Goal: Task Accomplishment & Management: Complete application form

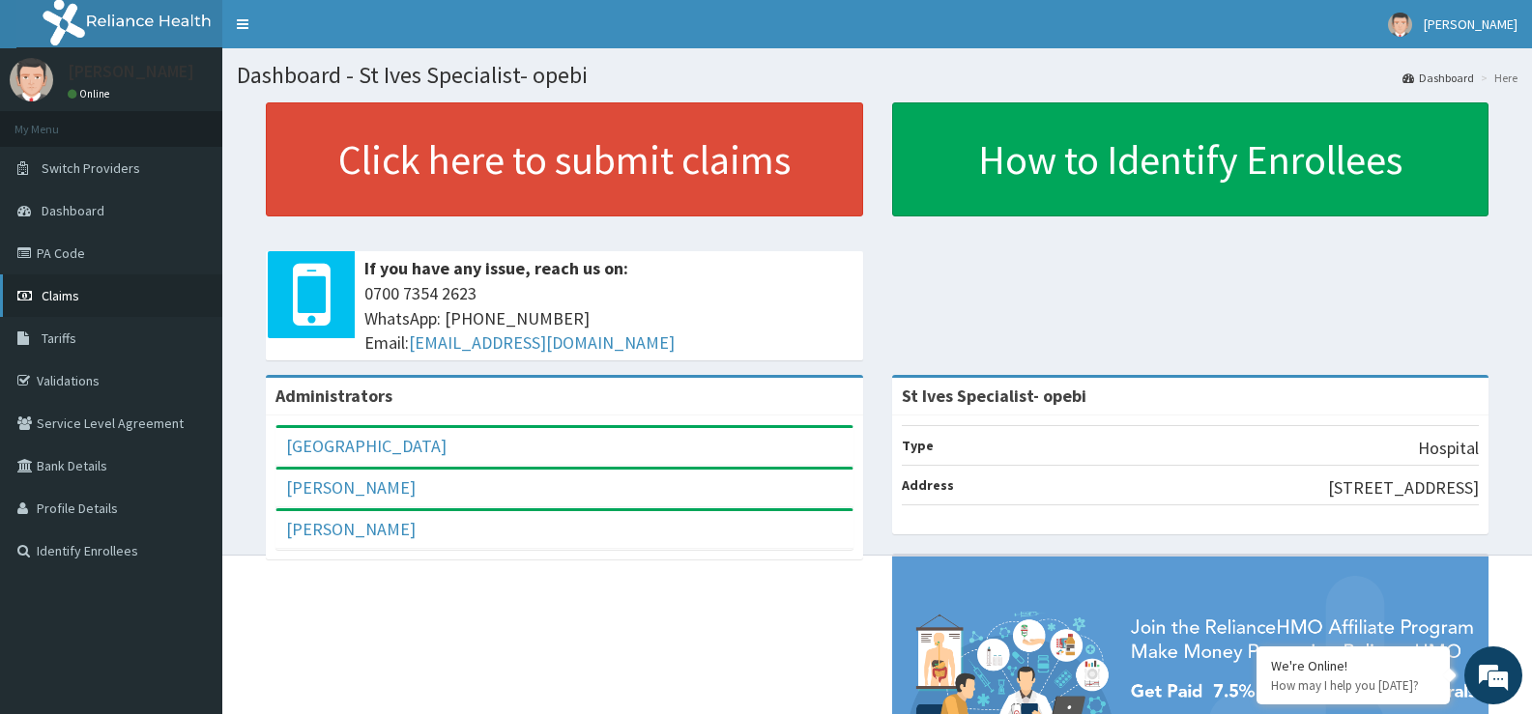
click at [62, 297] on span "Claims" at bounding box center [61, 295] width 38 height 17
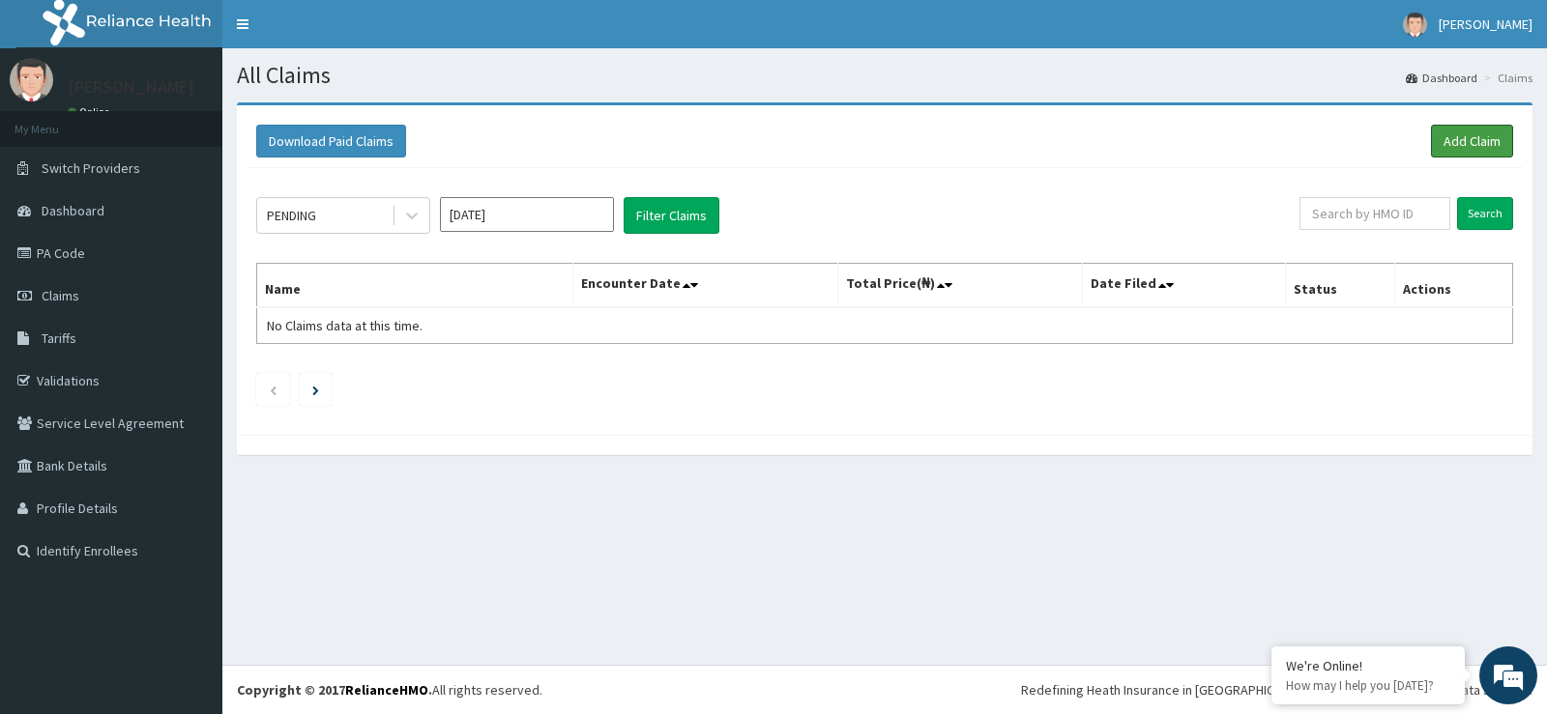
drag, startPoint x: 1461, startPoint y: 130, endPoint x: 1477, endPoint y: 116, distance: 20.5
click at [1462, 130] on link "Add Claim" at bounding box center [1472, 141] width 82 height 33
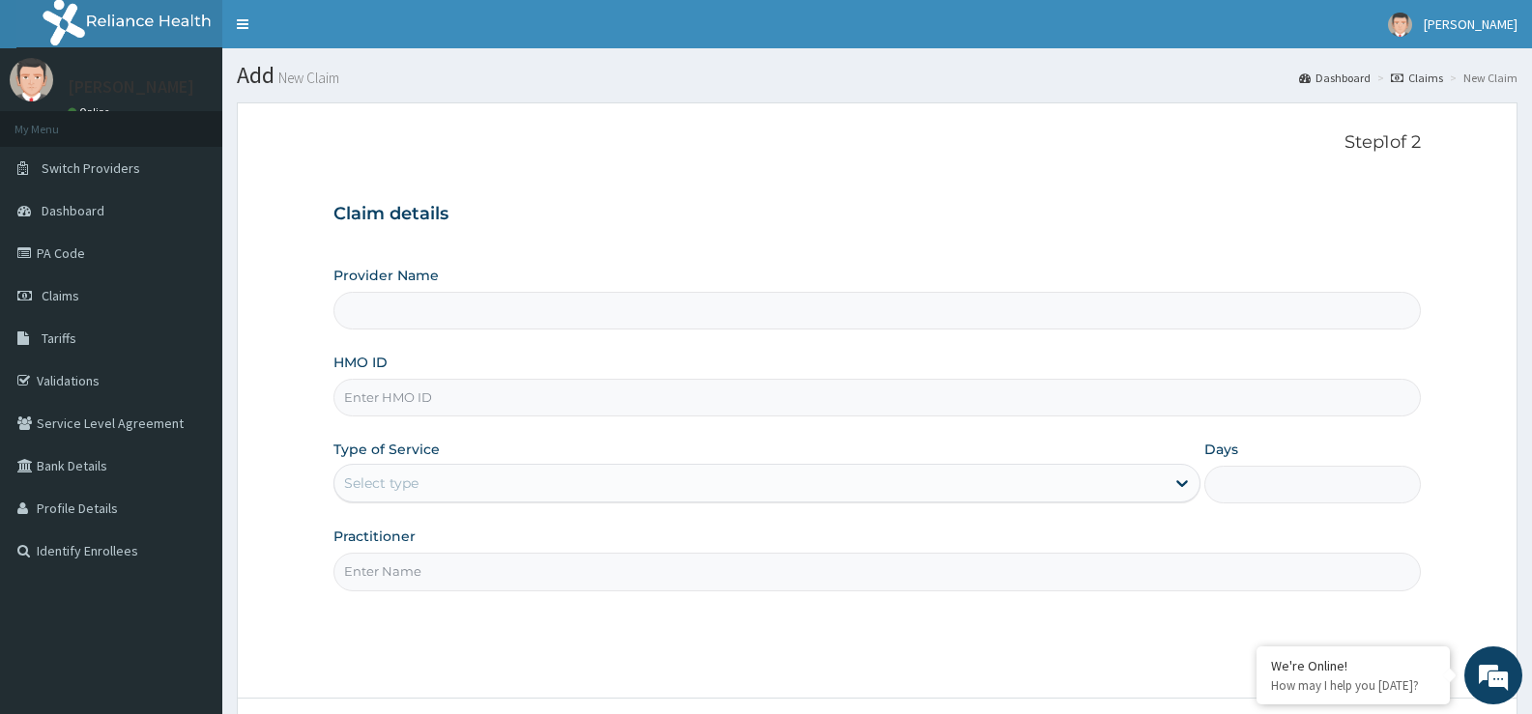
type input "St Ives Specialist- opebi"
click at [413, 357] on div "HMO ID" at bounding box center [876, 385] width 1087 height 64
click at [438, 405] on input "HMO ID" at bounding box center [876, 398] width 1087 height 38
type input "PAP/10079/A"
click at [442, 473] on div "Select type" at bounding box center [748, 483] width 829 height 31
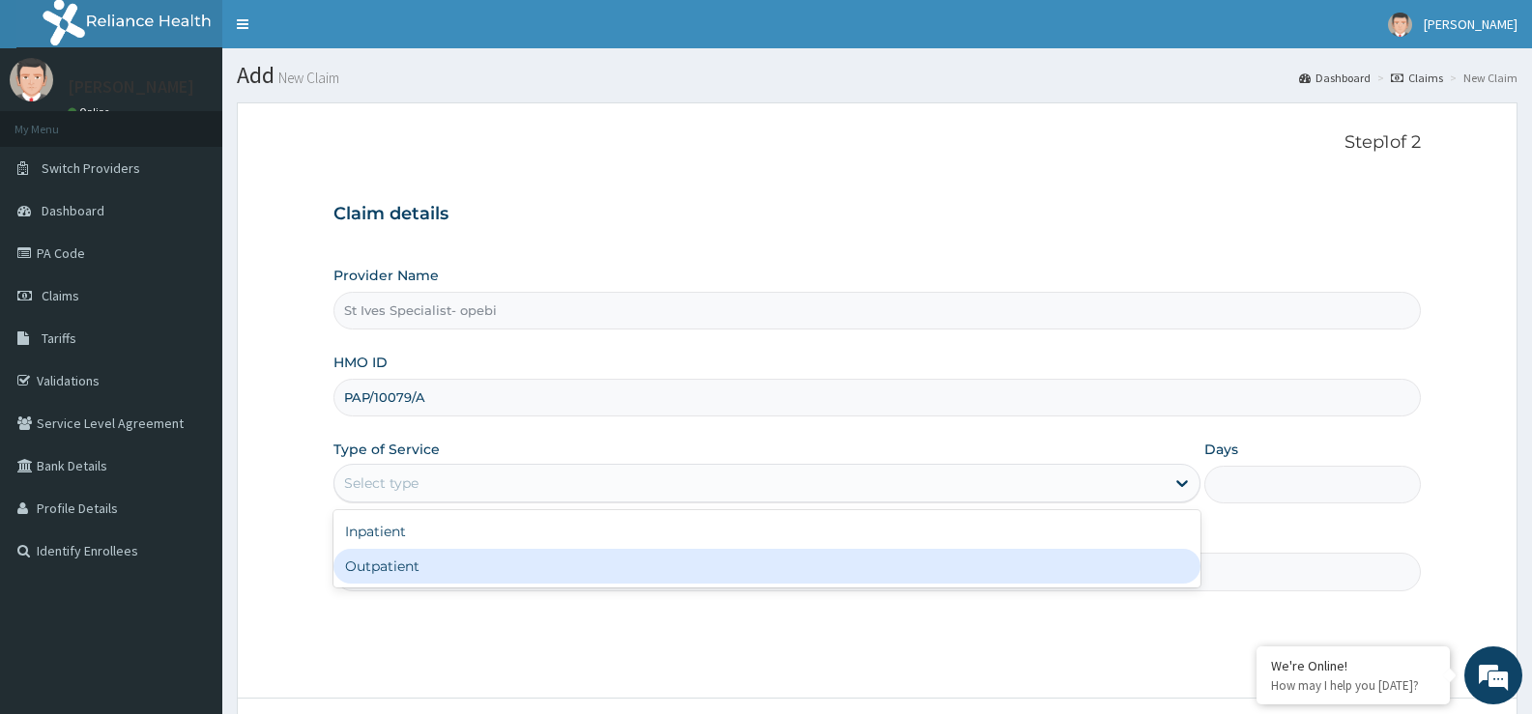
click at [414, 569] on div "Outpatient" at bounding box center [766, 566] width 866 height 35
type input "1"
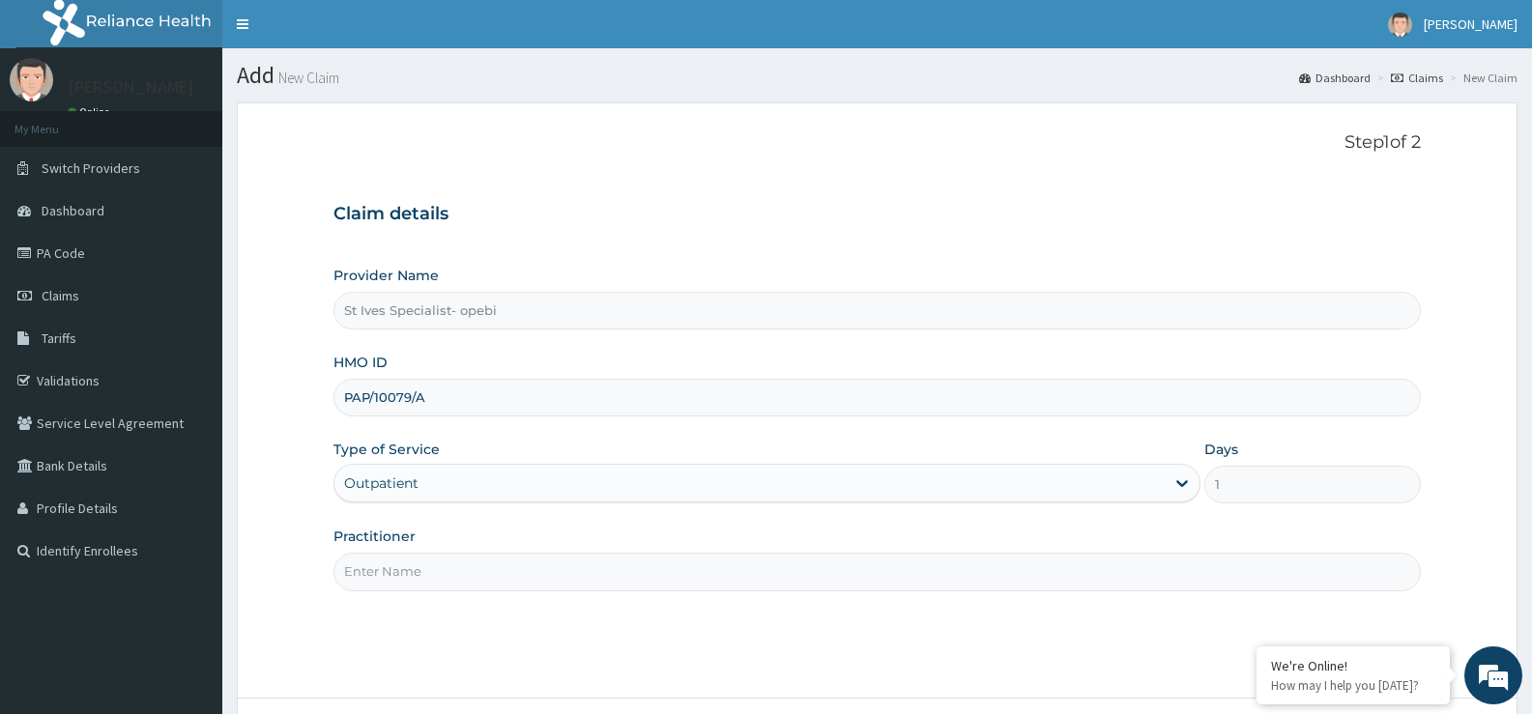
click at [522, 574] on input "Practitioner" at bounding box center [876, 572] width 1087 height 38
click at [501, 564] on input "Practitioner" at bounding box center [876, 572] width 1087 height 38
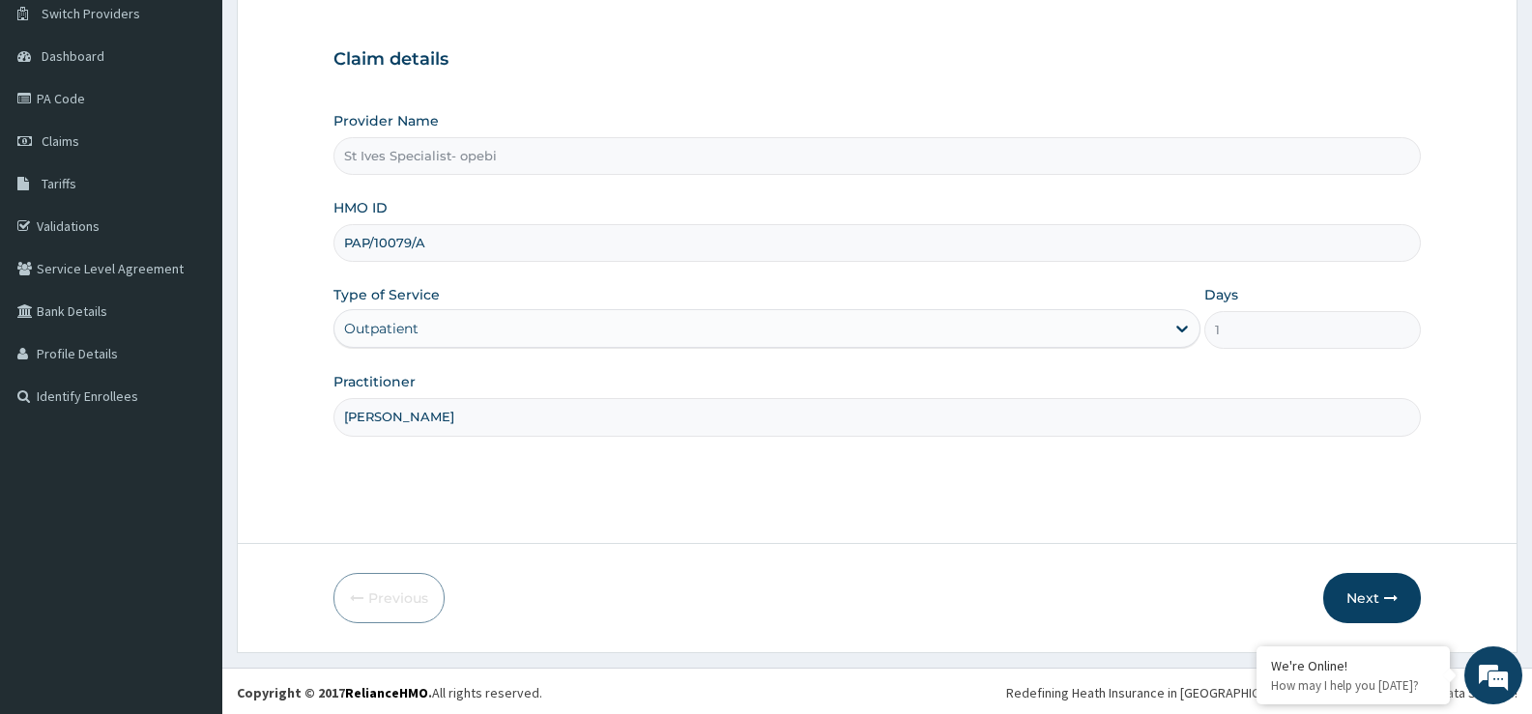
scroll to position [158, 0]
type input "DR OBODO"
click at [1344, 591] on button "Next" at bounding box center [1372, 595] width 98 height 50
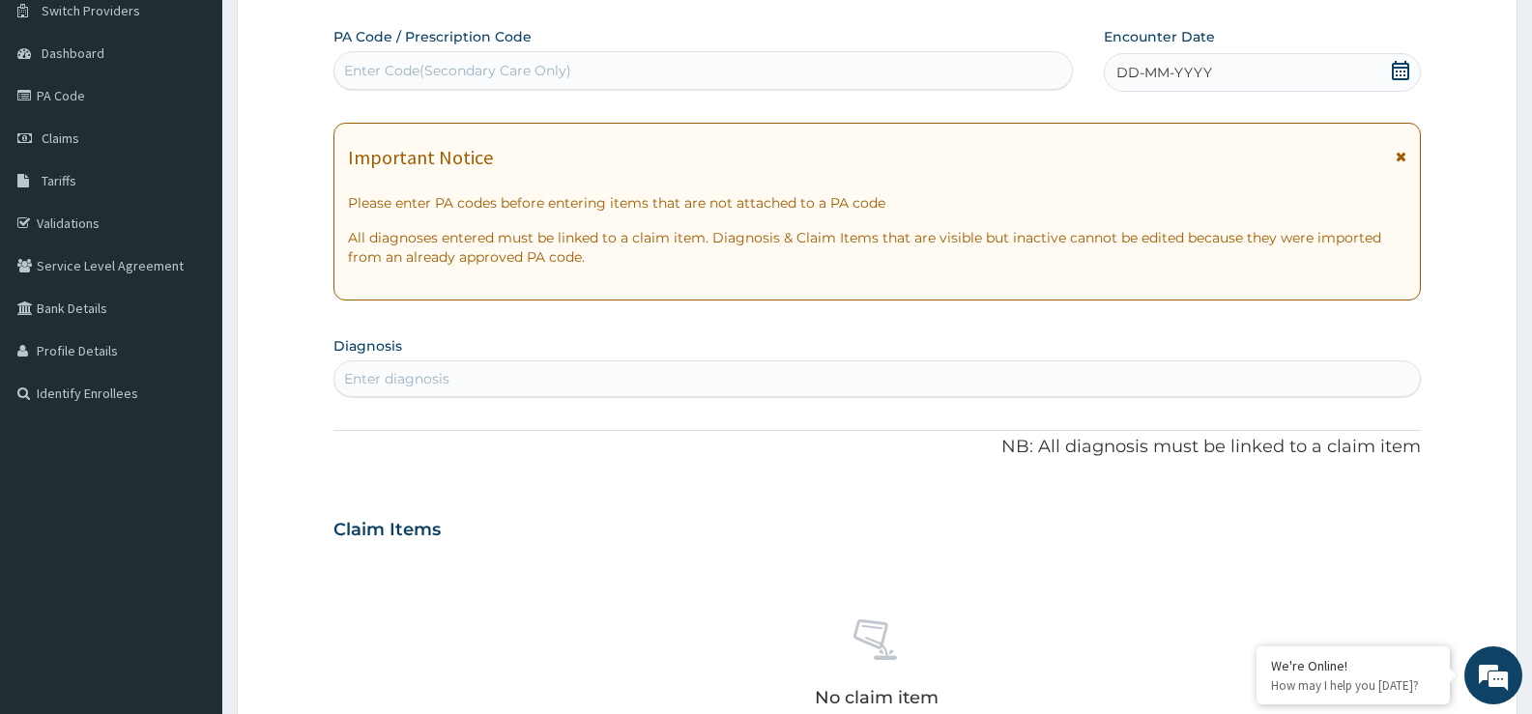
click at [1391, 68] on icon at bounding box center [1400, 70] width 19 height 19
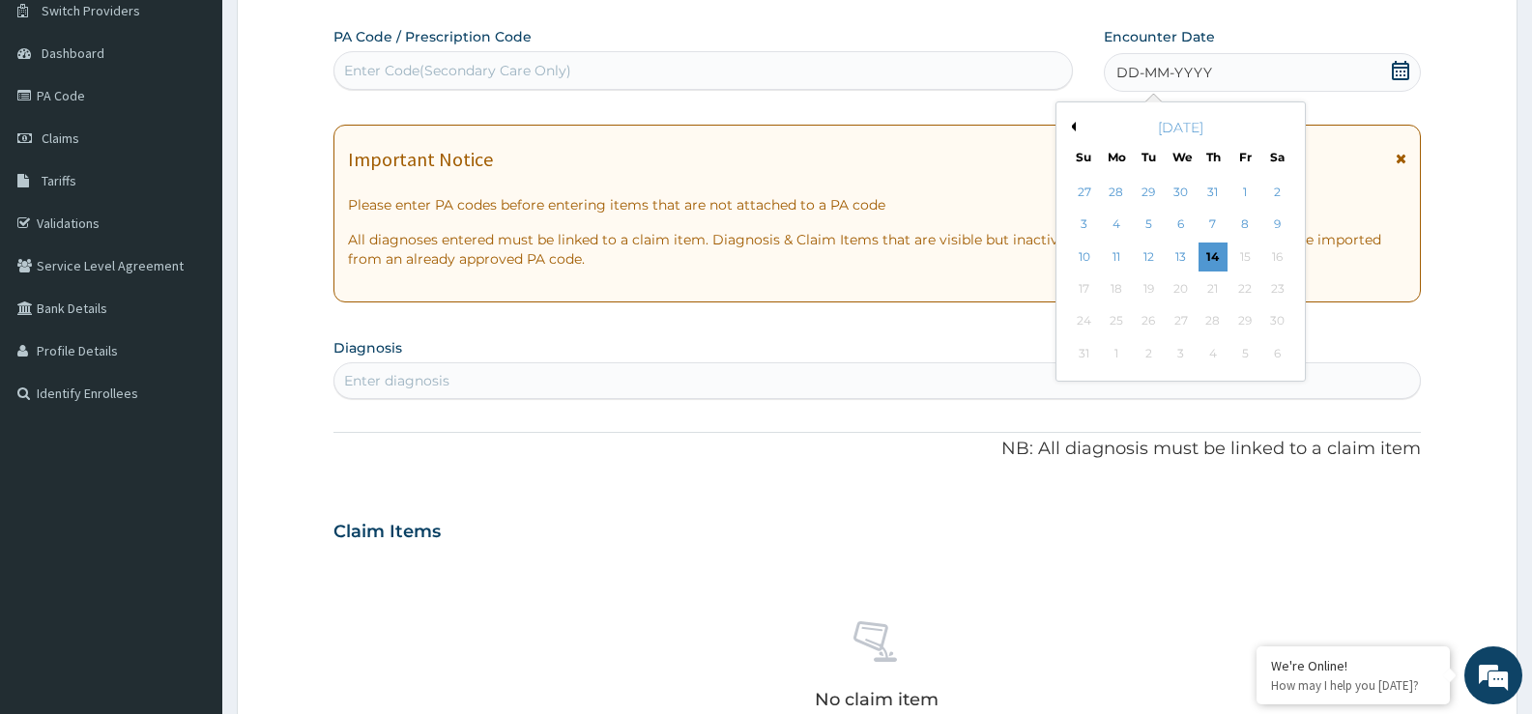
click at [597, 49] on div "PA Code / Prescription Code Enter Code(Secondary Care Only)" at bounding box center [702, 58] width 739 height 63
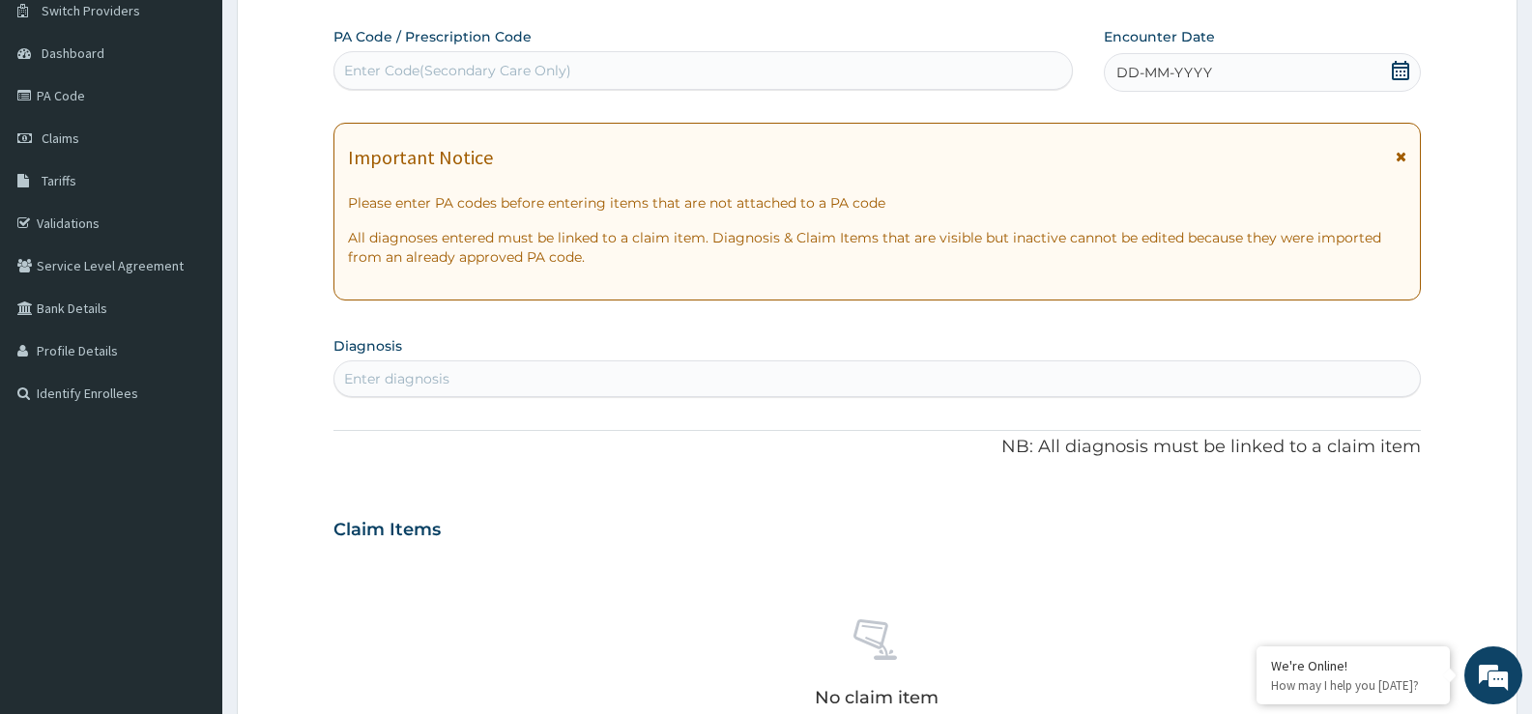
click at [601, 83] on div "Enter Code(Secondary Care Only)" at bounding box center [702, 70] width 737 height 31
type input "PA/3EFAC8"
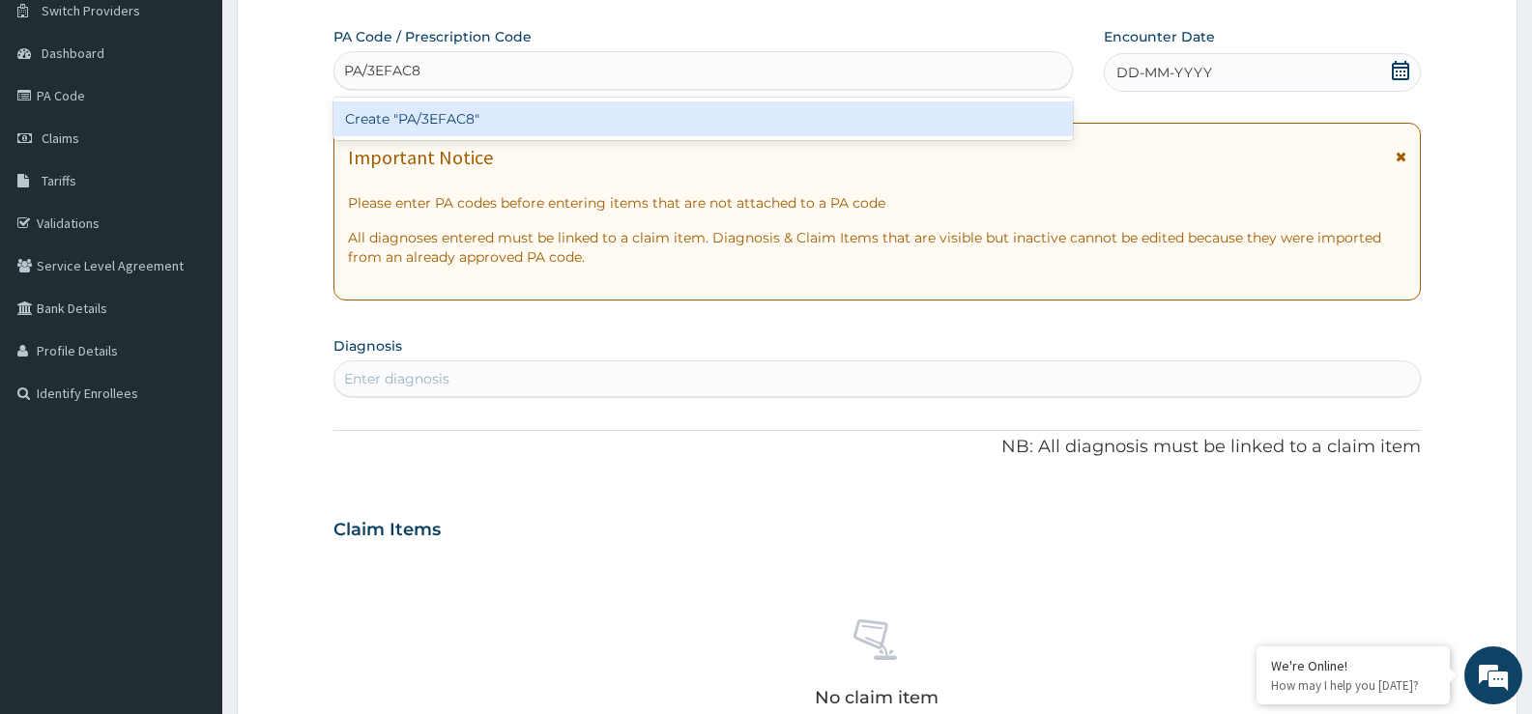
click at [502, 130] on div "Create "PA/3EFAC8"" at bounding box center [702, 118] width 739 height 35
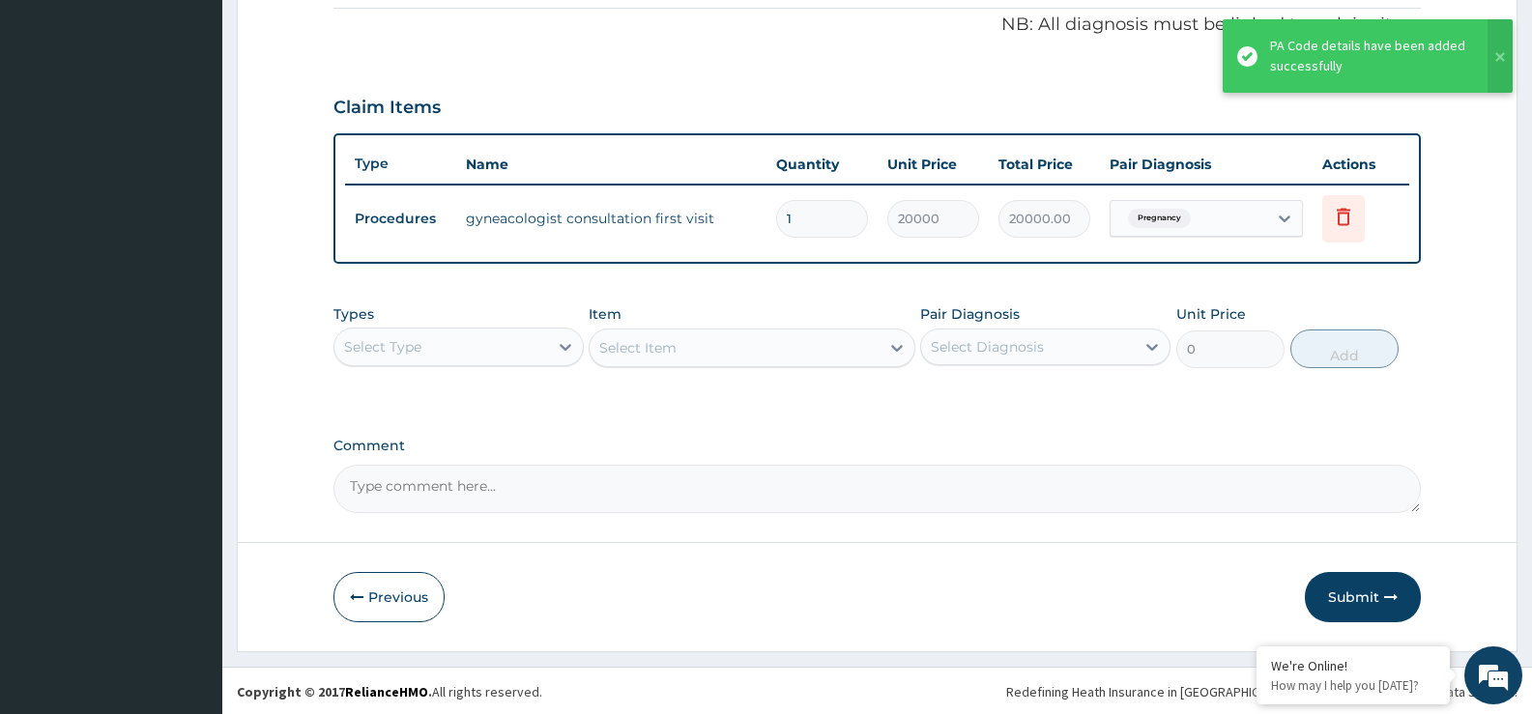
scroll to position [588, 0]
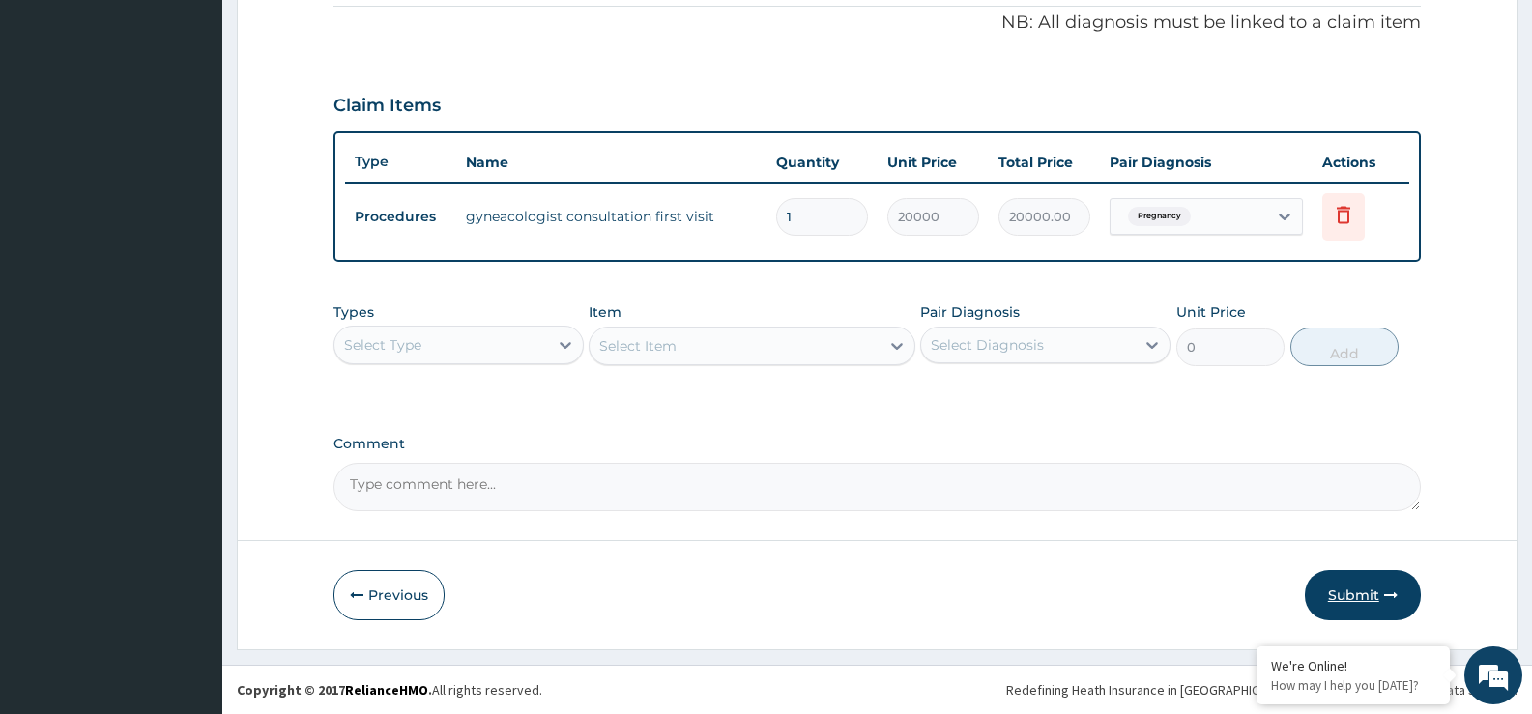
click at [1363, 592] on button "Submit" at bounding box center [1363, 595] width 116 height 50
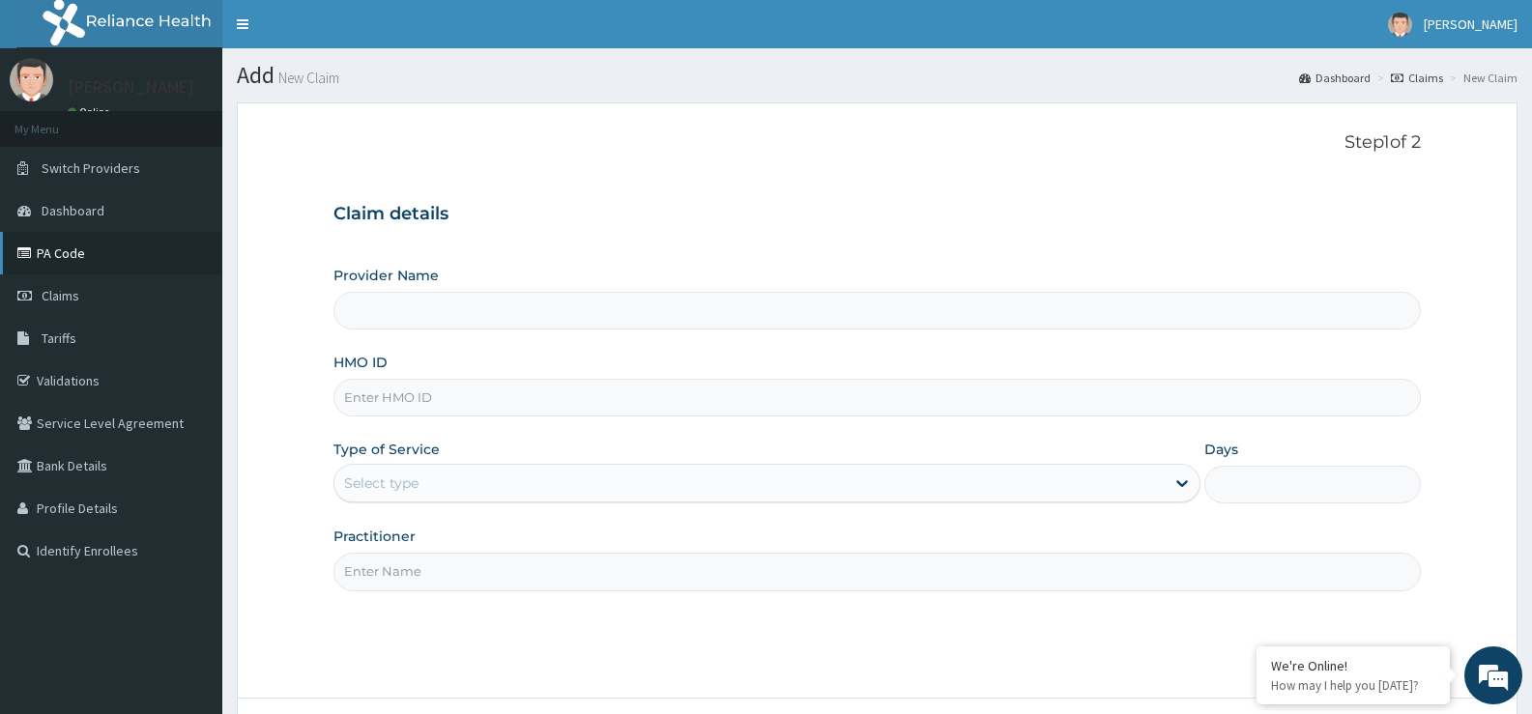
type input "St Ives Specialist- opebi"
click at [72, 259] on link "PA Code" at bounding box center [111, 253] width 222 height 43
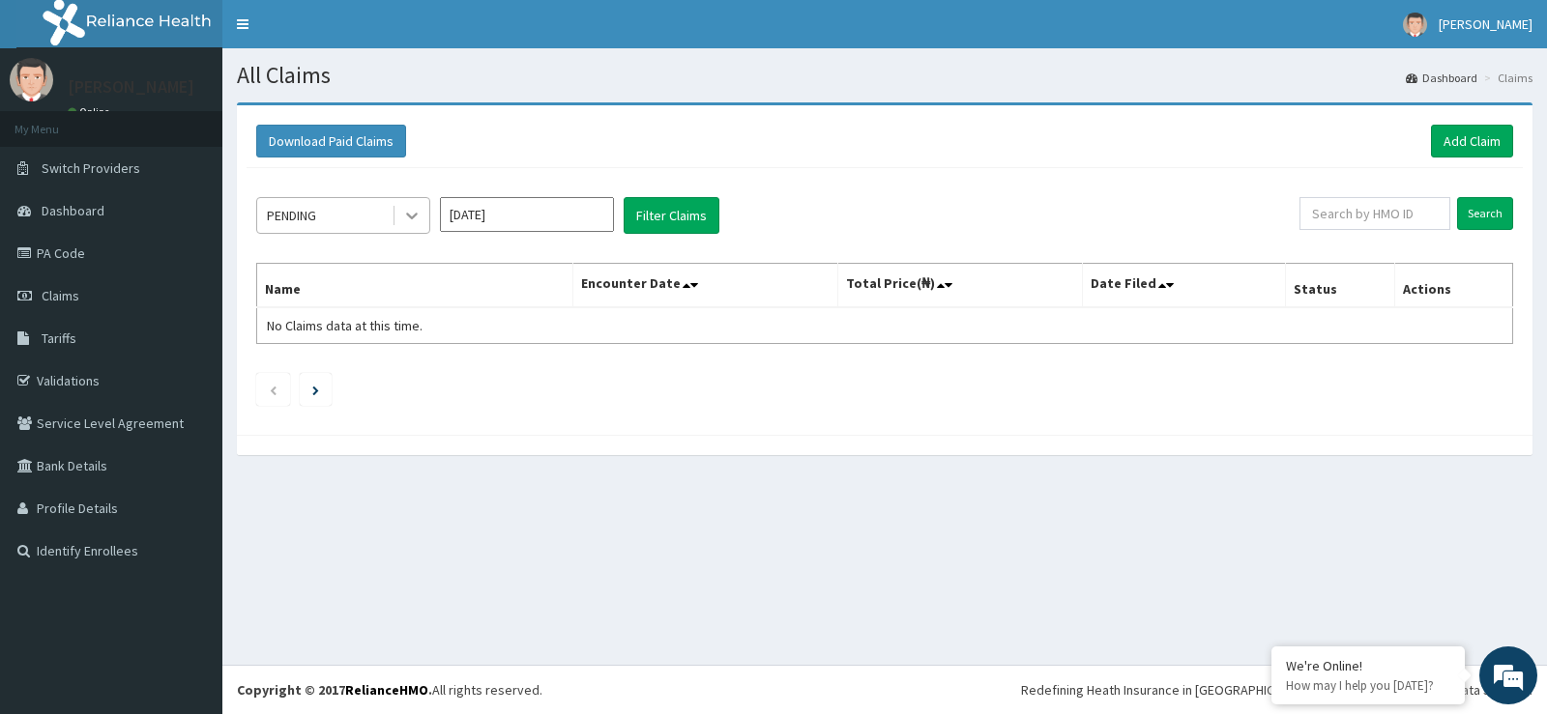
click at [421, 217] on div at bounding box center [411, 215] width 35 height 35
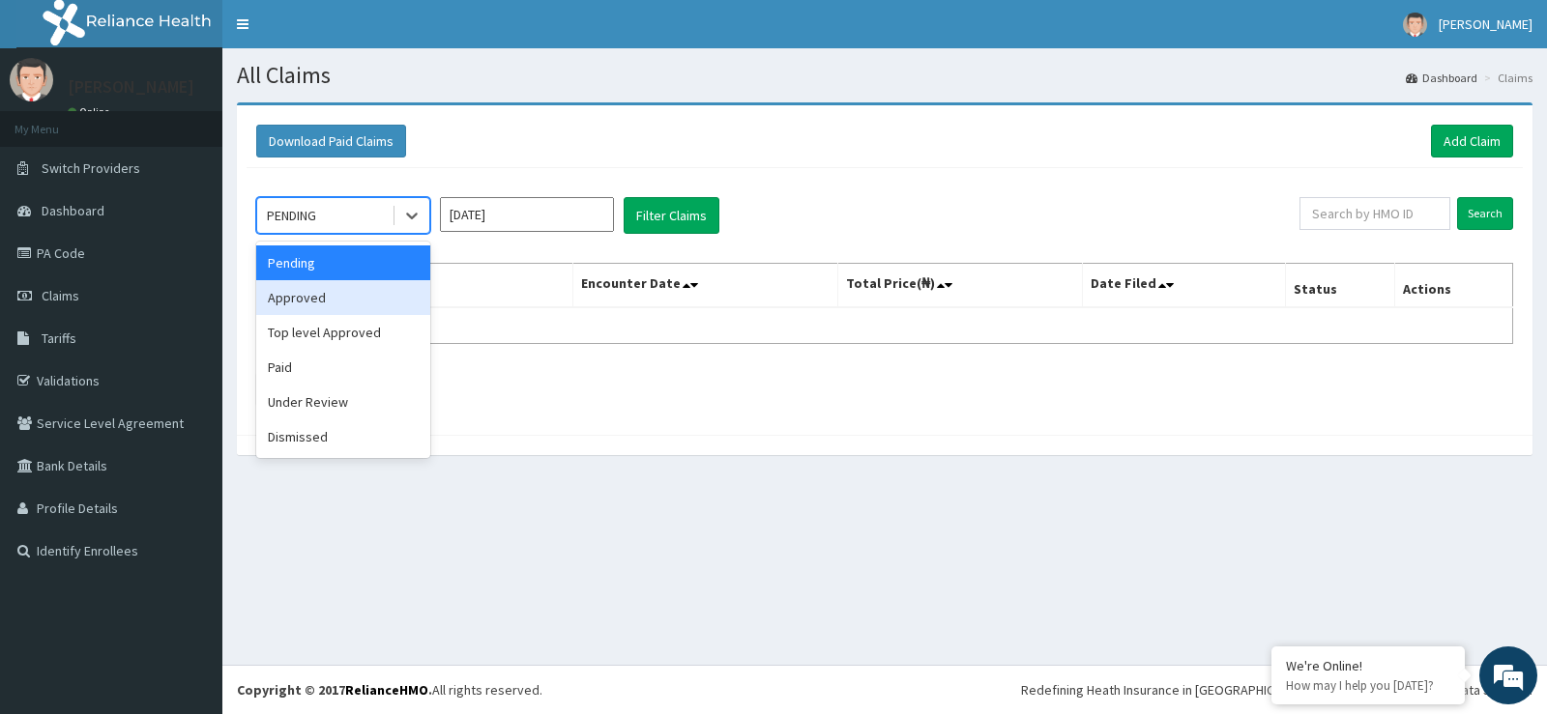
click at [346, 309] on div "Approved" at bounding box center [343, 297] width 174 height 35
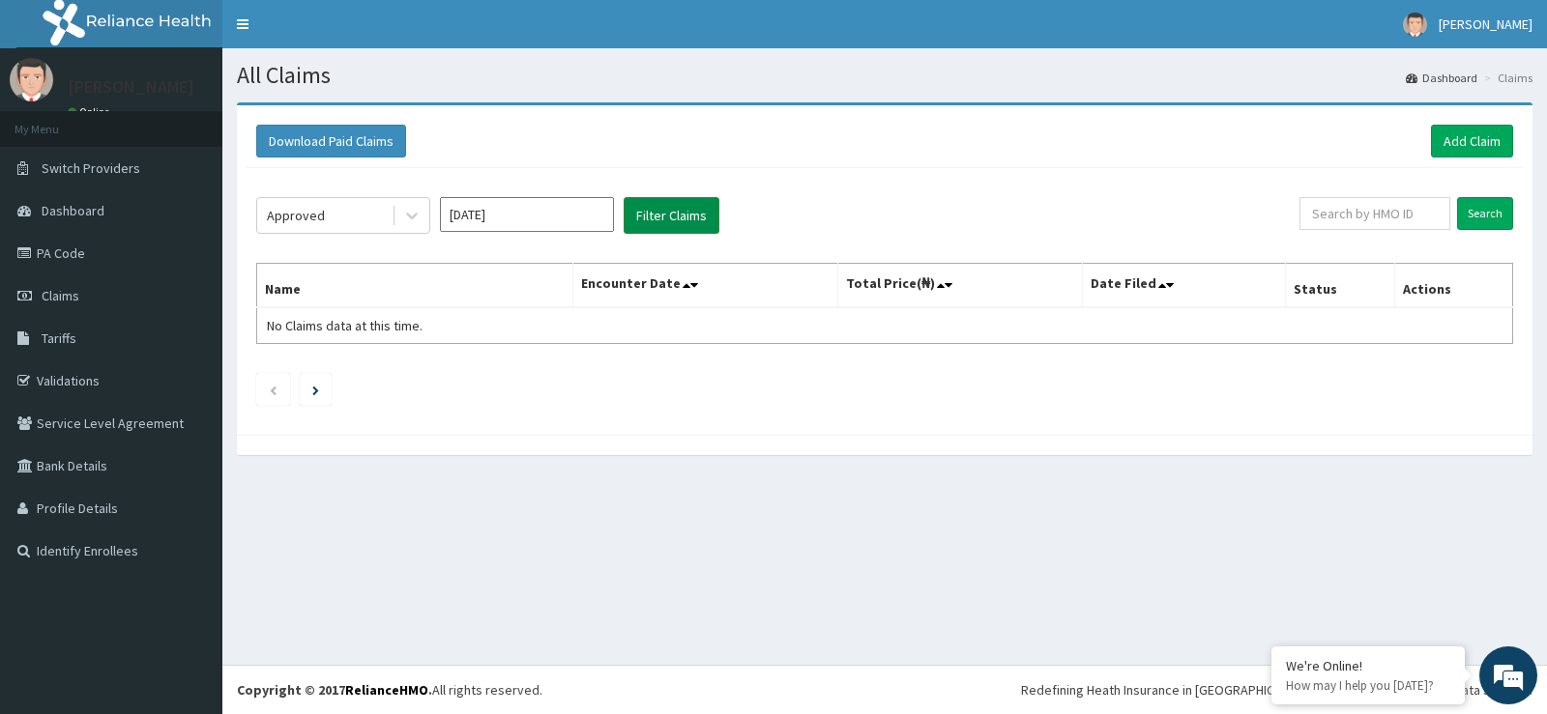
click at [665, 222] on button "Filter Claims" at bounding box center [671, 215] width 96 height 37
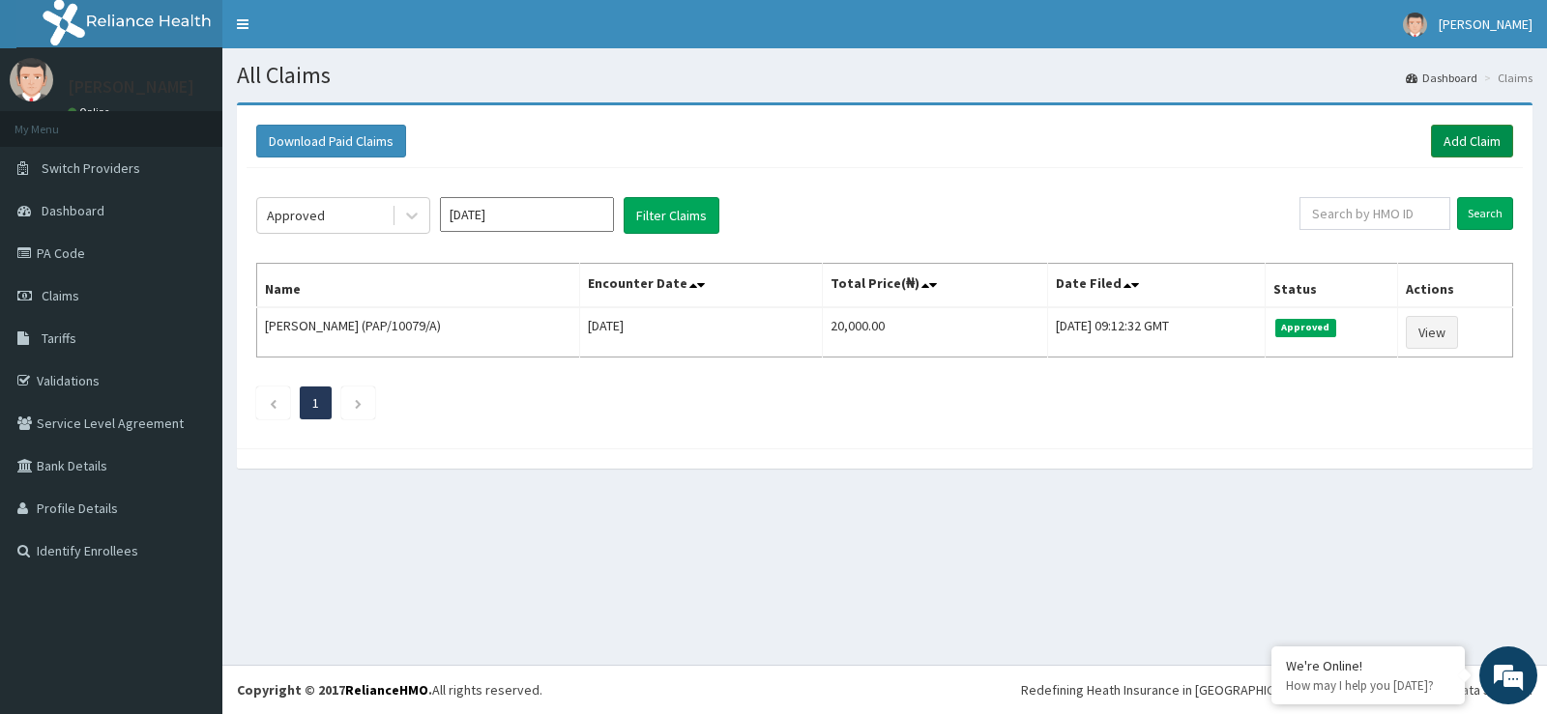
click at [1464, 140] on link "Add Claim" at bounding box center [1472, 141] width 82 height 33
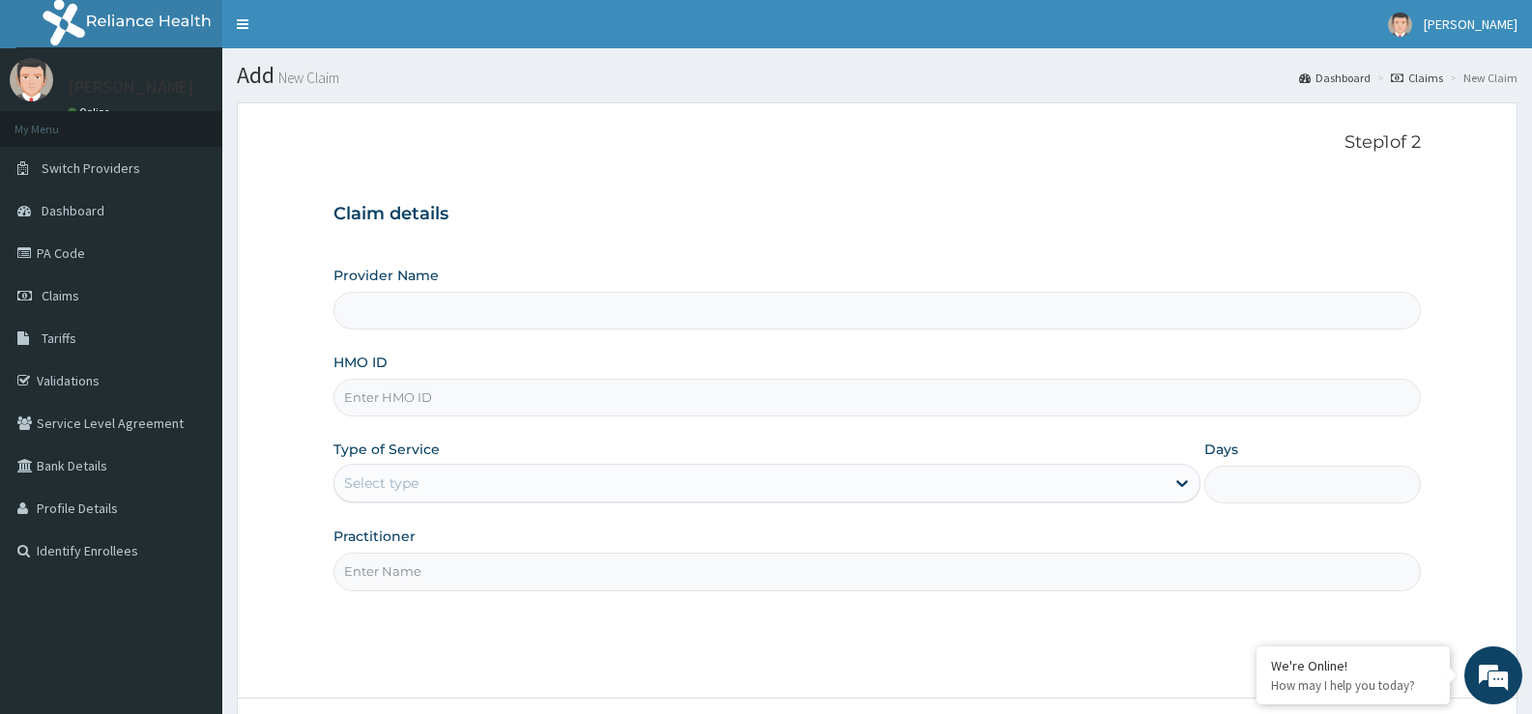
type input "St Ives Specialist- opebi"
click at [490, 412] on input "HMO ID" at bounding box center [876, 398] width 1087 height 38
type input "cpw/10139/a"
click at [492, 481] on div "Select type" at bounding box center [748, 483] width 829 height 31
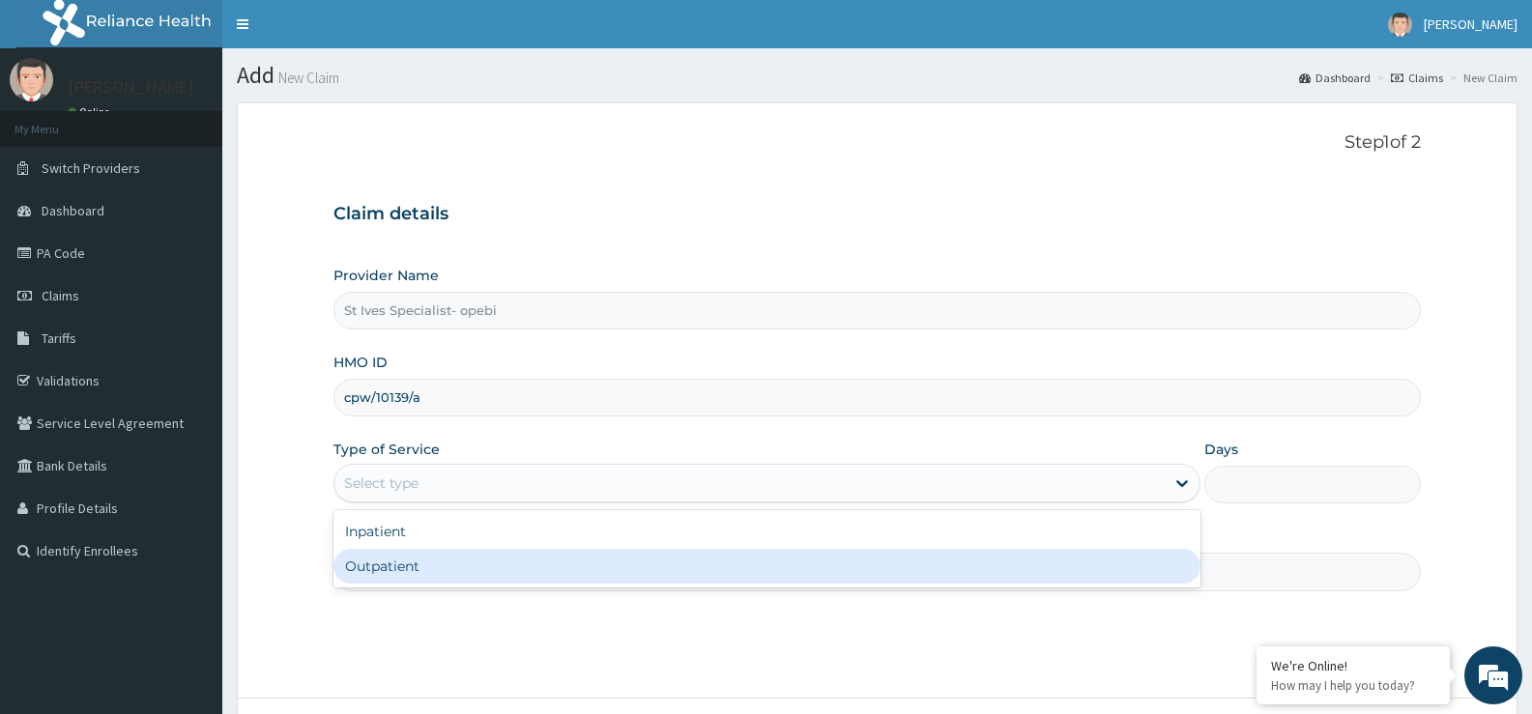
click at [449, 561] on div "Outpatient" at bounding box center [766, 566] width 866 height 35
type input "1"
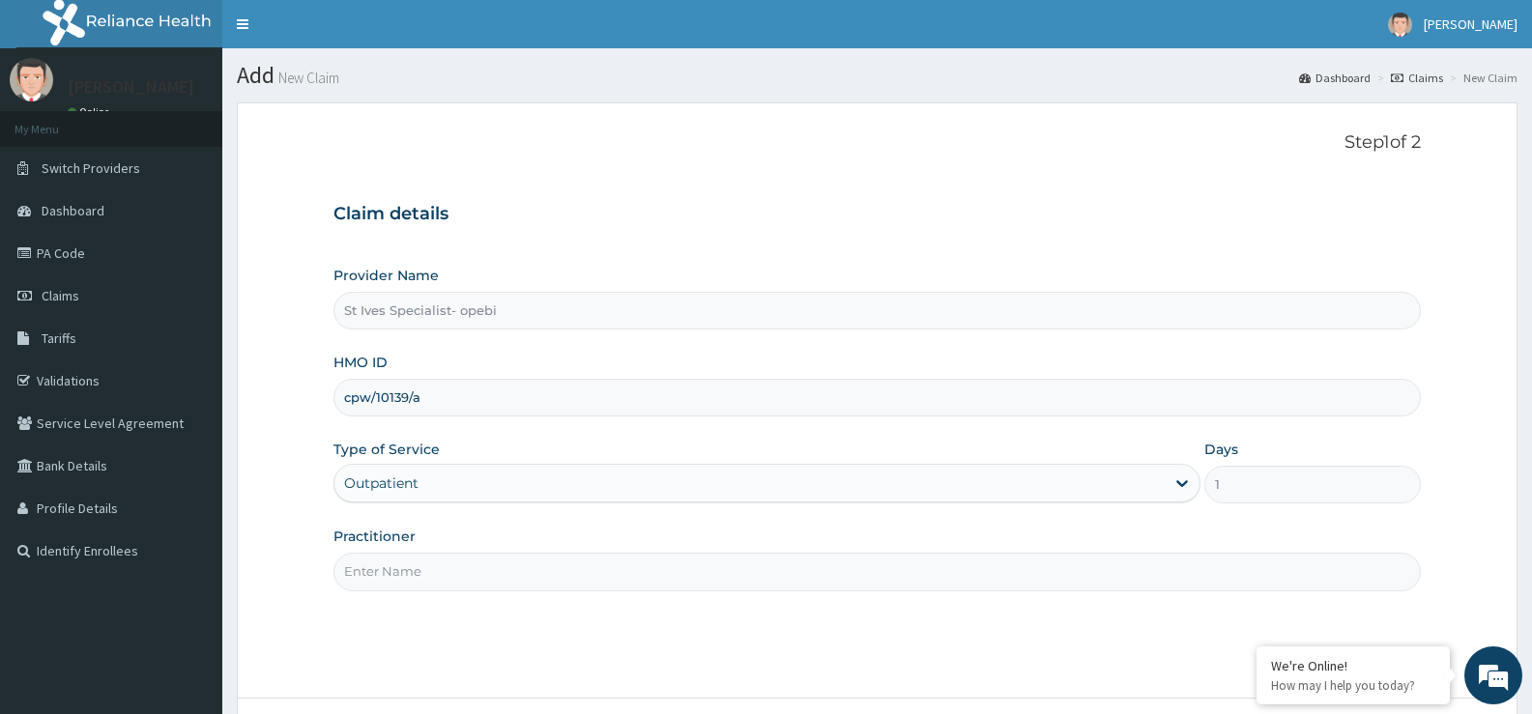
click at [674, 567] on input "Practitioner" at bounding box center [876, 572] width 1087 height 38
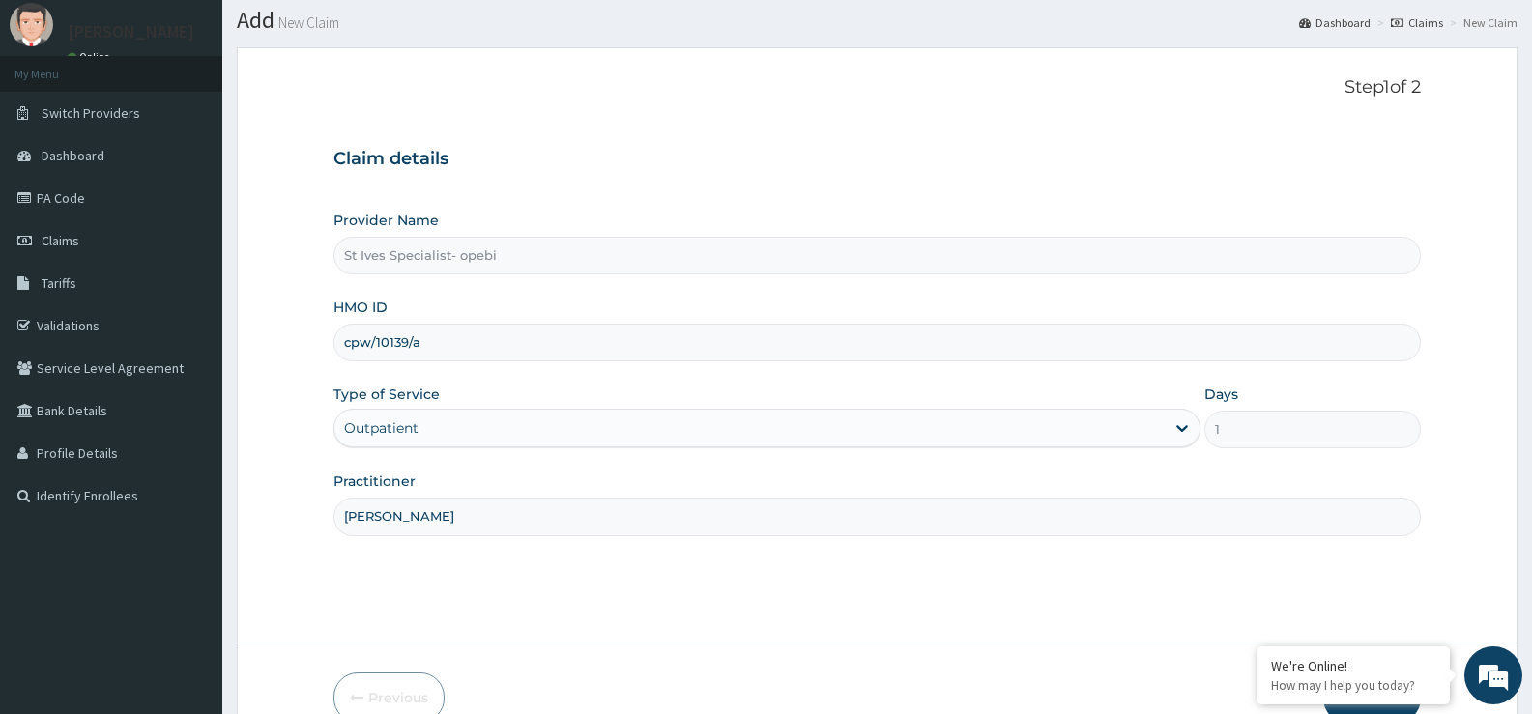
scroll to position [158, 0]
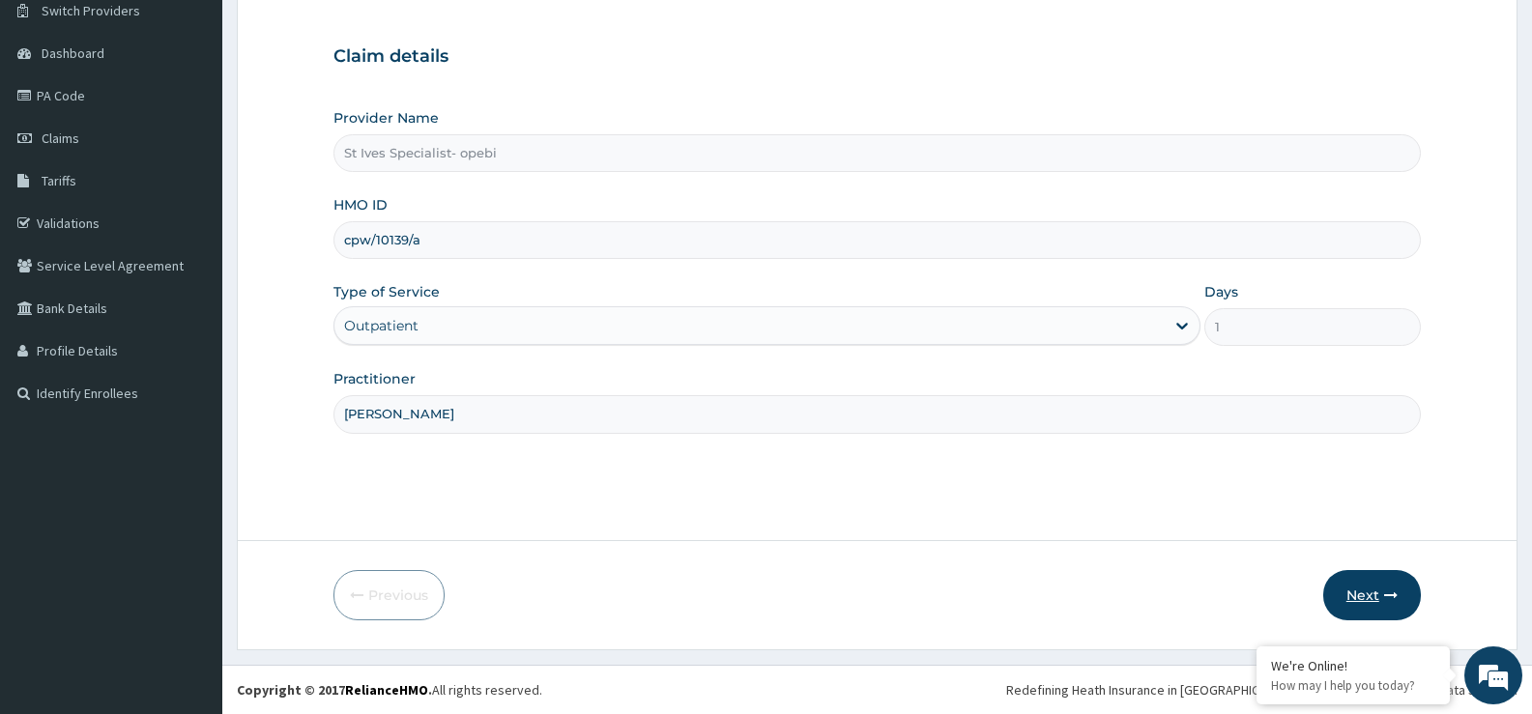
type input "DR CHIDI"
click at [1337, 605] on button "Next" at bounding box center [1372, 595] width 98 height 50
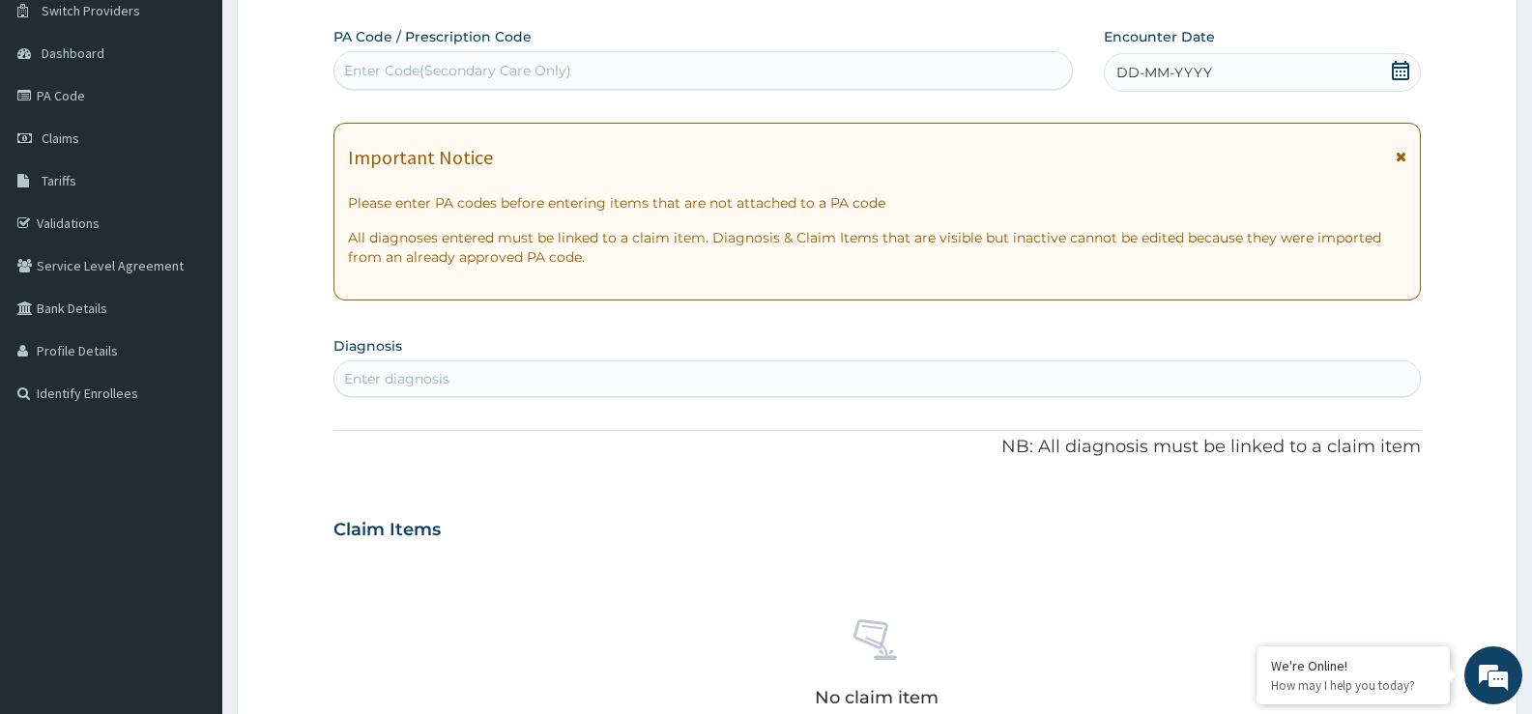
click at [1389, 62] on div "DD-MM-YYYY" at bounding box center [1262, 72] width 317 height 39
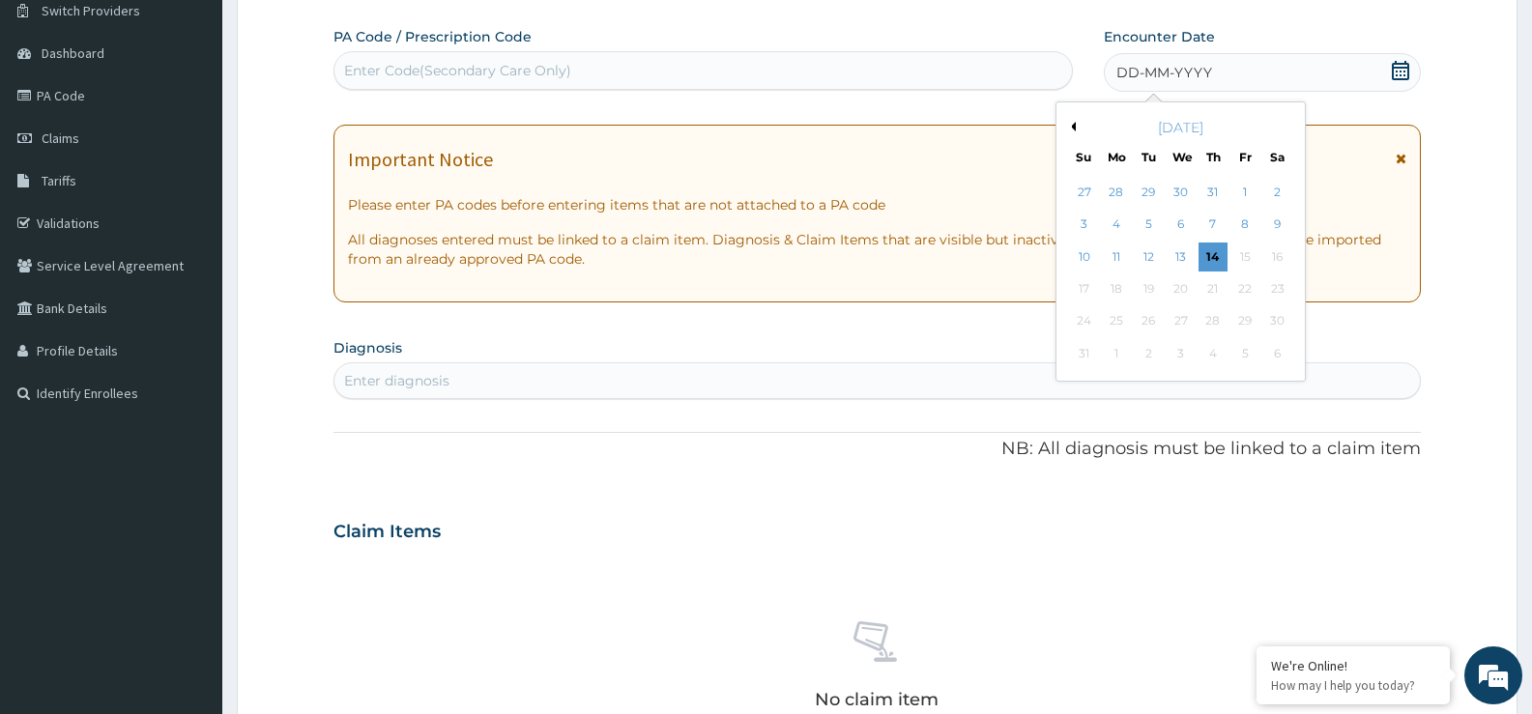
click at [1176, 259] on div "13" at bounding box center [1181, 257] width 29 height 29
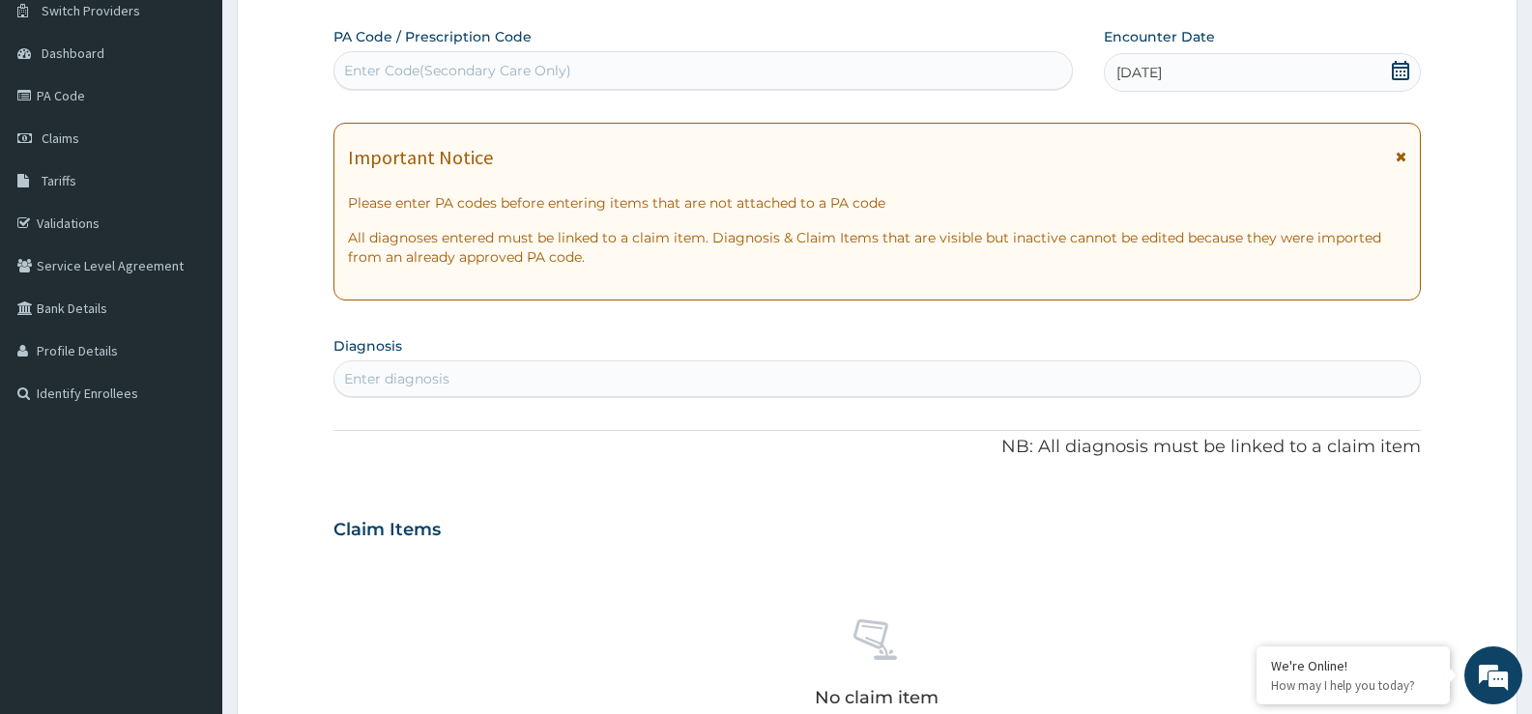
click at [532, 394] on div "Enter diagnosis" at bounding box center [876, 378] width 1085 height 31
click at [568, 390] on div "Enter diagnosis" at bounding box center [876, 378] width 1085 height 31
type input "ABDOMIN"
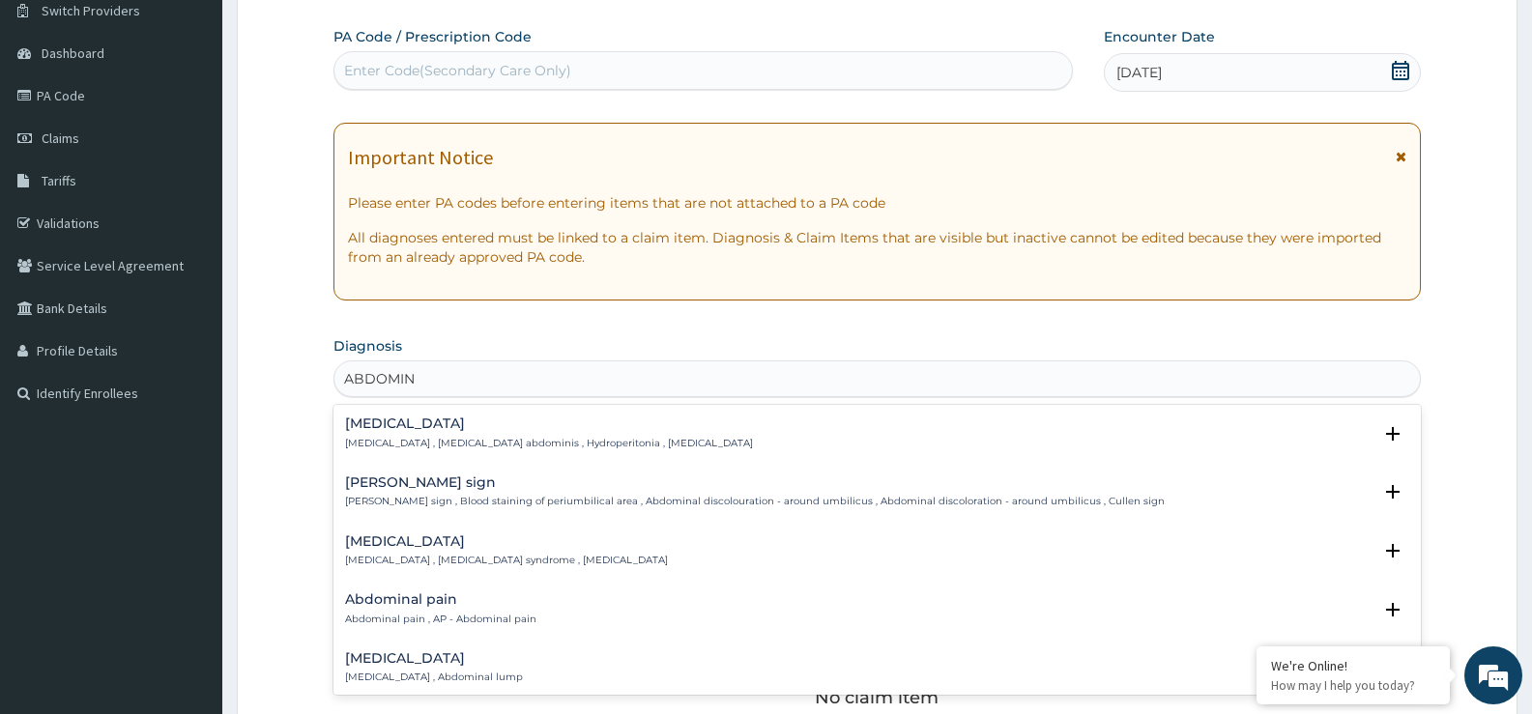
click at [450, 611] on div "Abdominal pain Abdominal pain , AP - Abdominal pain" at bounding box center [440, 610] width 191 height 34
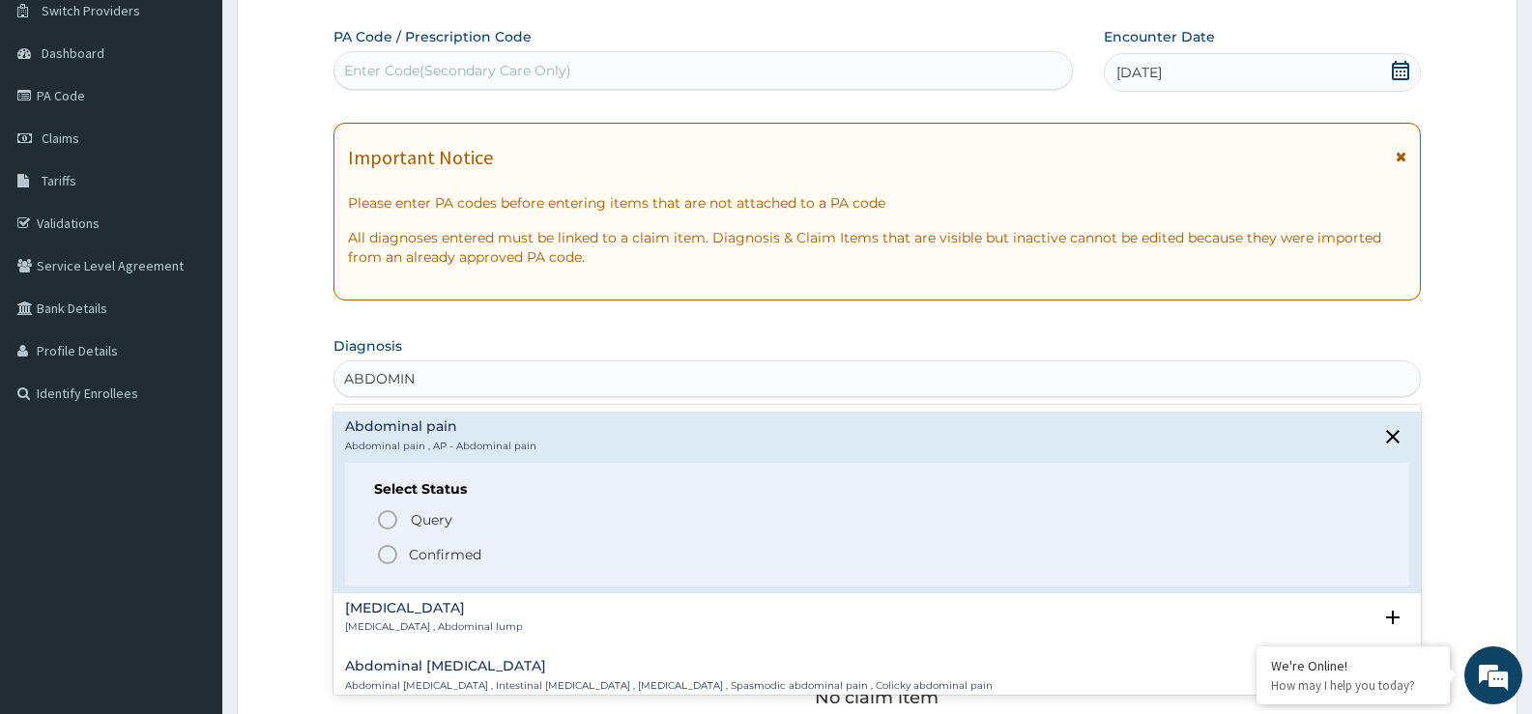
scroll to position [193, 0]
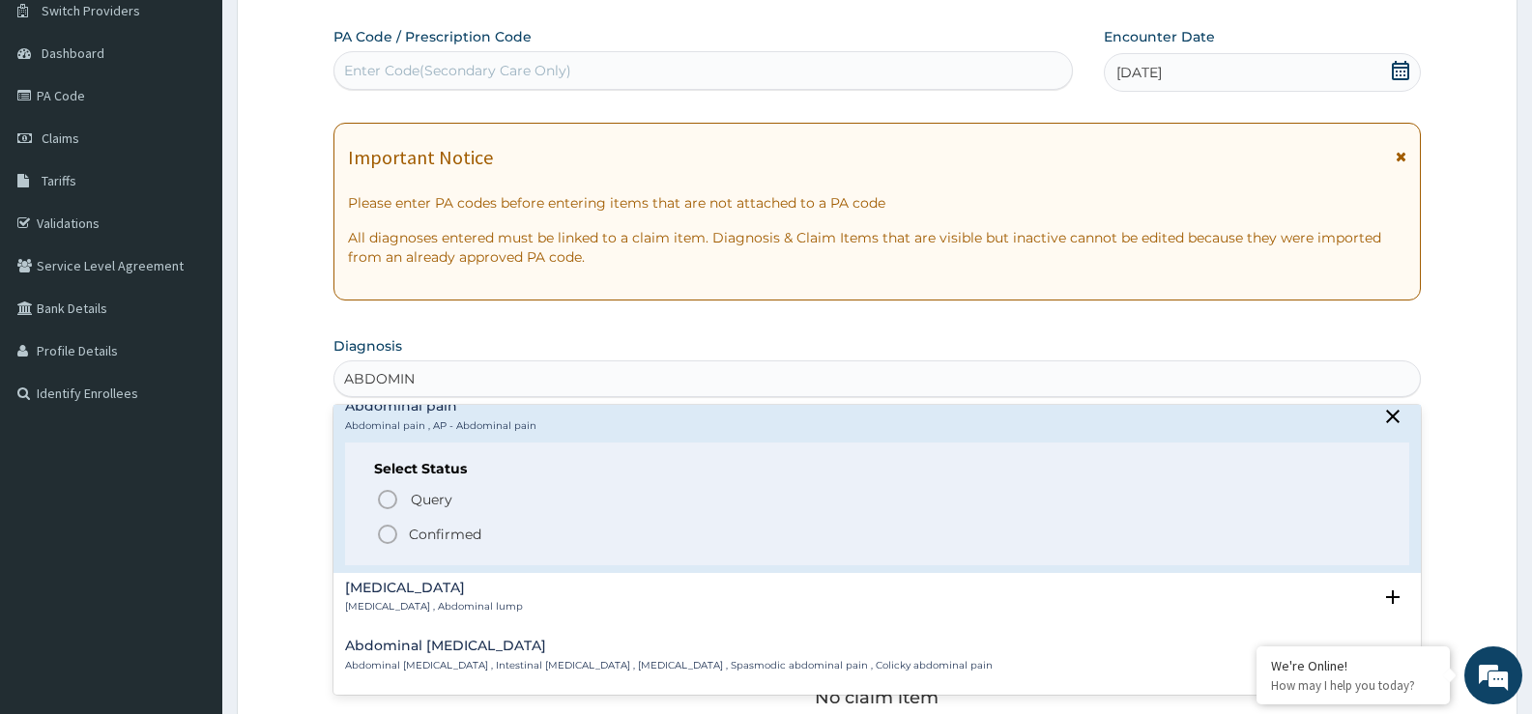
click at [470, 542] on p "Confirmed" at bounding box center [445, 534] width 72 height 19
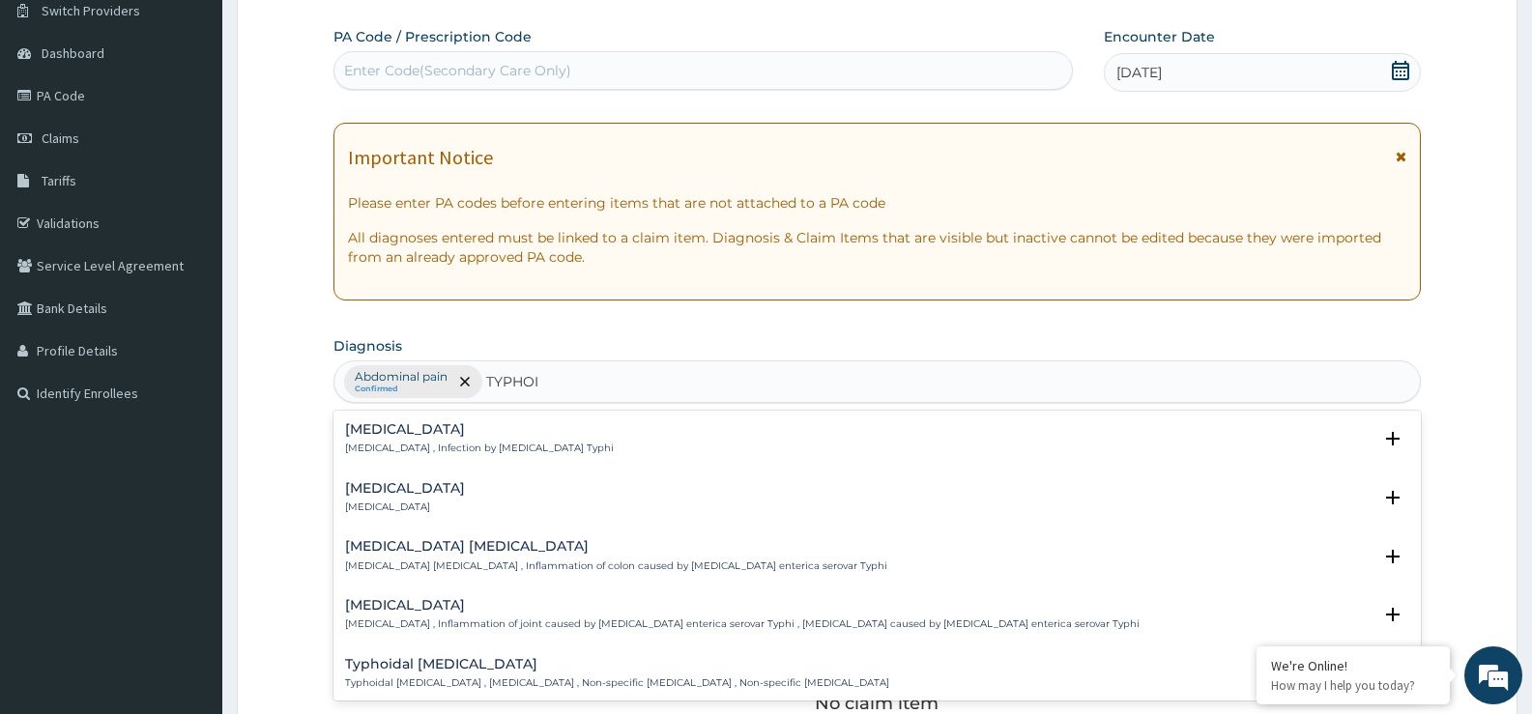
type input "TYPHOID"
click at [490, 437] on h4 "[MEDICAL_DATA]" at bounding box center [479, 429] width 269 height 14
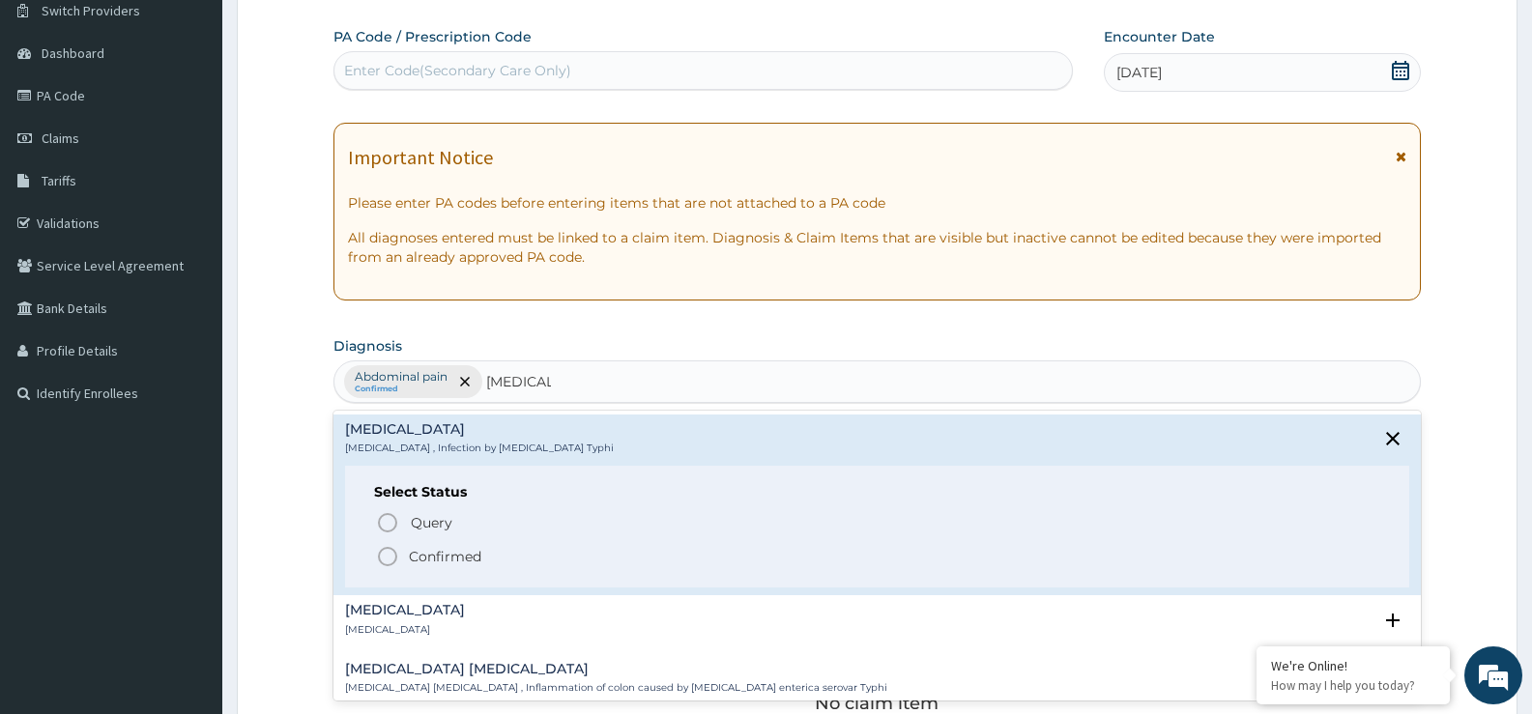
click at [462, 558] on p "Confirmed" at bounding box center [445, 556] width 72 height 19
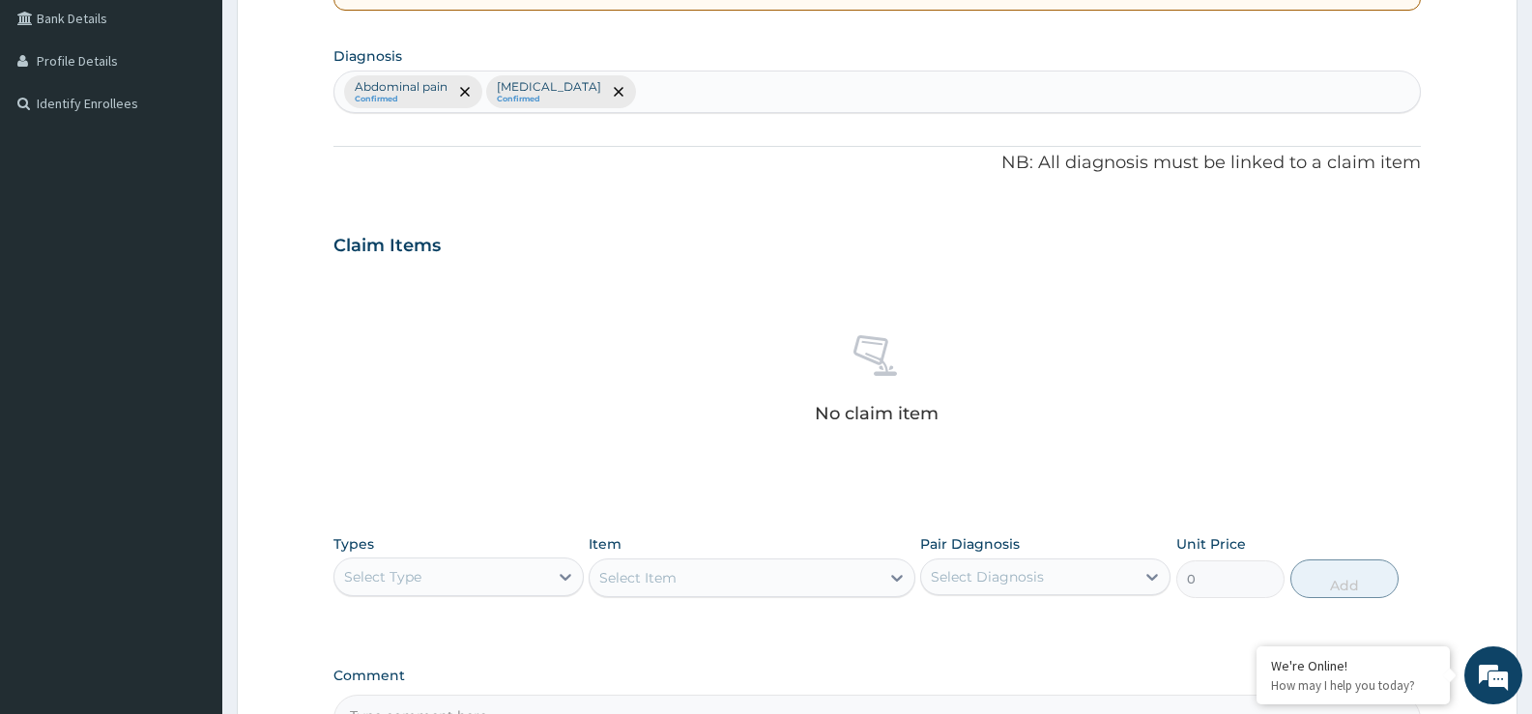
scroll to position [641, 0]
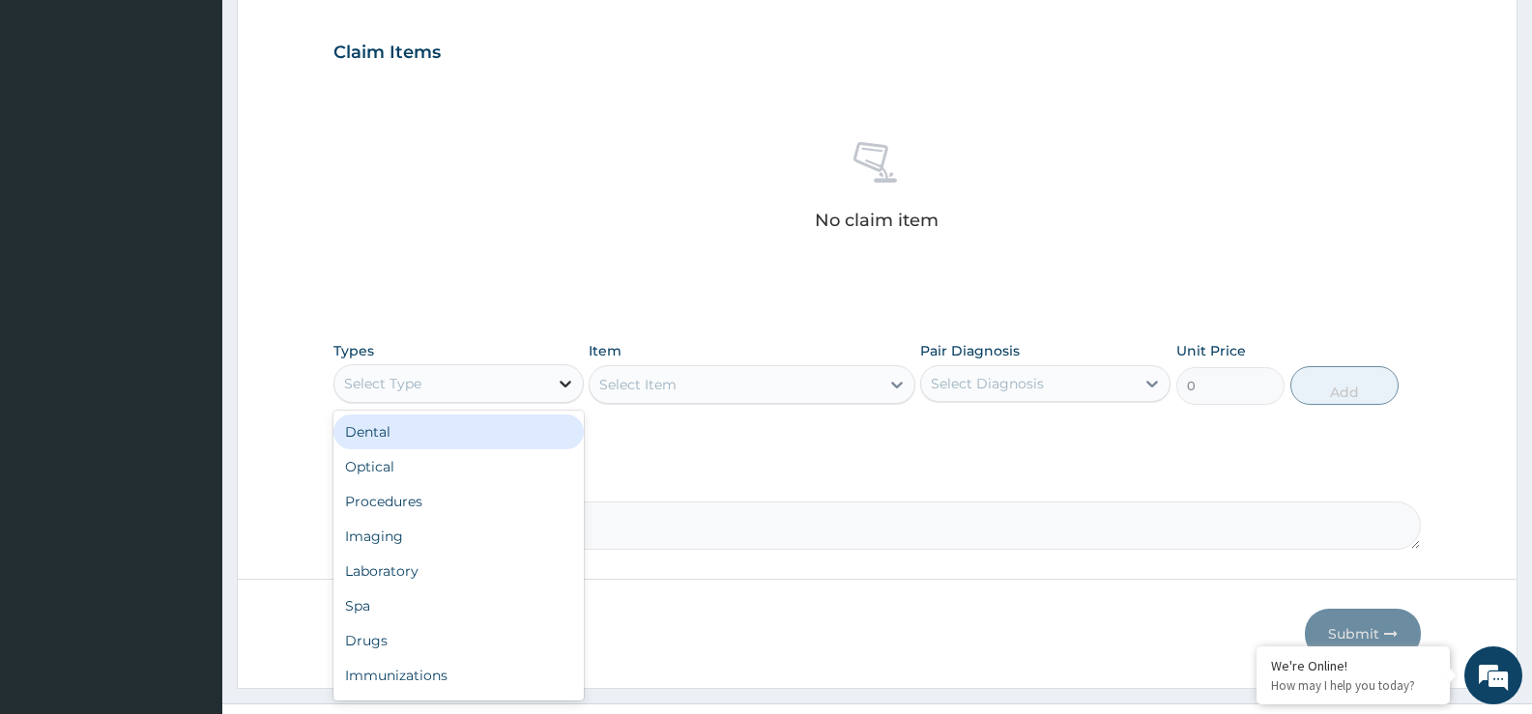
click at [567, 387] on icon at bounding box center [565, 383] width 19 height 19
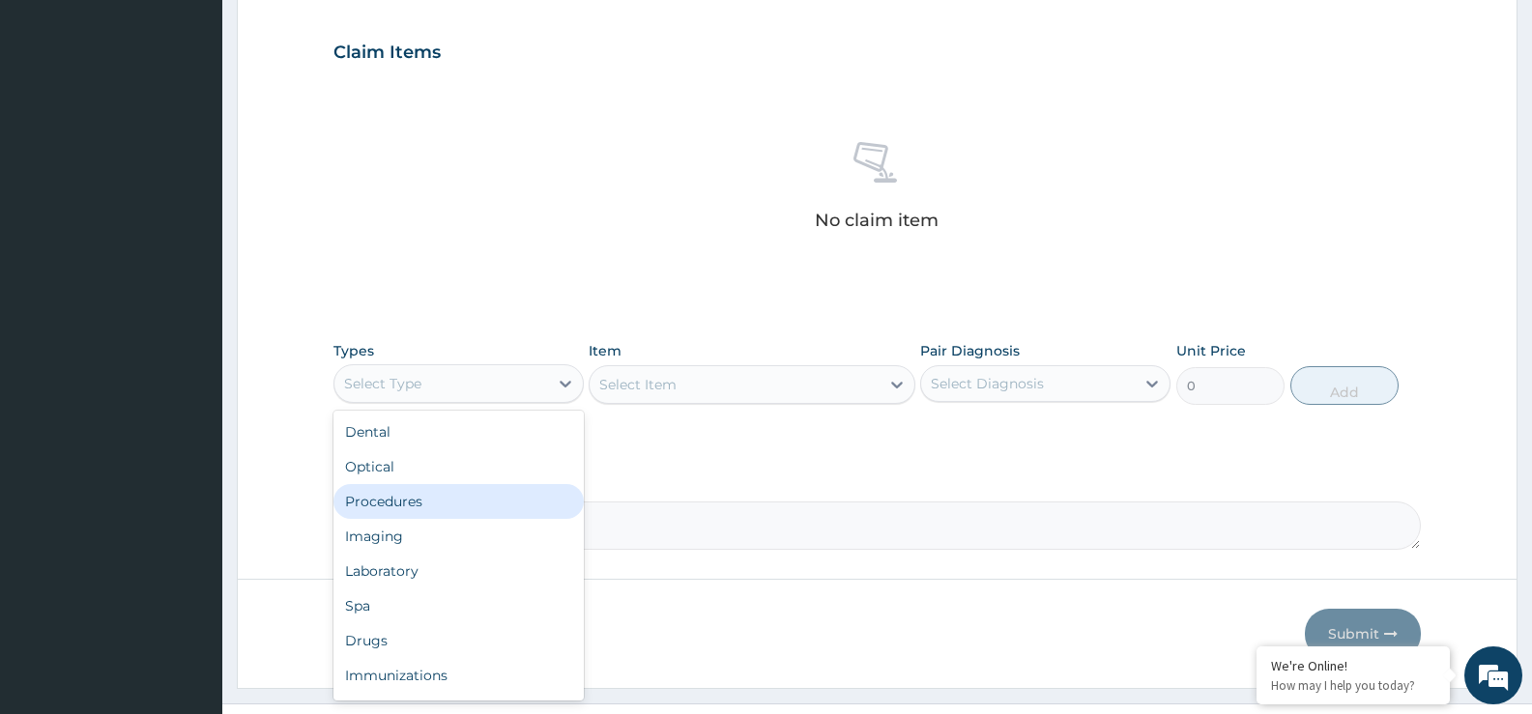
click at [513, 489] on div "Procedures" at bounding box center [458, 501] width 250 height 35
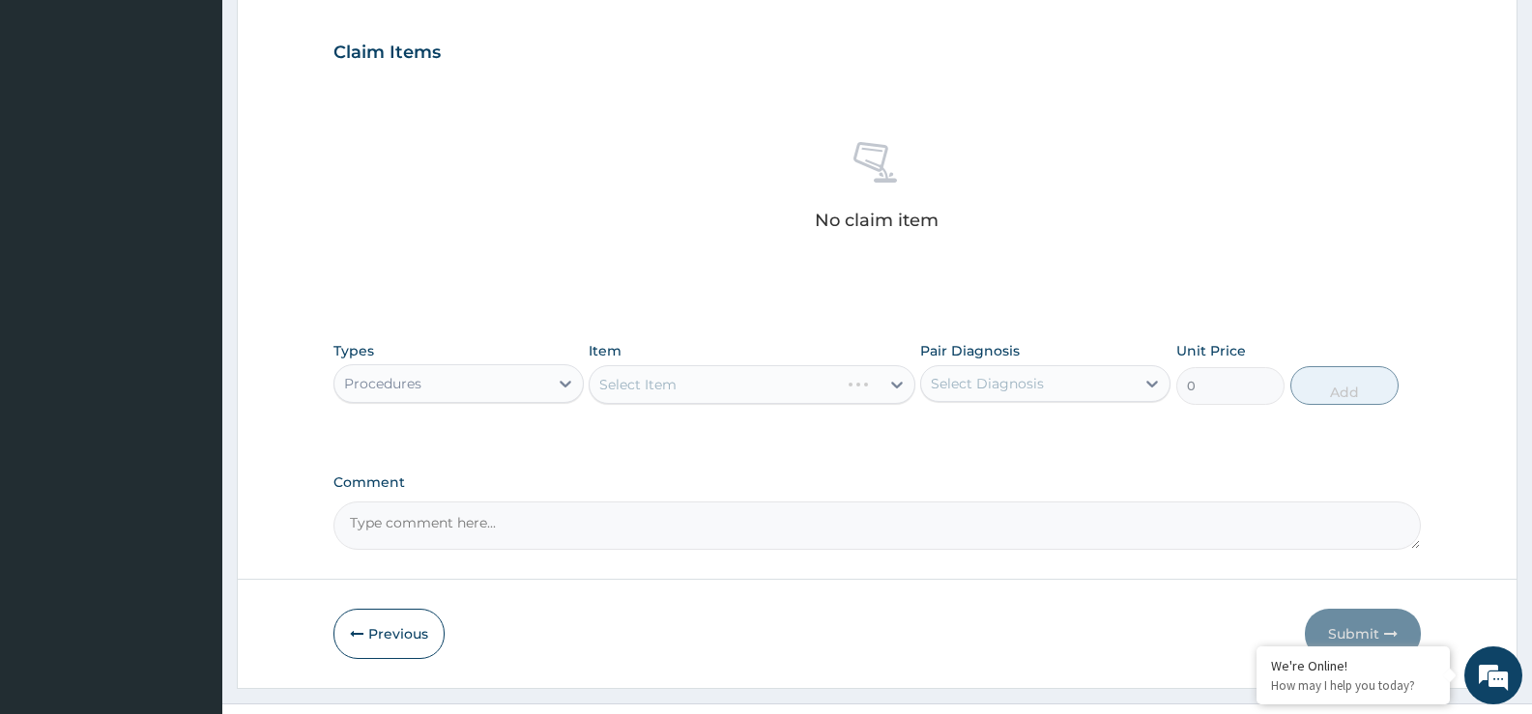
click at [896, 386] on div "Select Item" at bounding box center [752, 384] width 326 height 39
click at [895, 386] on icon at bounding box center [897, 385] width 12 height 7
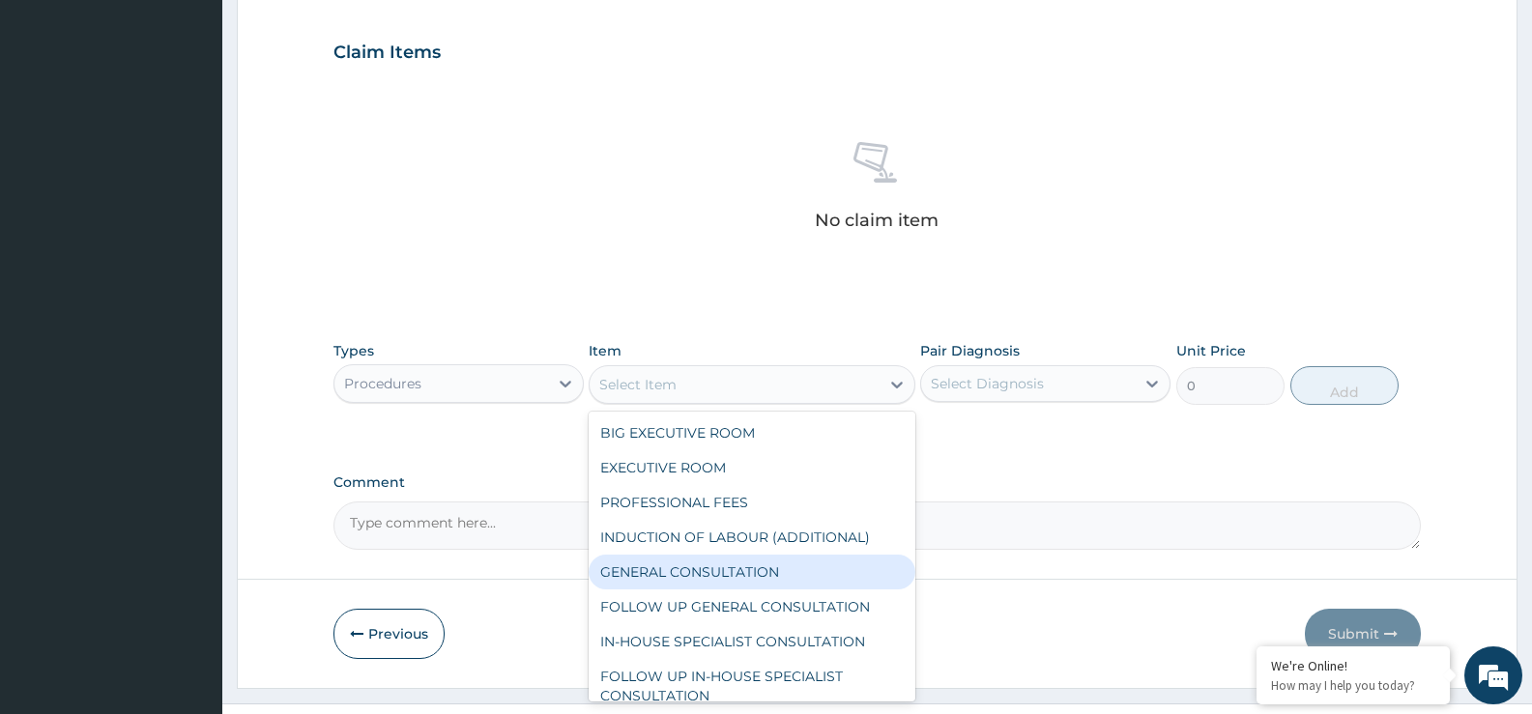
click at [830, 566] on div "GENERAL CONSULTATION" at bounding box center [752, 572] width 326 height 35
type input "5000"
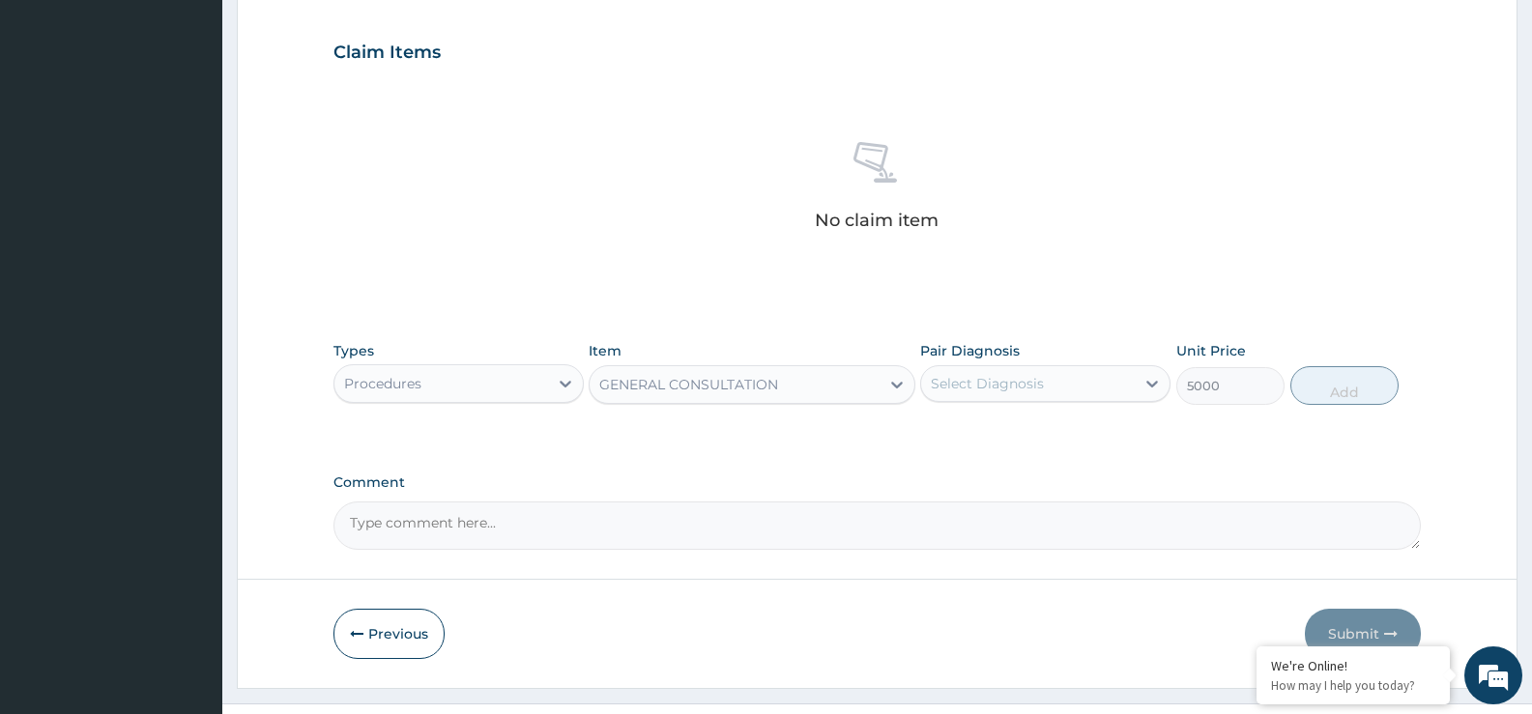
click at [1108, 387] on div "Select Diagnosis" at bounding box center [1028, 383] width 214 height 31
click at [1091, 445] on div "Abdominal pain" at bounding box center [1045, 434] width 250 height 40
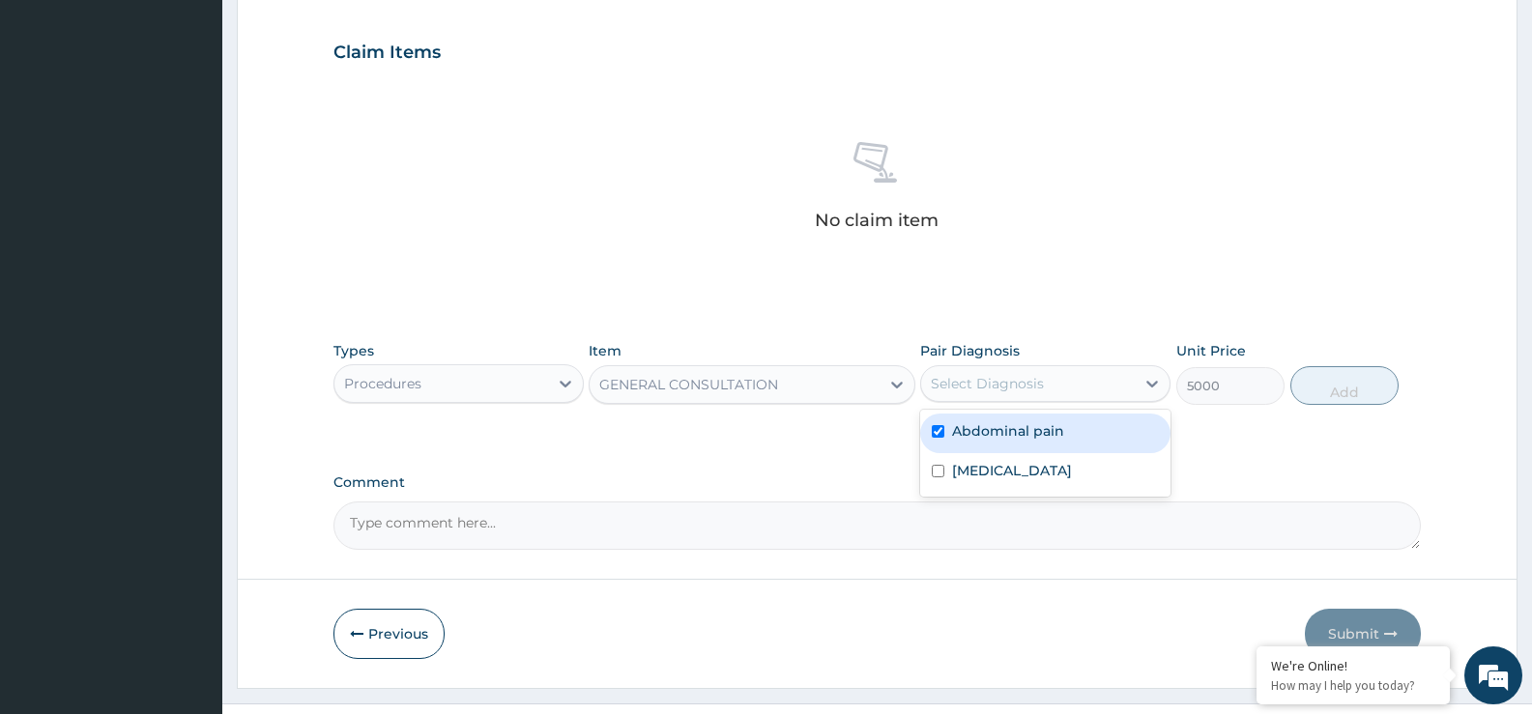
checkbox input "true"
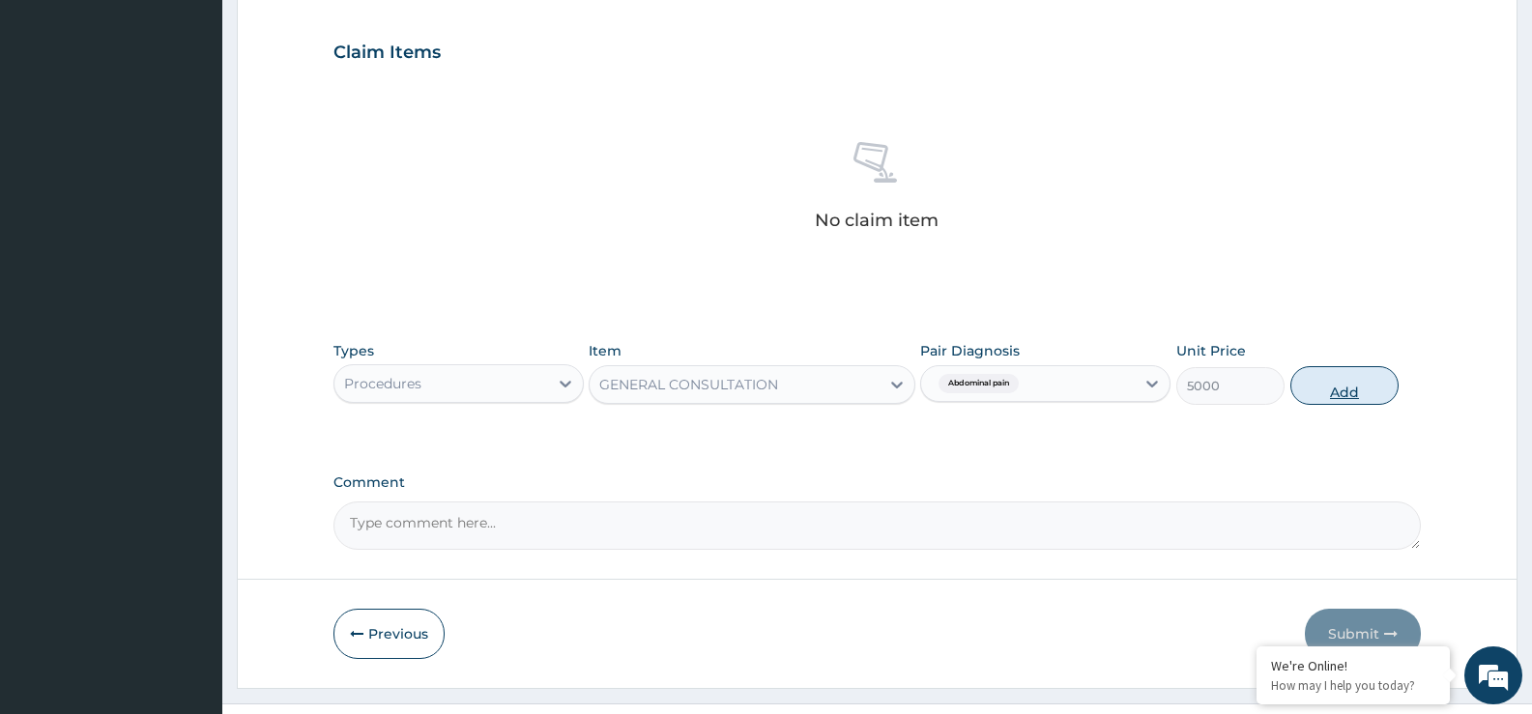
click at [1331, 389] on button "Add" at bounding box center [1344, 385] width 108 height 39
type input "0"
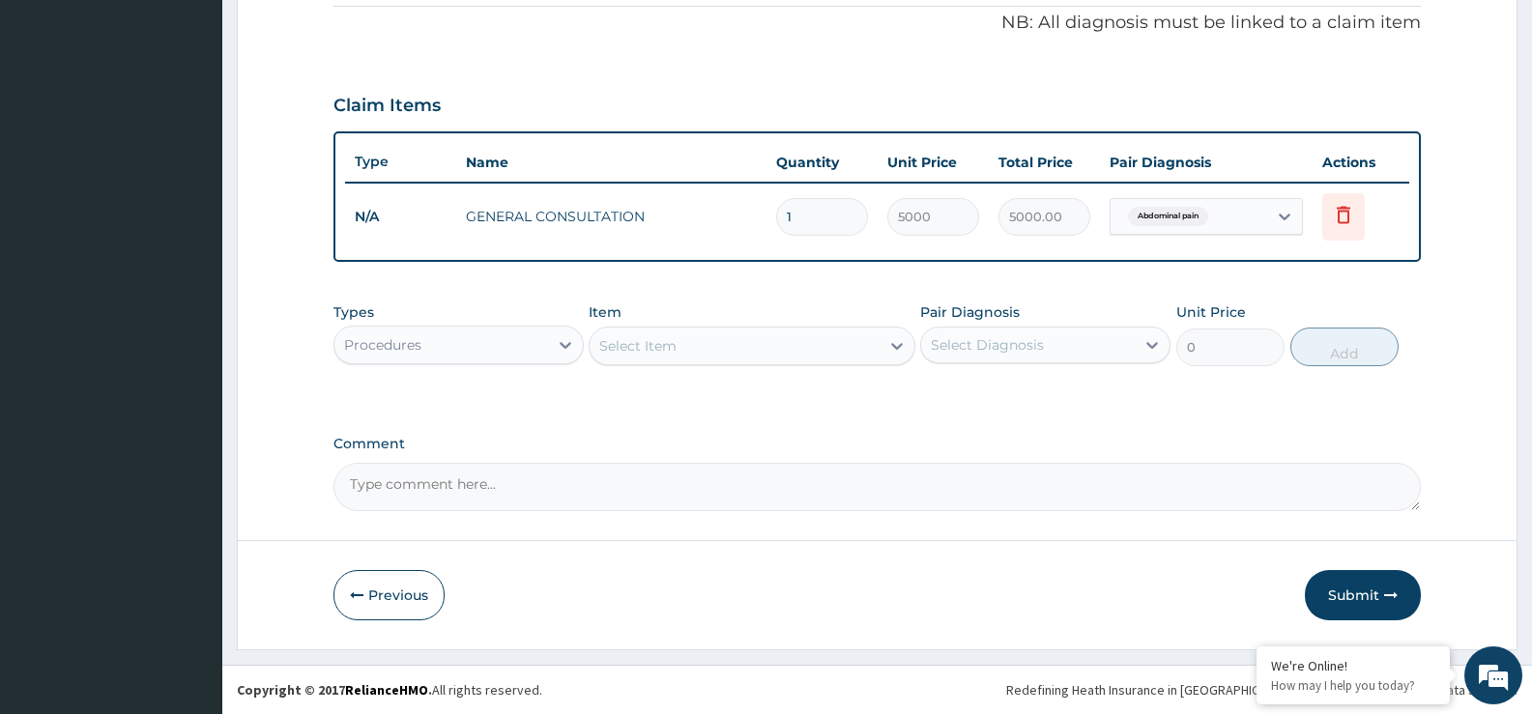
scroll to position [588, 0]
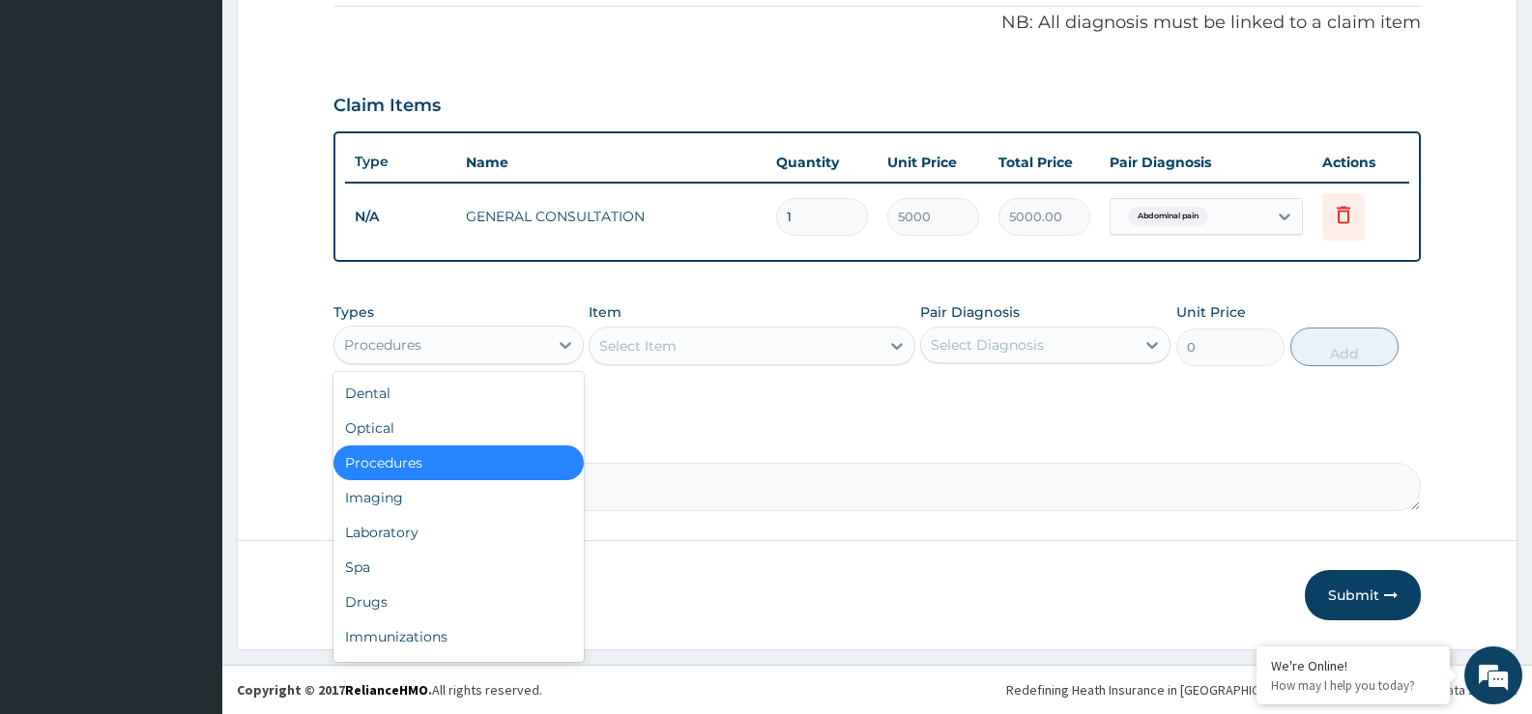
click at [476, 350] on div "Procedures" at bounding box center [441, 345] width 214 height 31
click at [454, 531] on div "Laboratory" at bounding box center [458, 532] width 250 height 35
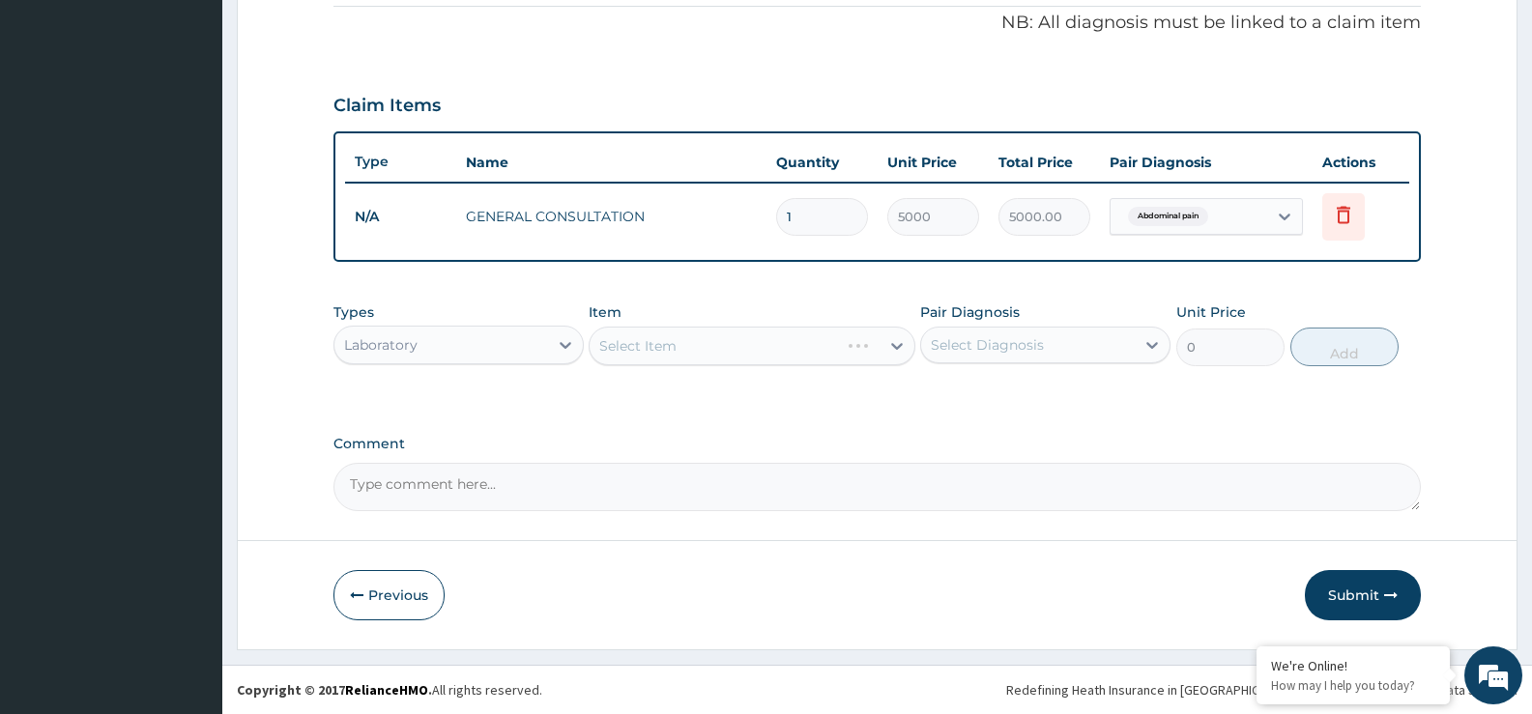
click at [899, 342] on div "Select Item" at bounding box center [752, 346] width 326 height 39
click at [883, 346] on div at bounding box center [897, 346] width 35 height 35
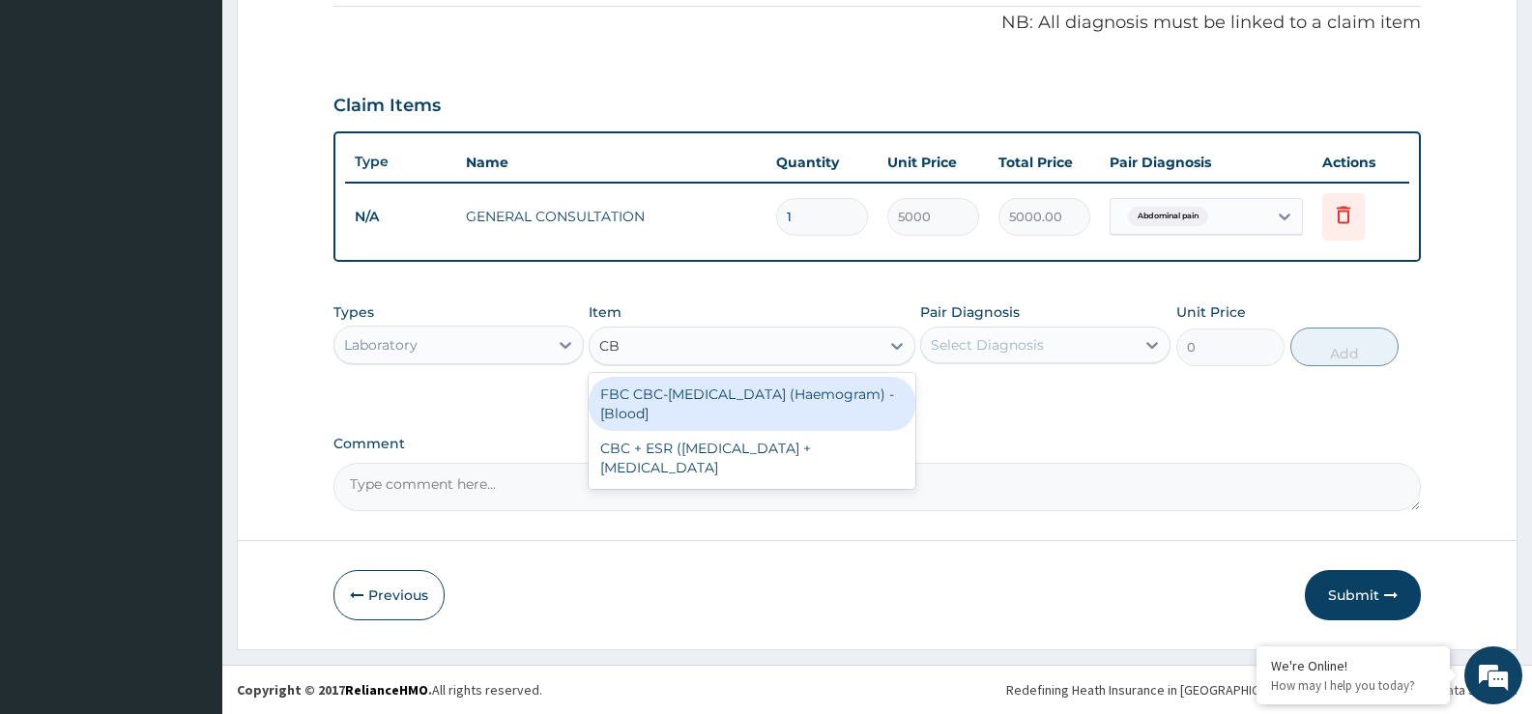
type input "CBC"
click at [809, 402] on div "FBC CBC-Complete Blood Count (Haemogram) - [Blood]" at bounding box center [752, 404] width 326 height 54
type input "6000"
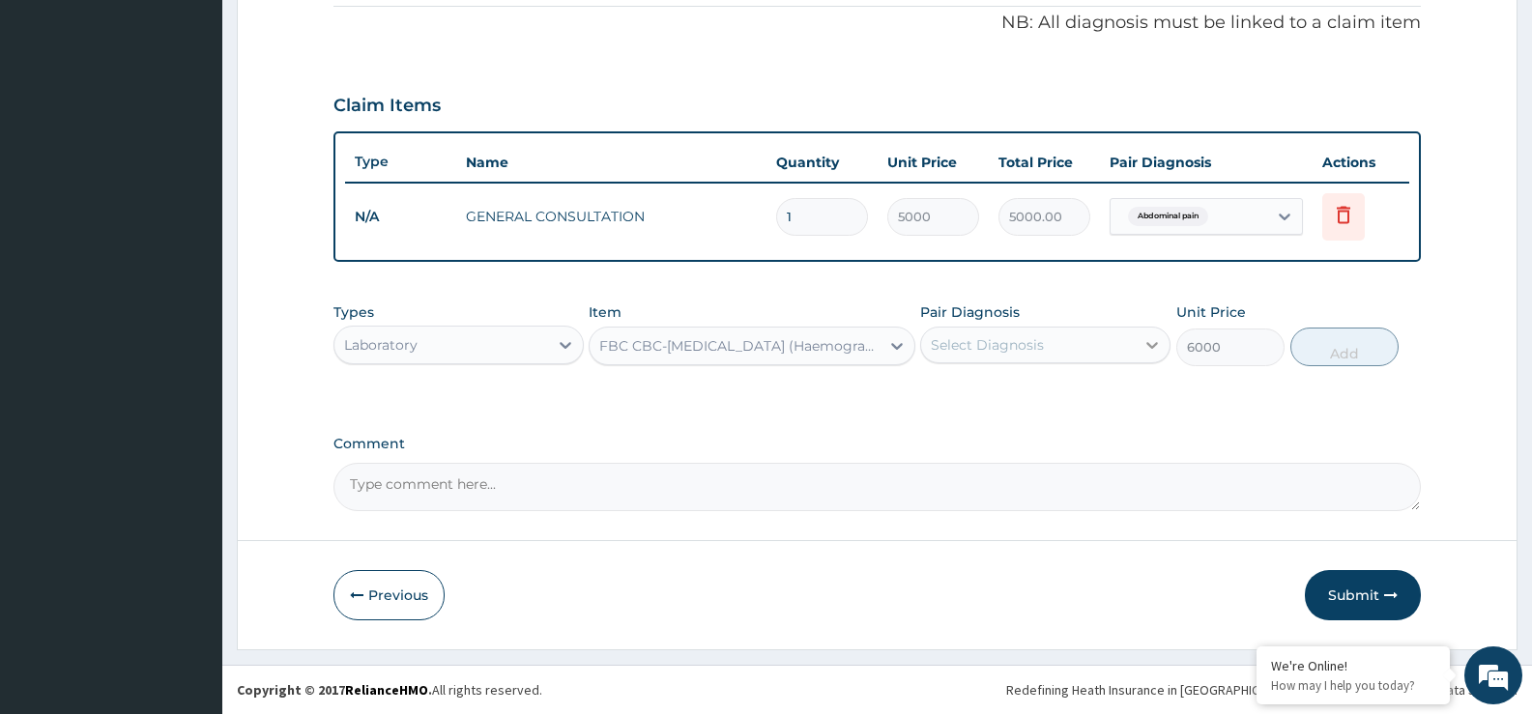
click at [1138, 345] on div at bounding box center [1152, 345] width 35 height 35
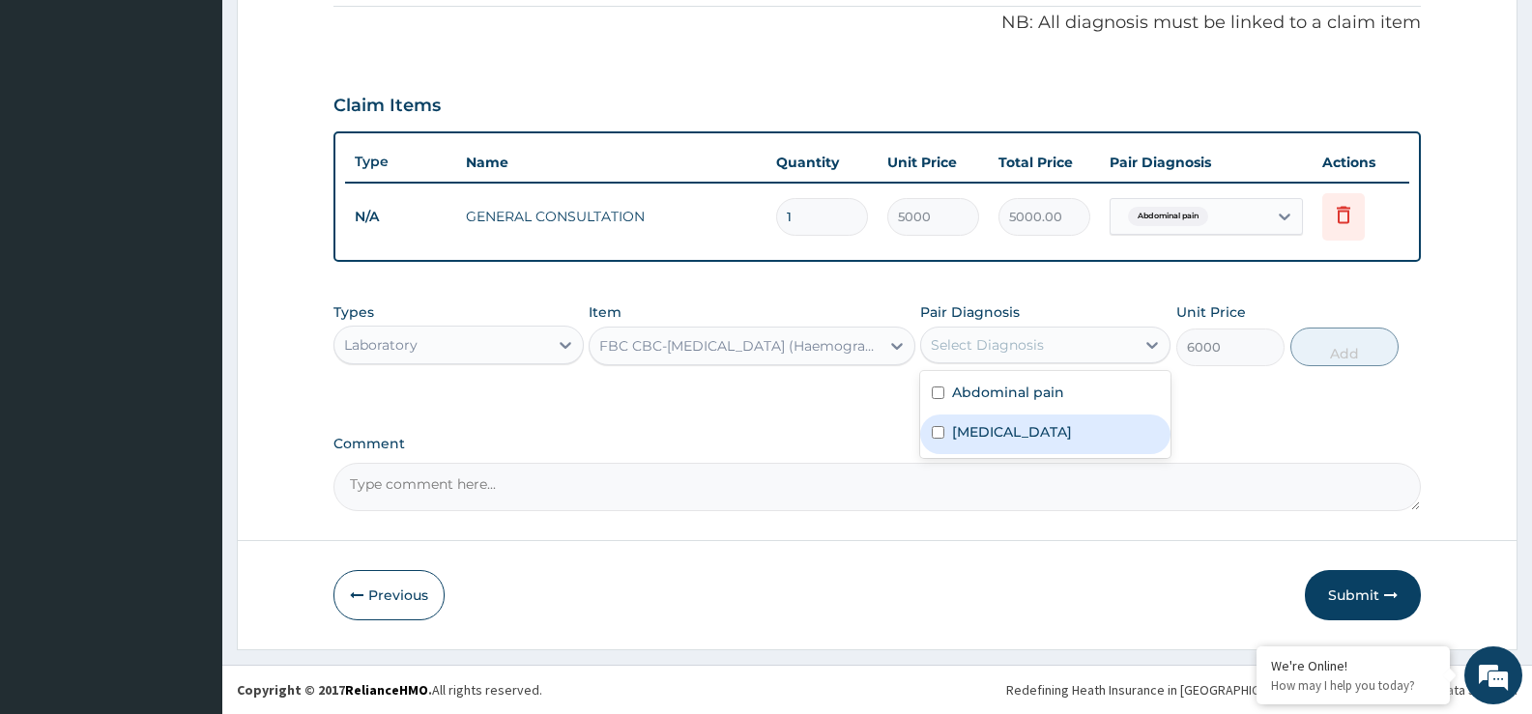
click at [1099, 435] on div "Typhoid fever" at bounding box center [1045, 435] width 250 height 40
checkbox input "true"
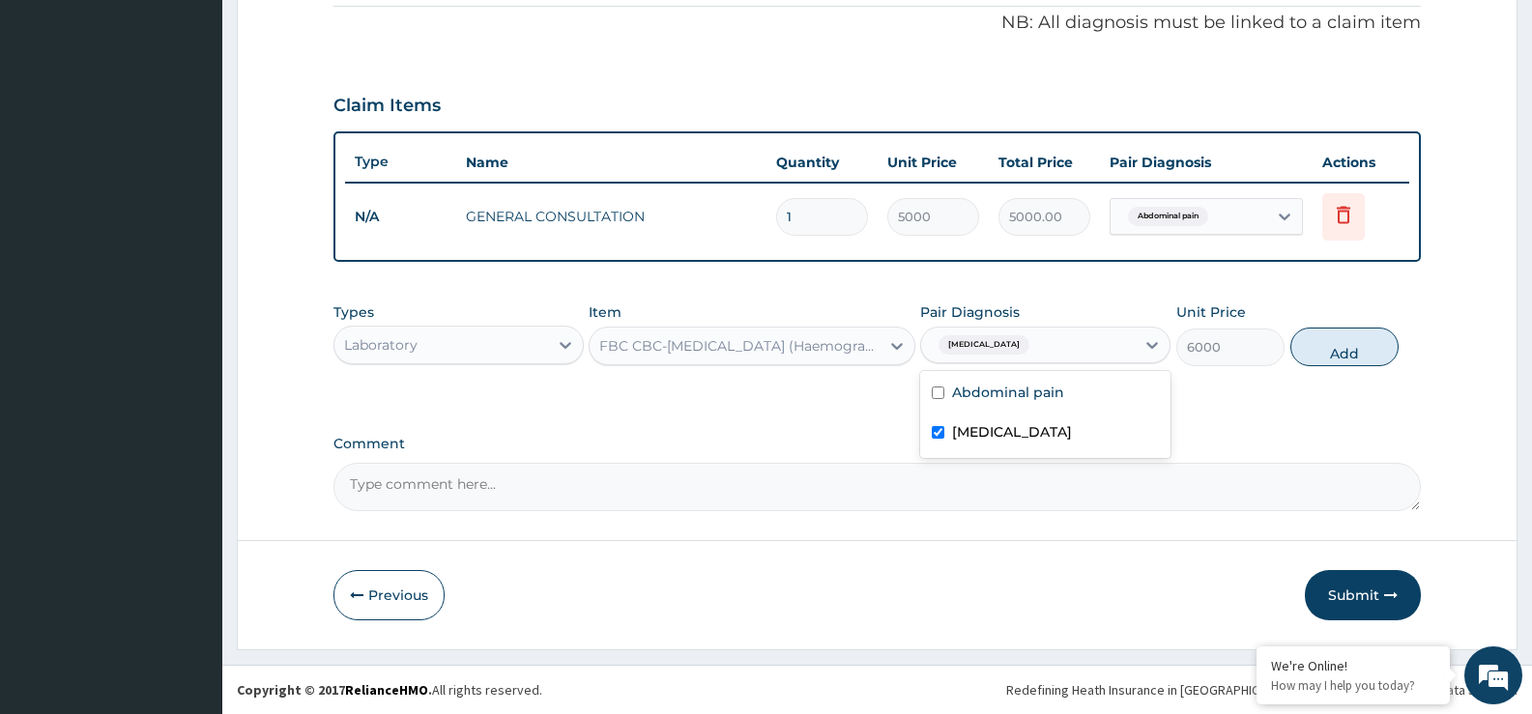
click at [1340, 350] on button "Add" at bounding box center [1344, 347] width 108 height 39
type input "0"
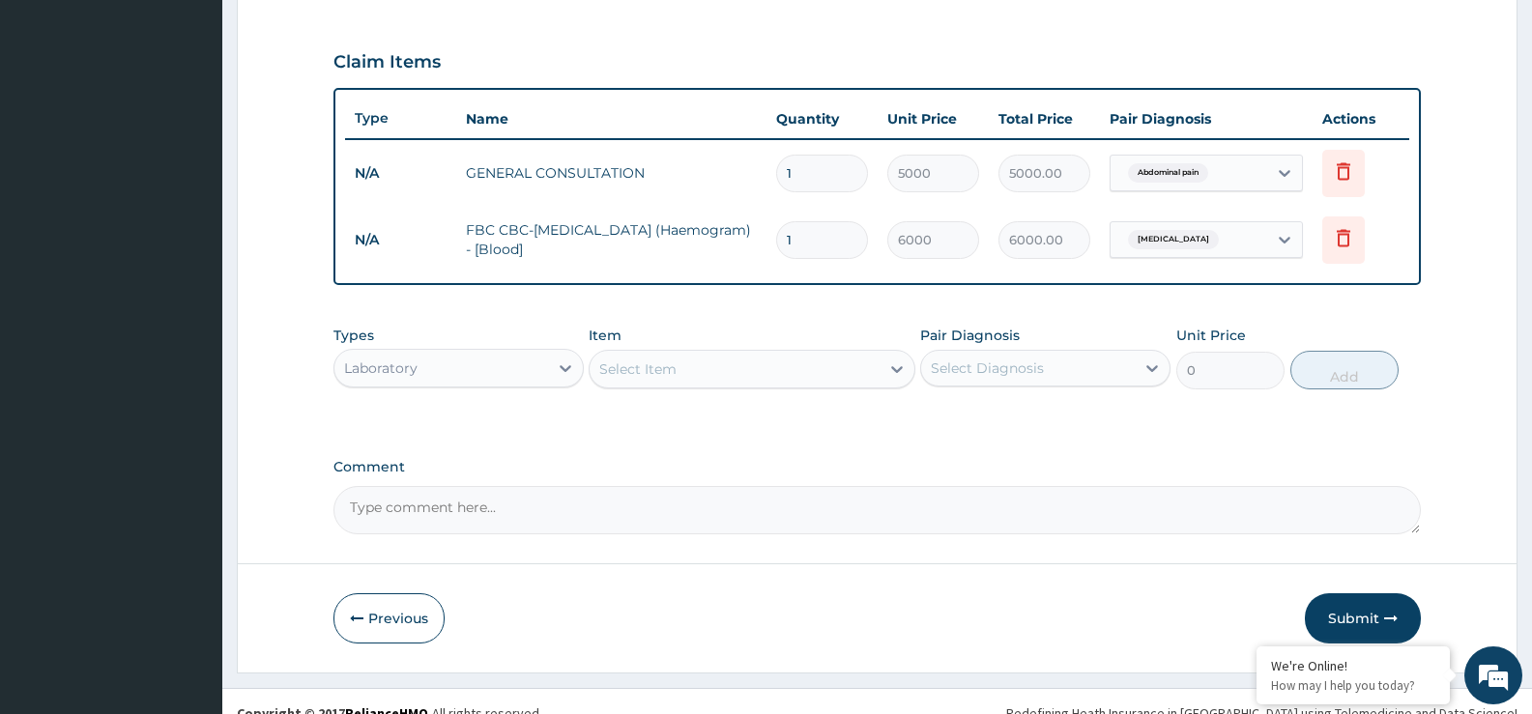
scroll to position [654, 0]
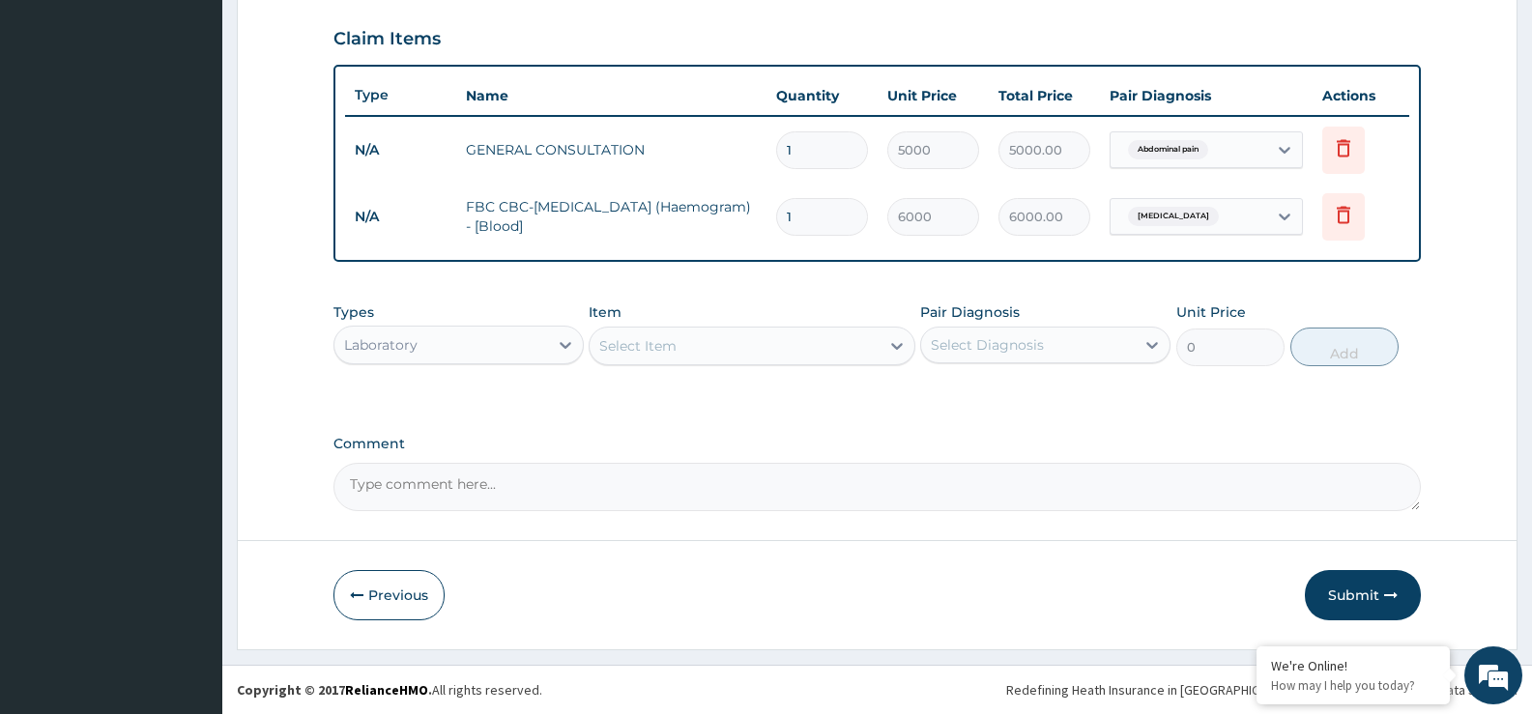
click at [521, 490] on textarea "Comment" at bounding box center [876, 487] width 1087 height 48
type textarea "APPENDICITIS/ADENEXIA"
click at [1350, 592] on button "Submit" at bounding box center [1363, 595] width 116 height 50
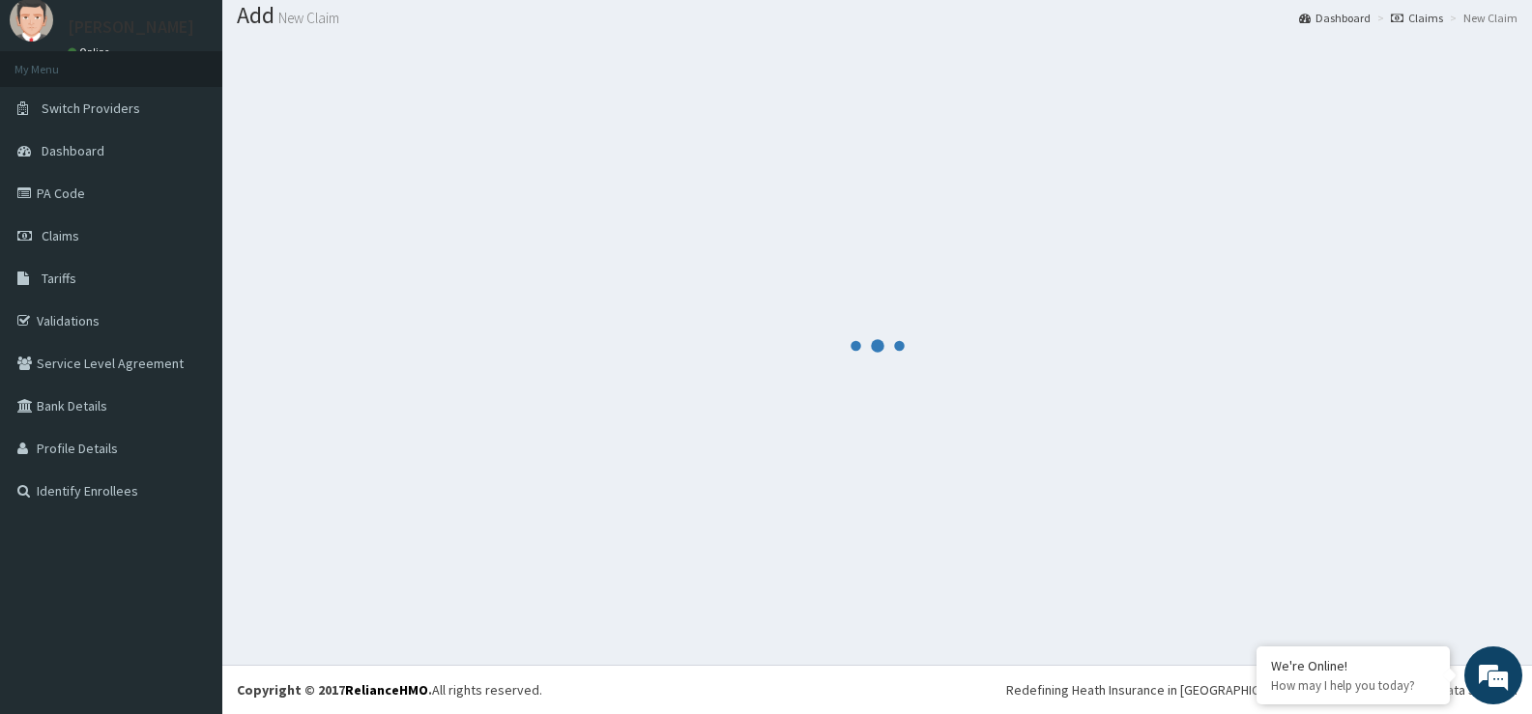
scroll to position [60, 0]
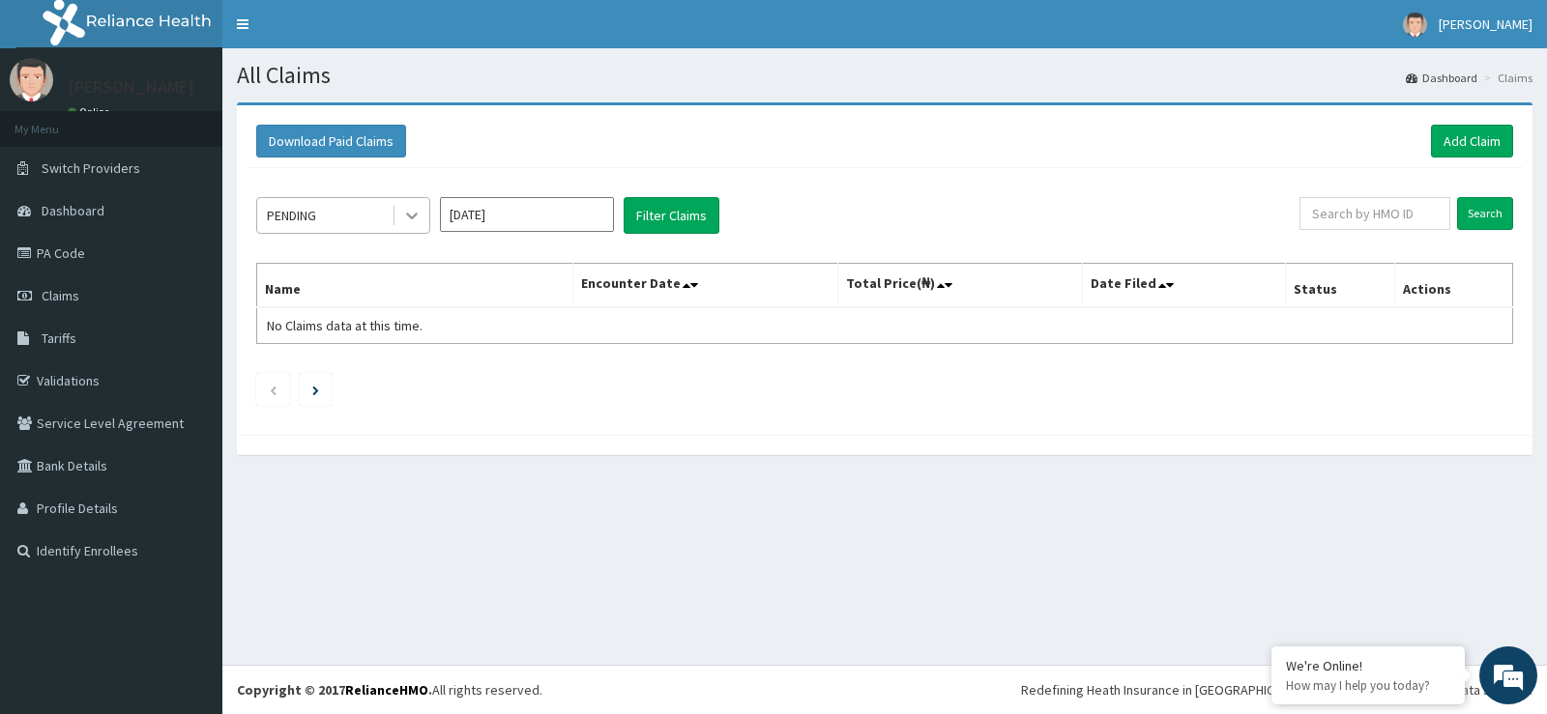
click at [402, 215] on icon at bounding box center [411, 215] width 19 height 19
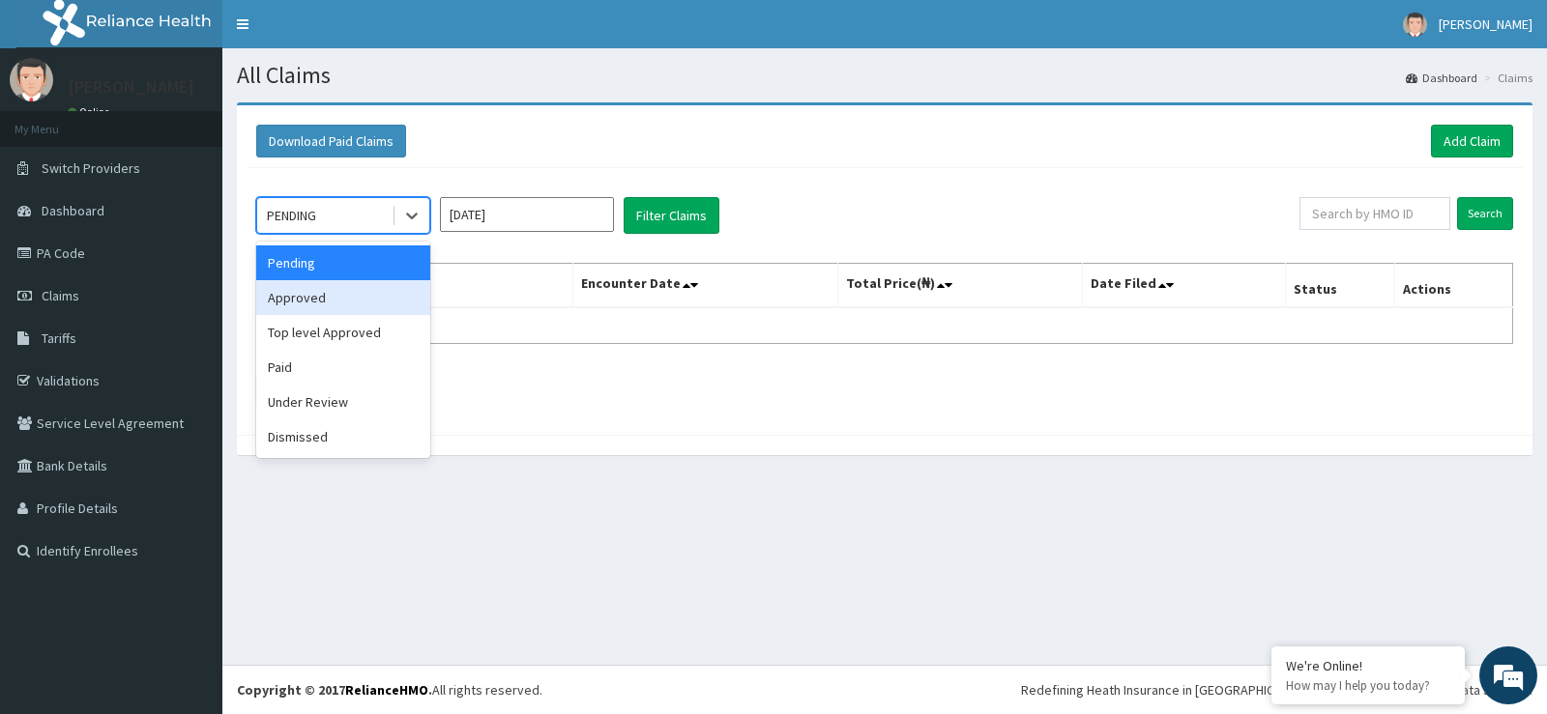
click at [290, 285] on div "Approved" at bounding box center [343, 297] width 174 height 35
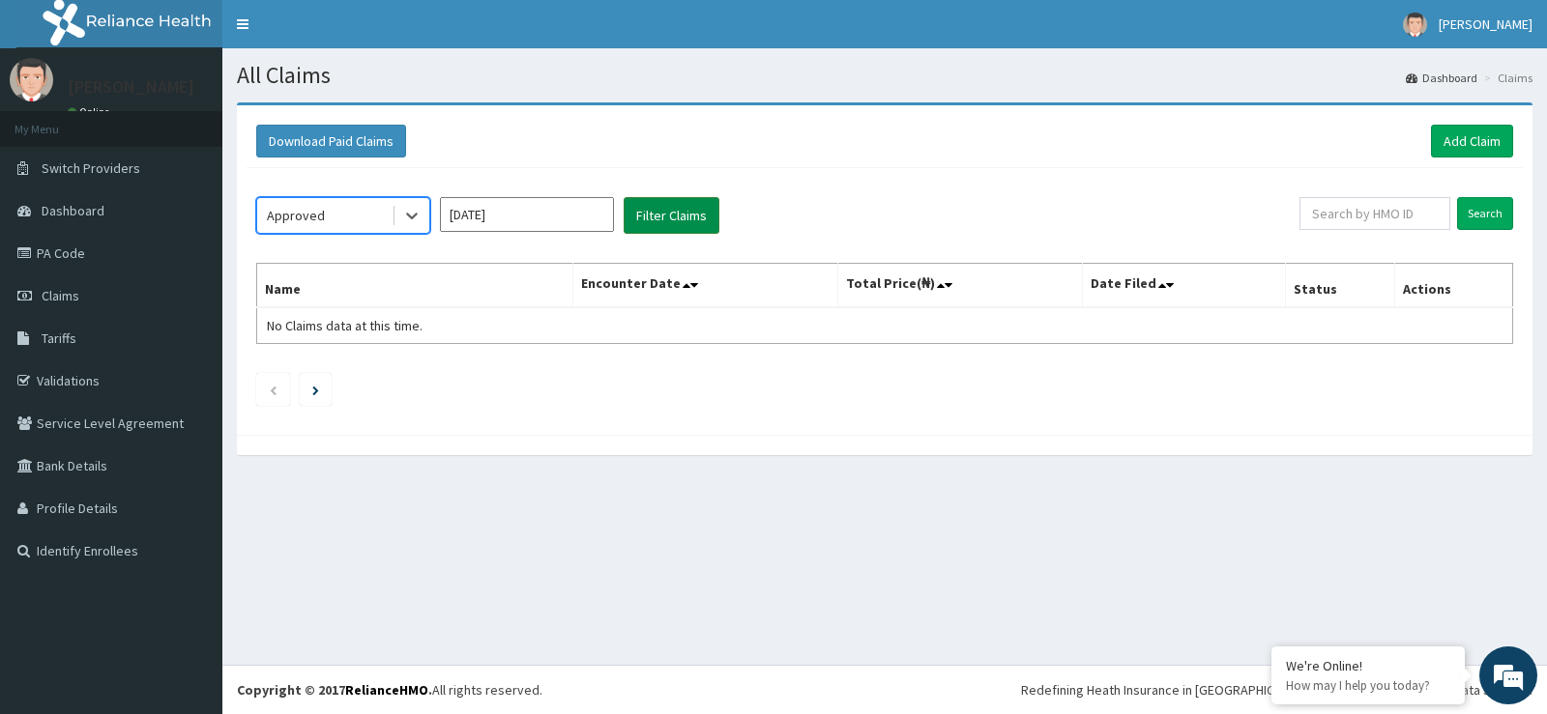
click at [656, 223] on button "Filter Claims" at bounding box center [671, 215] width 96 height 37
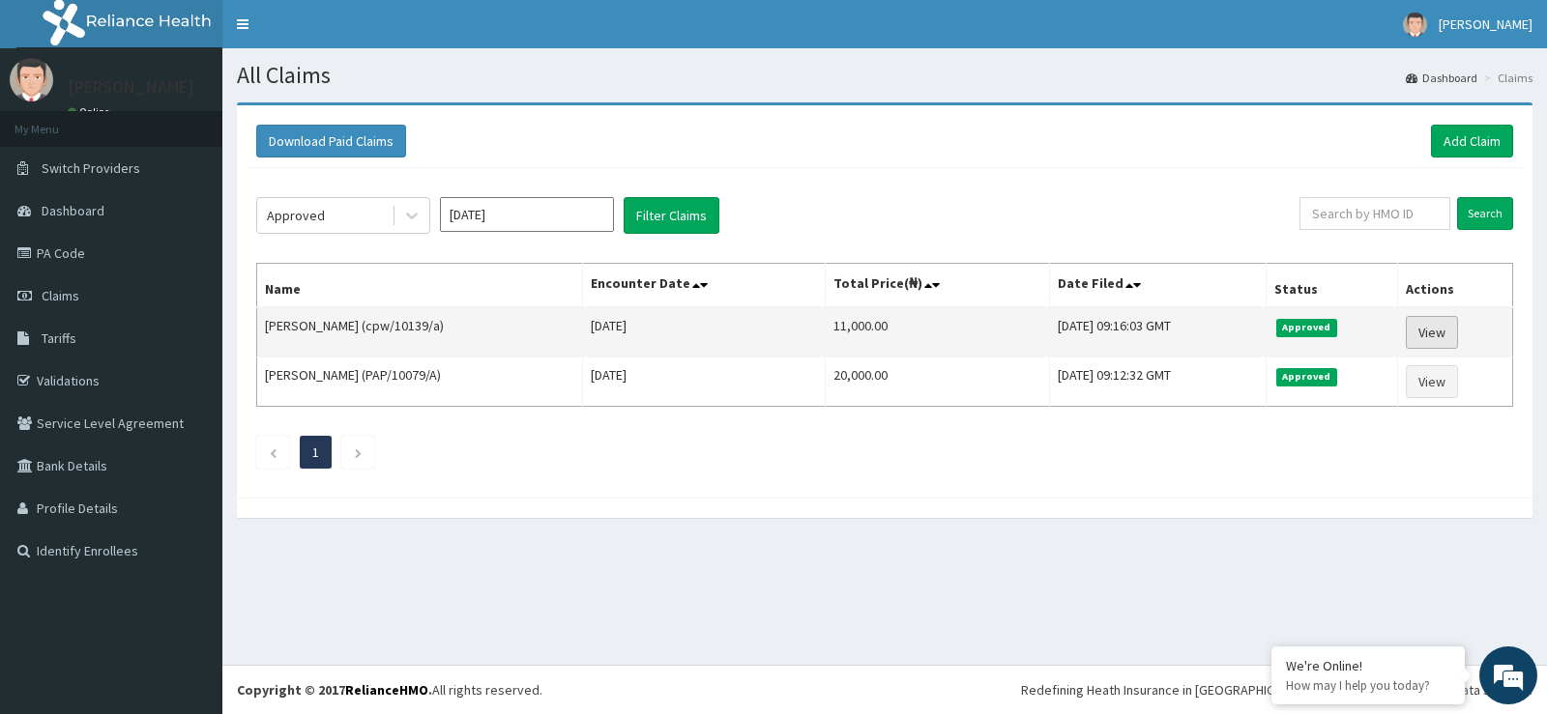
click at [1453, 331] on link "View" at bounding box center [1431, 332] width 52 height 33
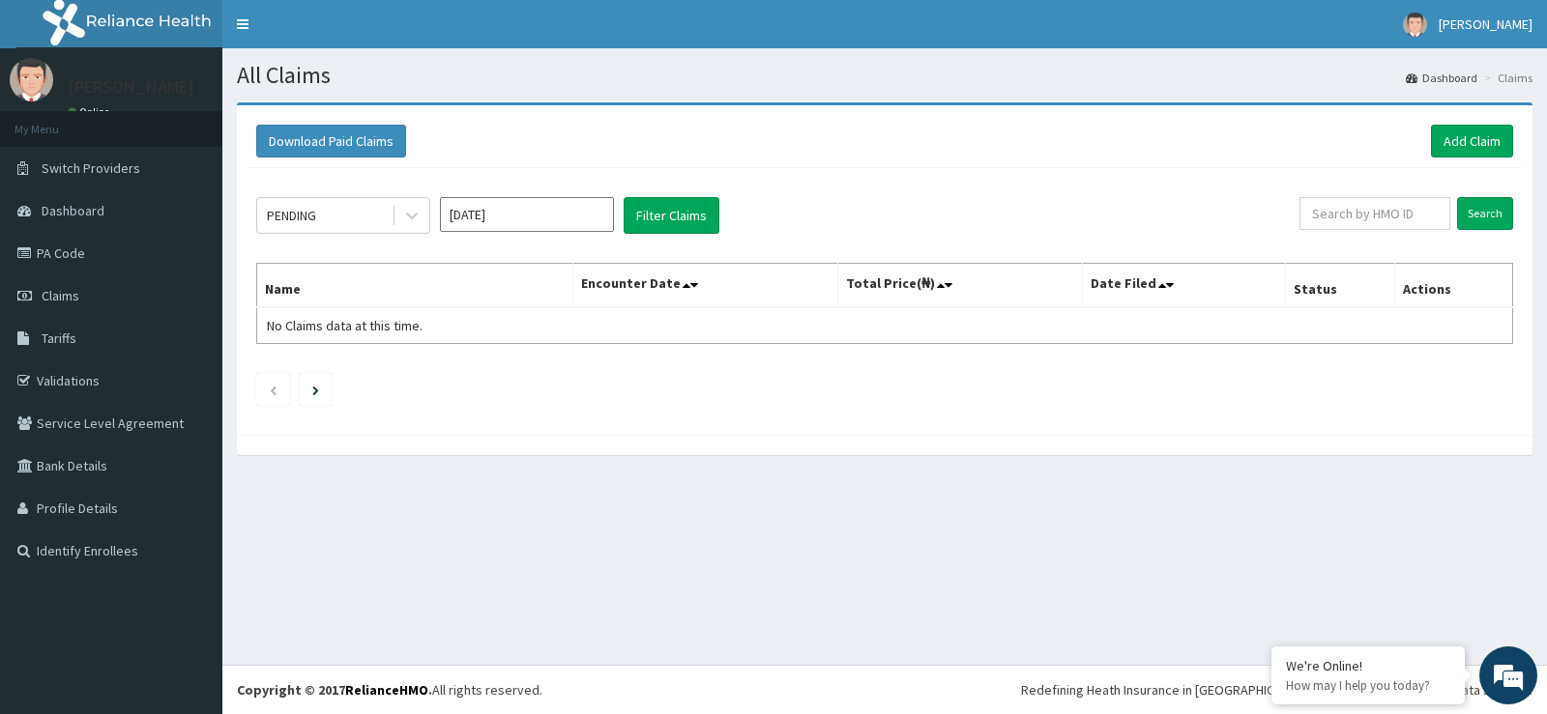
click at [421, 235] on div "PENDING [DATE] Filter Claims Search Name Encounter Date Total Price(₦) Date Fil…" at bounding box center [884, 296] width 1276 height 257
drag, startPoint x: 417, startPoint y: 217, endPoint x: 404, endPoint y: 231, distance: 19.2
click at [415, 216] on icon at bounding box center [411, 215] width 19 height 19
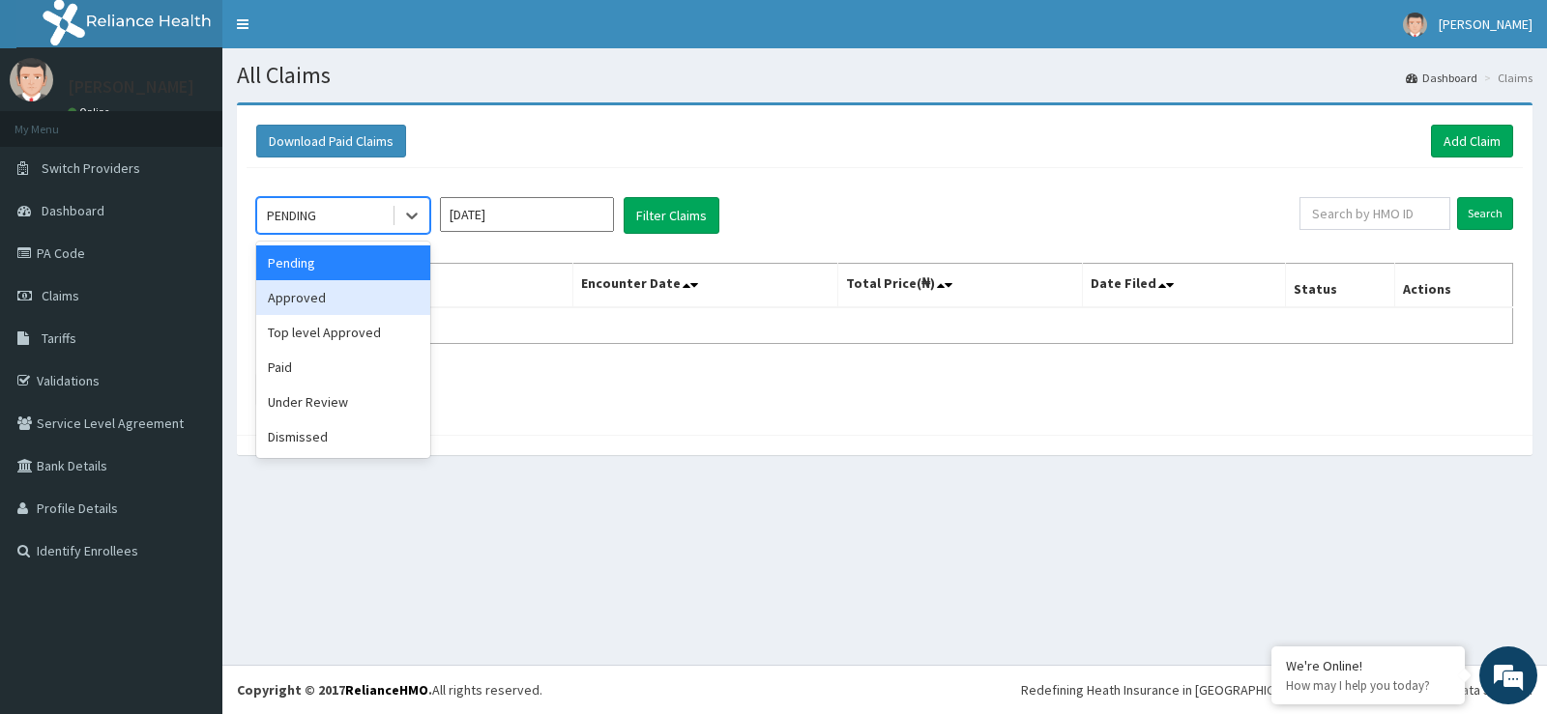
click at [364, 294] on div "Approved" at bounding box center [343, 297] width 174 height 35
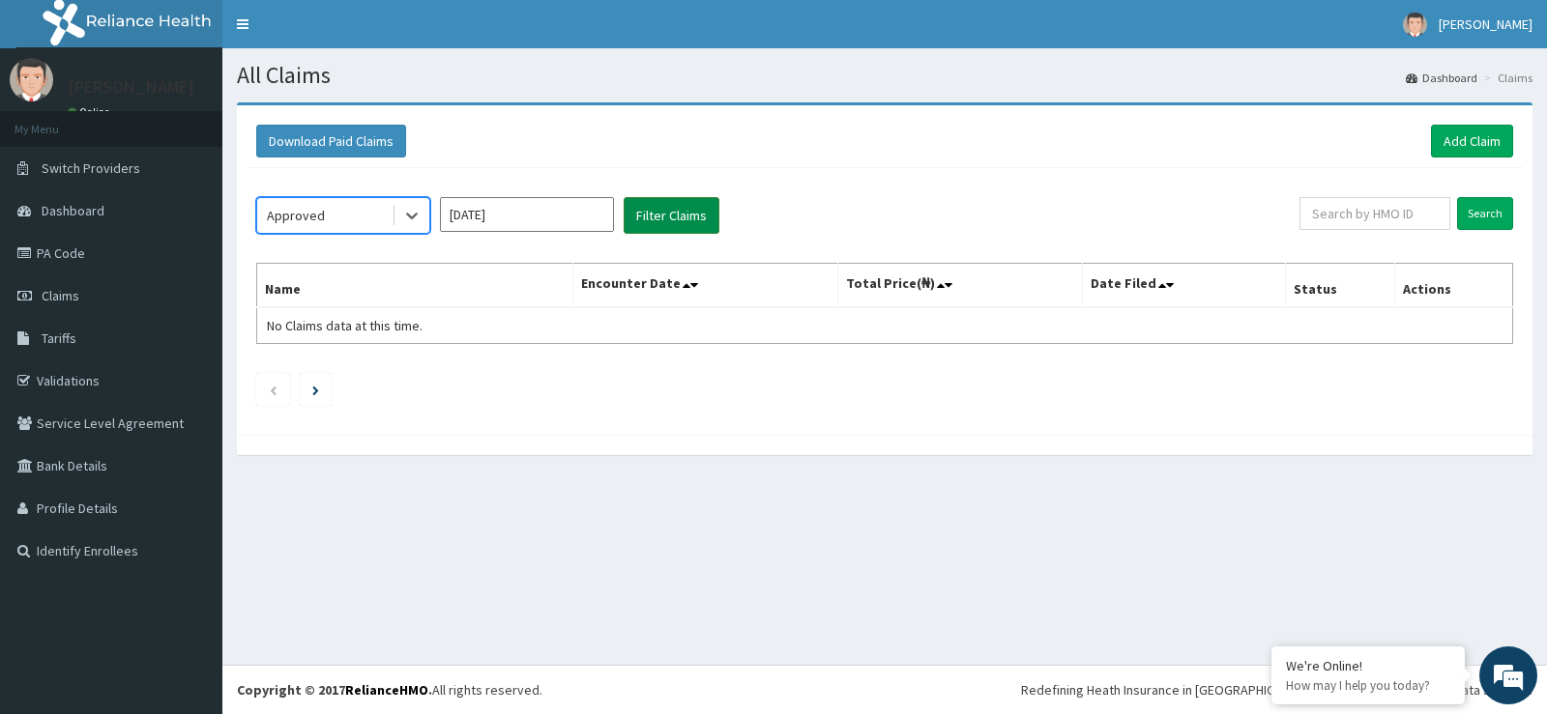
click at [647, 217] on button "Filter Claims" at bounding box center [671, 215] width 96 height 37
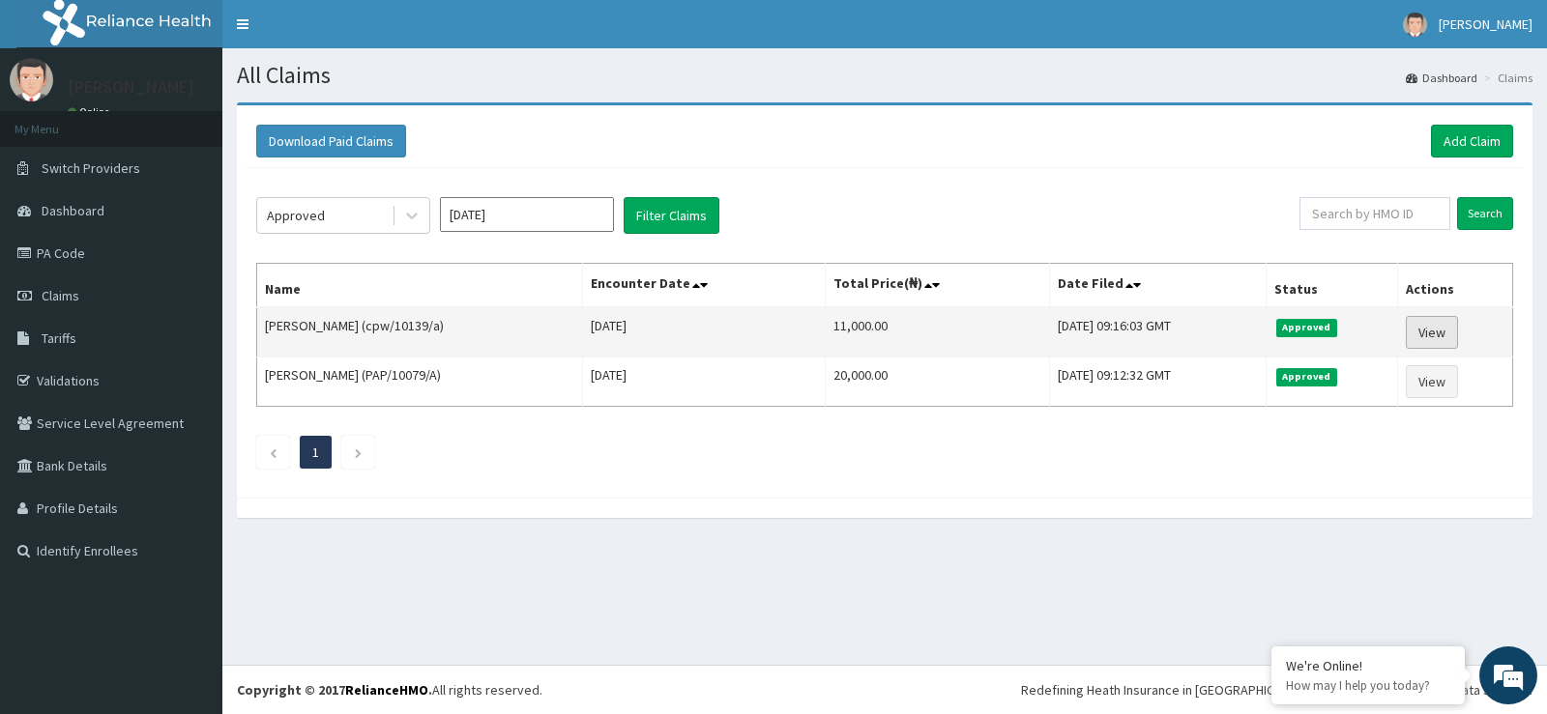
click at [1454, 333] on link "View" at bounding box center [1431, 332] width 52 height 33
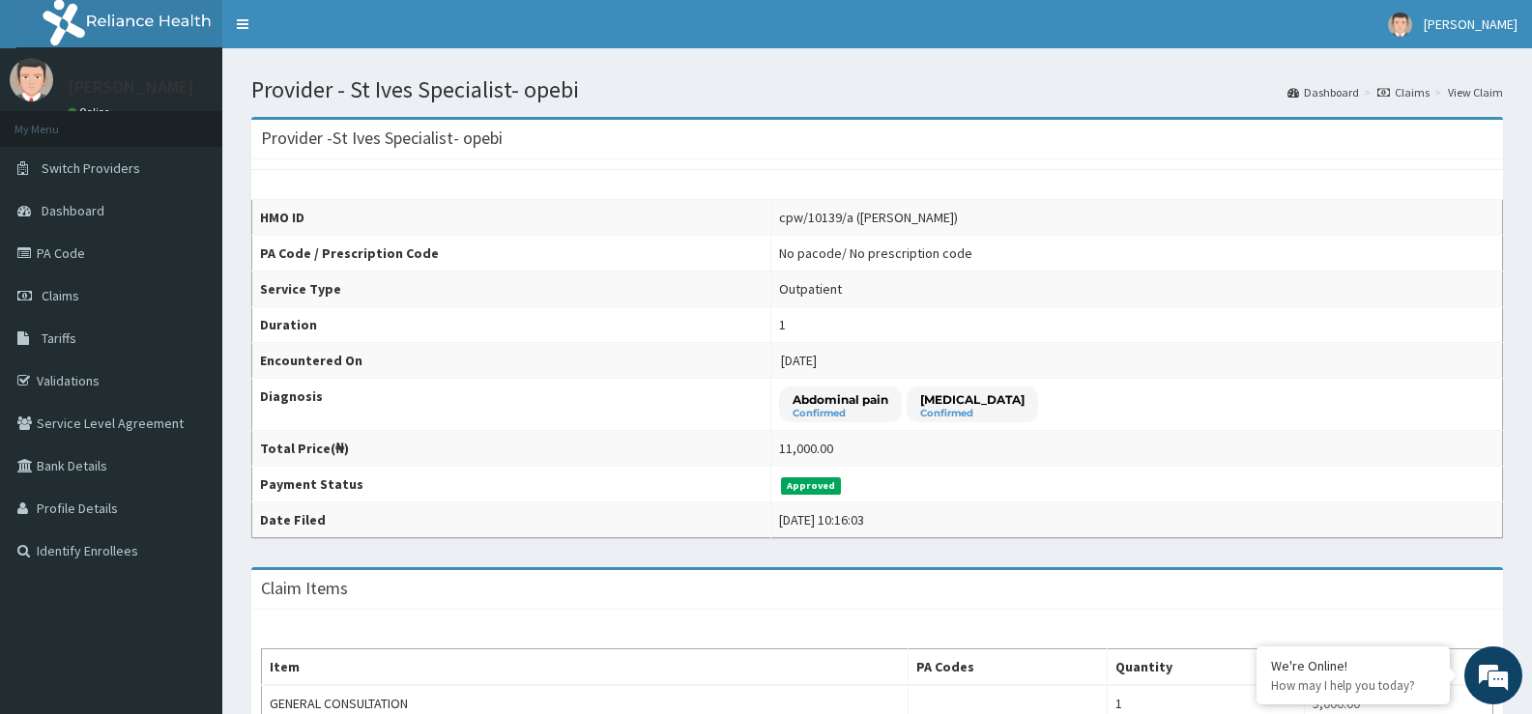
click at [1485, 89] on link "View Claim" at bounding box center [1475, 92] width 55 height 16
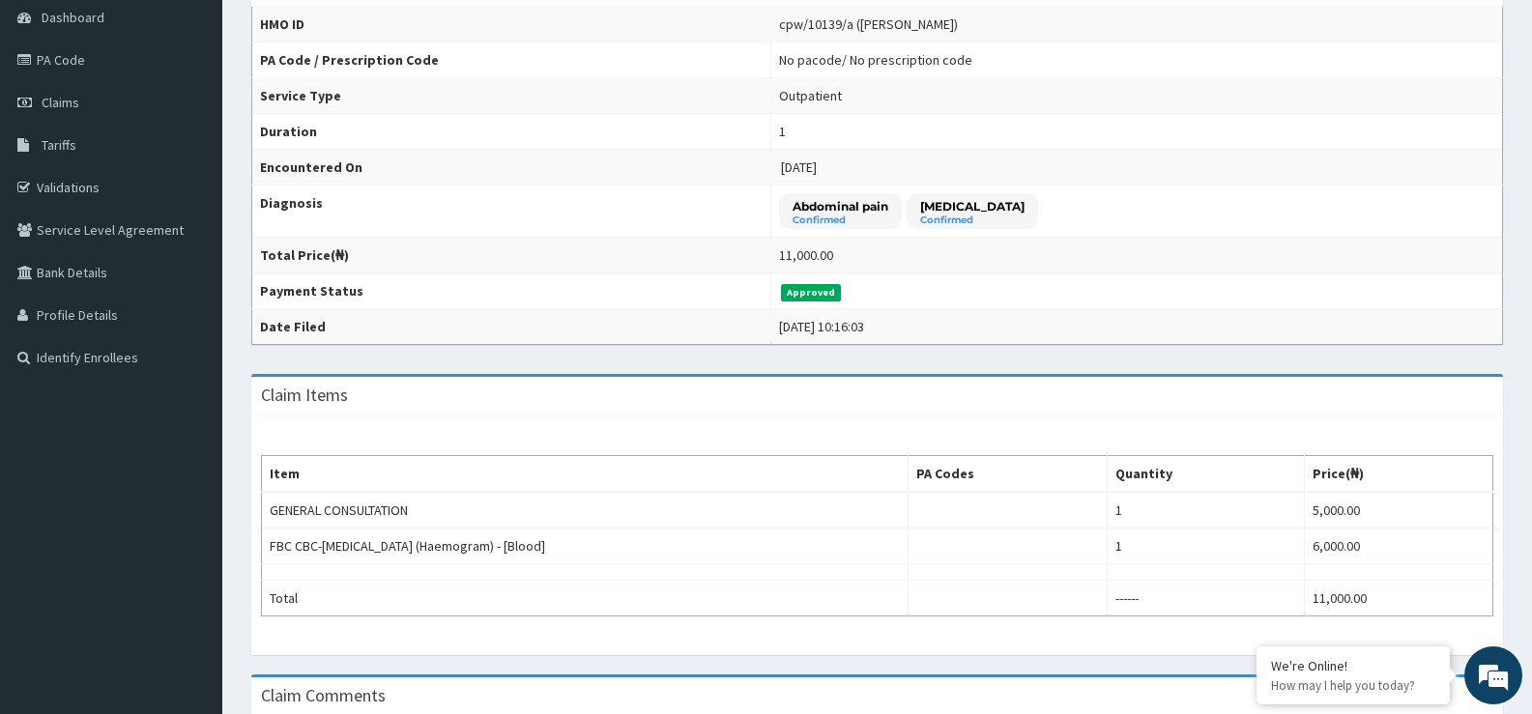
scroll to position [465, 0]
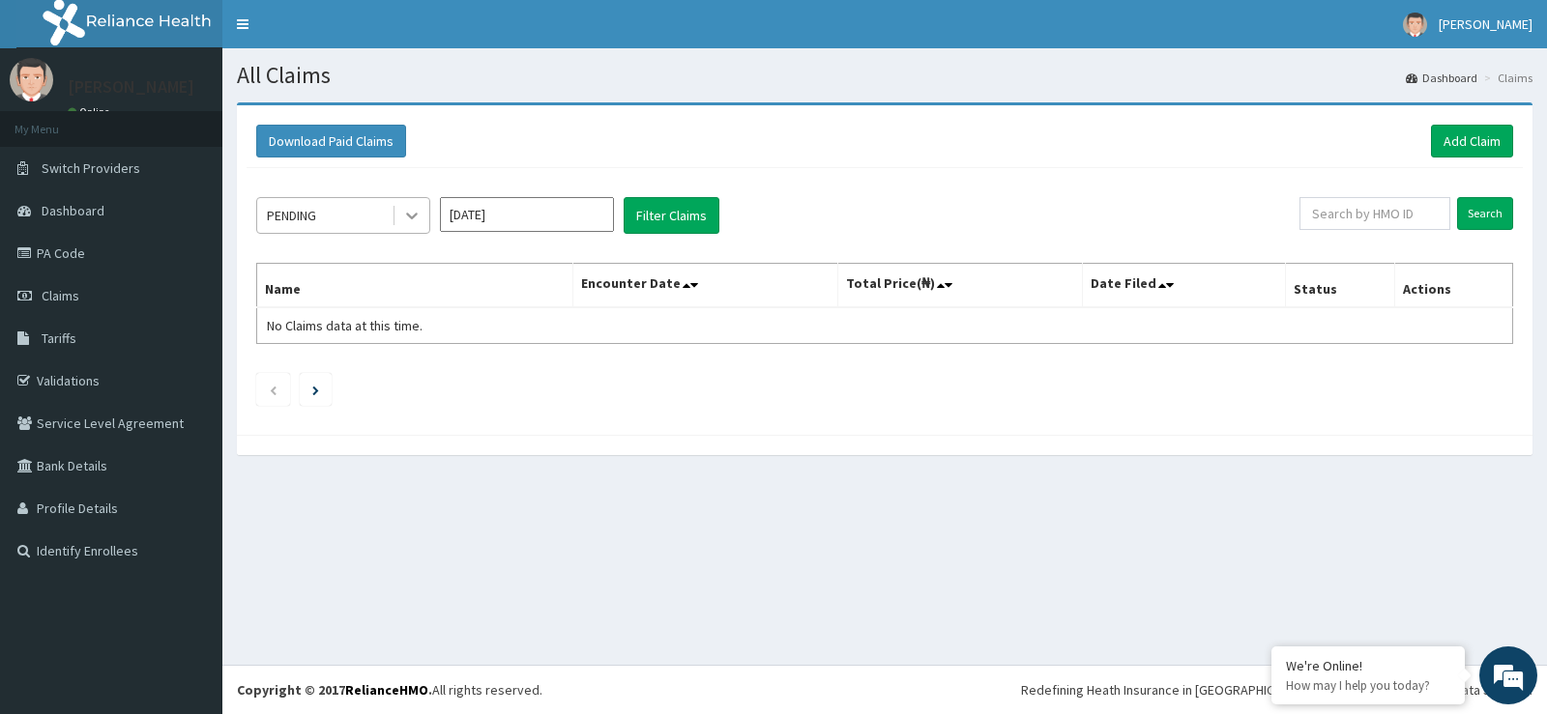
click at [422, 218] on div at bounding box center [411, 215] width 35 height 35
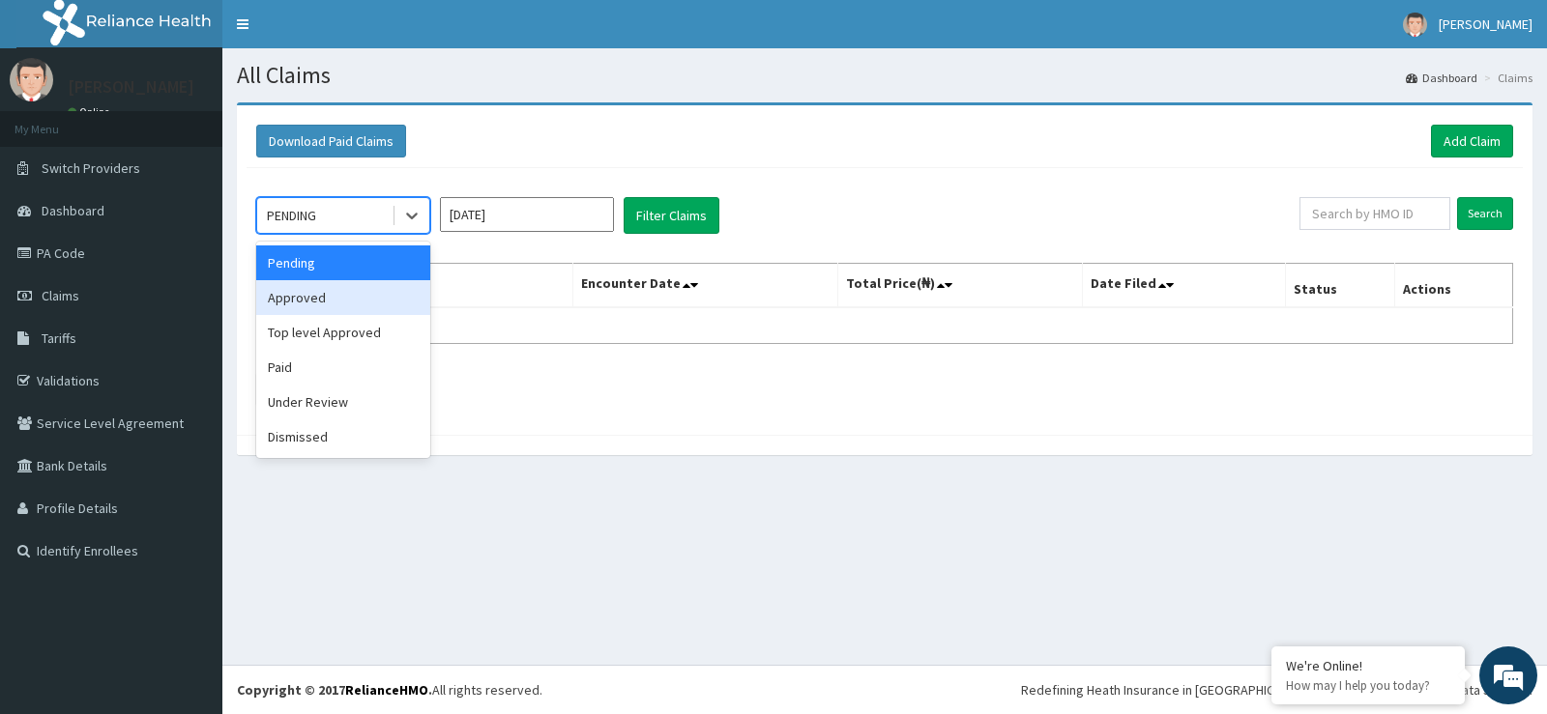
click at [383, 296] on div "Approved" at bounding box center [343, 297] width 174 height 35
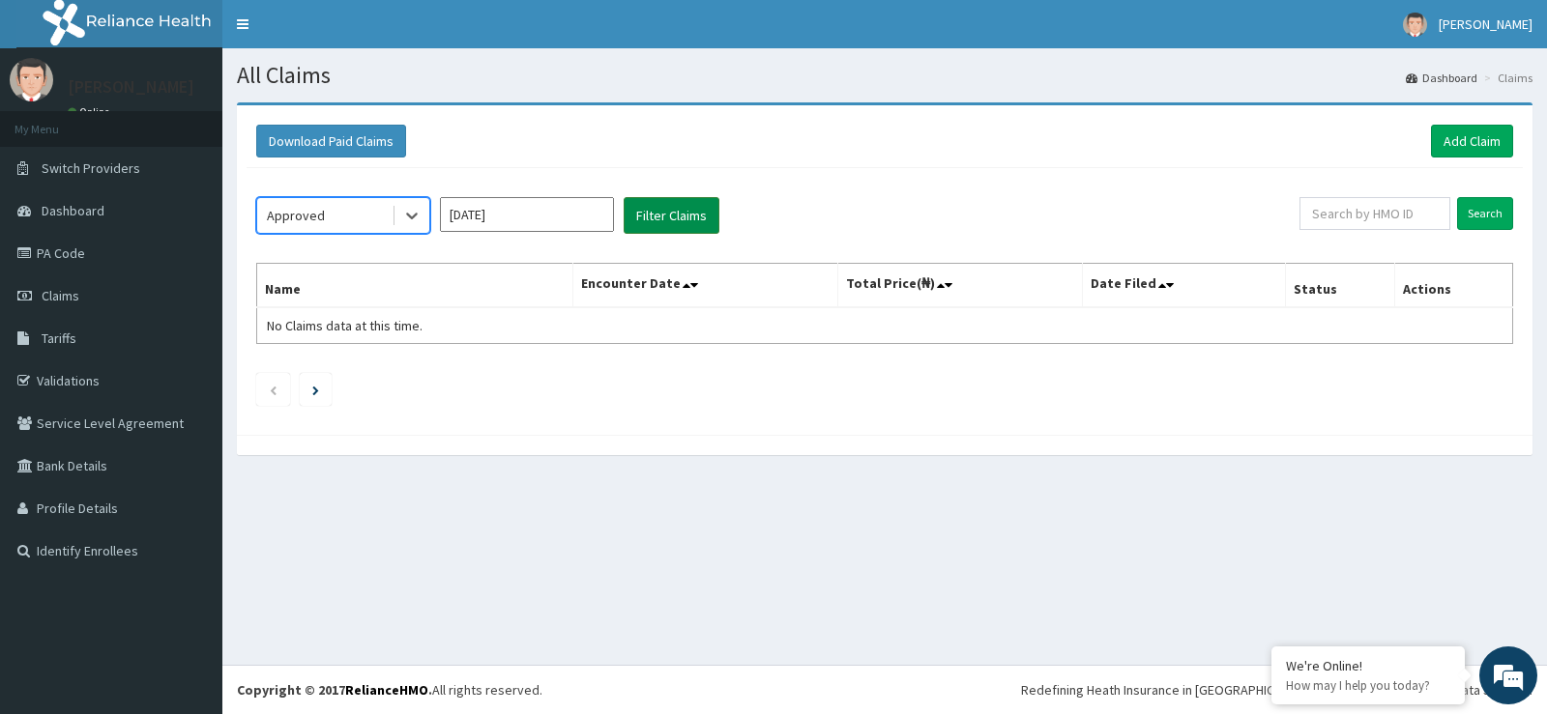
click at [656, 222] on button "Filter Claims" at bounding box center [671, 215] width 96 height 37
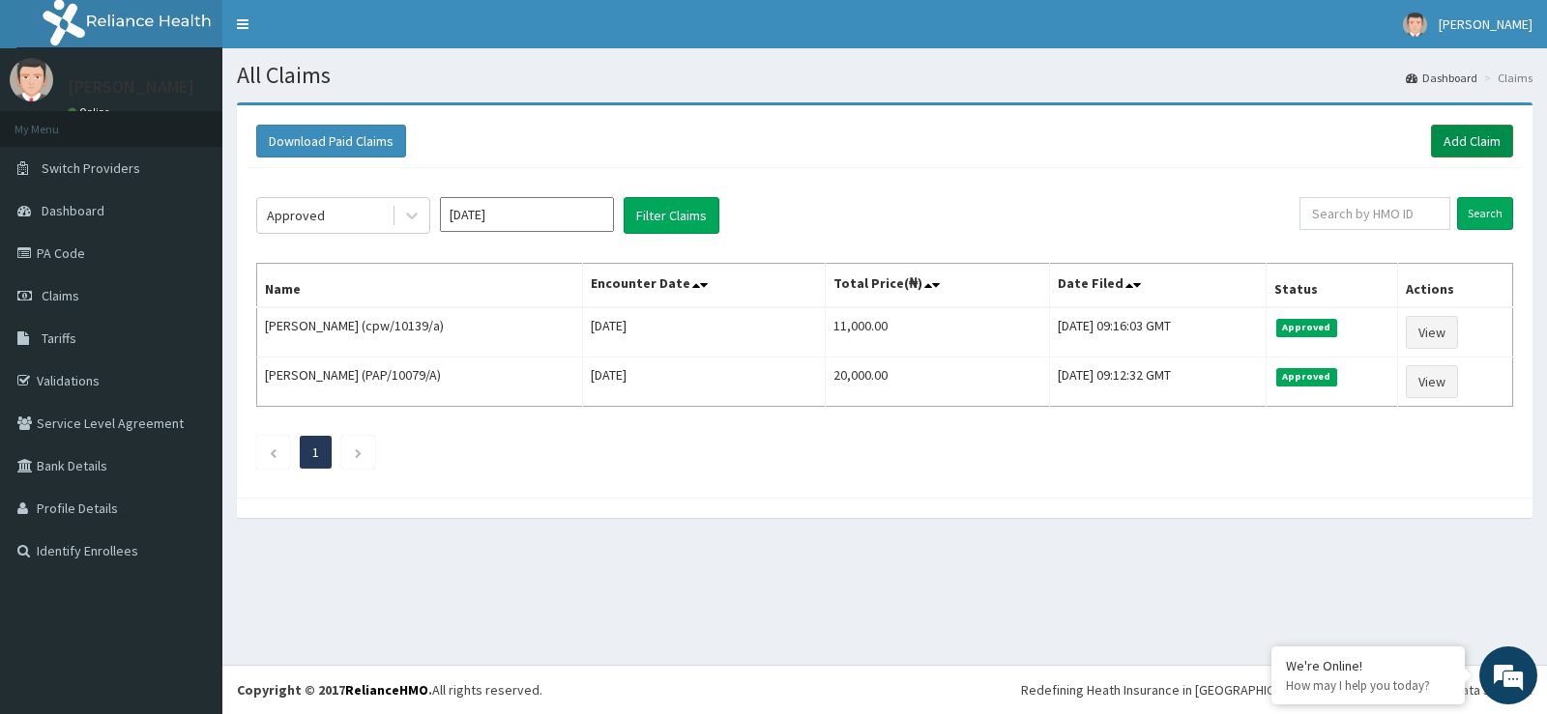
click at [1494, 148] on link "Add Claim" at bounding box center [1472, 141] width 82 height 33
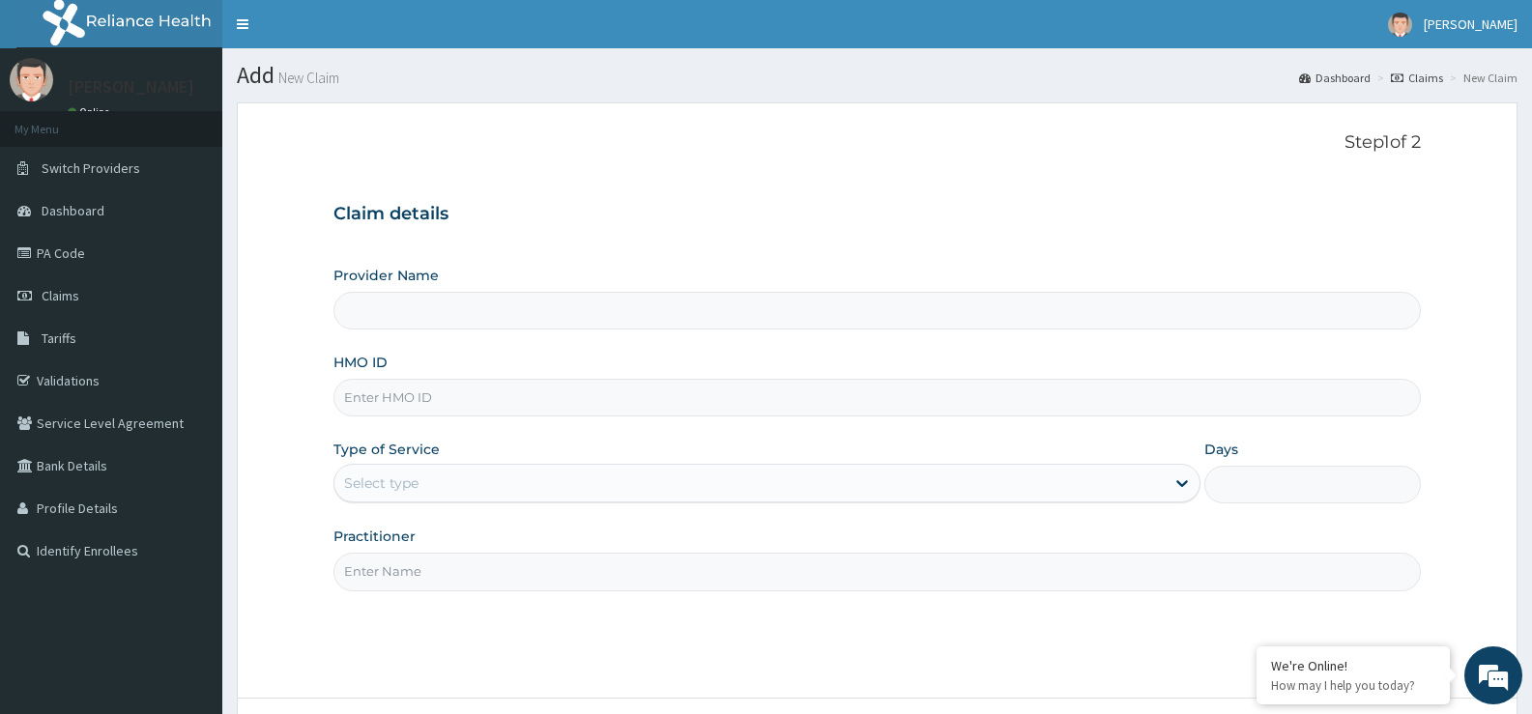
type input "St Ives Specialist- opebi"
click at [426, 399] on input "HMO ID" at bounding box center [876, 398] width 1087 height 38
type input "cpw/10139/a"
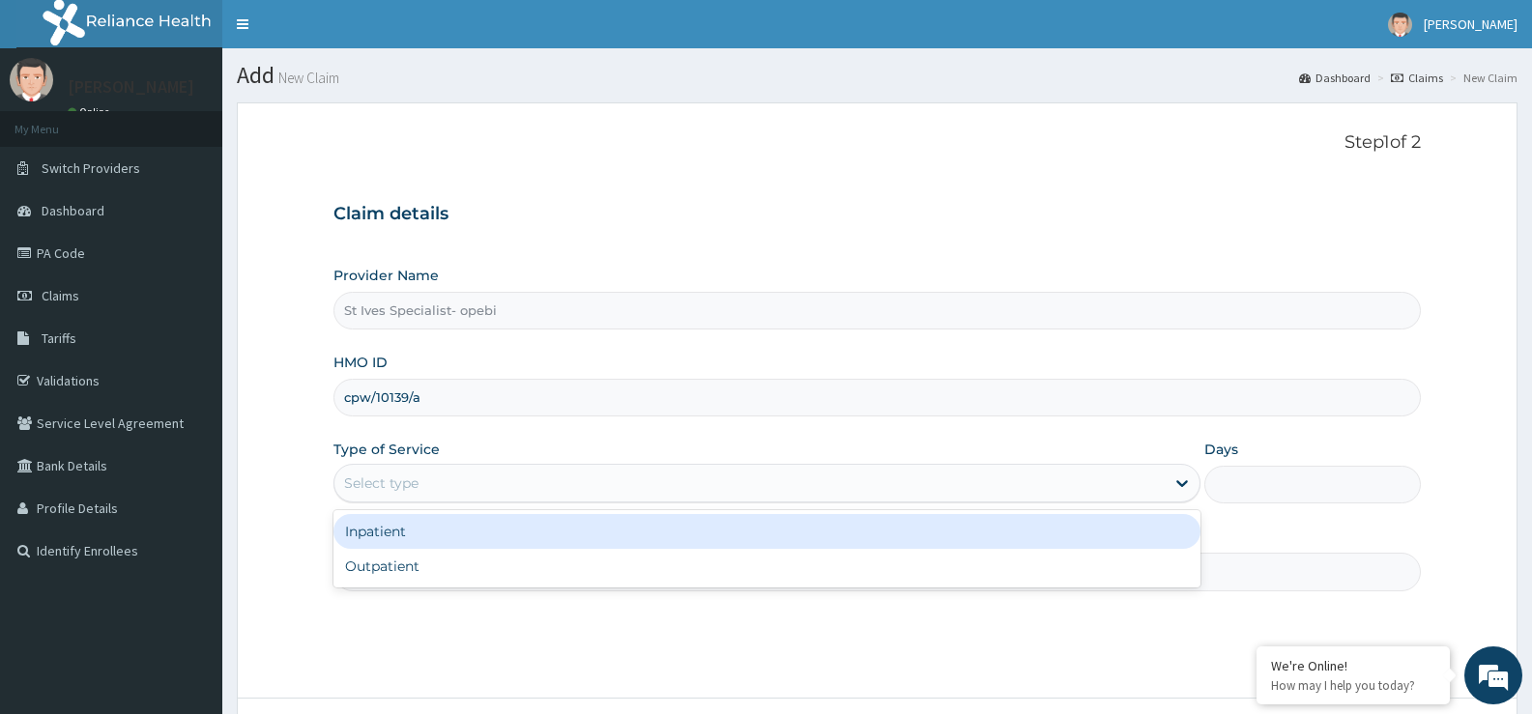
click at [498, 488] on div "Select type" at bounding box center [748, 483] width 829 height 31
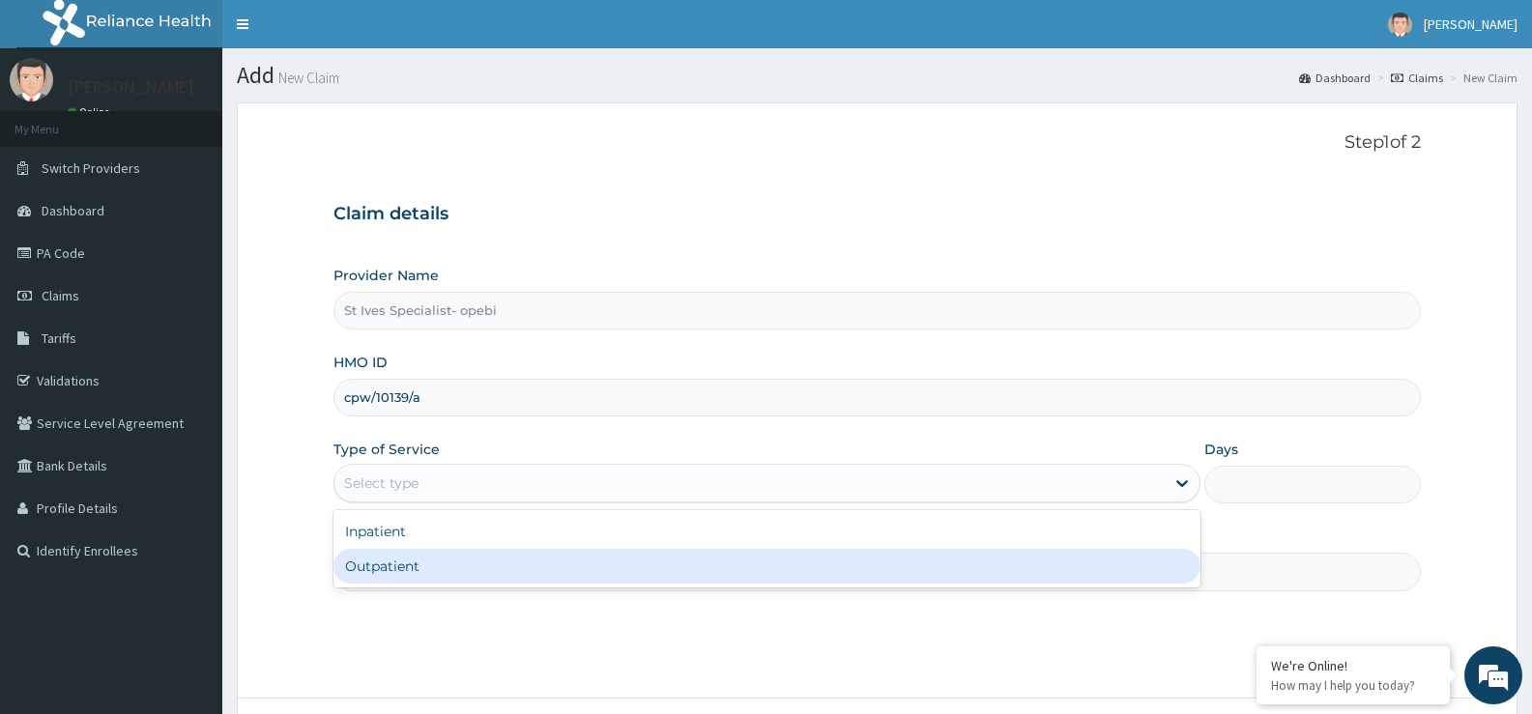
click at [478, 568] on div "Outpatient" at bounding box center [766, 566] width 866 height 35
type input "1"
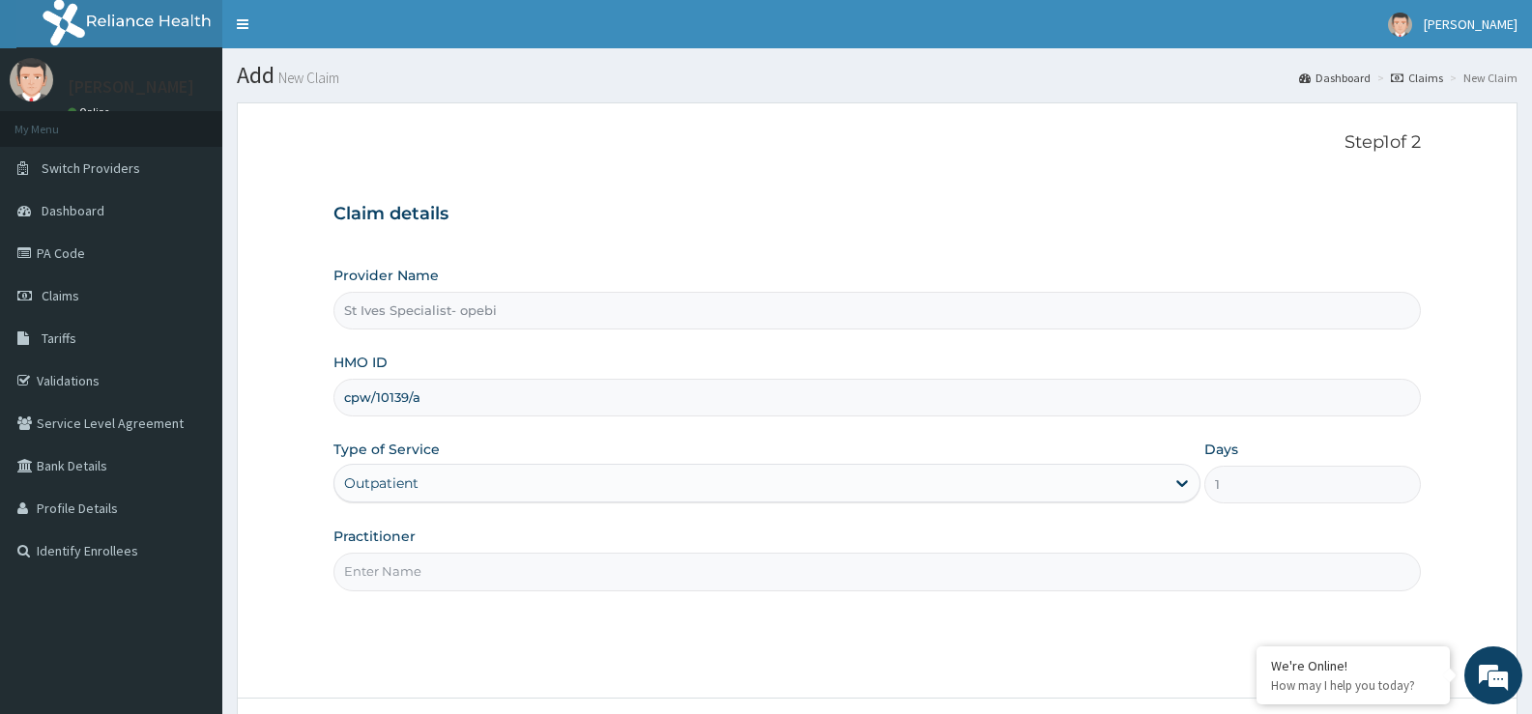
click at [770, 608] on div "Step 1 of 2 Claim details Provider Name St Ives Specialist- opebi HMO ID cpw/10…" at bounding box center [876, 399] width 1087 height 535
click at [774, 578] on input "Practitioner" at bounding box center [876, 572] width 1087 height 38
type input "DR ABANG"
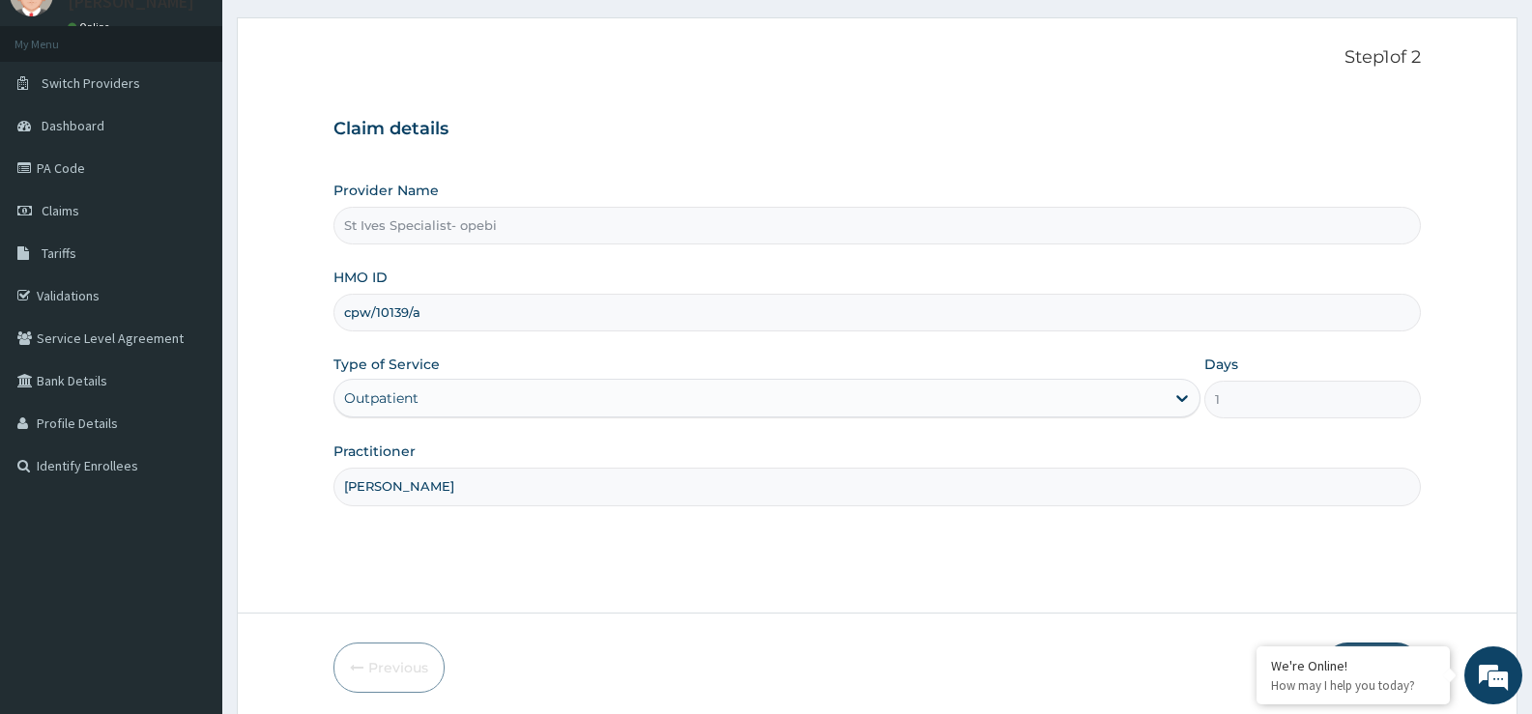
scroll to position [158, 0]
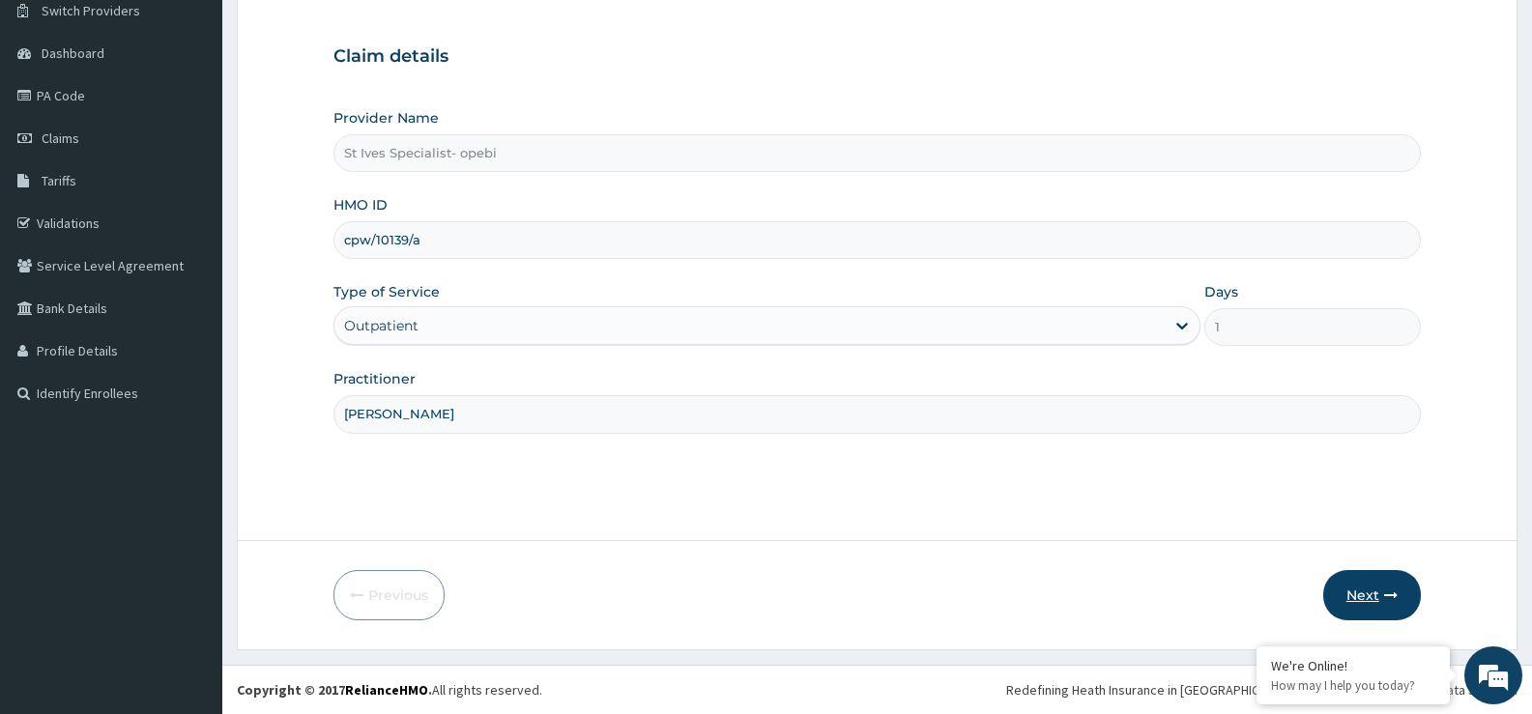
click at [1378, 594] on button "Next" at bounding box center [1372, 595] width 98 height 50
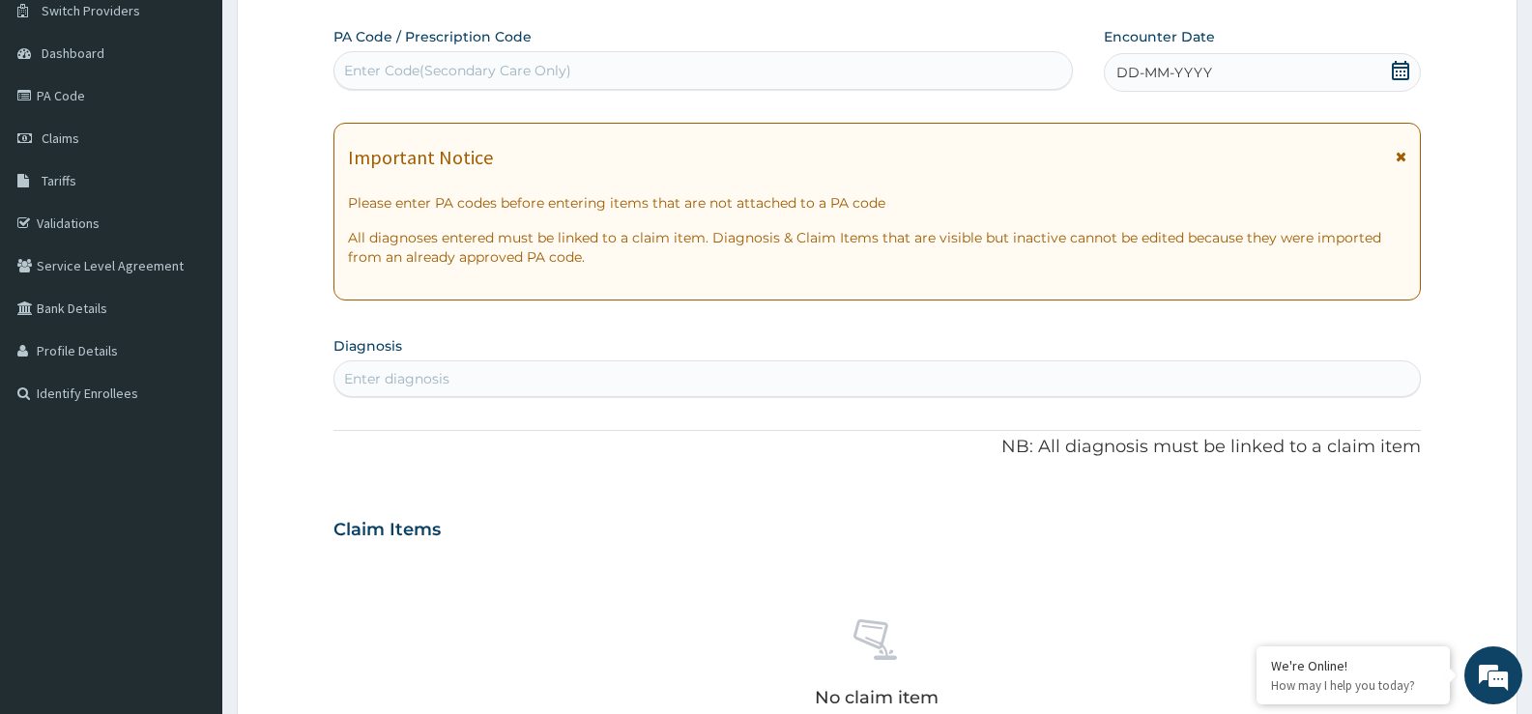
click at [1401, 70] on icon at bounding box center [1400, 70] width 19 height 19
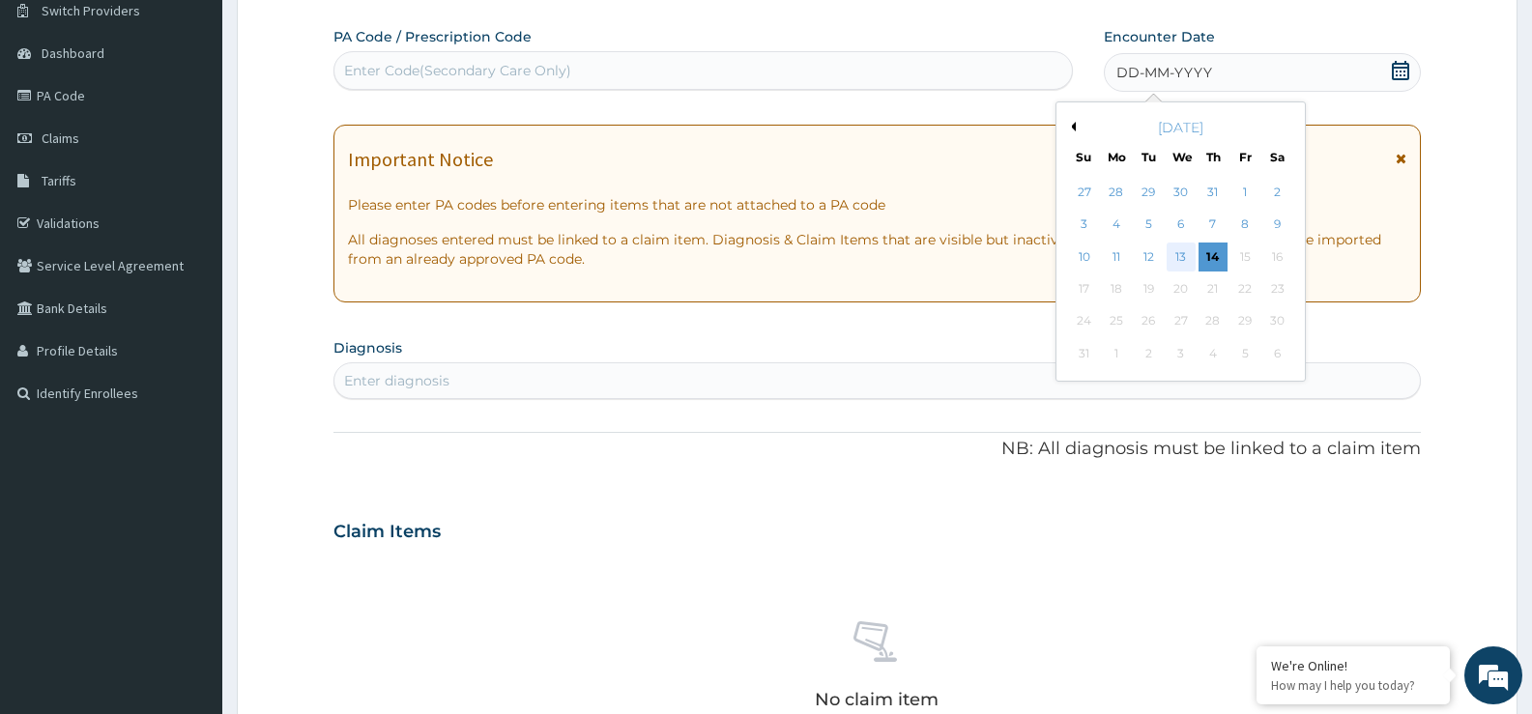
click at [1178, 253] on div "13" at bounding box center [1181, 257] width 29 height 29
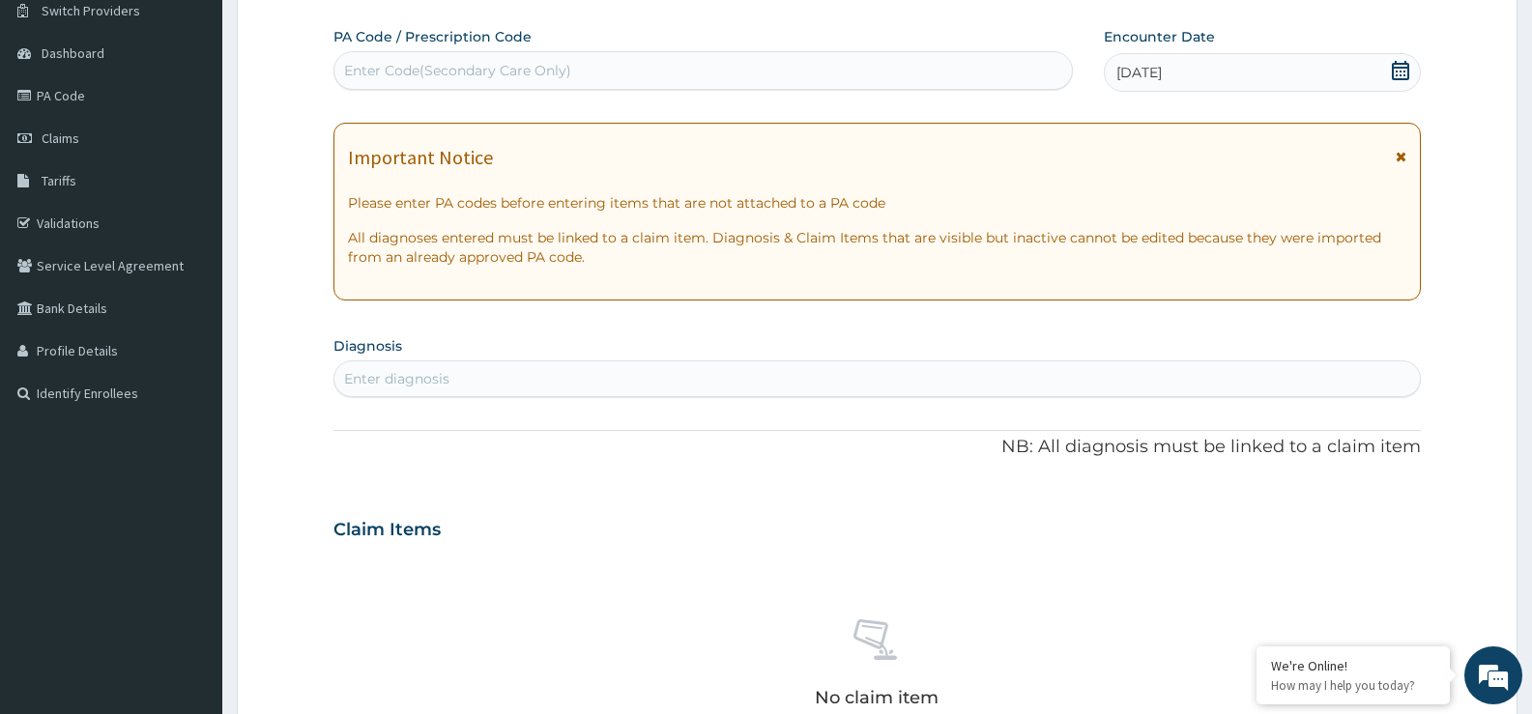
click at [782, 385] on div "Enter diagnosis" at bounding box center [876, 378] width 1085 height 31
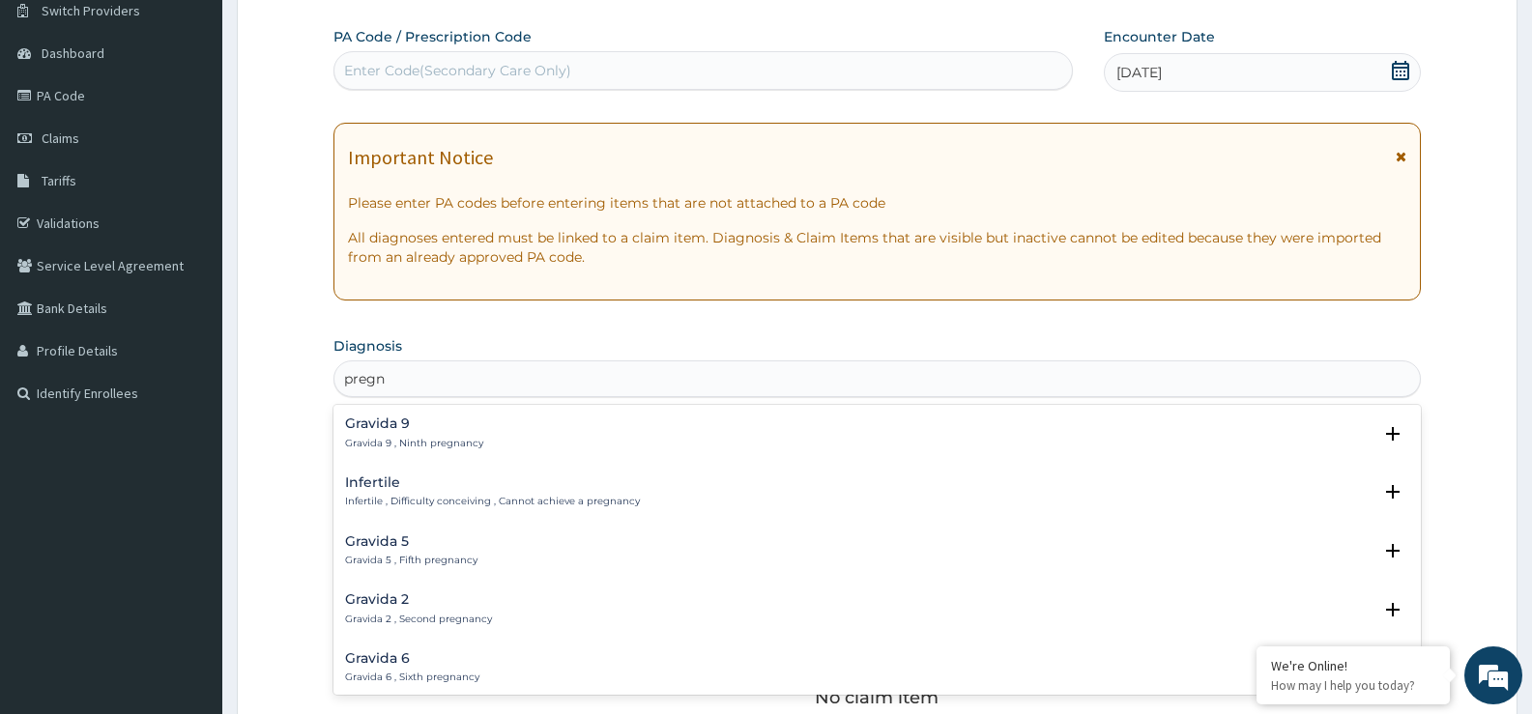
type input "pregna"
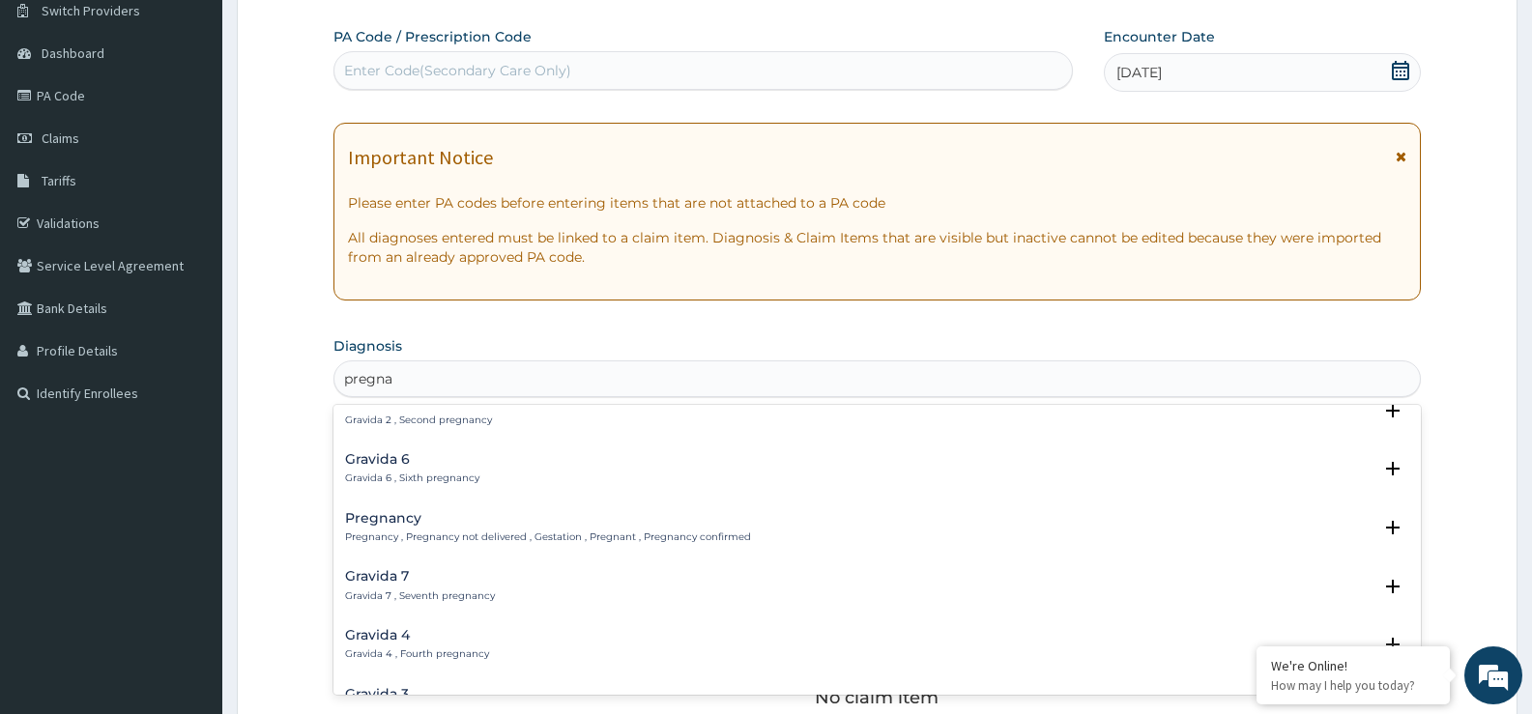
scroll to position [193, 0]
click at [513, 539] on p "Pregnancy , Pregnancy not delivered , Gestation , Pregnant , Pregnancy confirmed" at bounding box center [548, 543] width 406 height 14
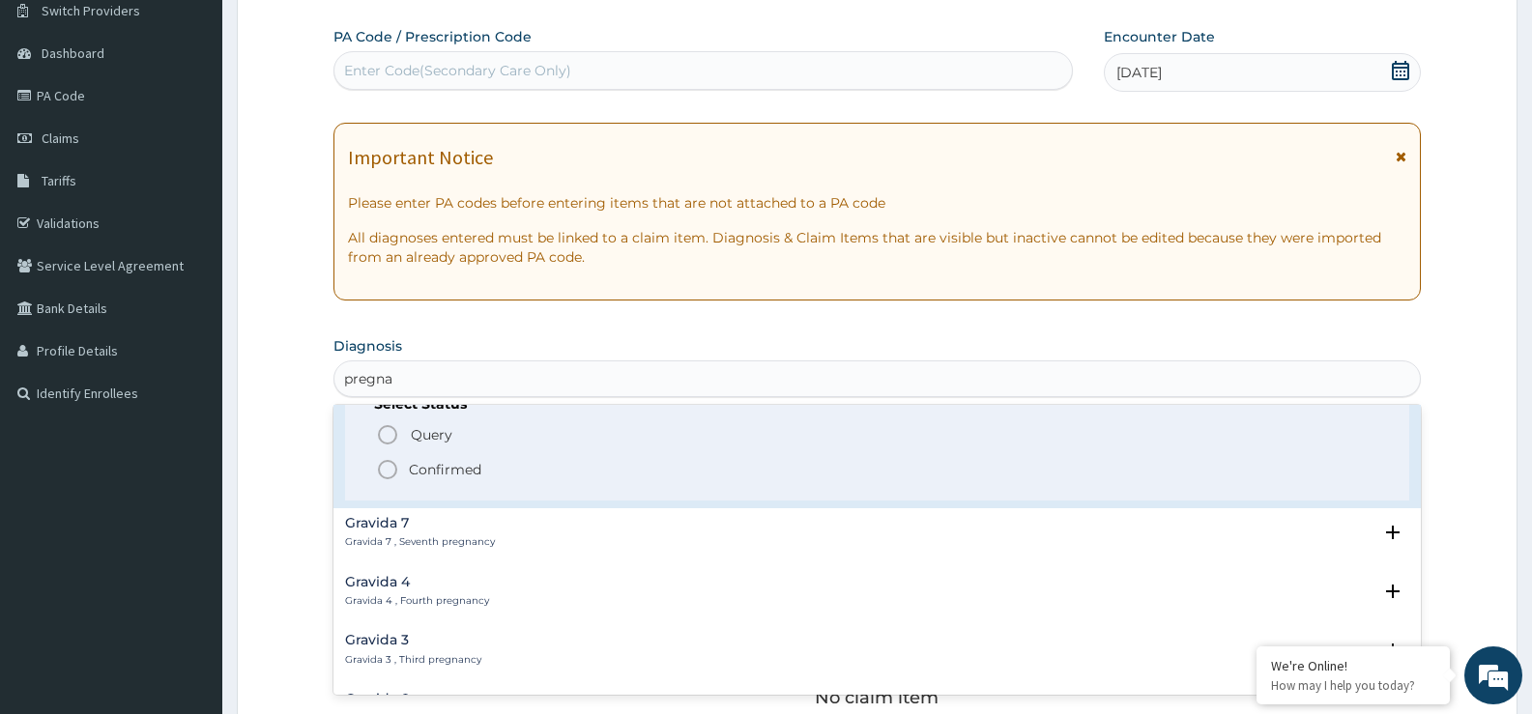
scroll to position [290, 0]
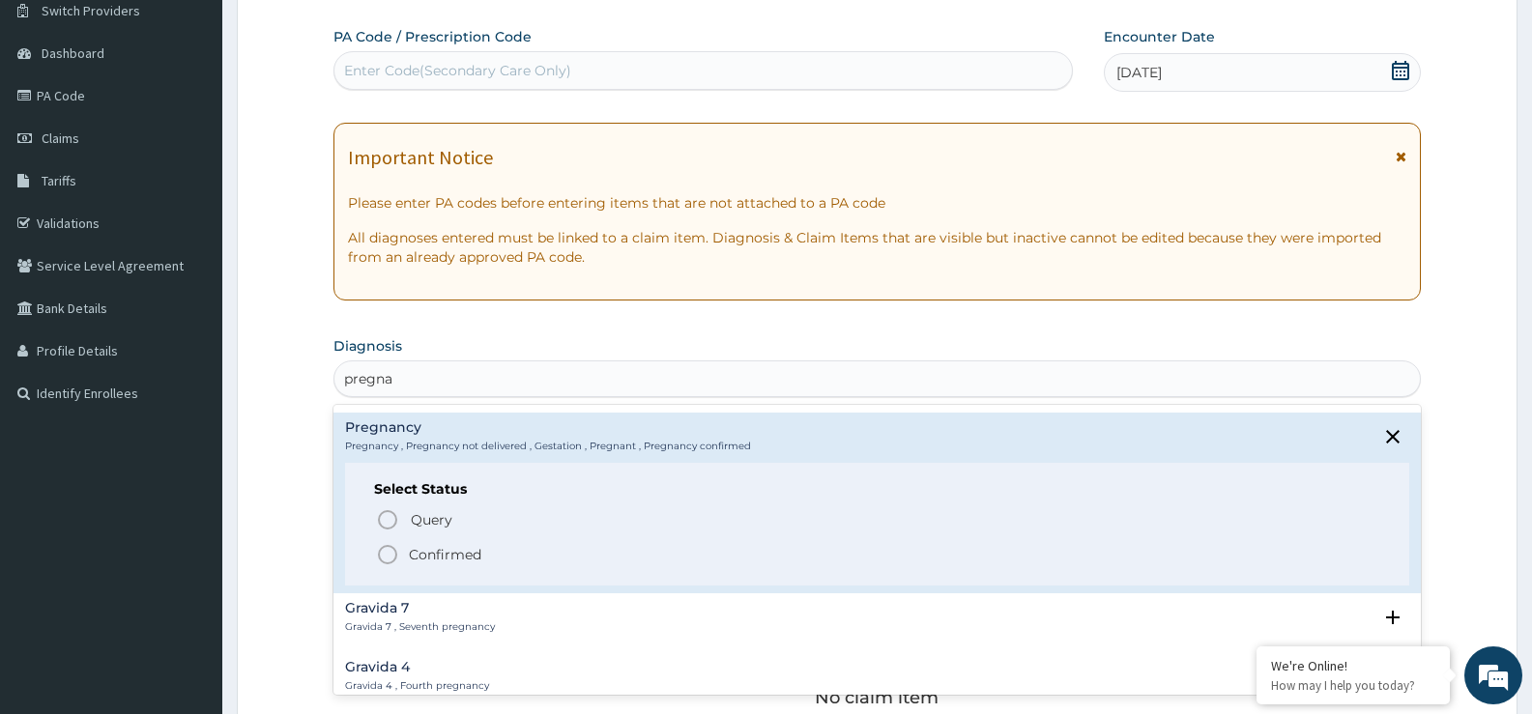
click at [490, 554] on span "Confirmed" at bounding box center [878, 554] width 1004 height 23
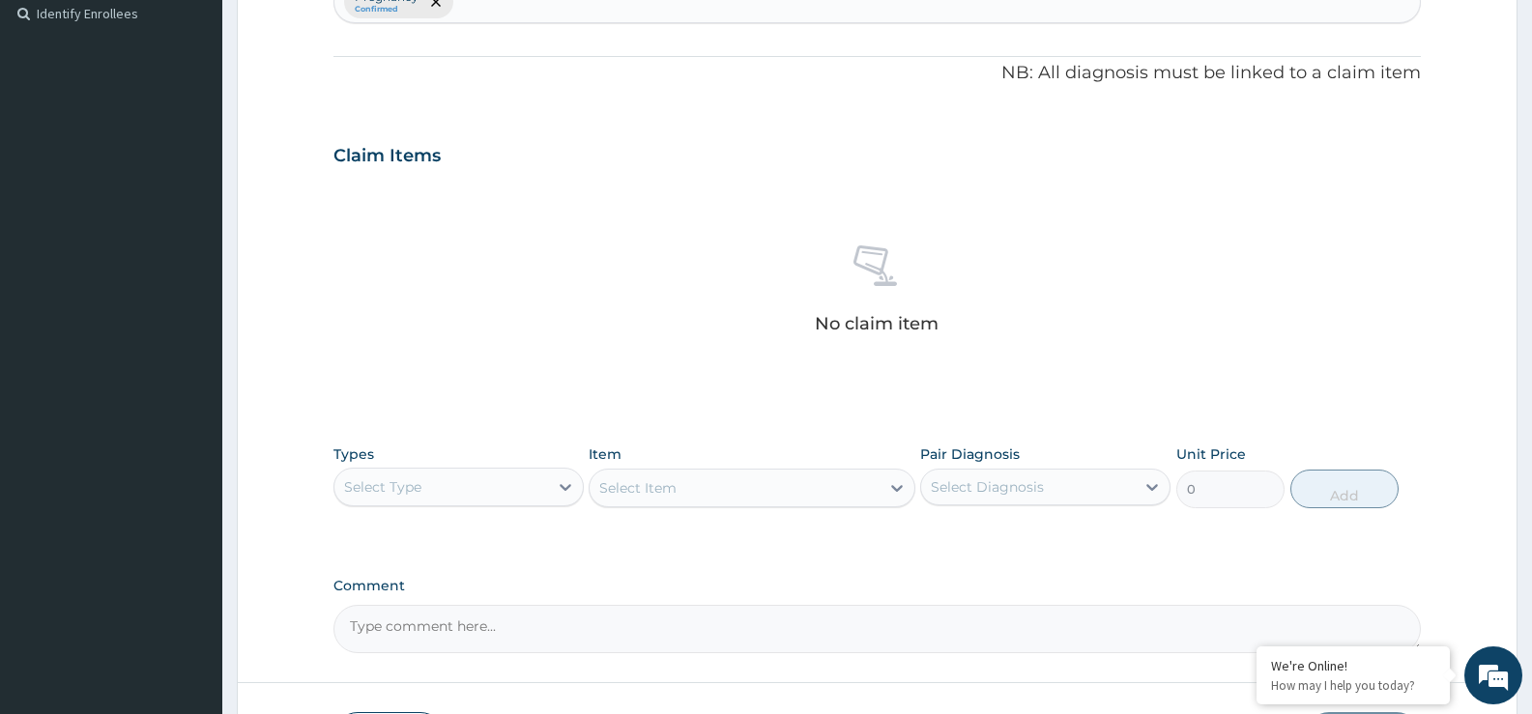
scroll to position [641, 0]
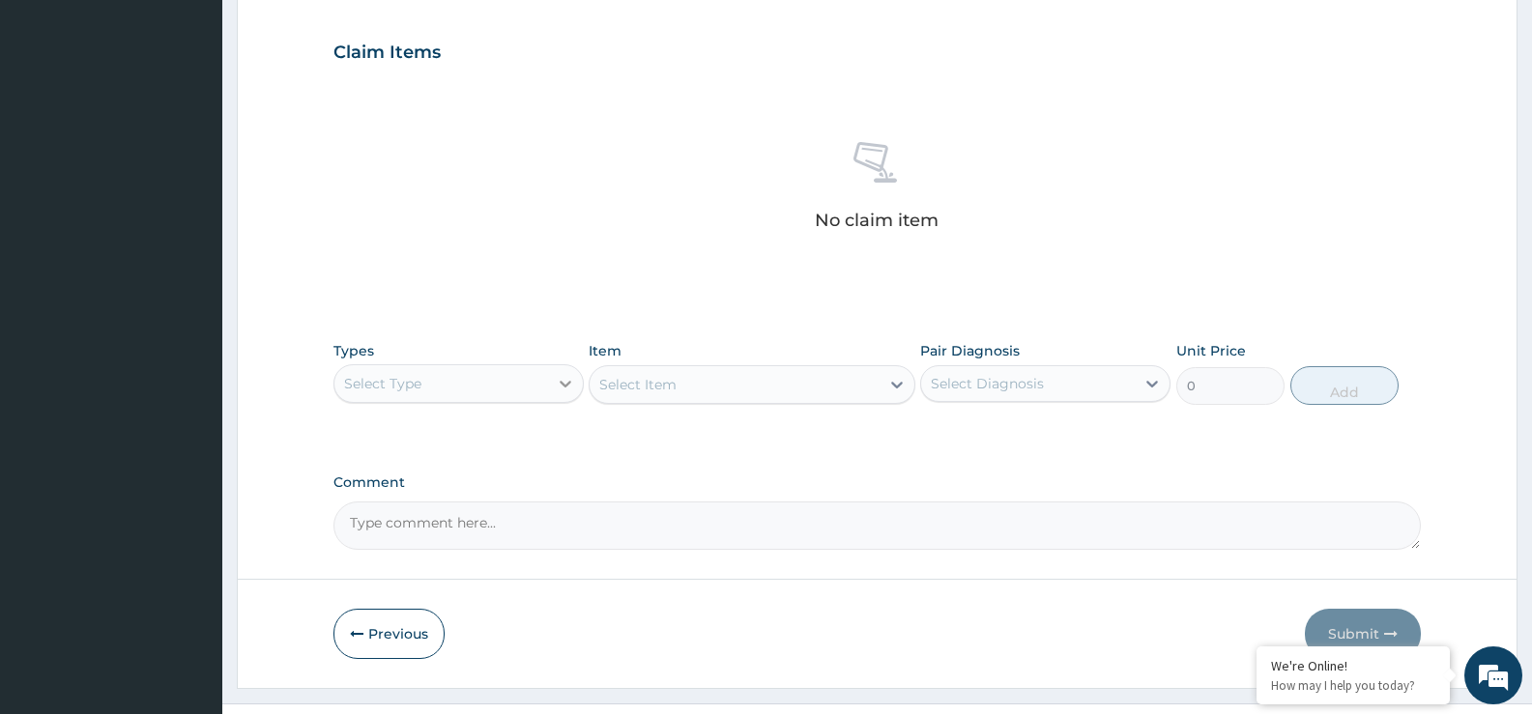
click at [559, 388] on icon at bounding box center [565, 383] width 19 height 19
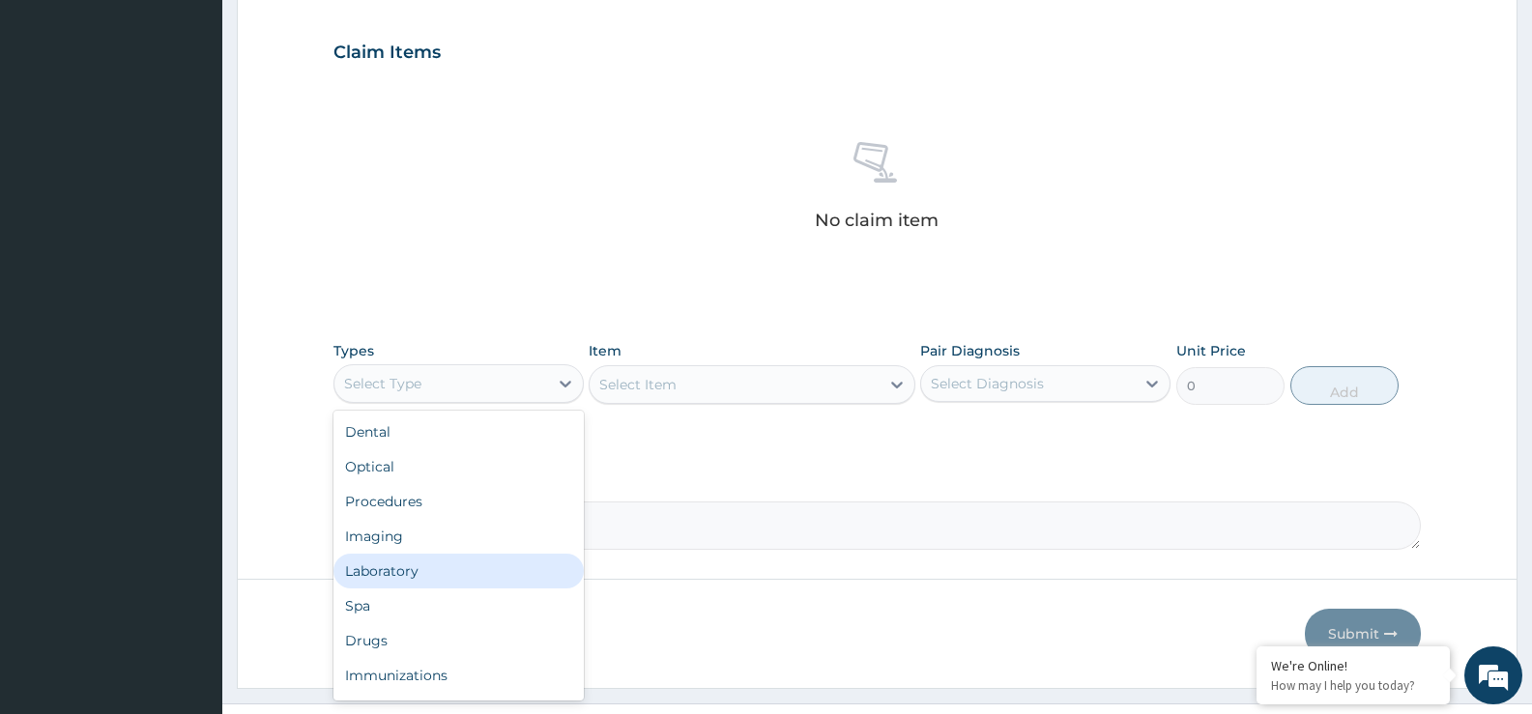
click at [525, 563] on div "Laboratory" at bounding box center [458, 571] width 250 height 35
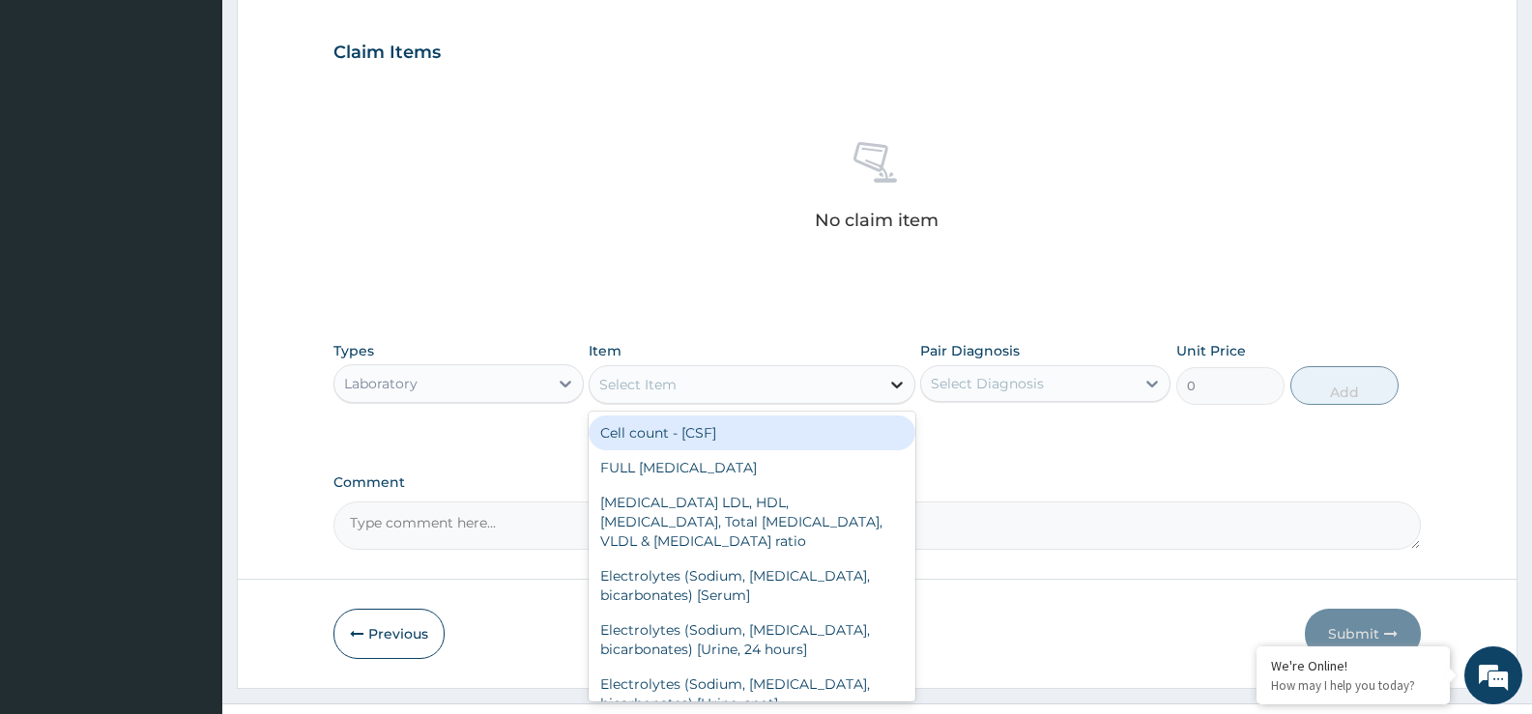
click at [893, 395] on div at bounding box center [897, 384] width 35 height 35
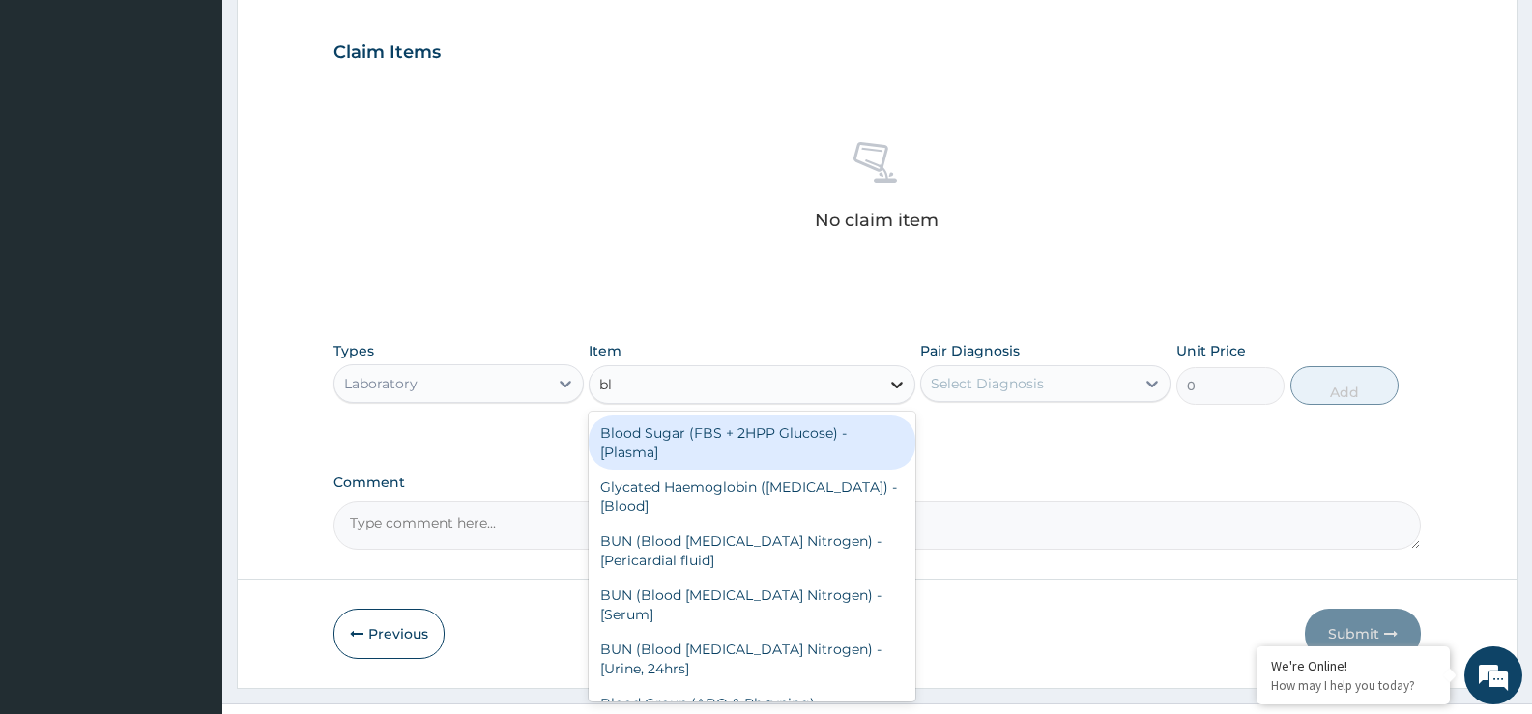
type input "b"
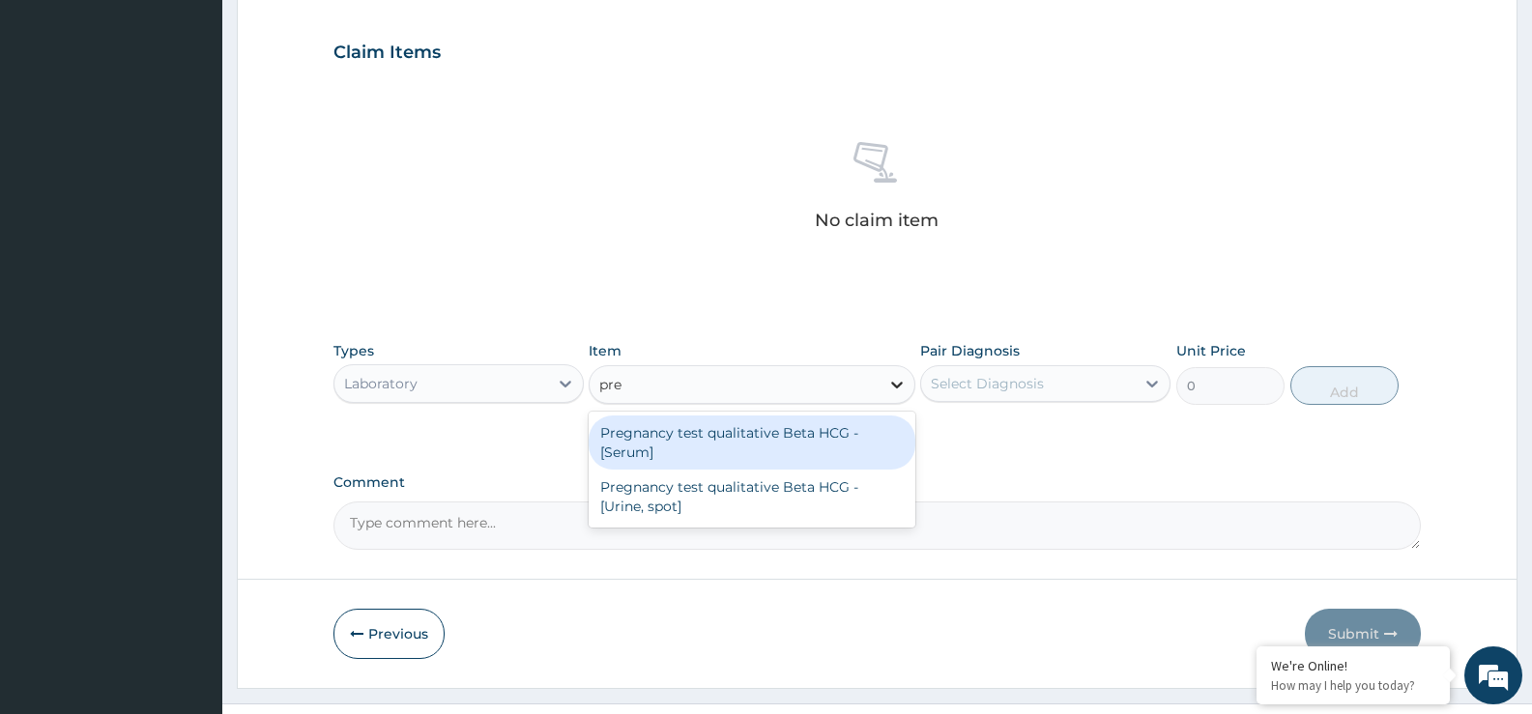
type input "preg"
click at [812, 468] on div "Pregnancy test qualitative Beta HCG - [Serum]" at bounding box center [752, 443] width 326 height 54
type input "5000"
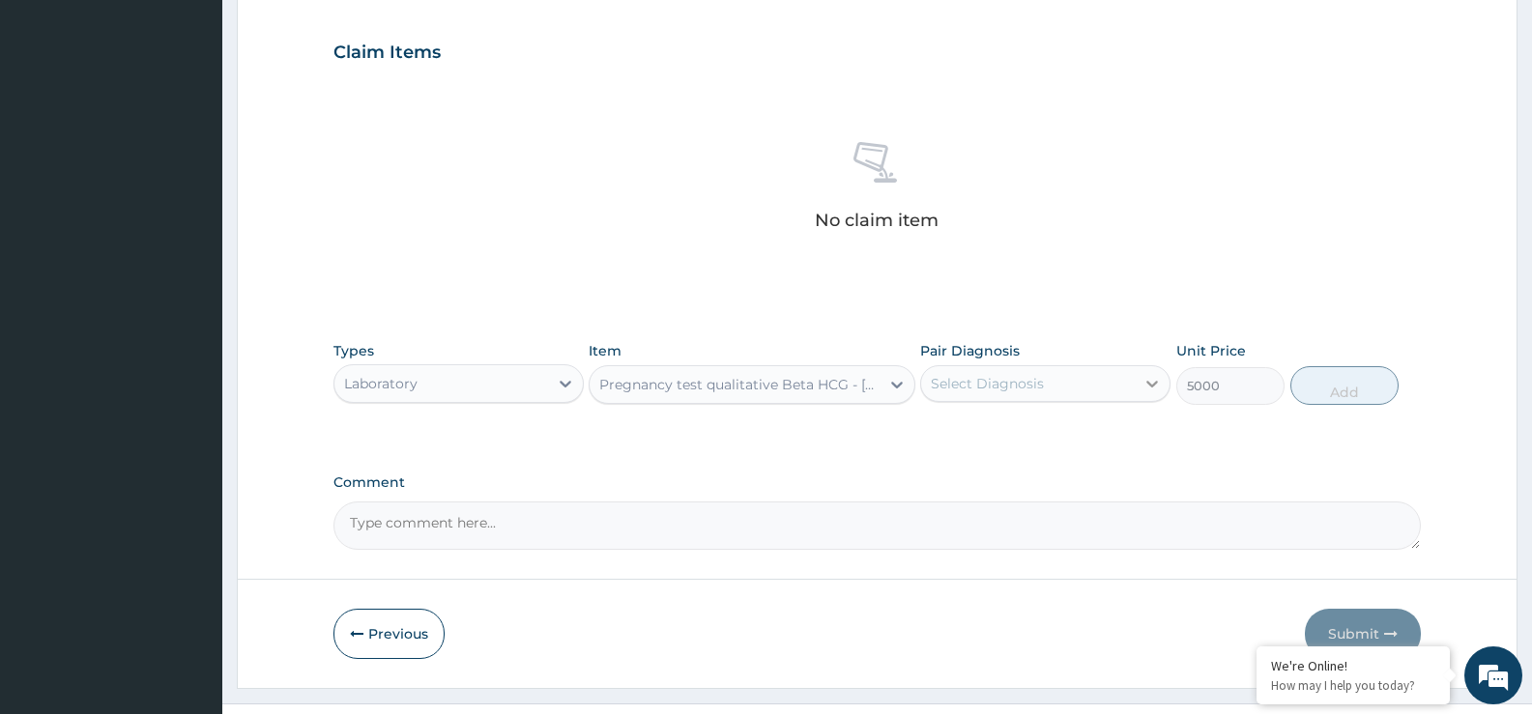
click at [1136, 389] on div at bounding box center [1152, 383] width 35 height 35
drag, startPoint x: 1090, startPoint y: 435, endPoint x: 1105, endPoint y: 435, distance: 14.5
click at [1090, 436] on div "Pregnancy" at bounding box center [1045, 434] width 250 height 40
checkbox input "true"
click at [1324, 388] on button "Add" at bounding box center [1344, 385] width 108 height 39
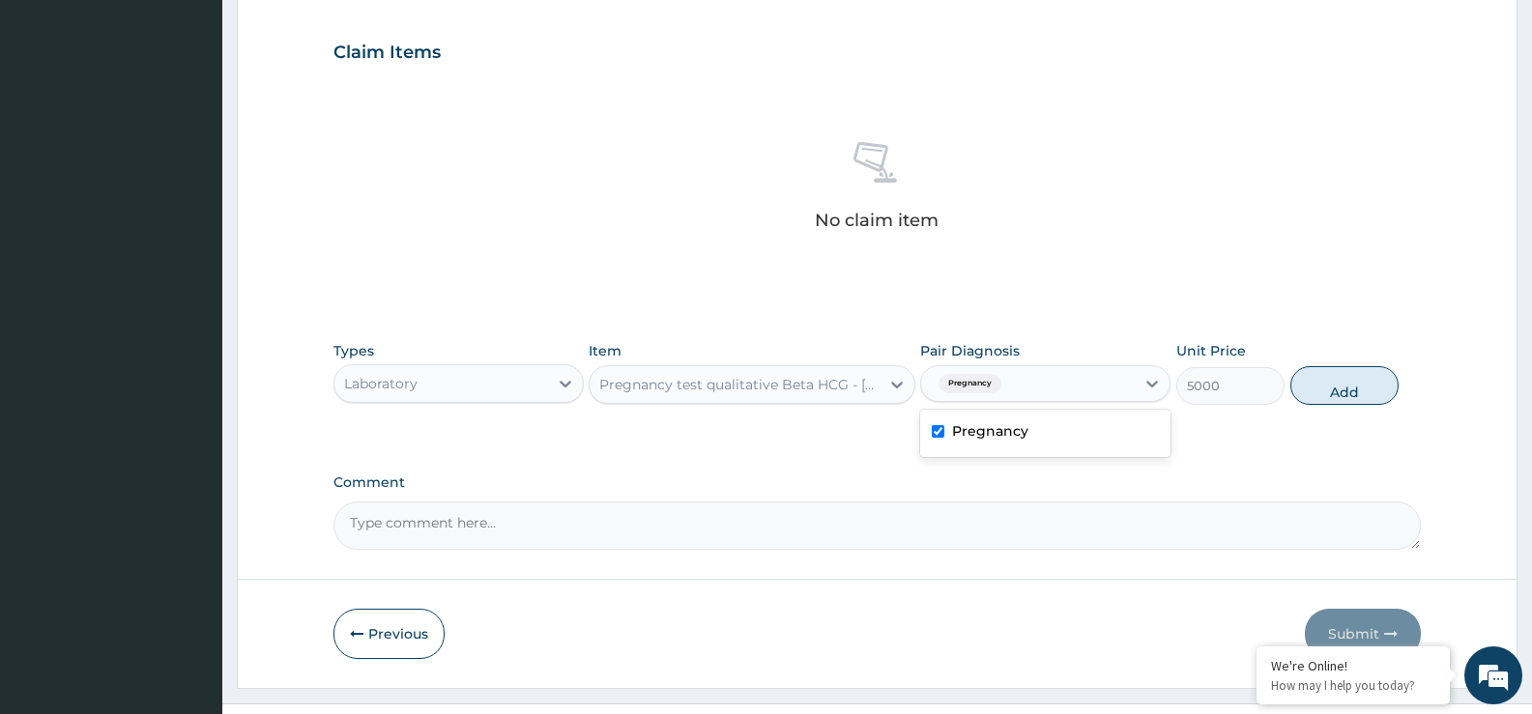
type input "0"
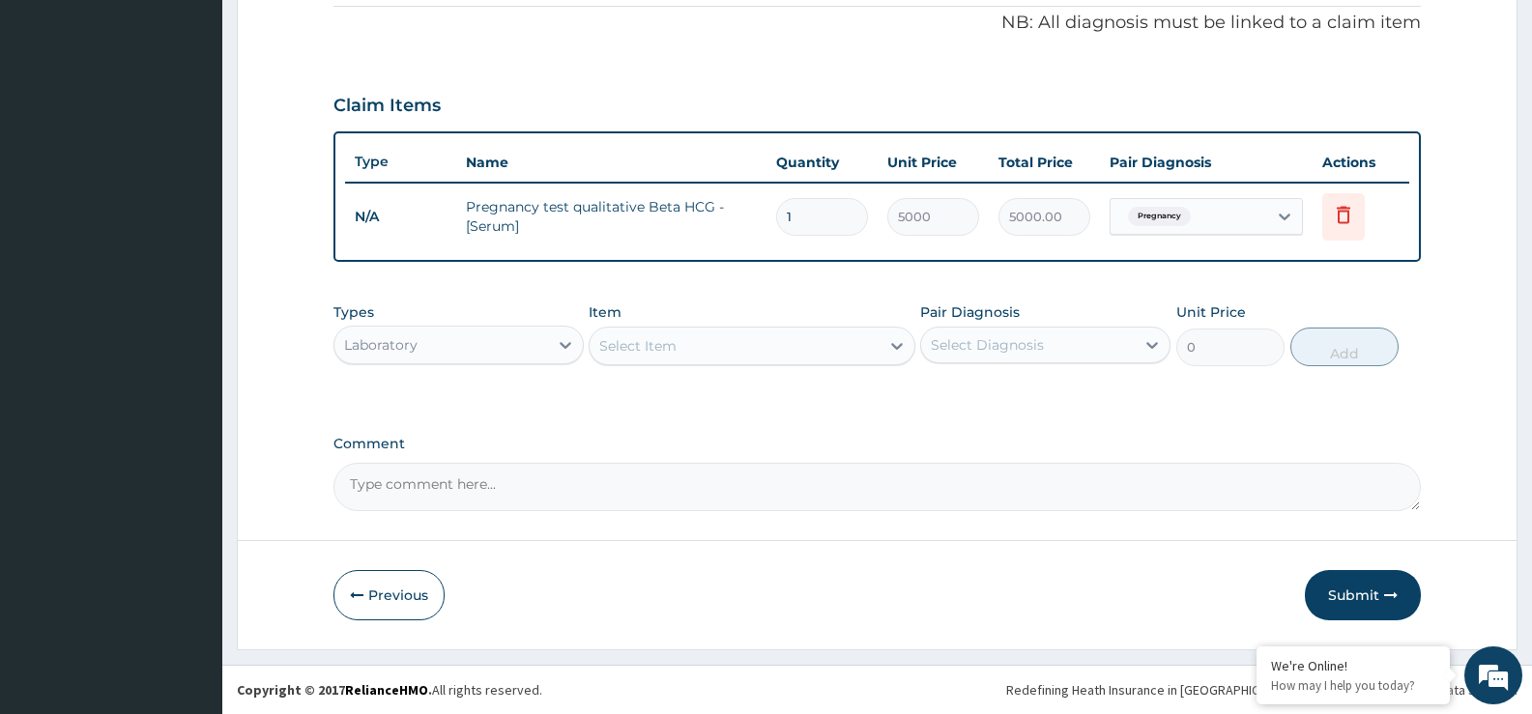
scroll to position [588, 0]
click at [1344, 591] on button "Submit" at bounding box center [1363, 595] width 116 height 50
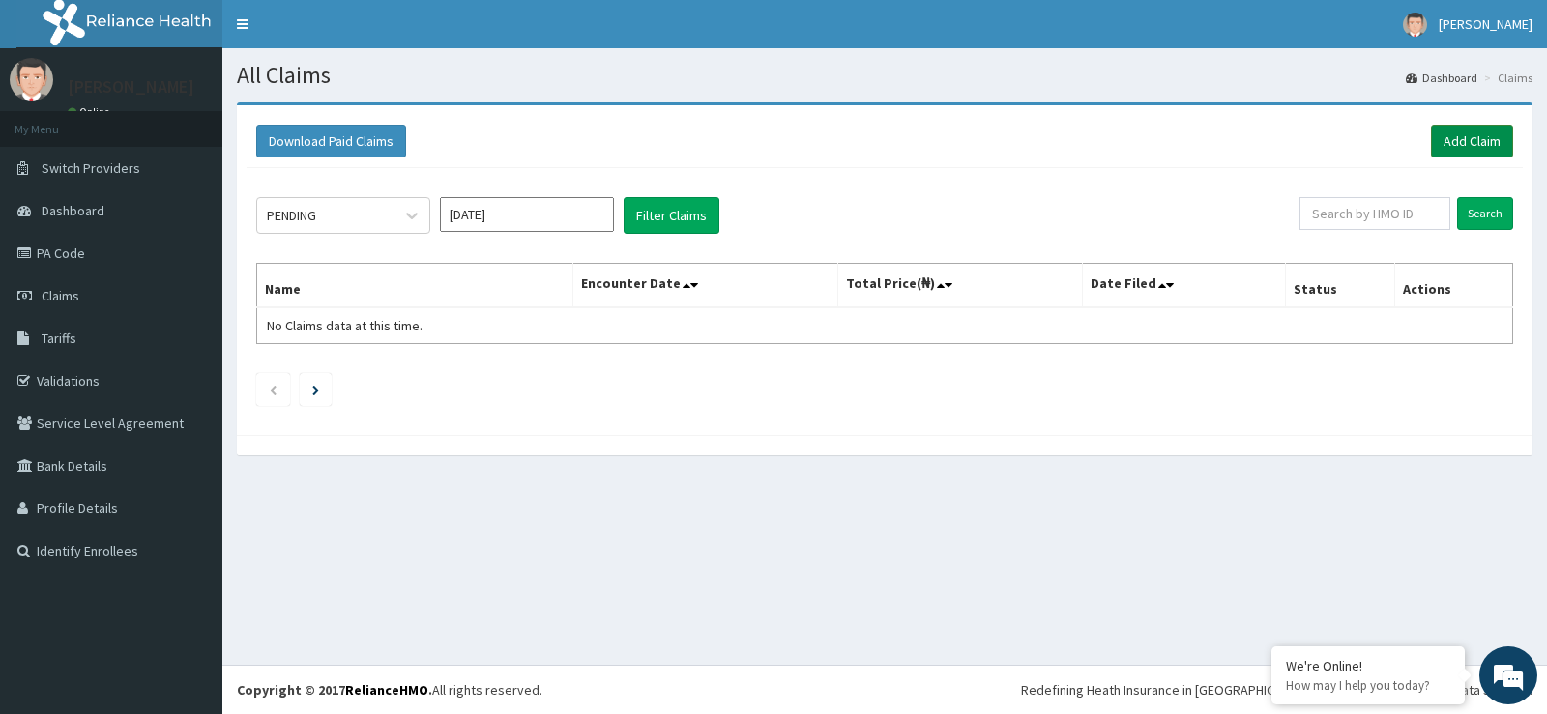
click at [1495, 153] on link "Add Claim" at bounding box center [1472, 141] width 82 height 33
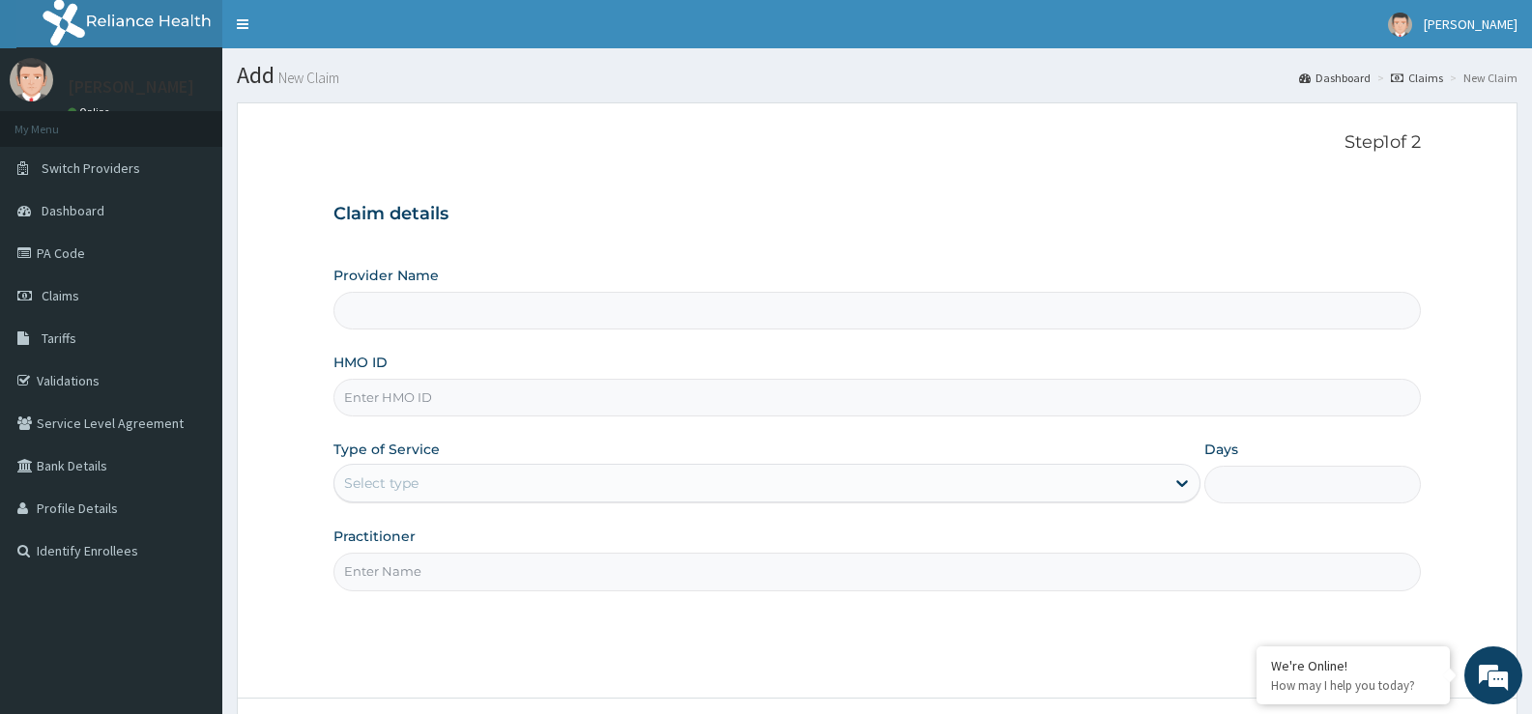
type input "St Ives Specialist- opebi"
click at [406, 391] on input "HMO ID" at bounding box center [876, 398] width 1087 height 38
type input "WFL/10016/B"
click at [402, 464] on div "Select type" at bounding box center [766, 483] width 866 height 39
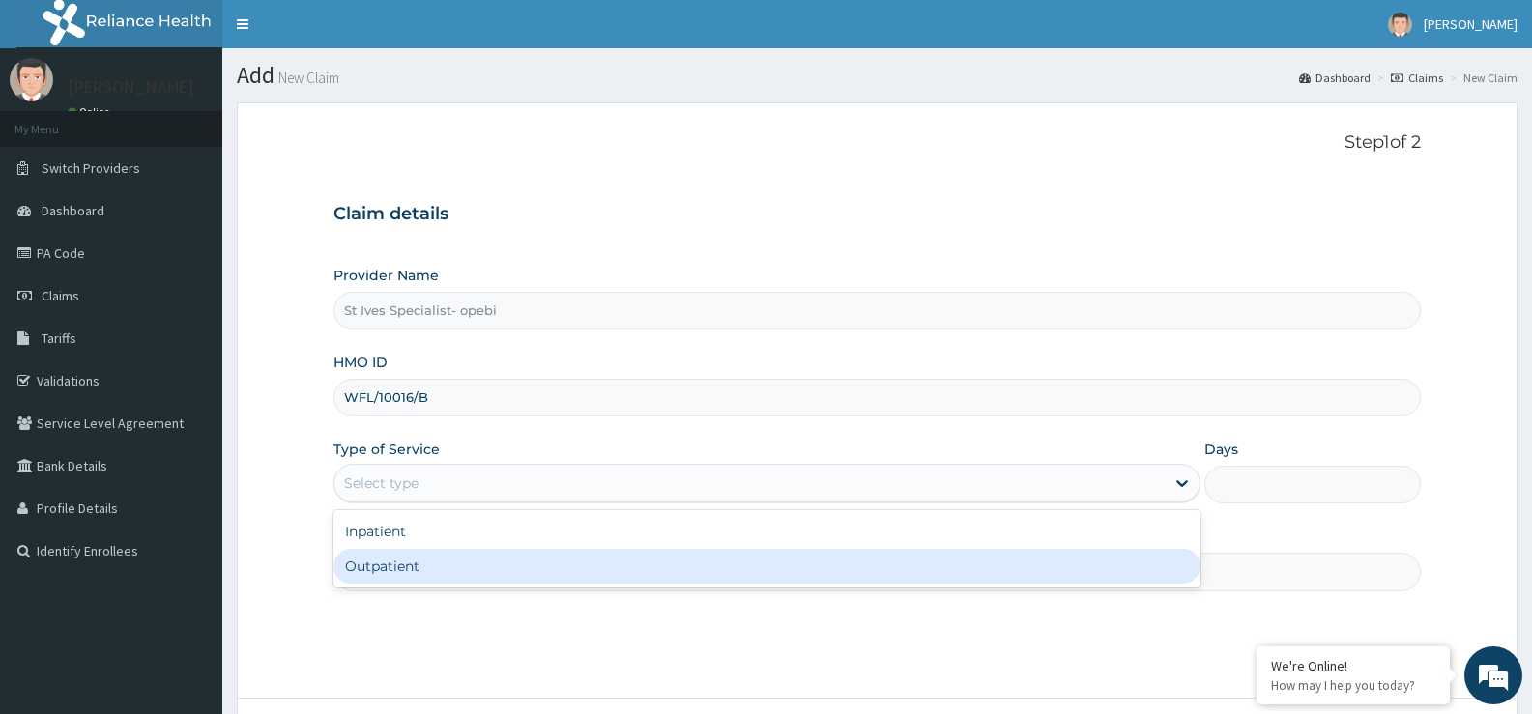
click at [398, 564] on div "Outpatient" at bounding box center [766, 566] width 866 height 35
type input "1"
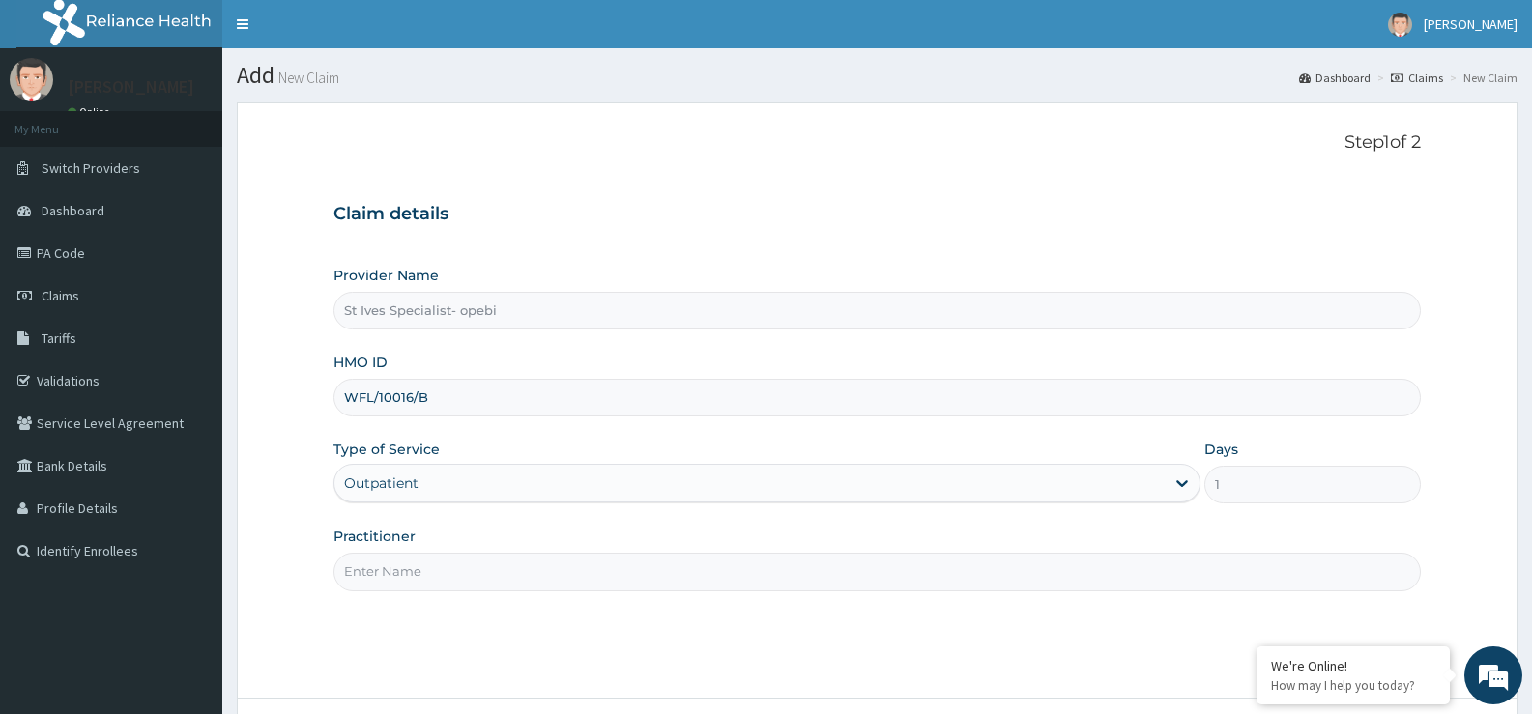
click at [425, 552] on div "Practitioner" at bounding box center [876, 559] width 1087 height 64
click at [415, 567] on input "Practitioner" at bounding box center [876, 572] width 1087 height 38
type input "[PERSON_NAME]"
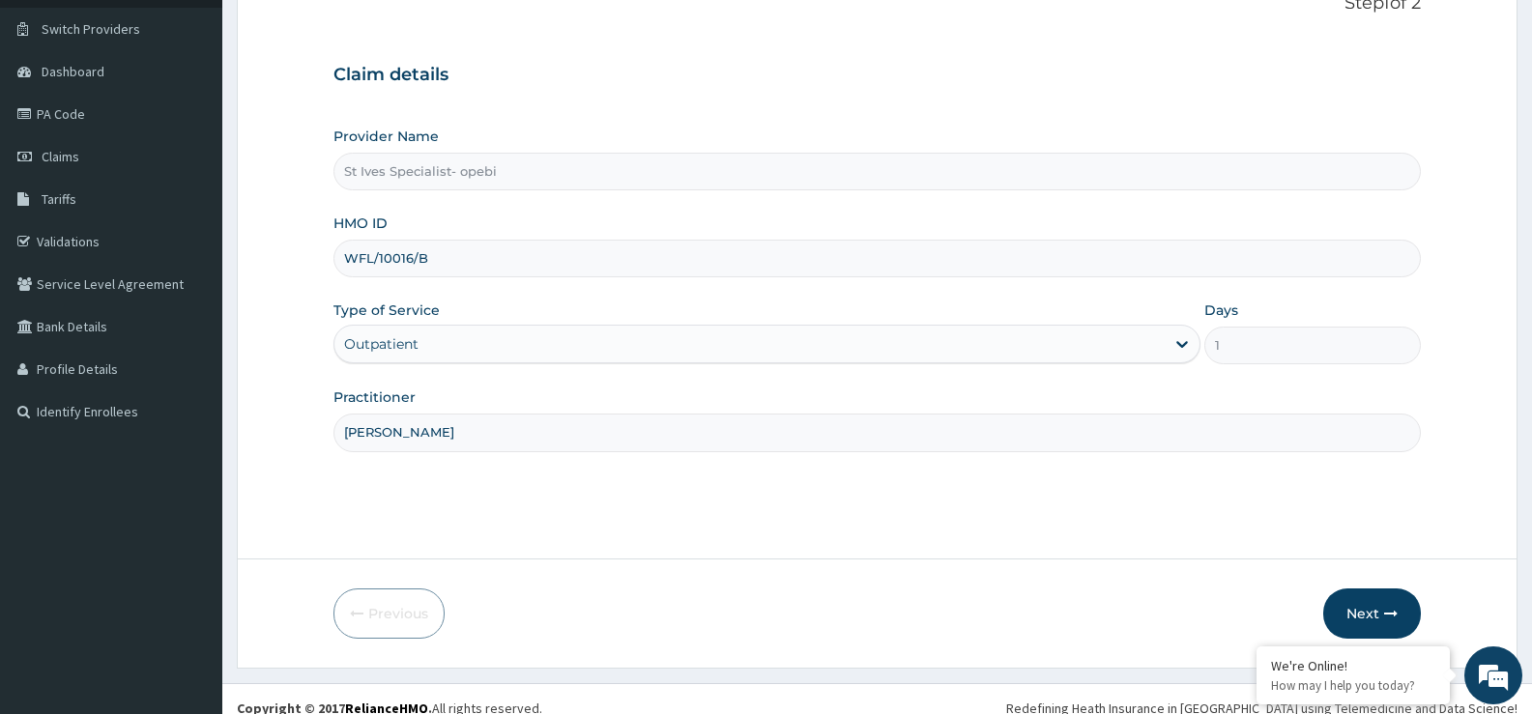
scroll to position [158, 0]
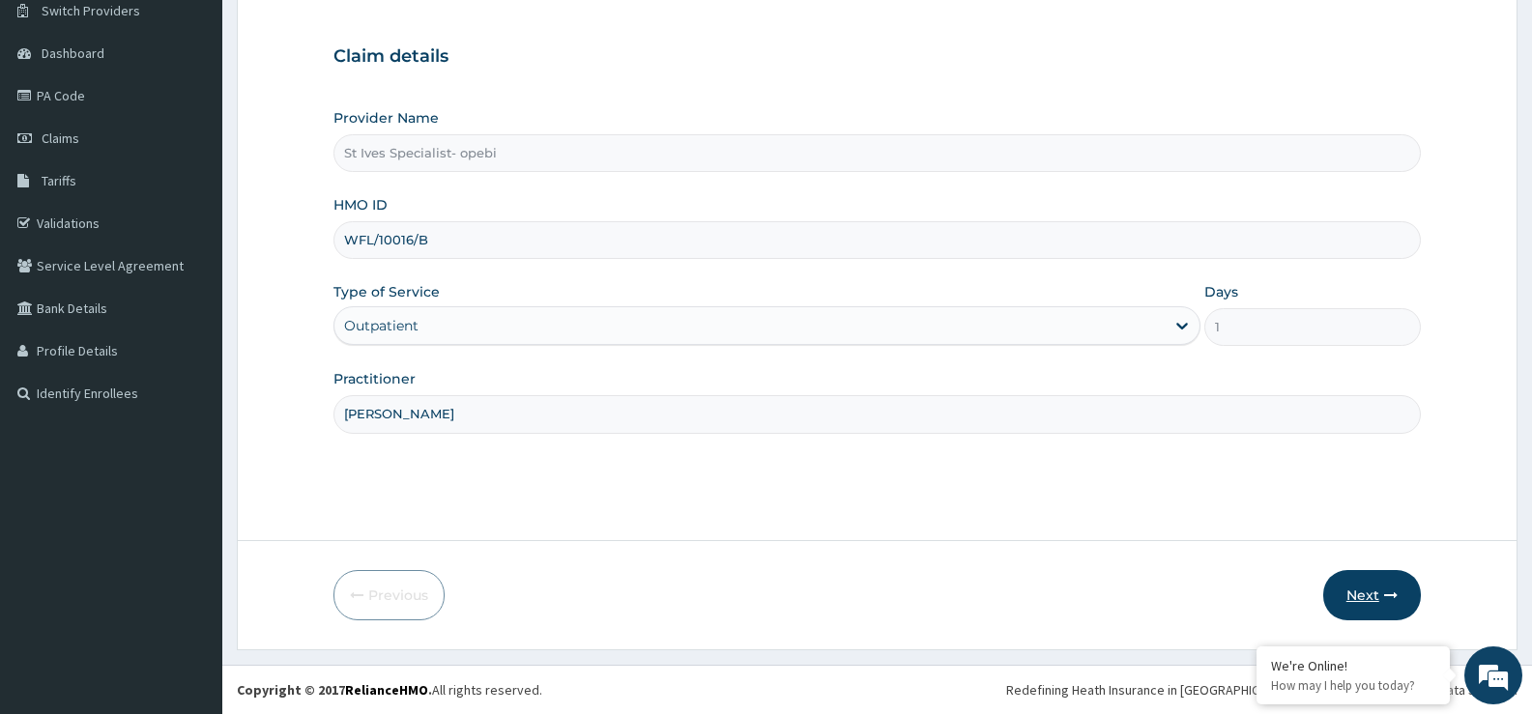
click at [1365, 592] on button "Next" at bounding box center [1372, 595] width 98 height 50
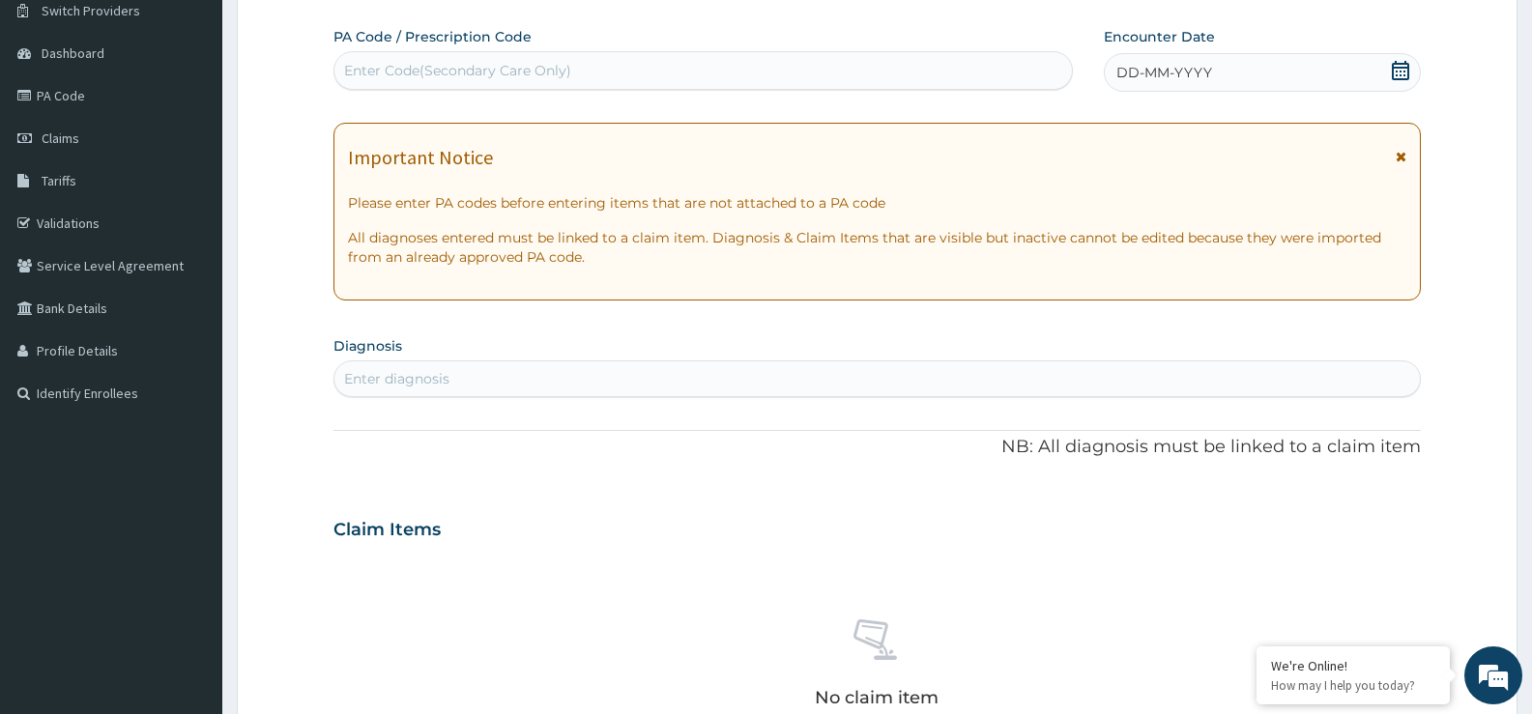
click at [1402, 73] on icon at bounding box center [1400, 70] width 19 height 19
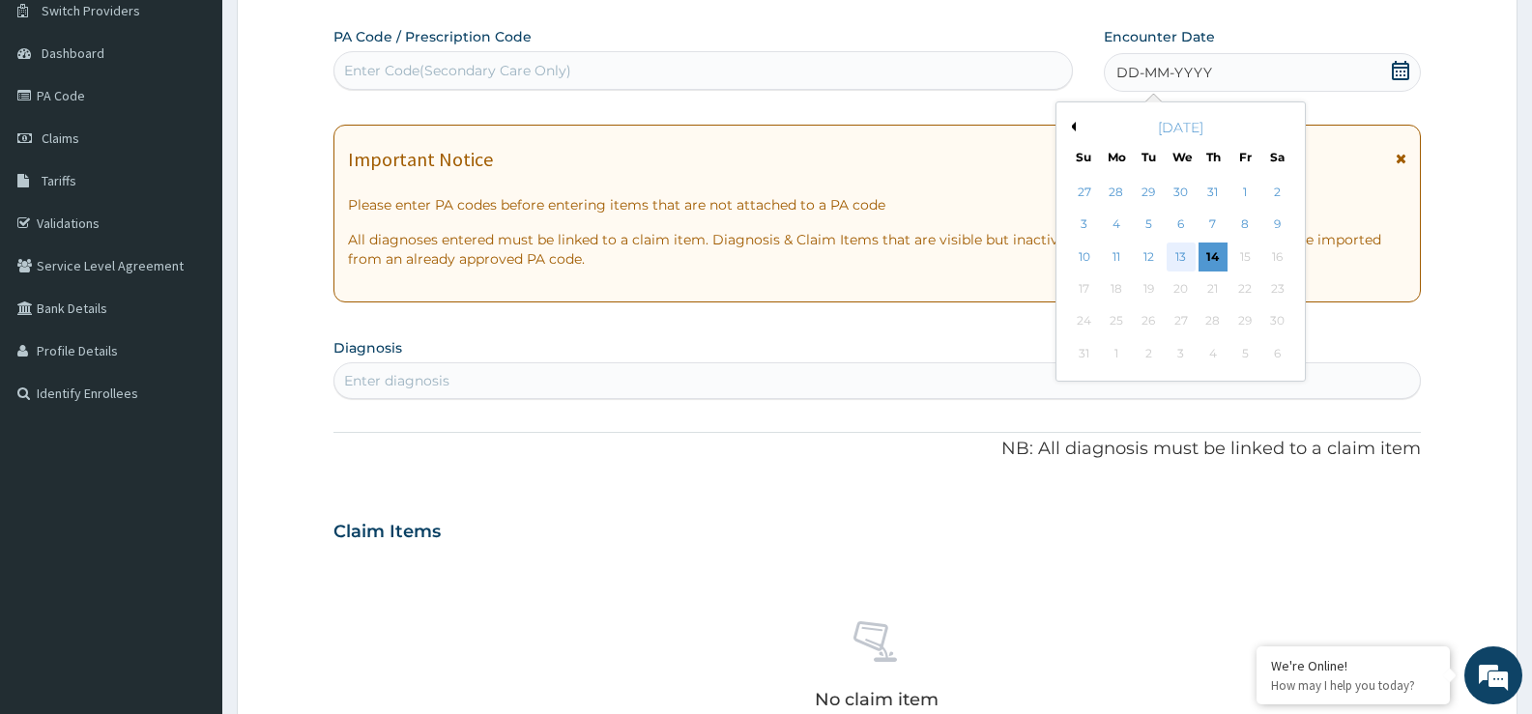
click at [1187, 261] on div "13" at bounding box center [1181, 257] width 29 height 29
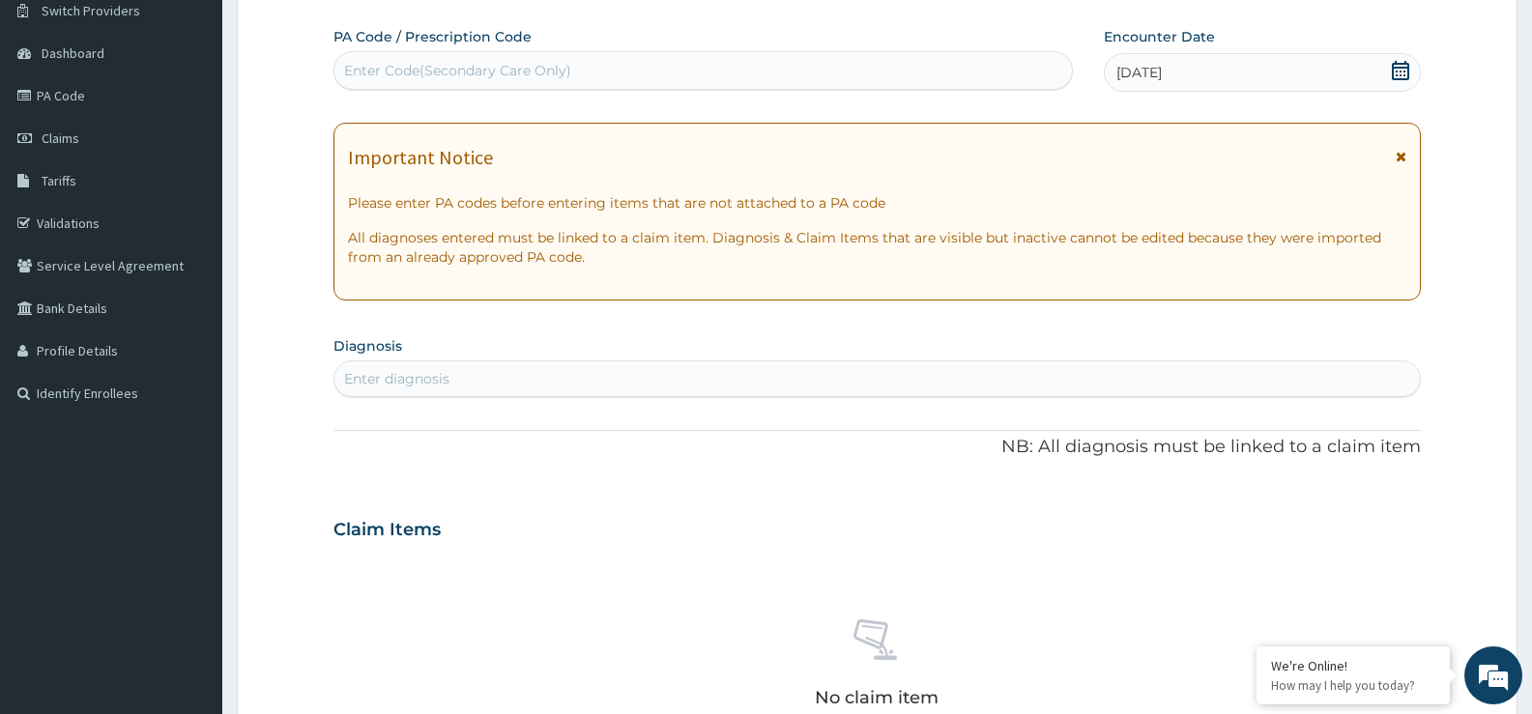
click at [812, 380] on div "Enter diagnosis" at bounding box center [876, 378] width 1085 height 31
type input ","
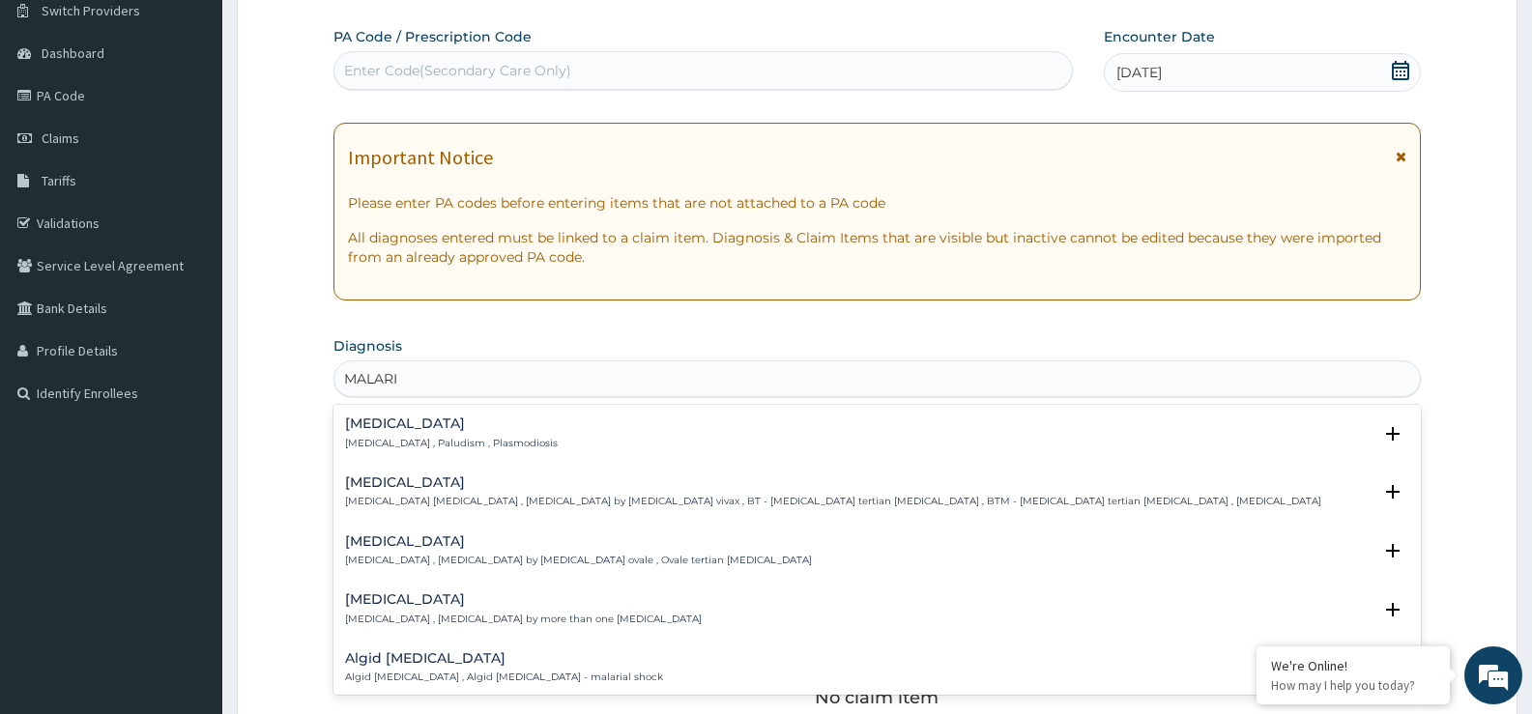
type input "MALARIA"
click at [391, 428] on h4 "Malaria" at bounding box center [451, 424] width 213 height 14
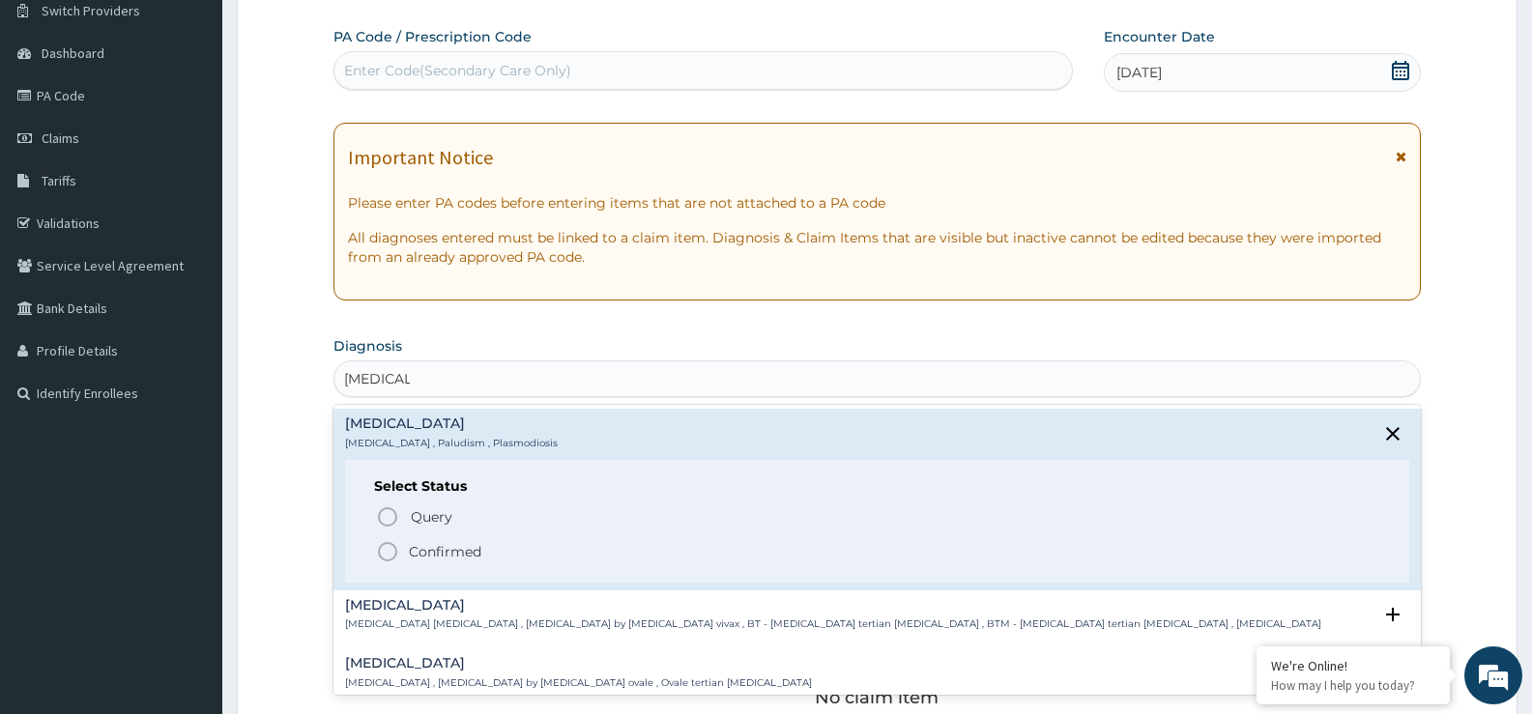
click at [444, 554] on p "Confirmed" at bounding box center [445, 551] width 72 height 19
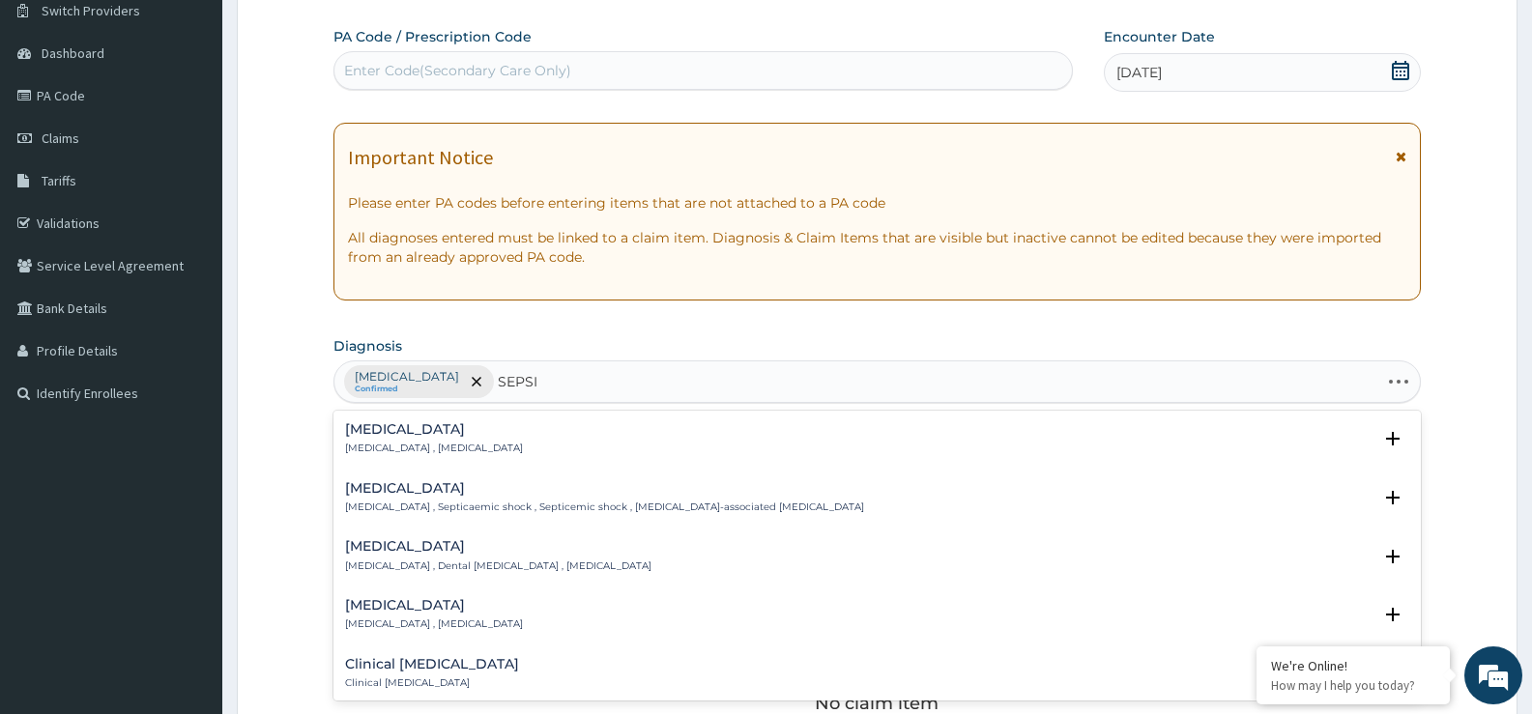
type input "SEPSIS"
click at [441, 450] on p "Systemic infection , Sepsis" at bounding box center [434, 449] width 178 height 14
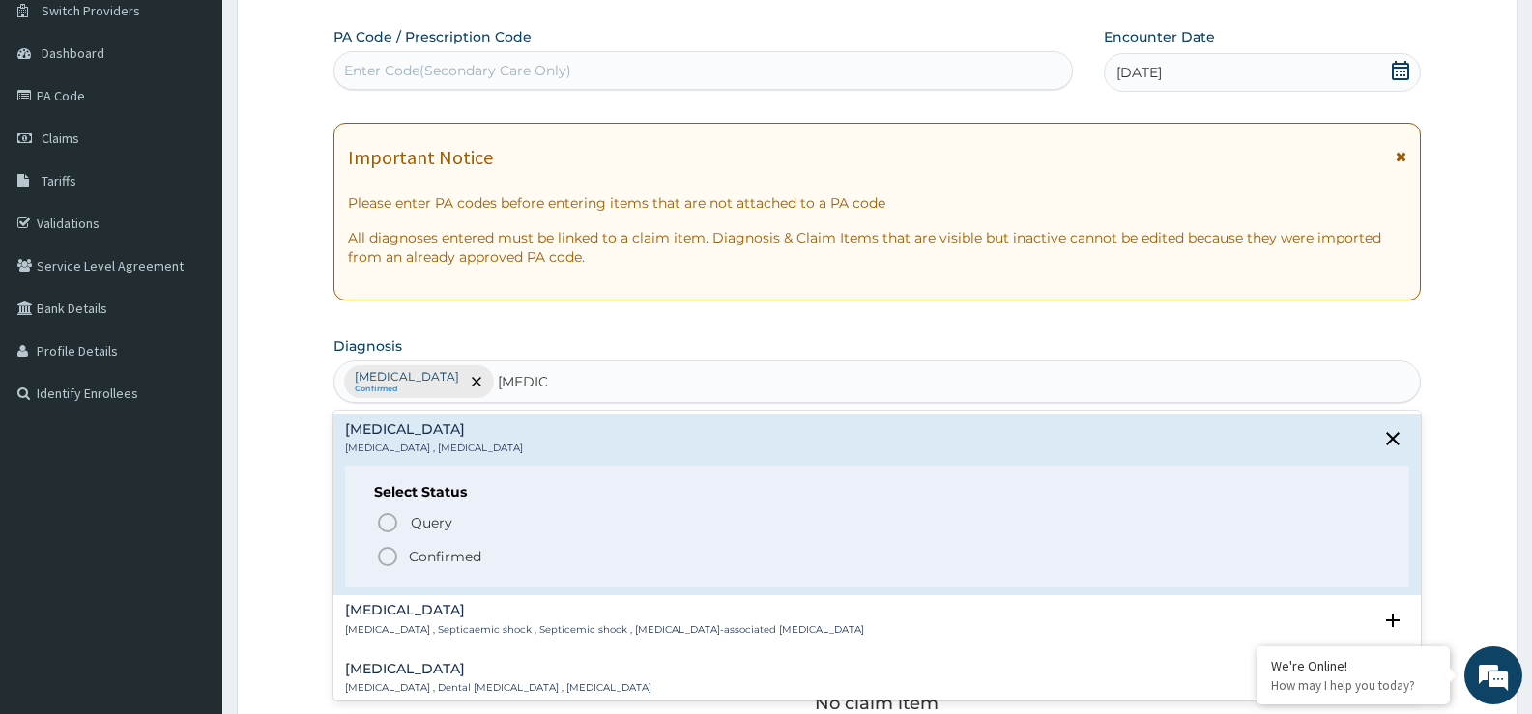
click at [438, 553] on p "Confirmed" at bounding box center [445, 556] width 72 height 19
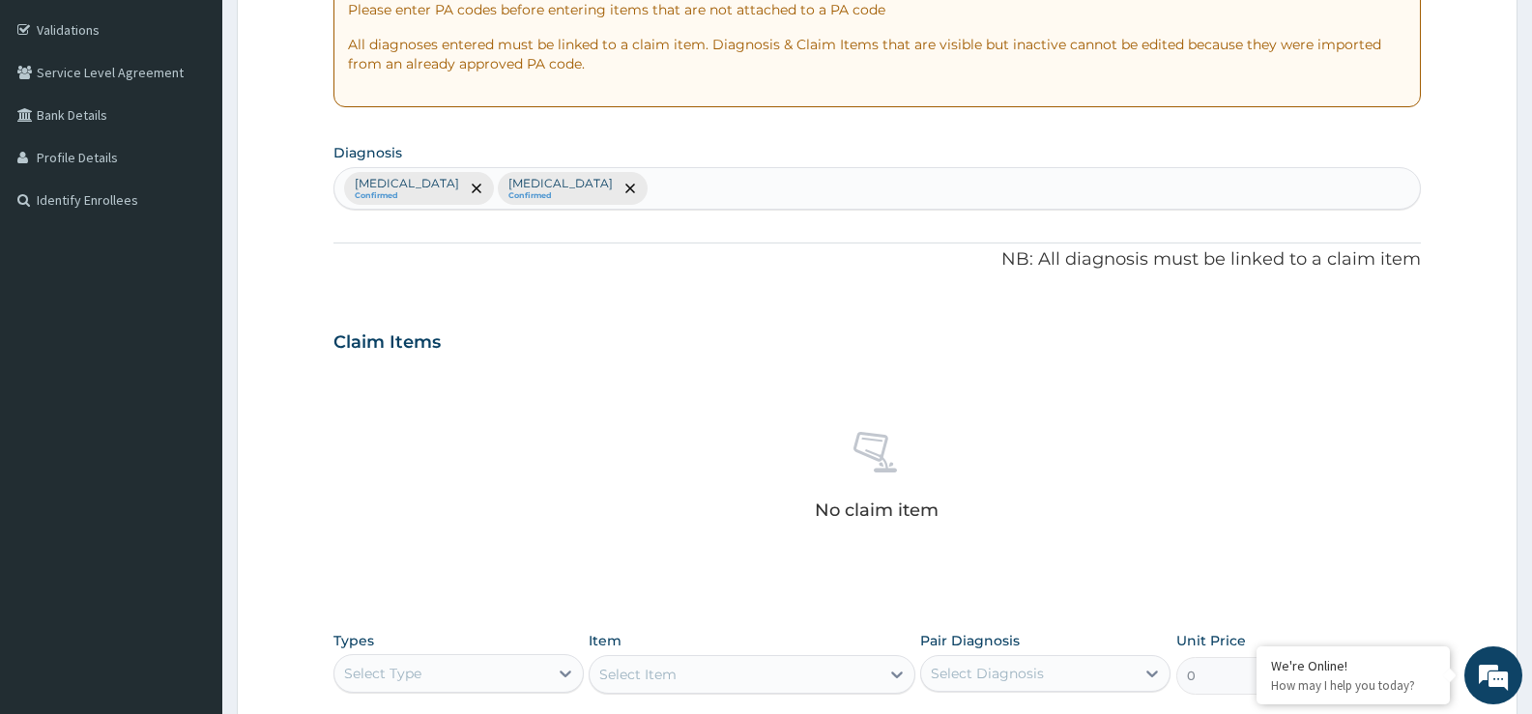
scroll to position [679, 0]
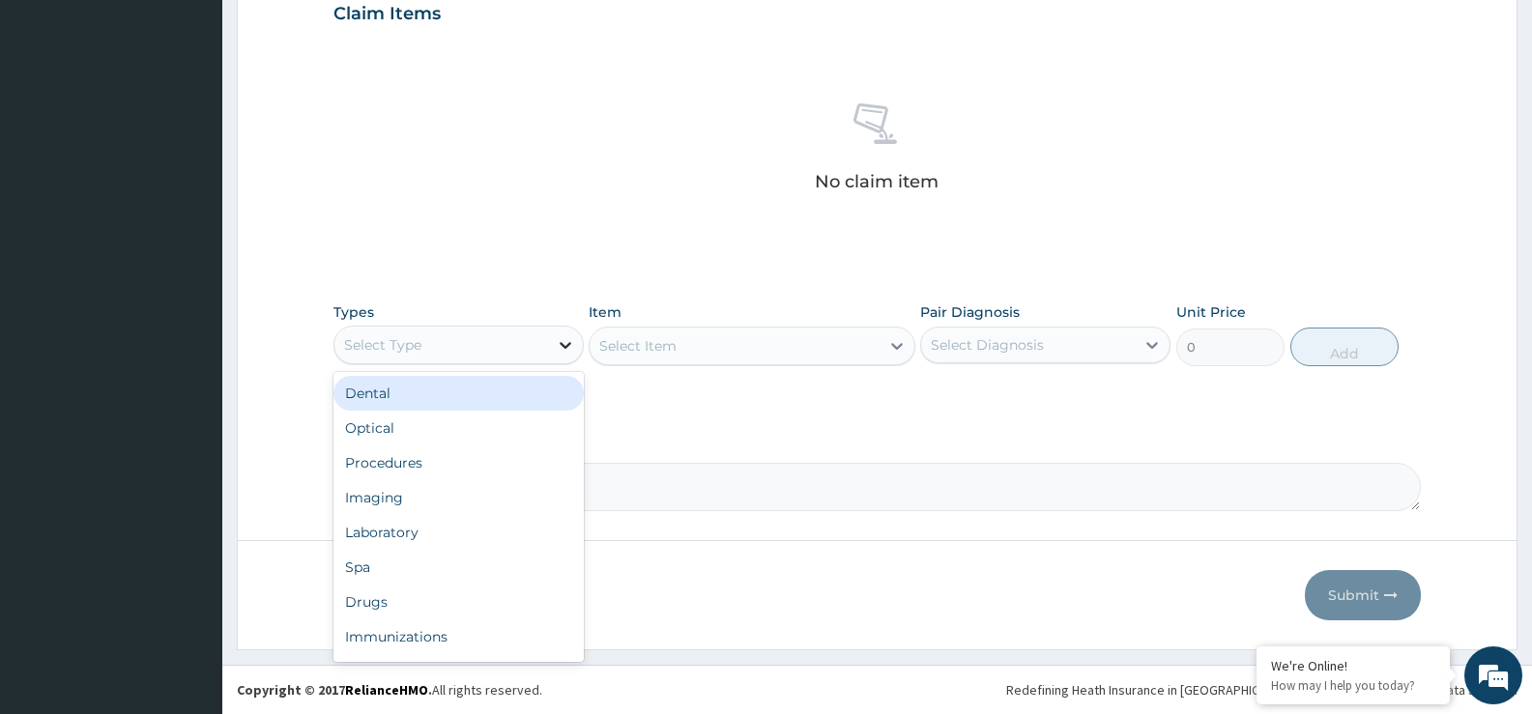
click at [560, 346] on icon at bounding box center [565, 344] width 19 height 19
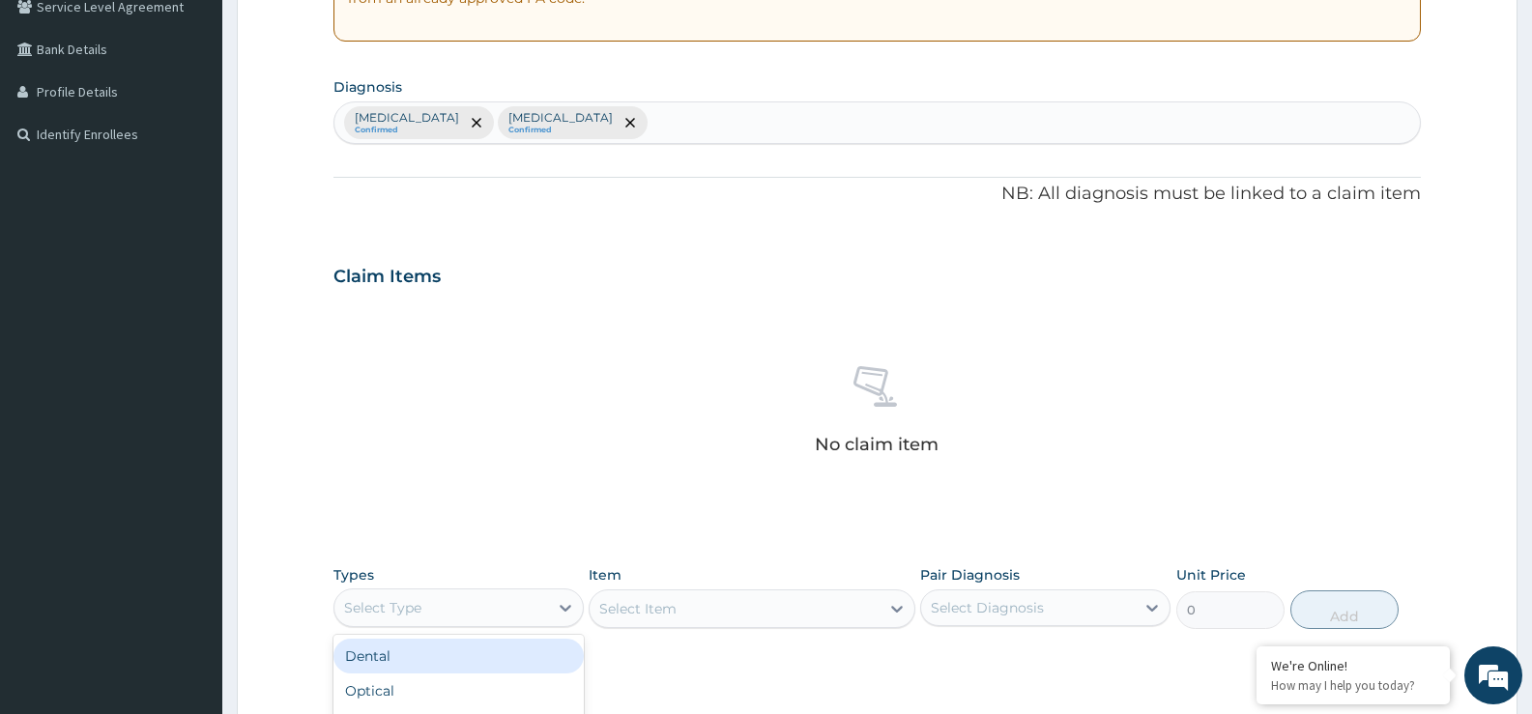
scroll to position [390, 0]
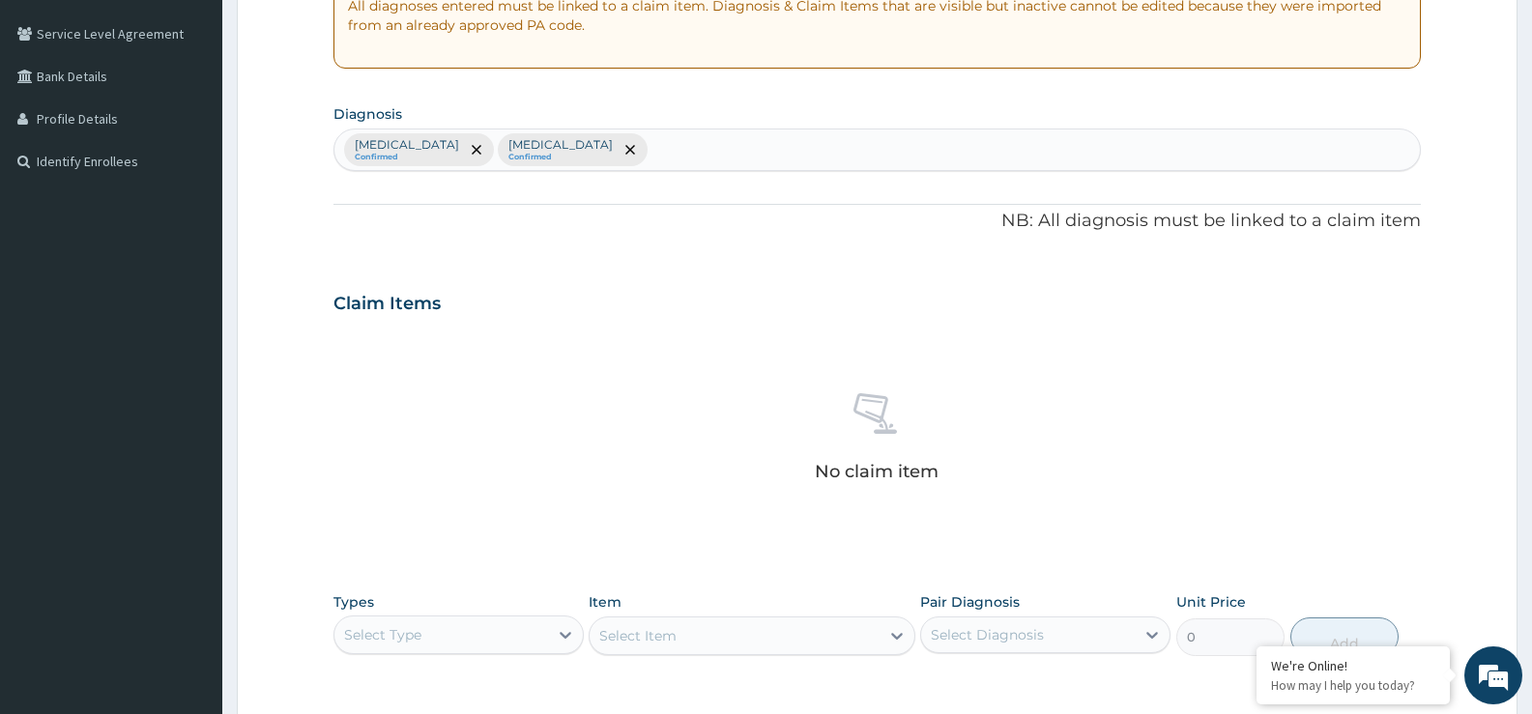
click at [679, 162] on div "Malaria Confirmed Sepsis Confirmed" at bounding box center [876, 150] width 1085 height 41
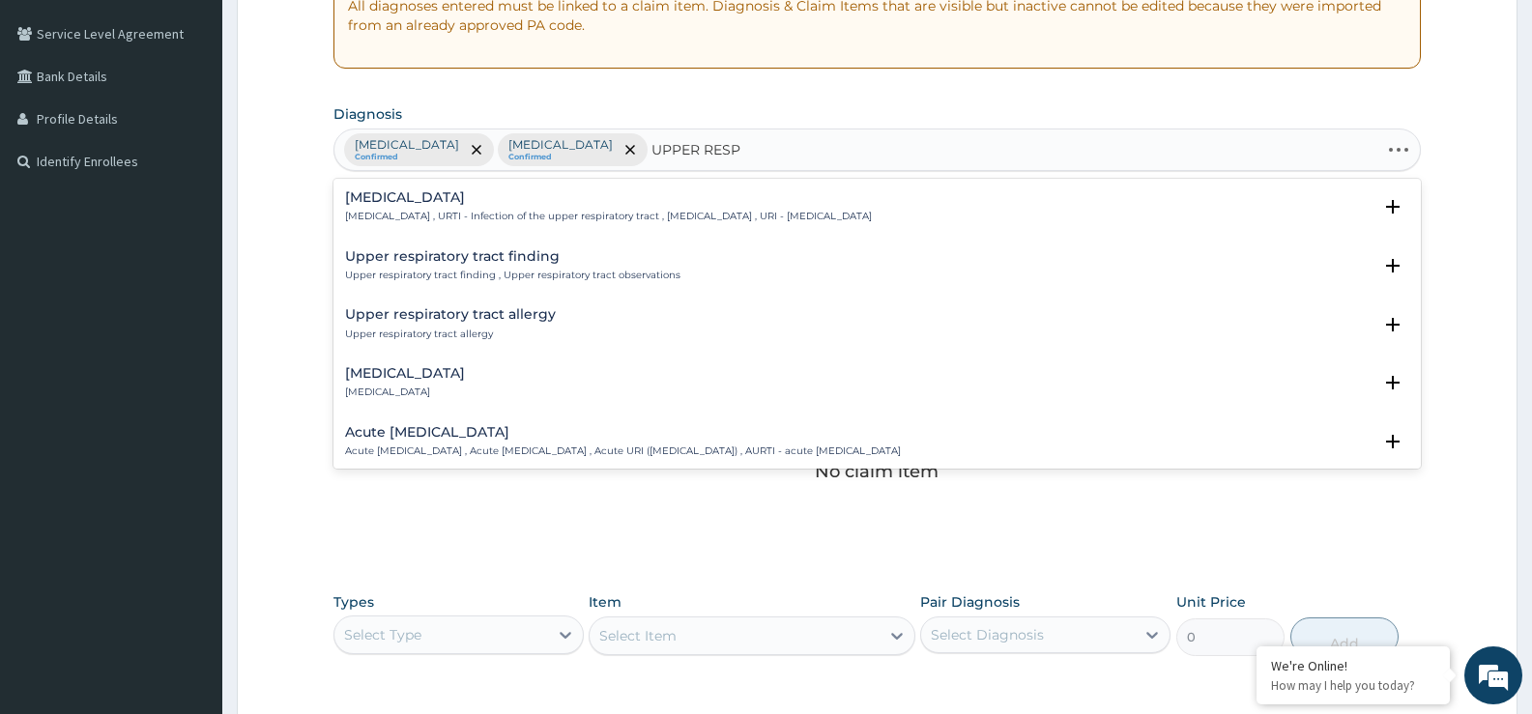
type input "UPPER RESPI"
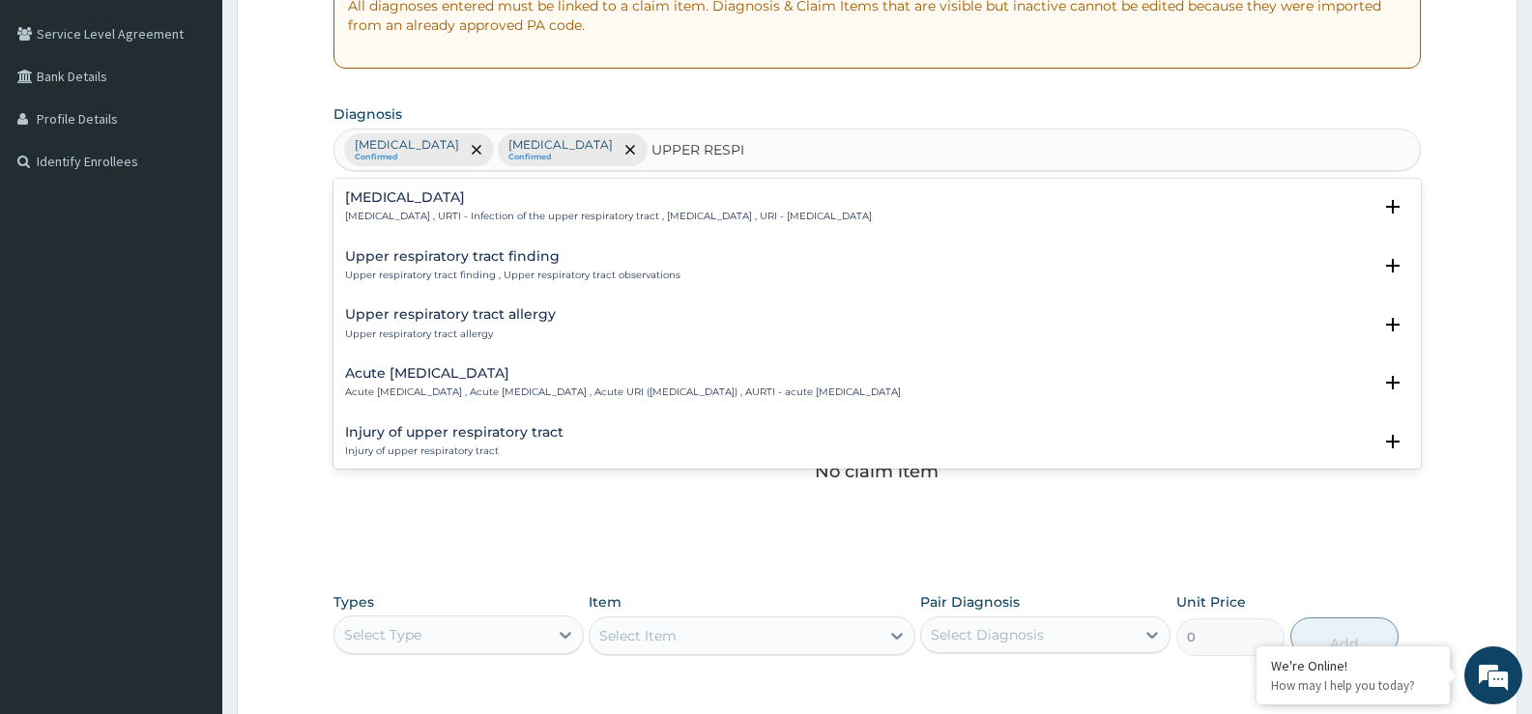
click at [552, 217] on p "Upper respiratory infection , URTI - Infection of the upper respiratory tract ,…" at bounding box center [608, 217] width 527 height 14
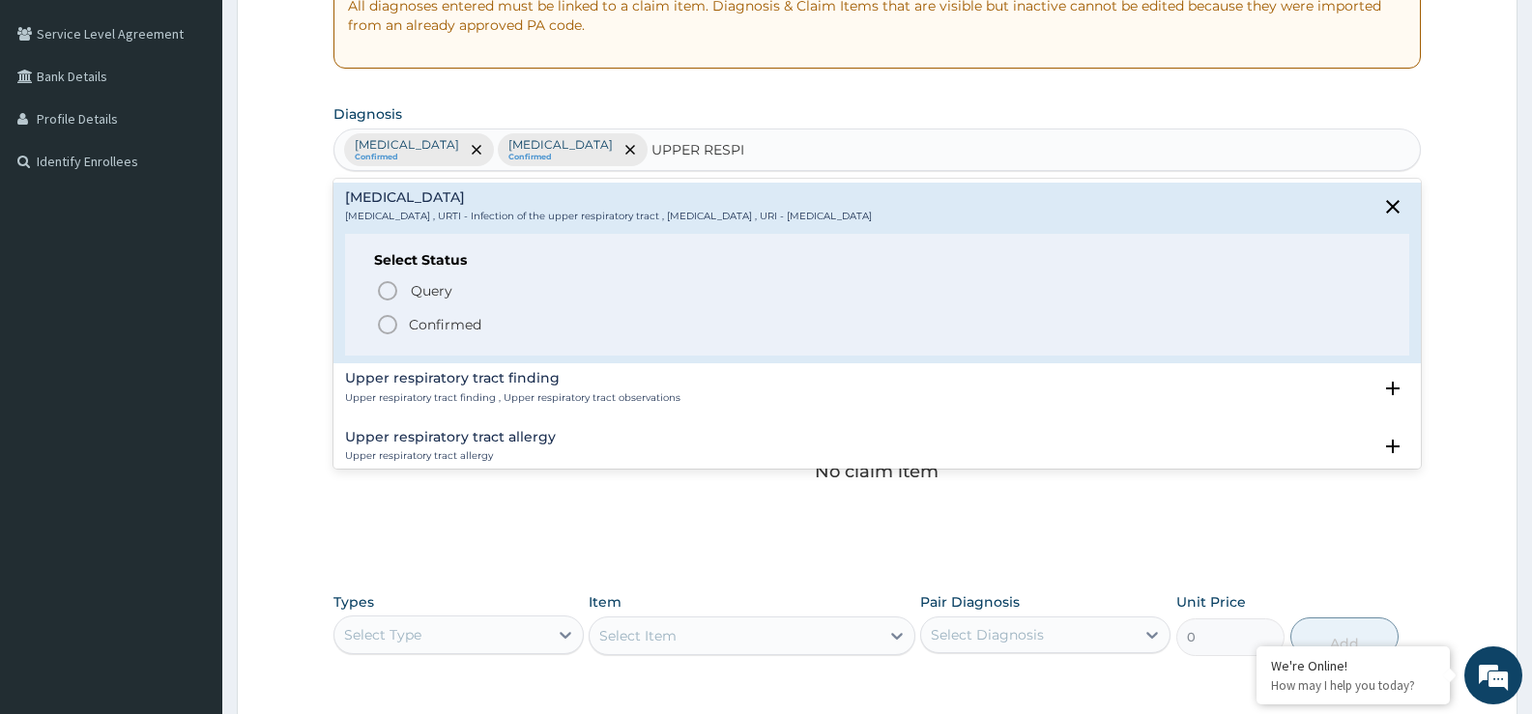
click at [470, 328] on p "Confirmed" at bounding box center [445, 324] width 72 height 19
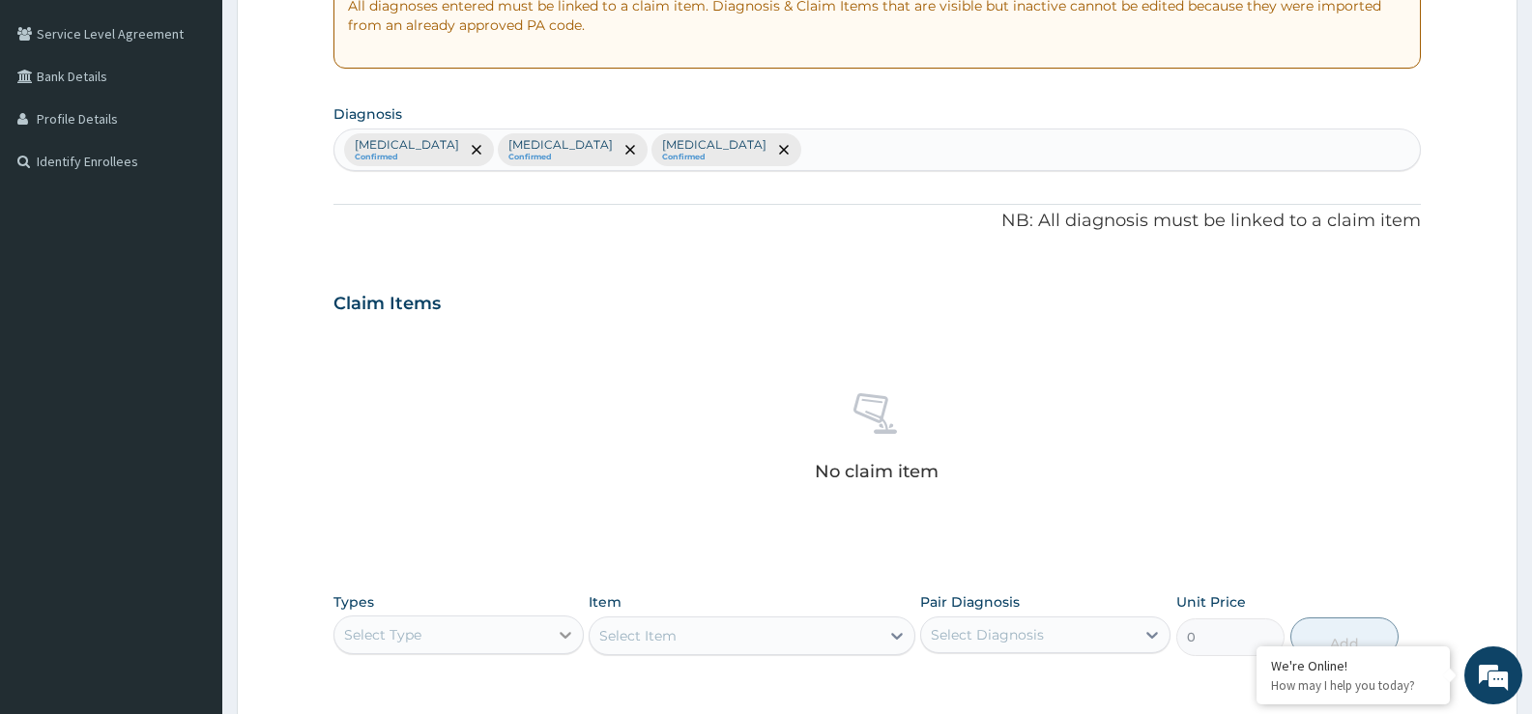
click at [568, 638] on icon at bounding box center [565, 634] width 19 height 19
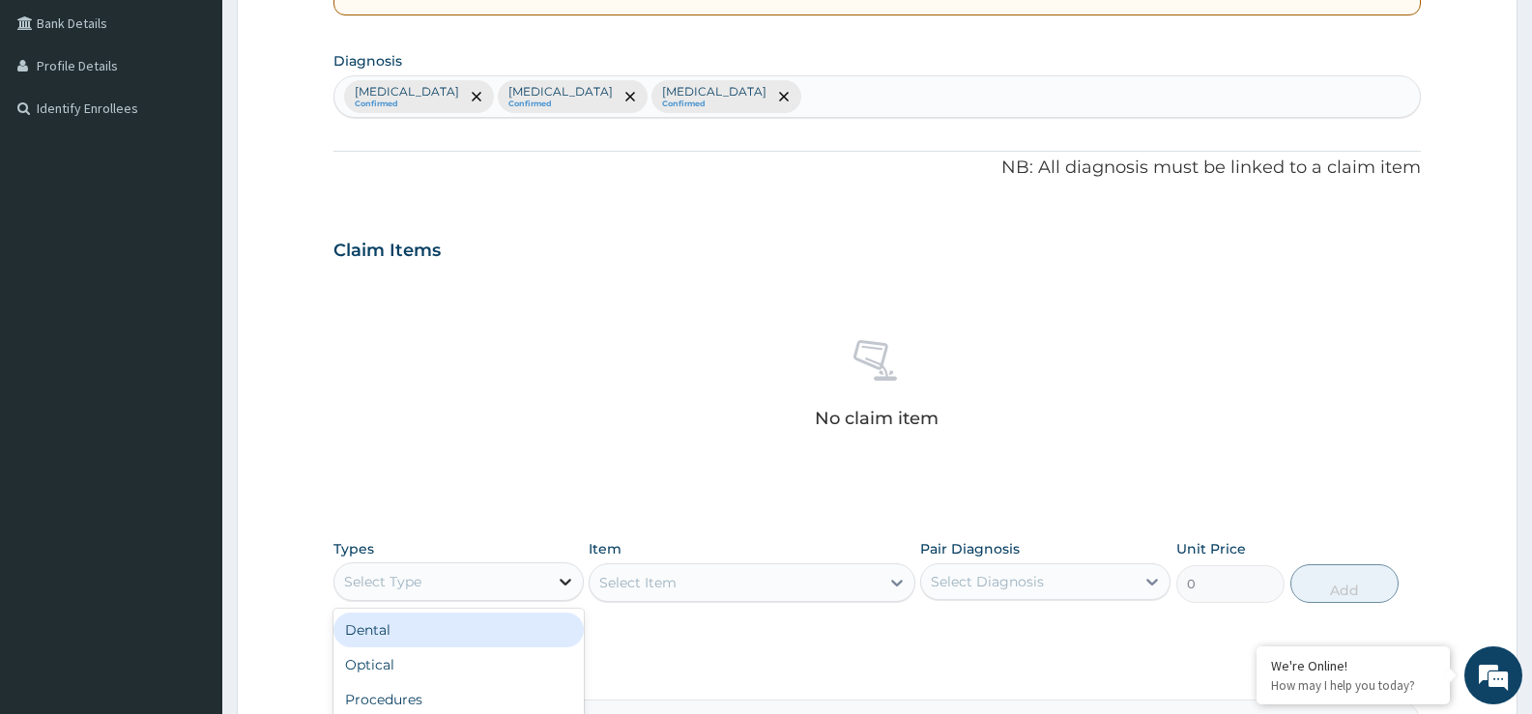
scroll to position [486, 0]
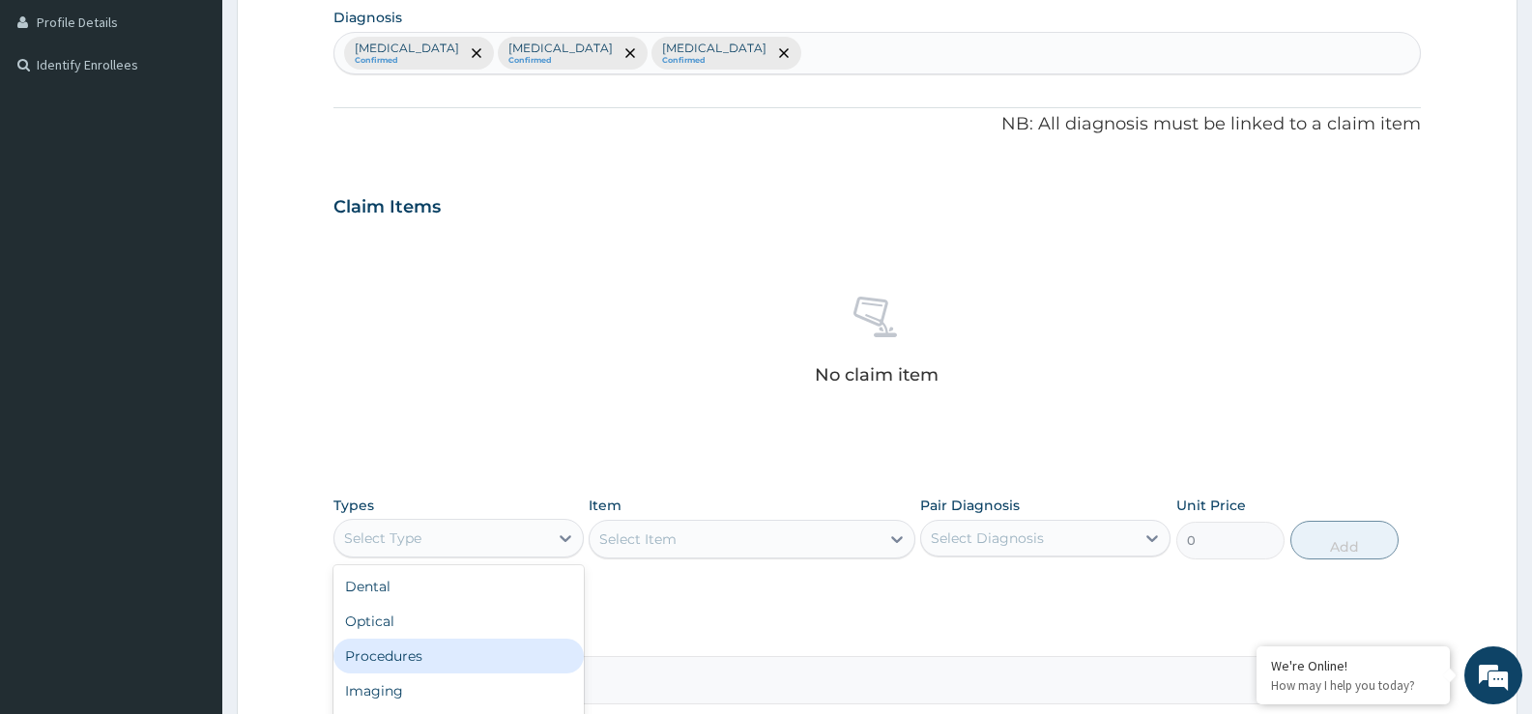
click at [496, 656] on div "Procedures" at bounding box center [458, 656] width 250 height 35
click at [890, 540] on div "Select Item" at bounding box center [752, 539] width 326 height 39
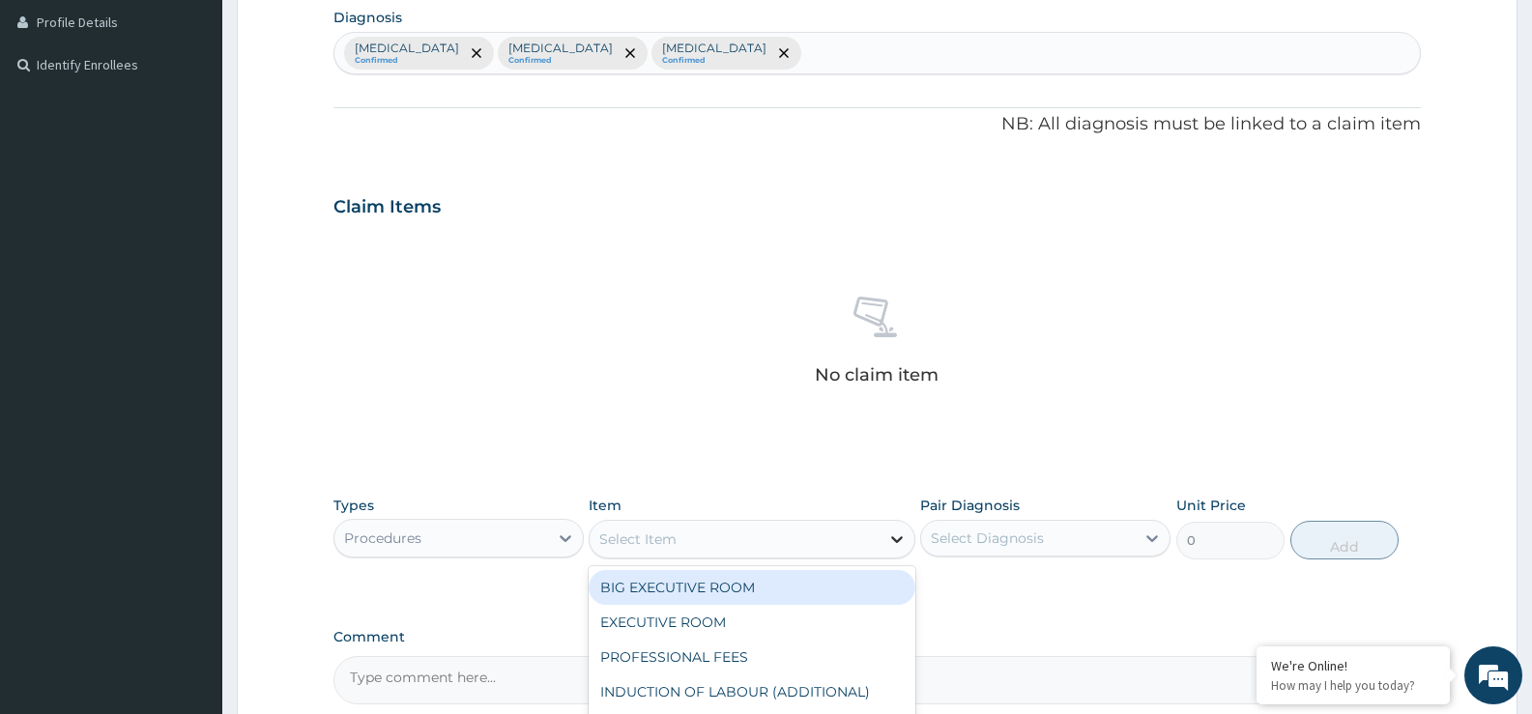
click at [896, 540] on icon at bounding box center [897, 539] width 12 height 7
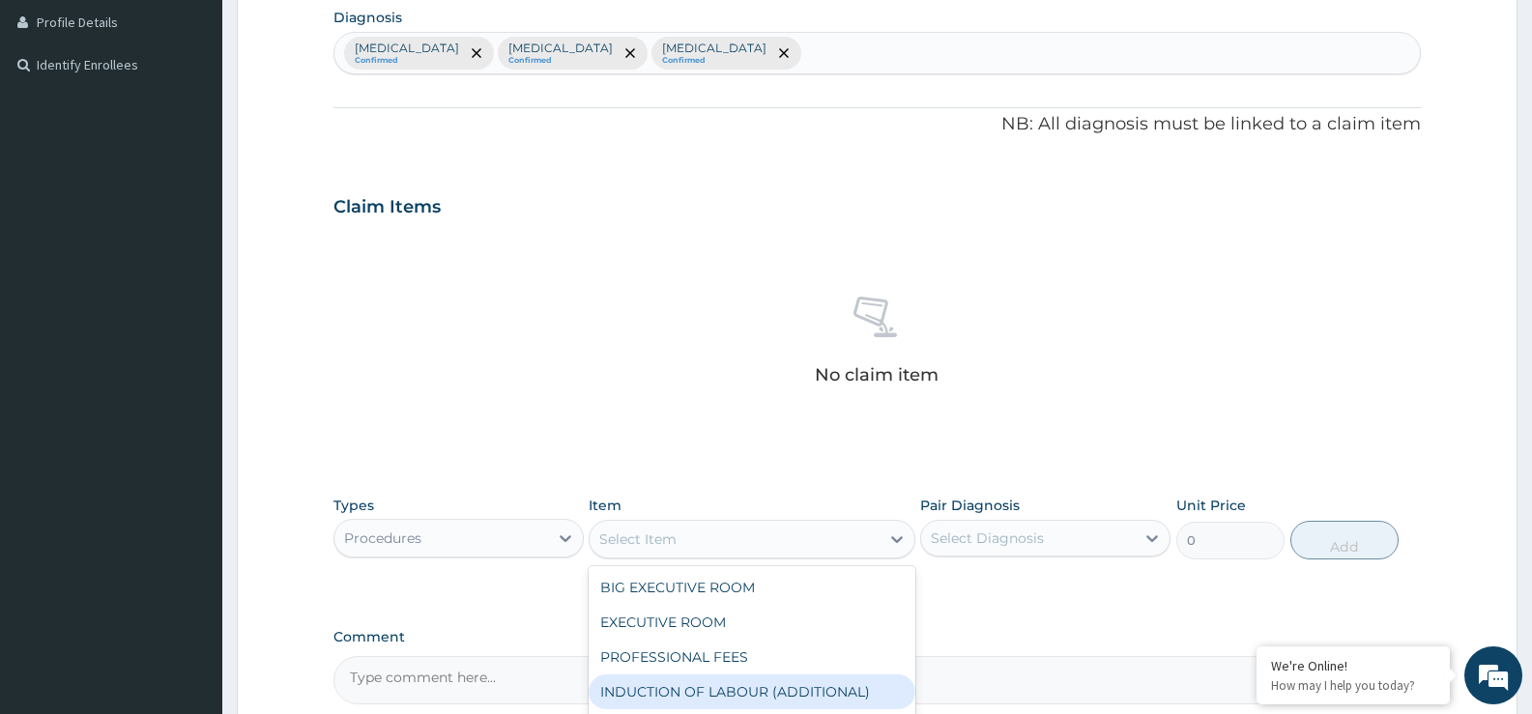
scroll to position [97, 0]
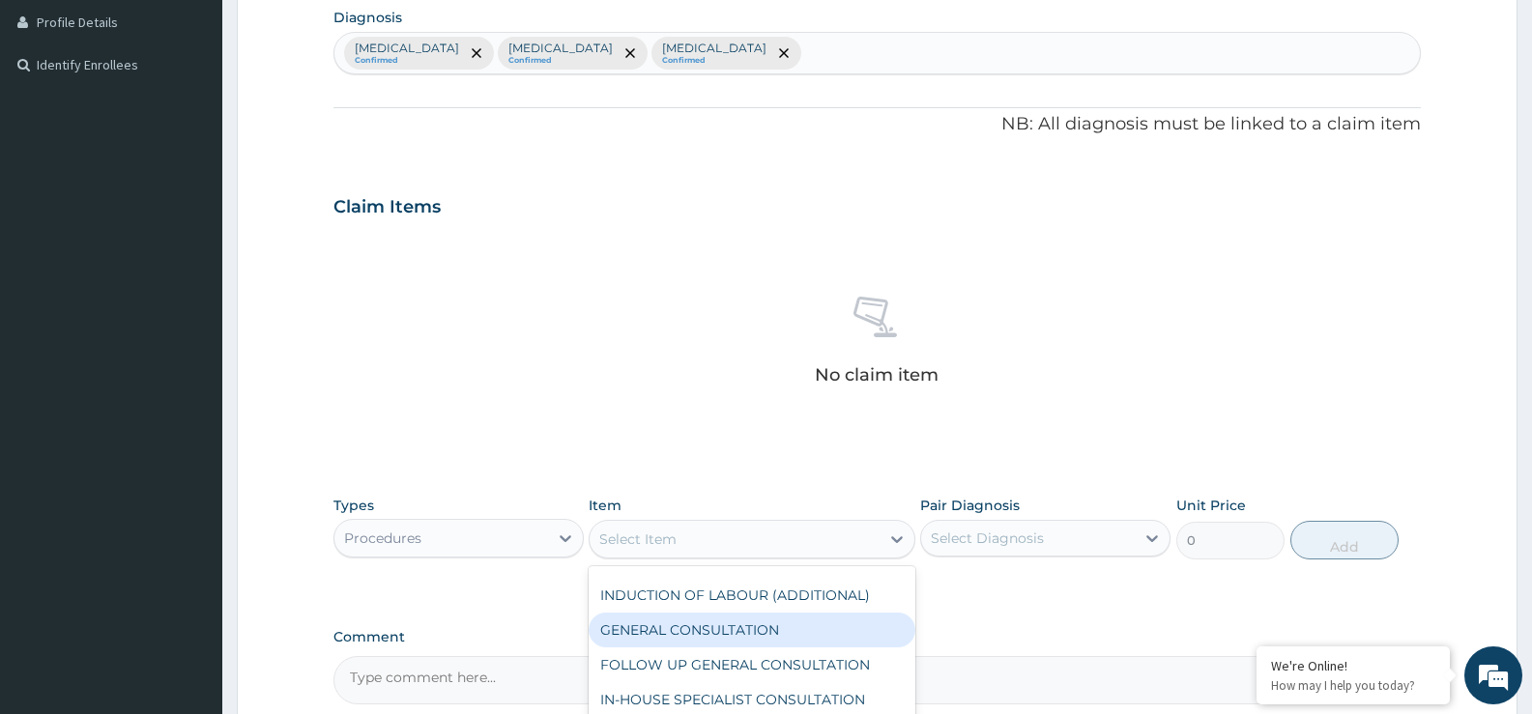
click at [832, 639] on div "GENERAL CONSULTATION" at bounding box center [752, 630] width 326 height 35
type input "5000"
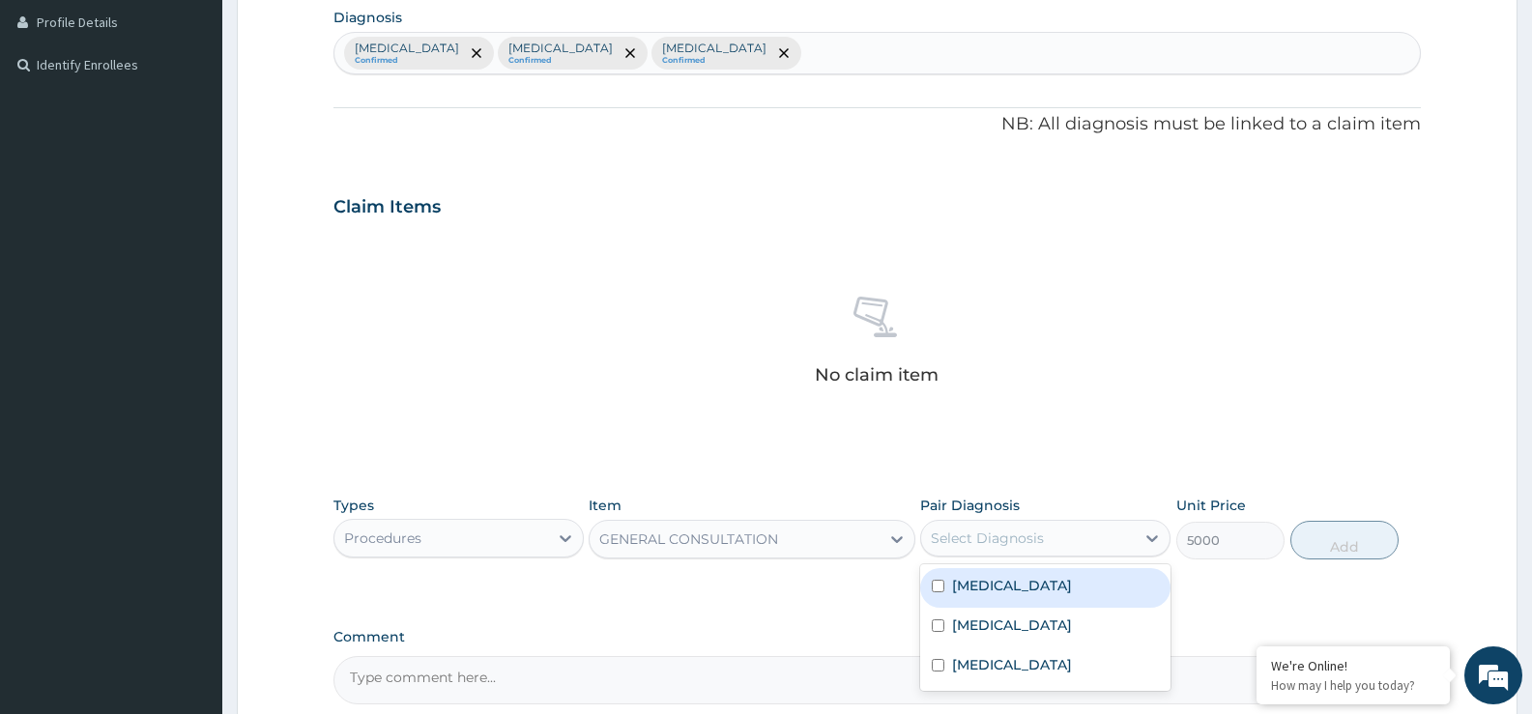
click at [1083, 546] on div "Select Diagnosis" at bounding box center [1028, 538] width 214 height 31
click at [1036, 590] on div "Malaria" at bounding box center [1045, 588] width 250 height 40
checkbox input "true"
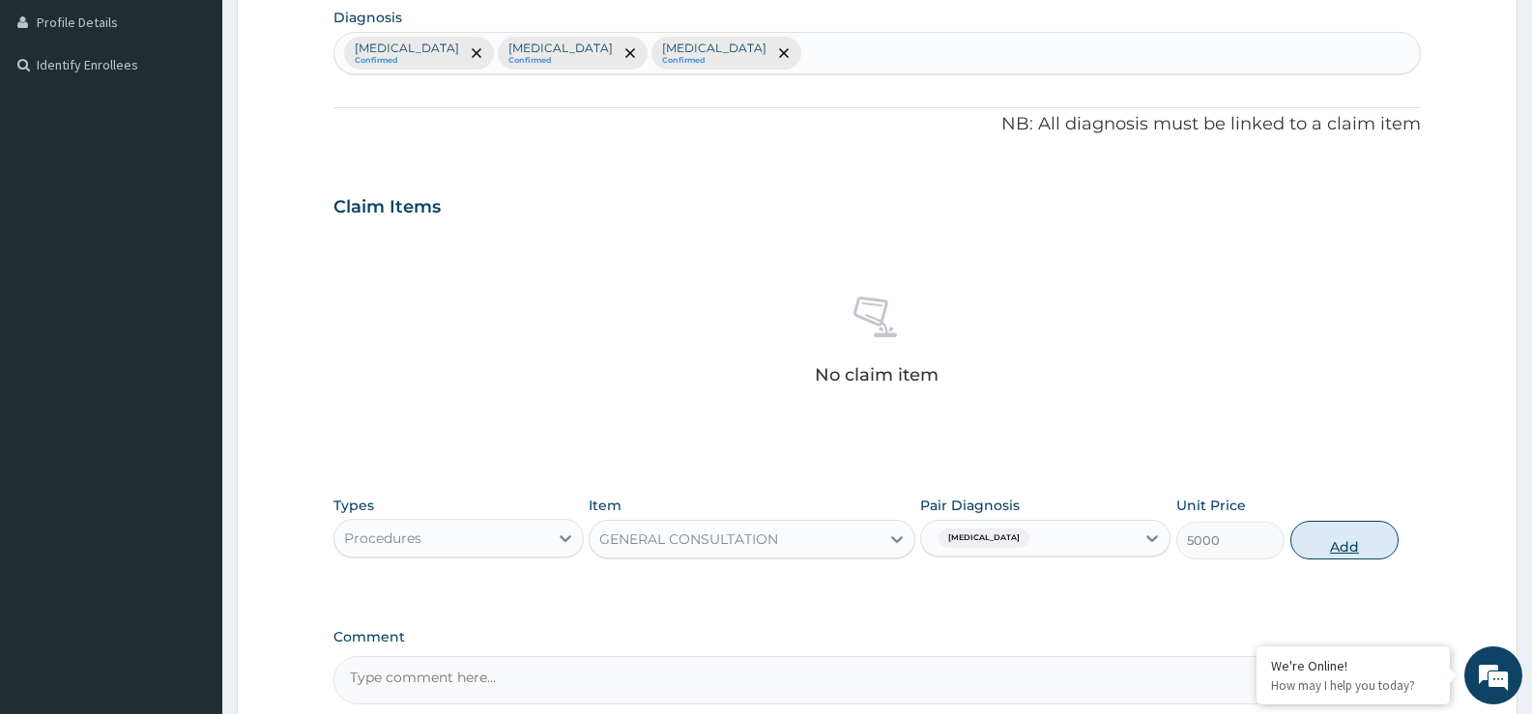
click at [1369, 540] on button "Add" at bounding box center [1344, 540] width 108 height 39
type input "0"
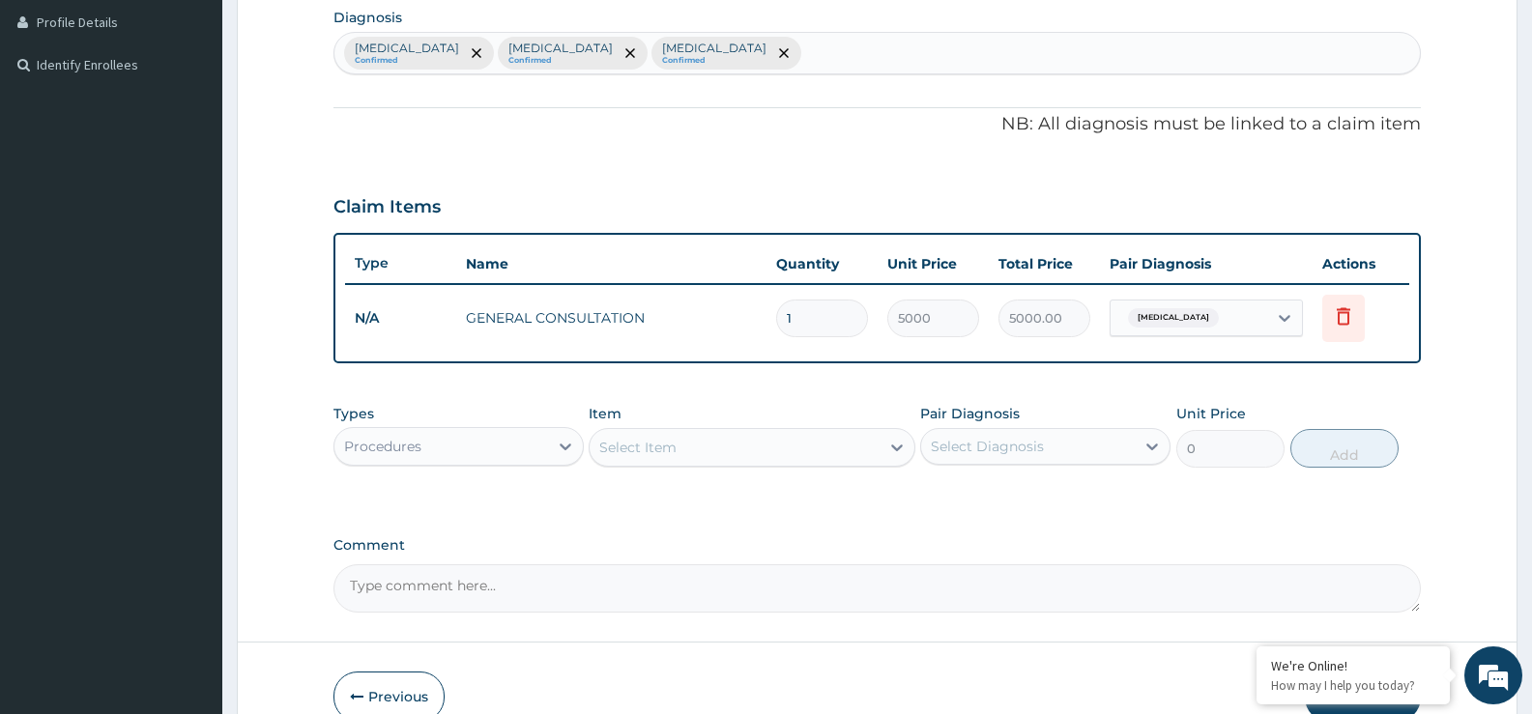
click at [538, 435] on div "Procedures" at bounding box center [441, 446] width 214 height 31
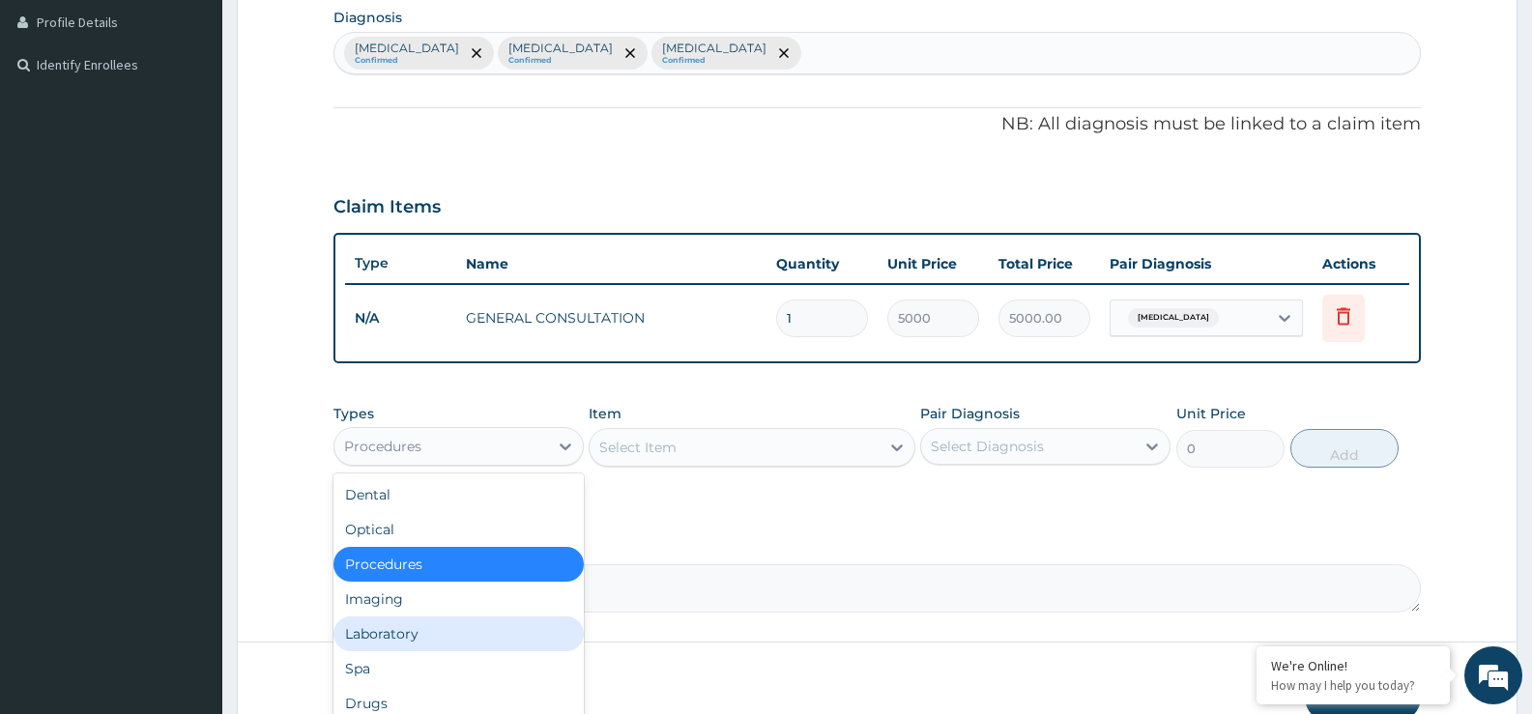
click at [381, 635] on div "Laboratory" at bounding box center [458, 634] width 250 height 35
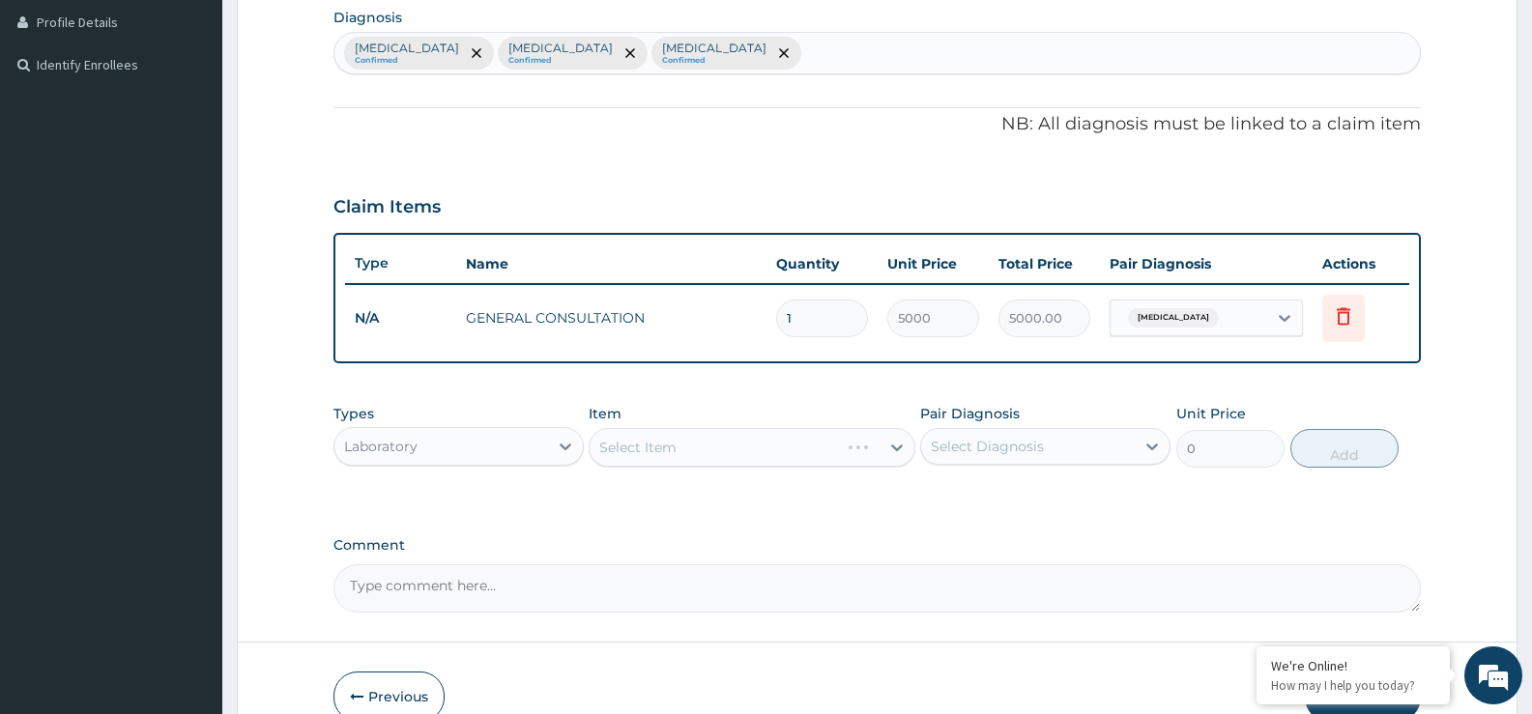
click at [896, 448] on div "Select Item" at bounding box center [752, 447] width 326 height 39
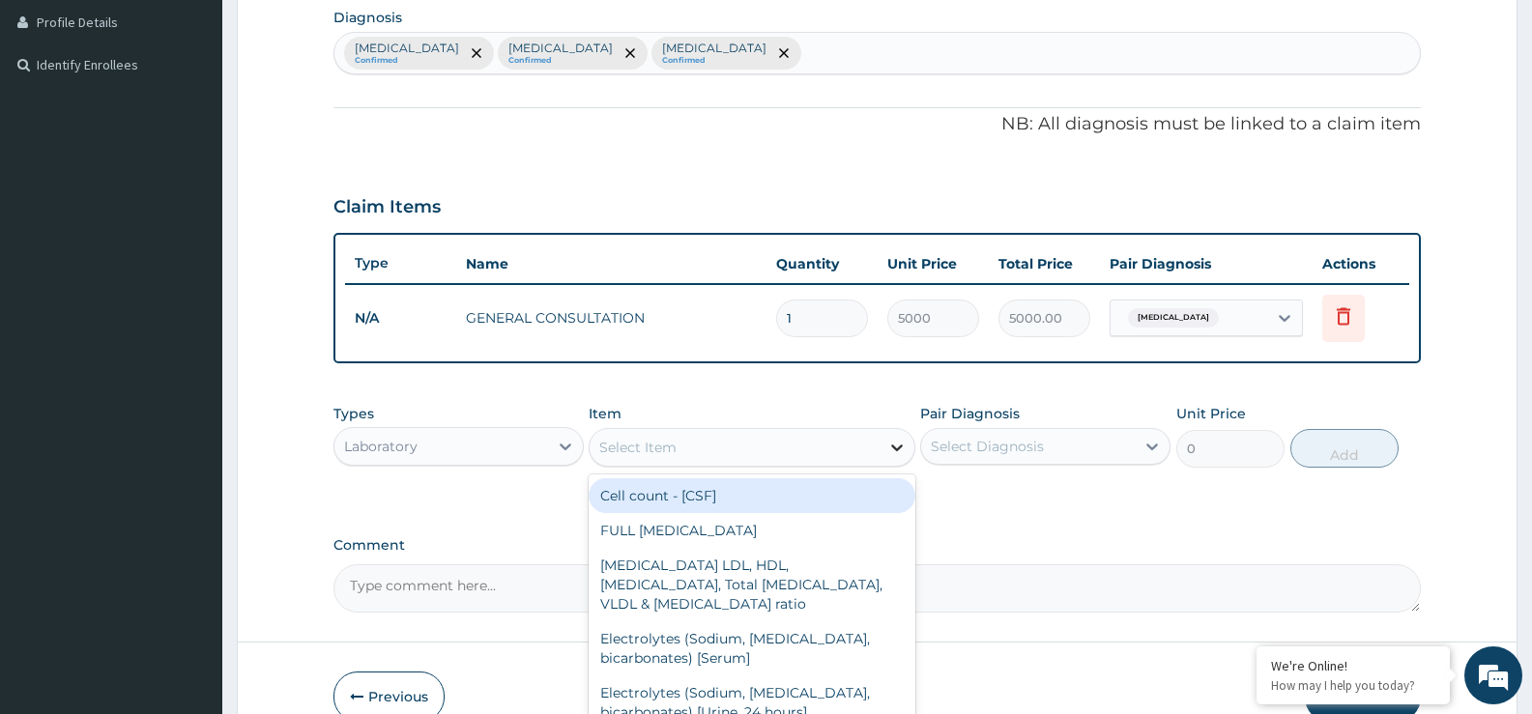
click at [898, 445] on icon at bounding box center [896, 447] width 19 height 19
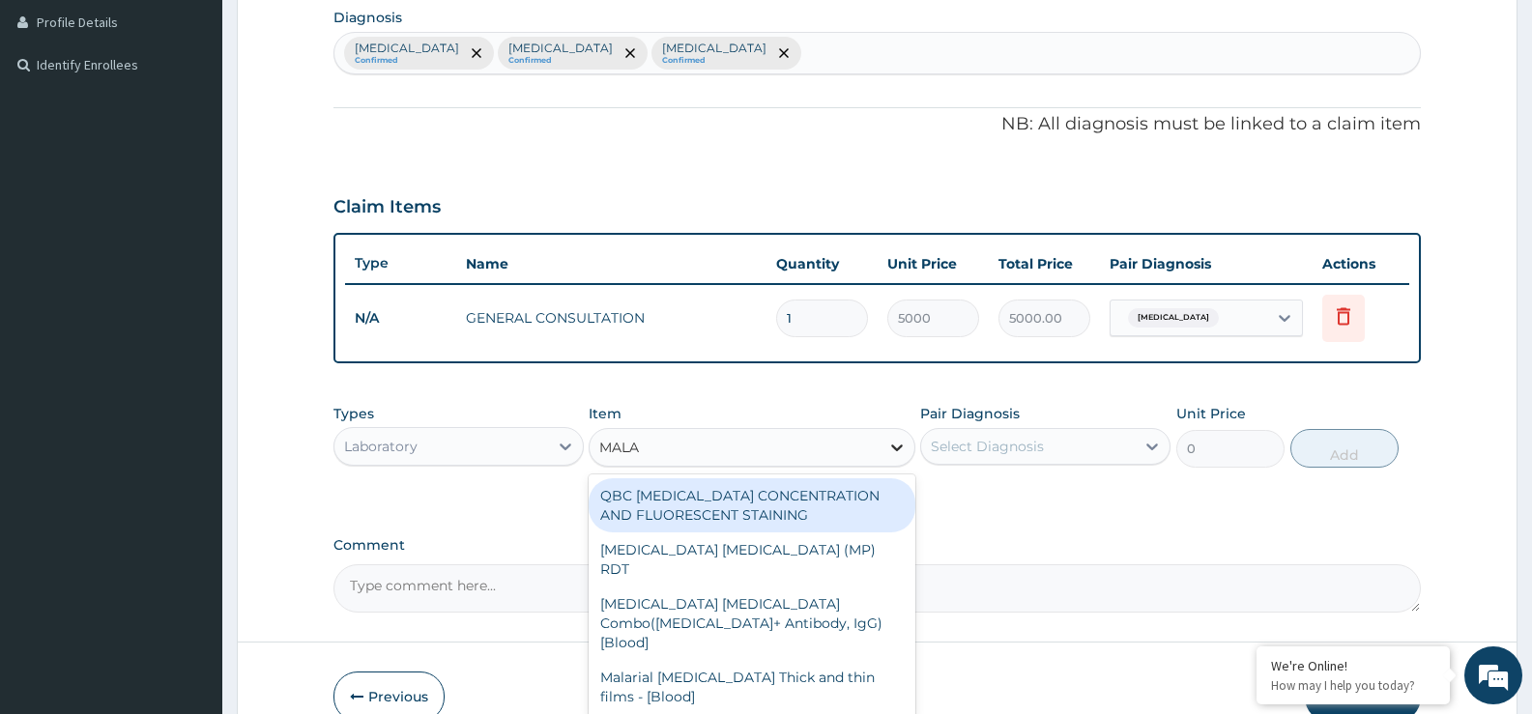
type input "MALAR"
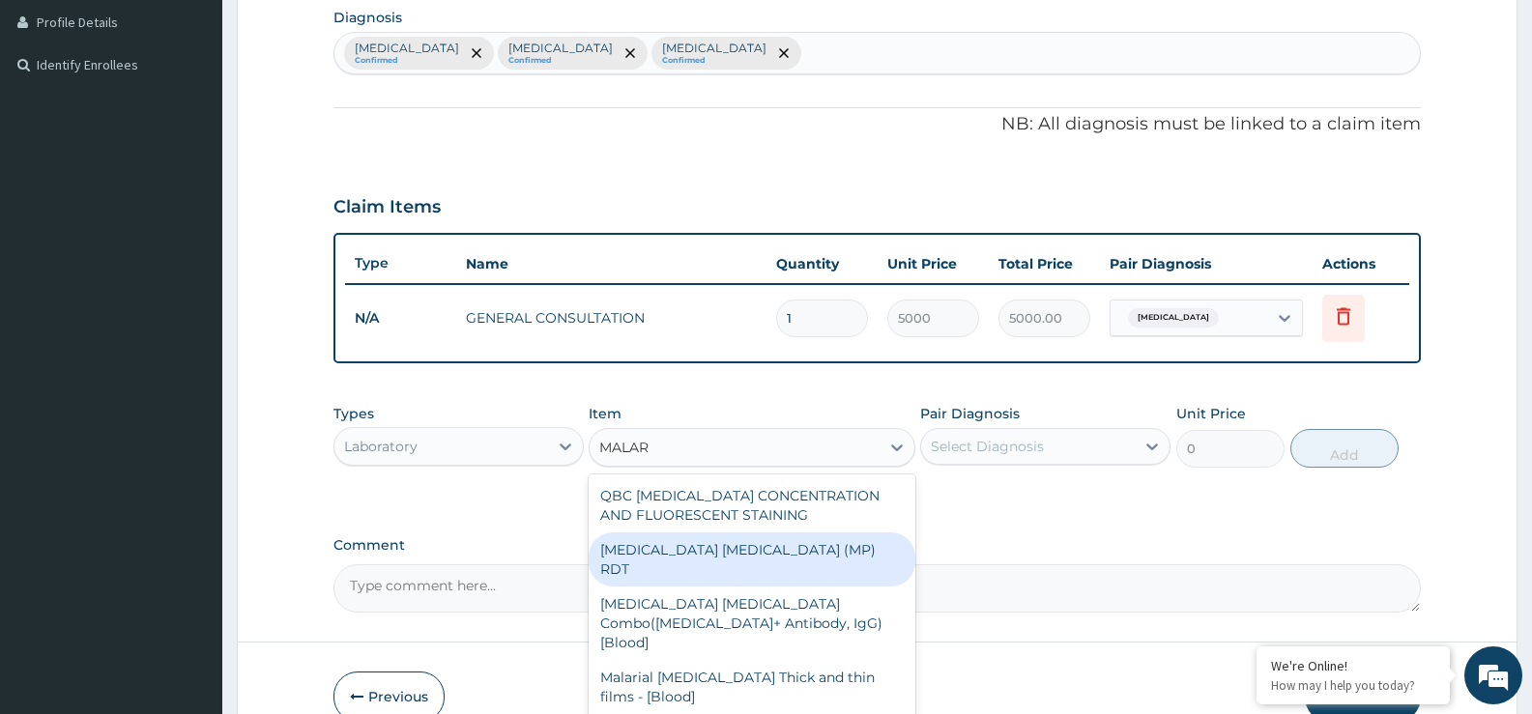
click at [670, 548] on div "MALARIA PARASITE (MP) RDT" at bounding box center [752, 560] width 326 height 54
type input "4000"
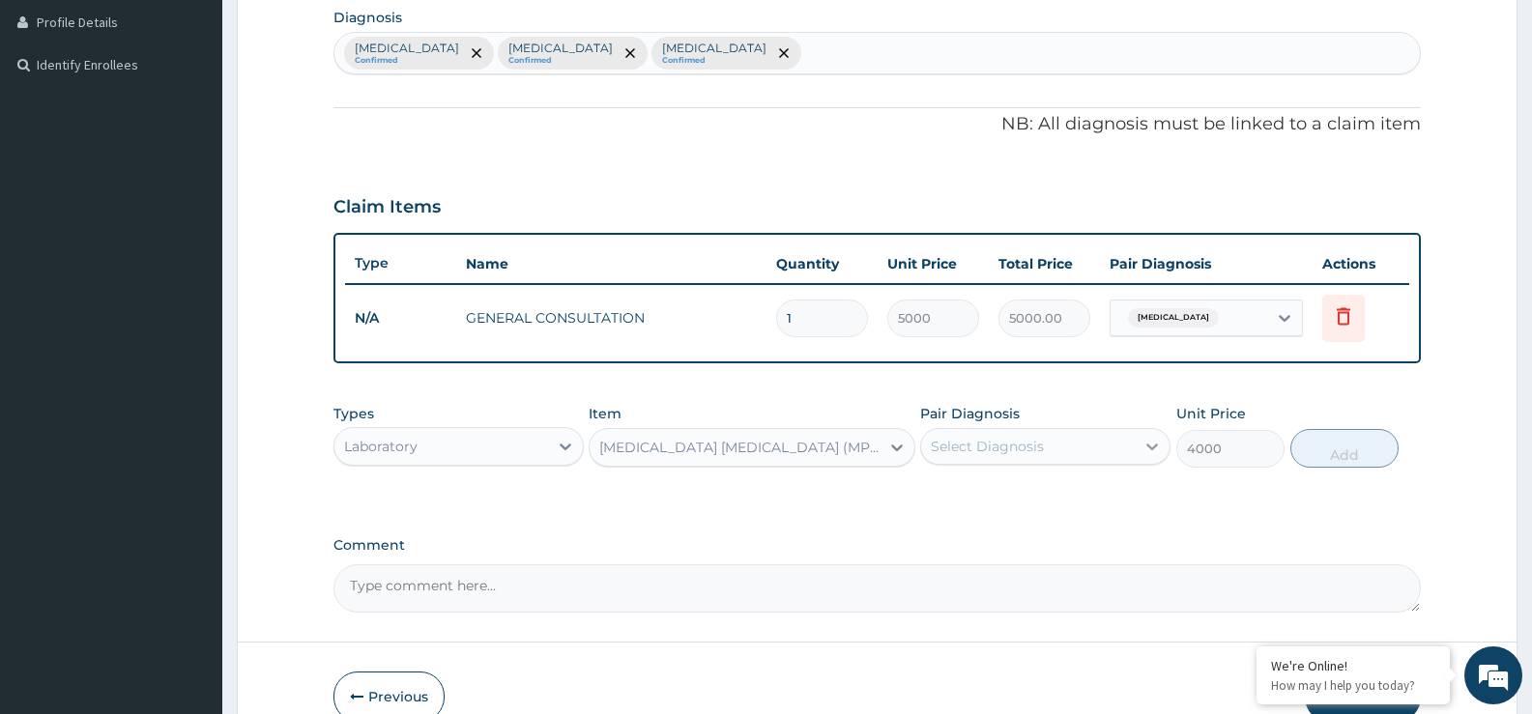
click at [1139, 443] on div at bounding box center [1152, 446] width 35 height 35
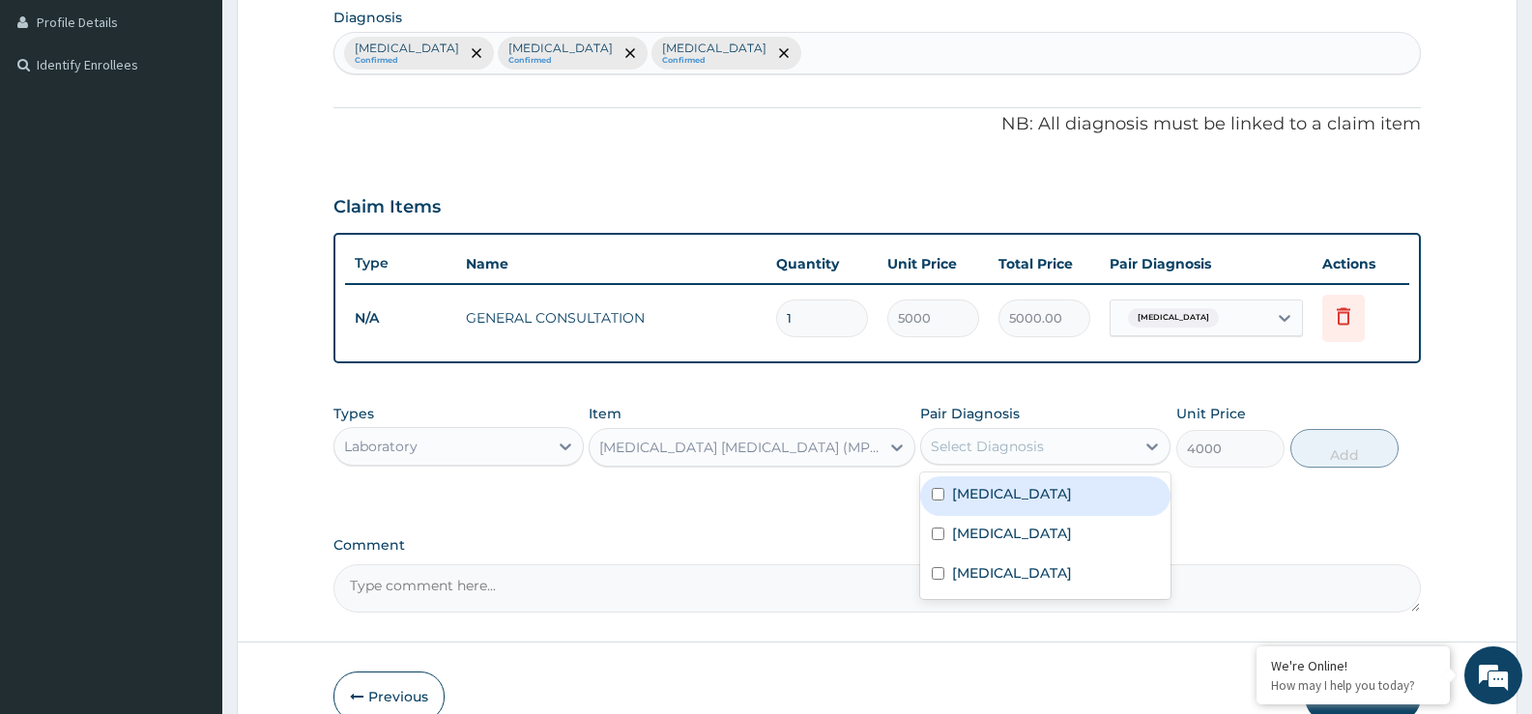
click at [1085, 498] on div "Malaria" at bounding box center [1045, 497] width 250 height 40
checkbox input "true"
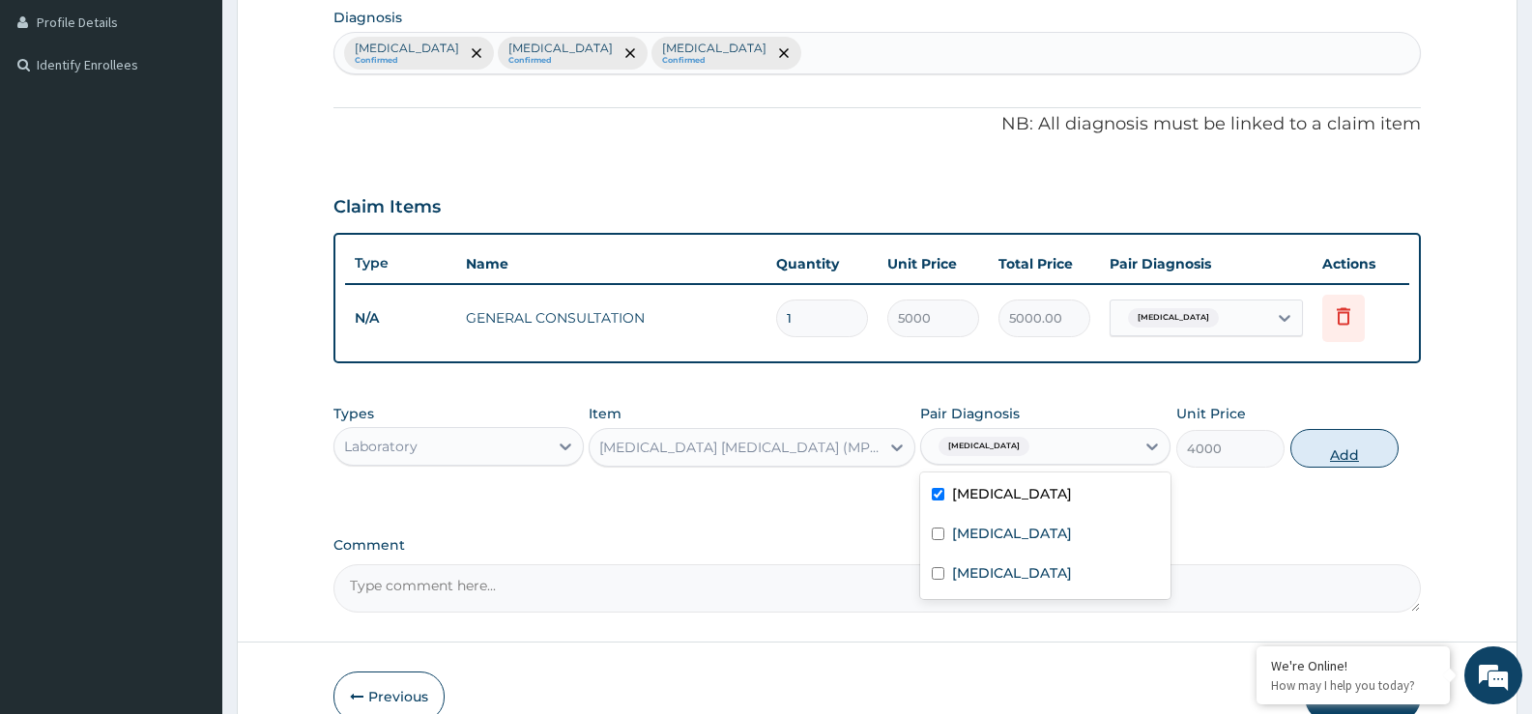
click at [1340, 457] on button "Add" at bounding box center [1344, 448] width 108 height 39
type input "0"
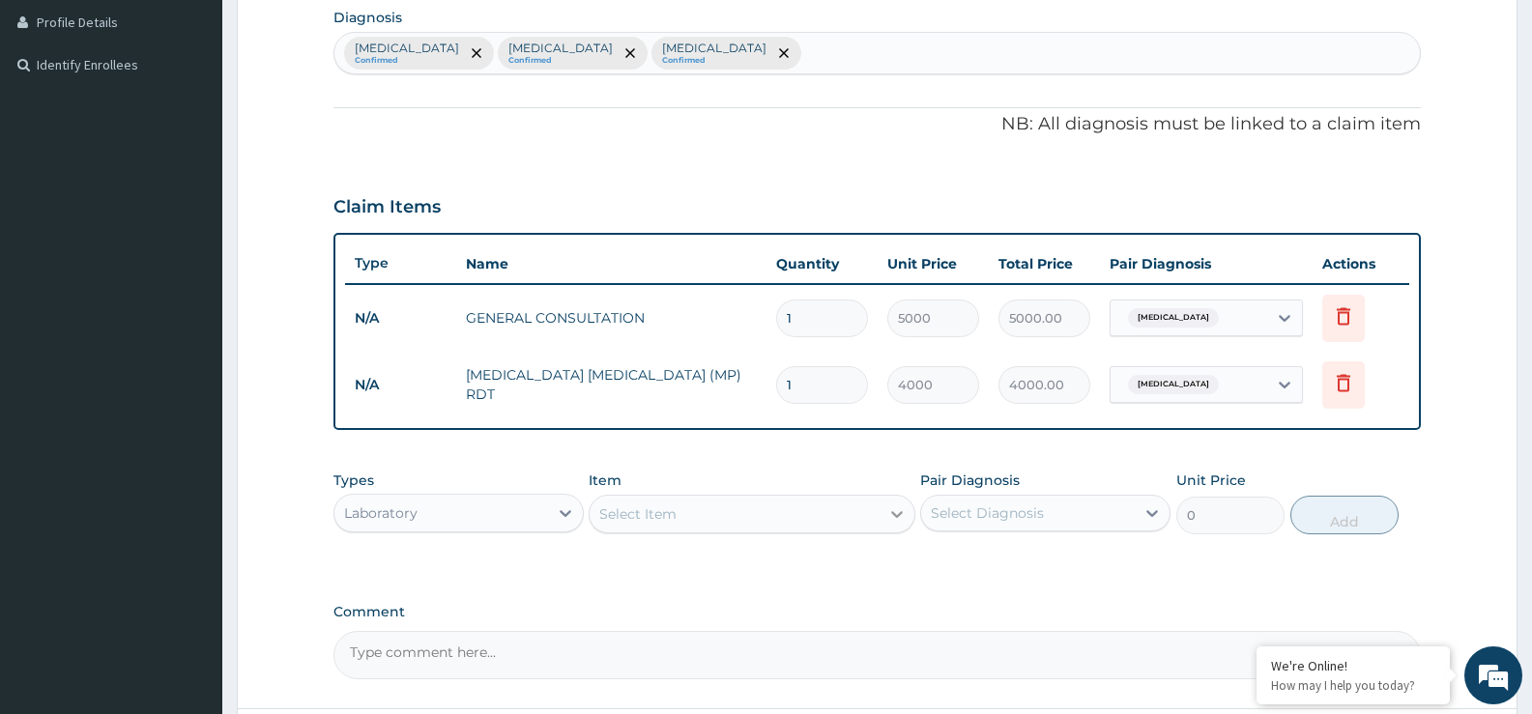
click at [893, 518] on icon at bounding box center [896, 514] width 19 height 19
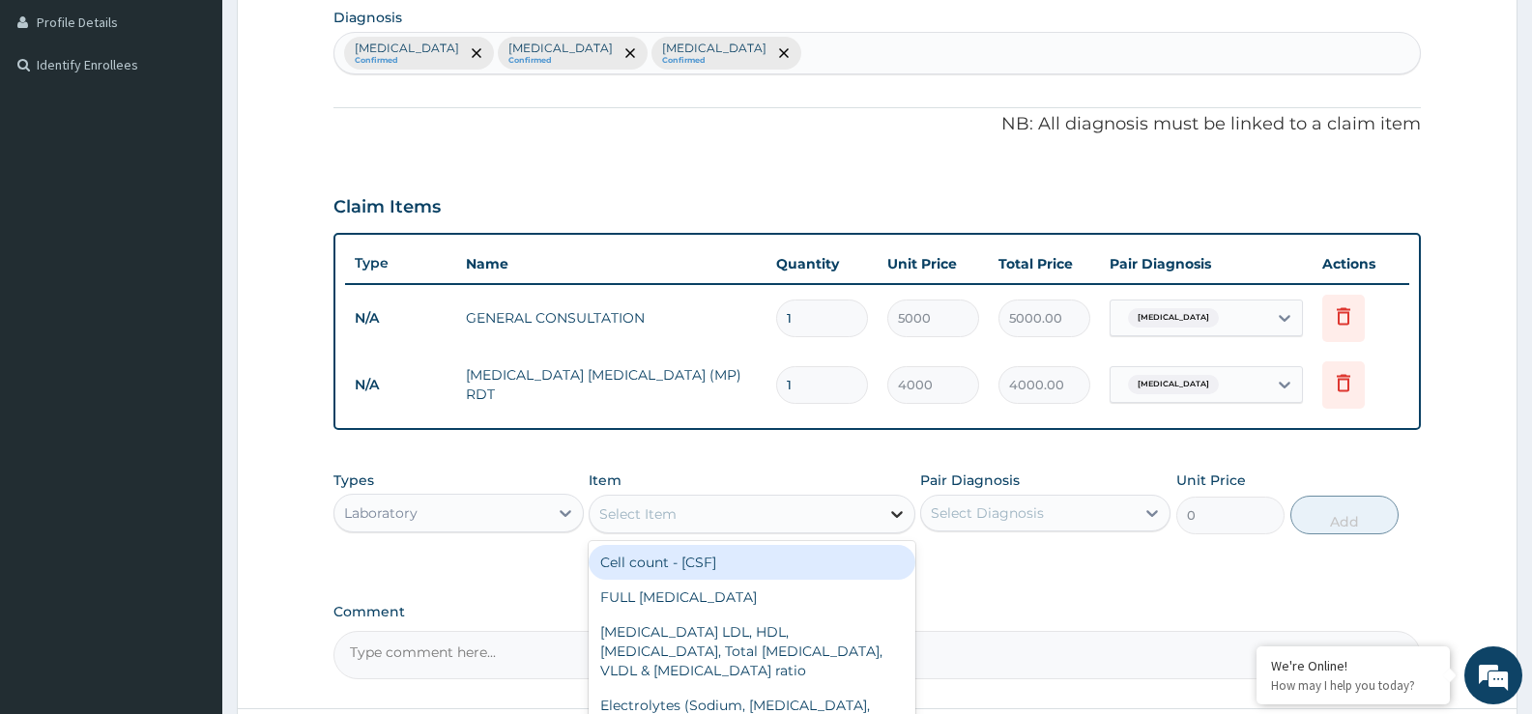
type input "W"
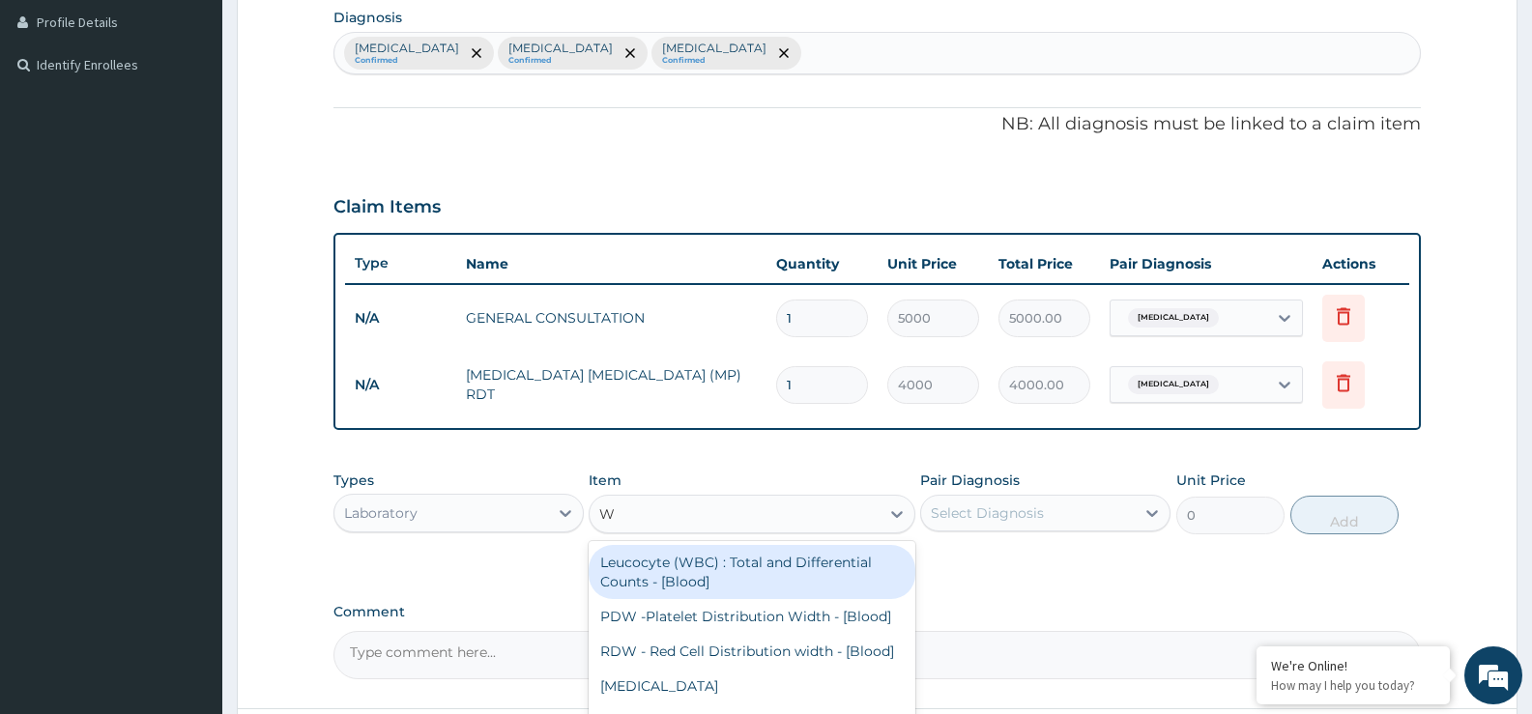
click at [770, 566] on div "Leucocyte (WBC) : Total and Differential Counts - [Blood]" at bounding box center [752, 572] width 326 height 54
type input "5000"
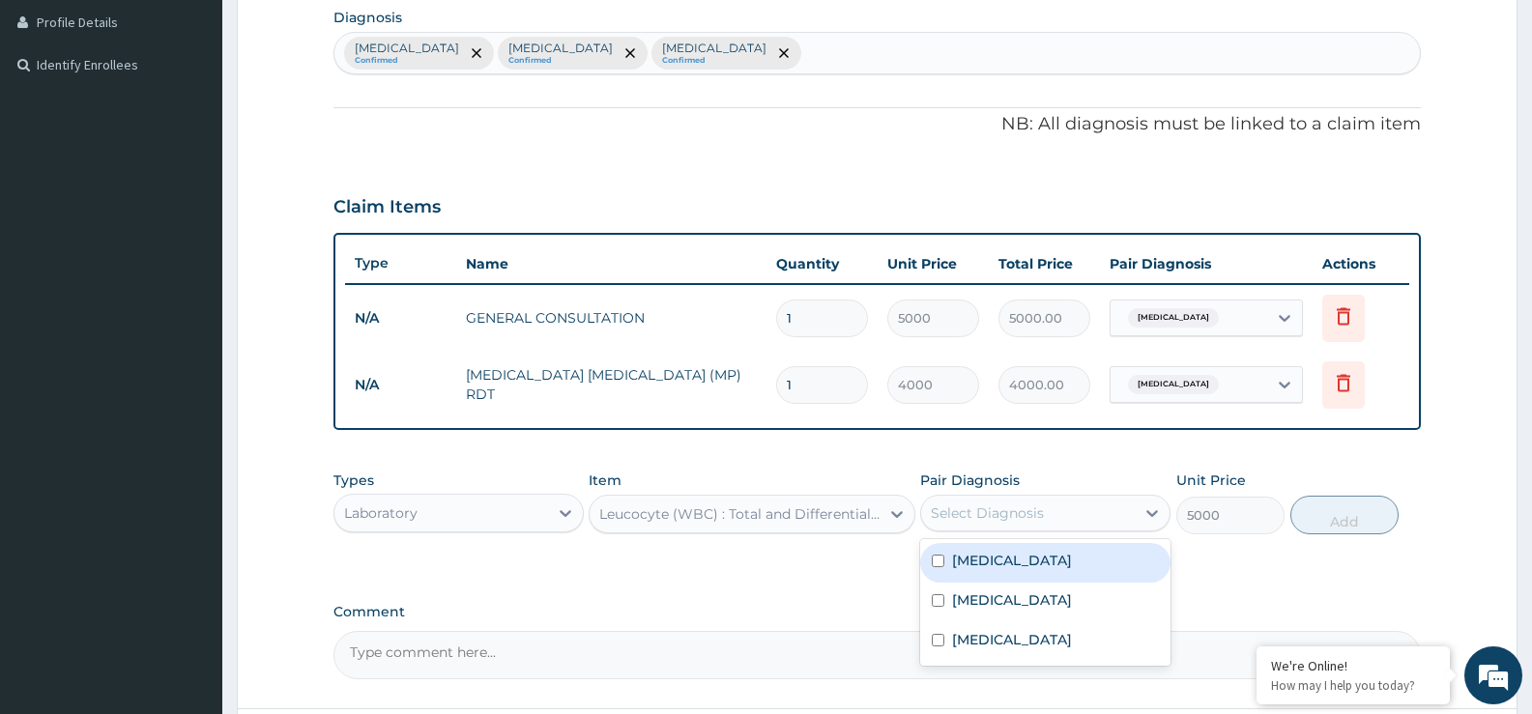
click at [1056, 506] on div "Select Diagnosis" at bounding box center [1028, 513] width 214 height 31
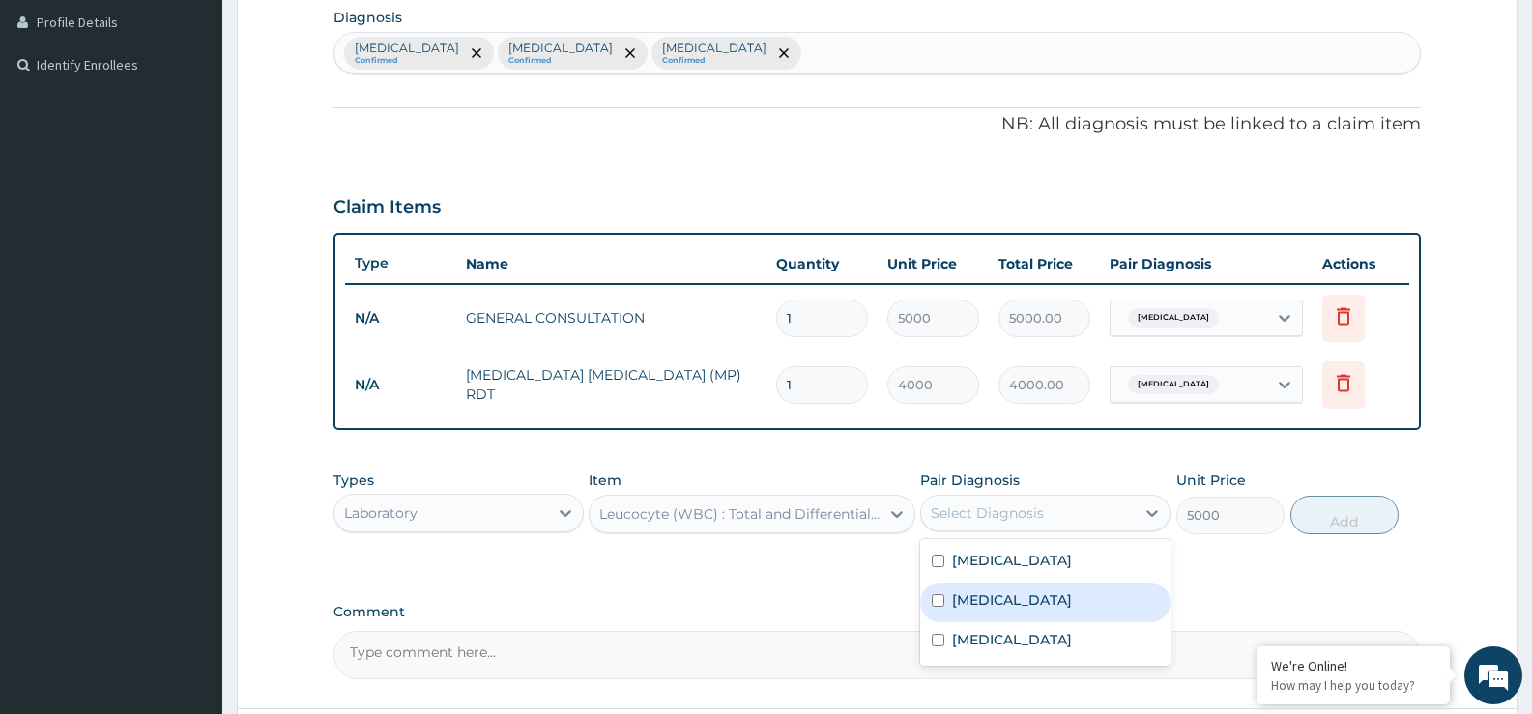
click at [1039, 602] on div "Sepsis" at bounding box center [1045, 603] width 250 height 40
checkbox input "true"
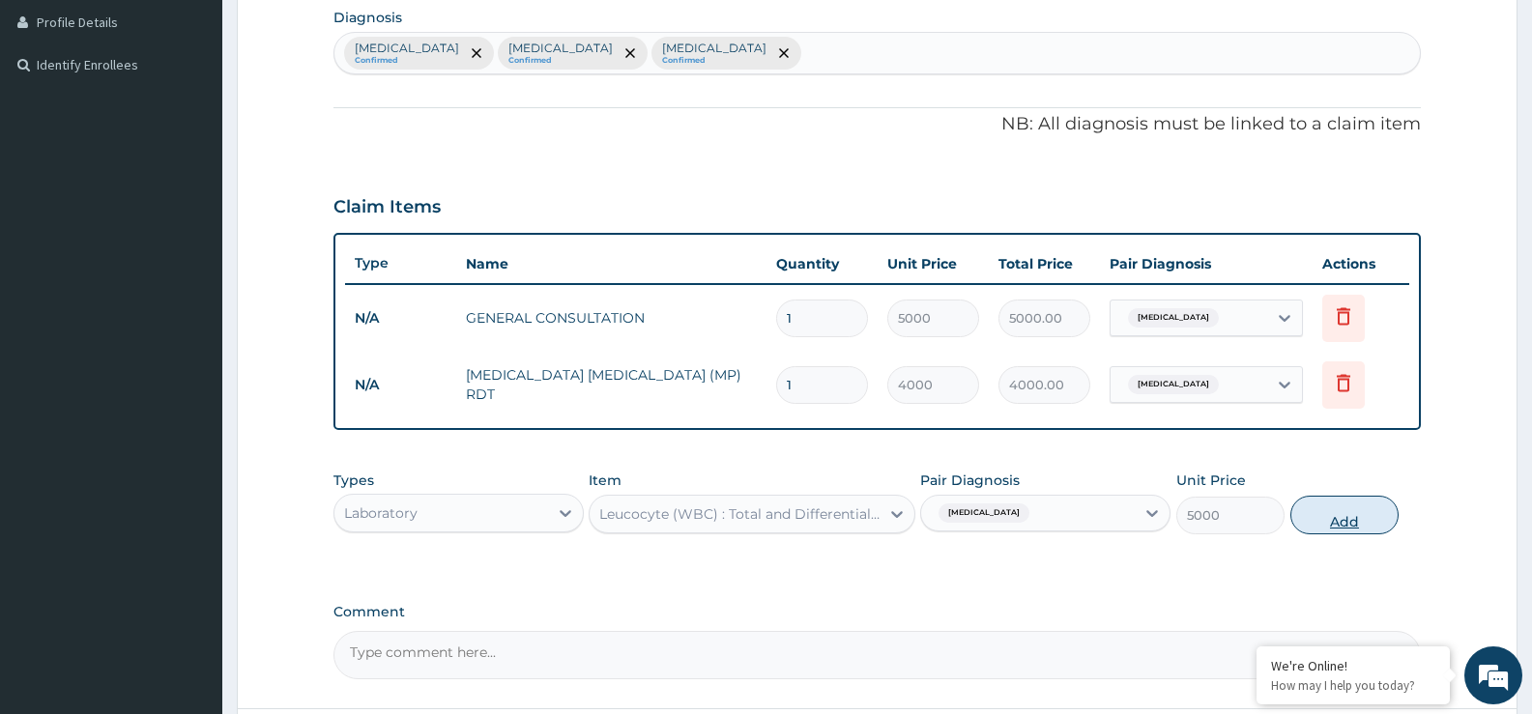
click at [1360, 507] on button "Add" at bounding box center [1344, 515] width 108 height 39
type input "0"
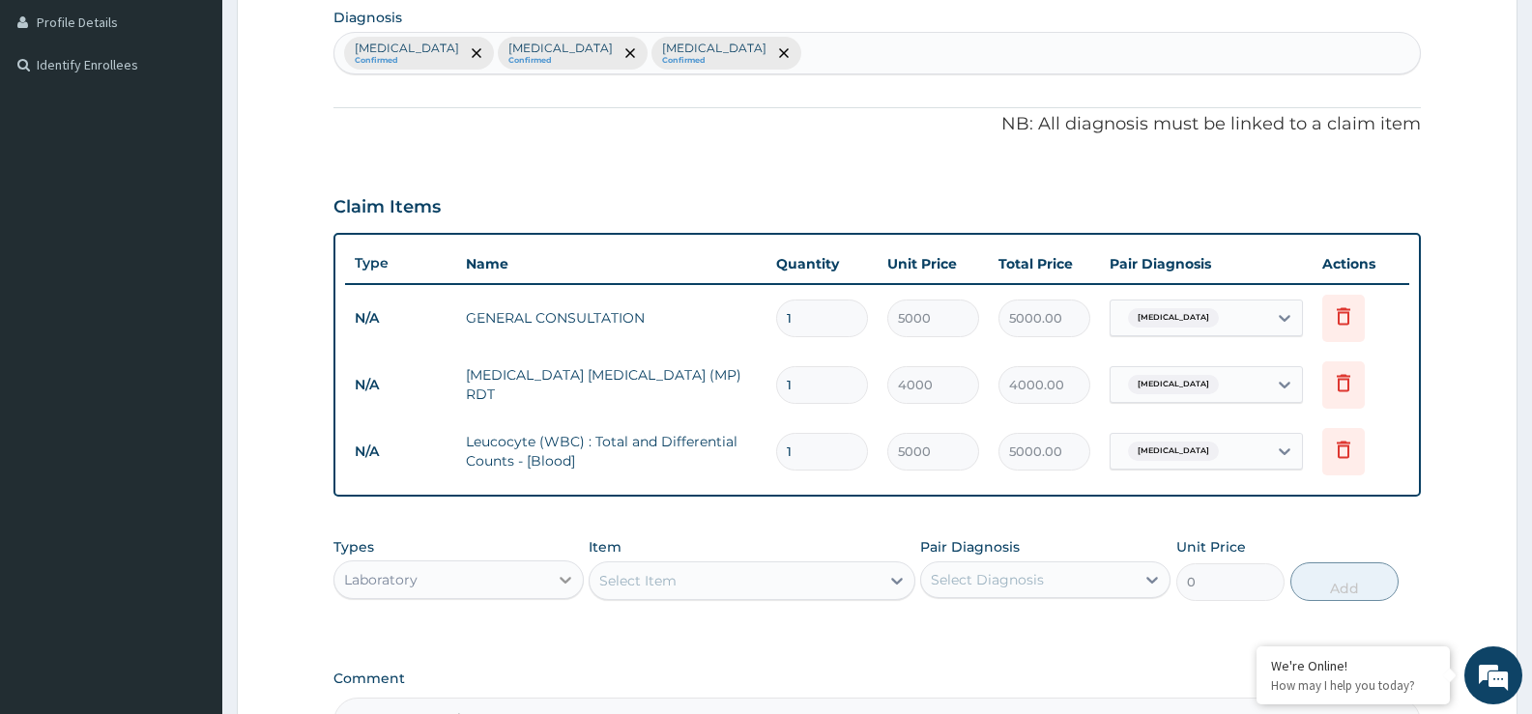
click at [550, 588] on div at bounding box center [565, 580] width 35 height 35
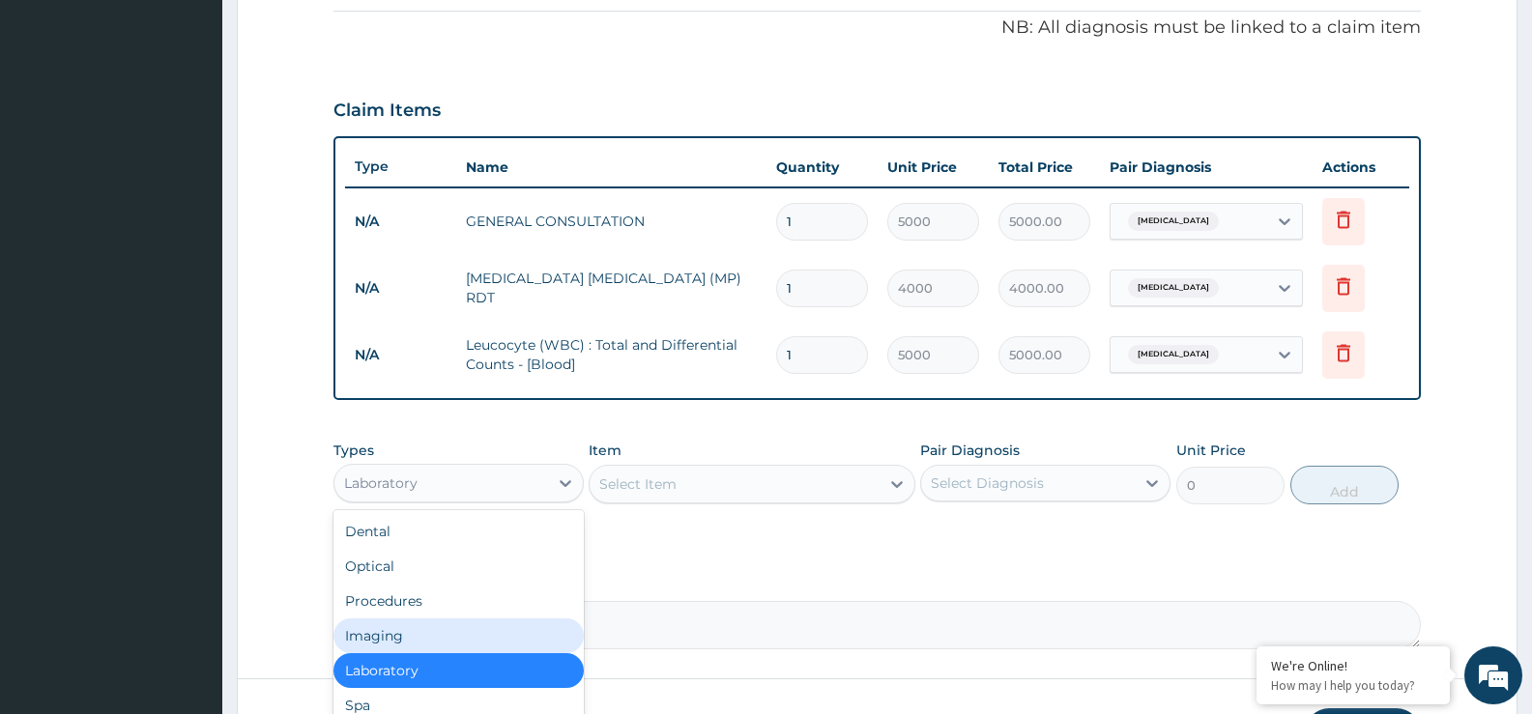
scroll to position [66, 0]
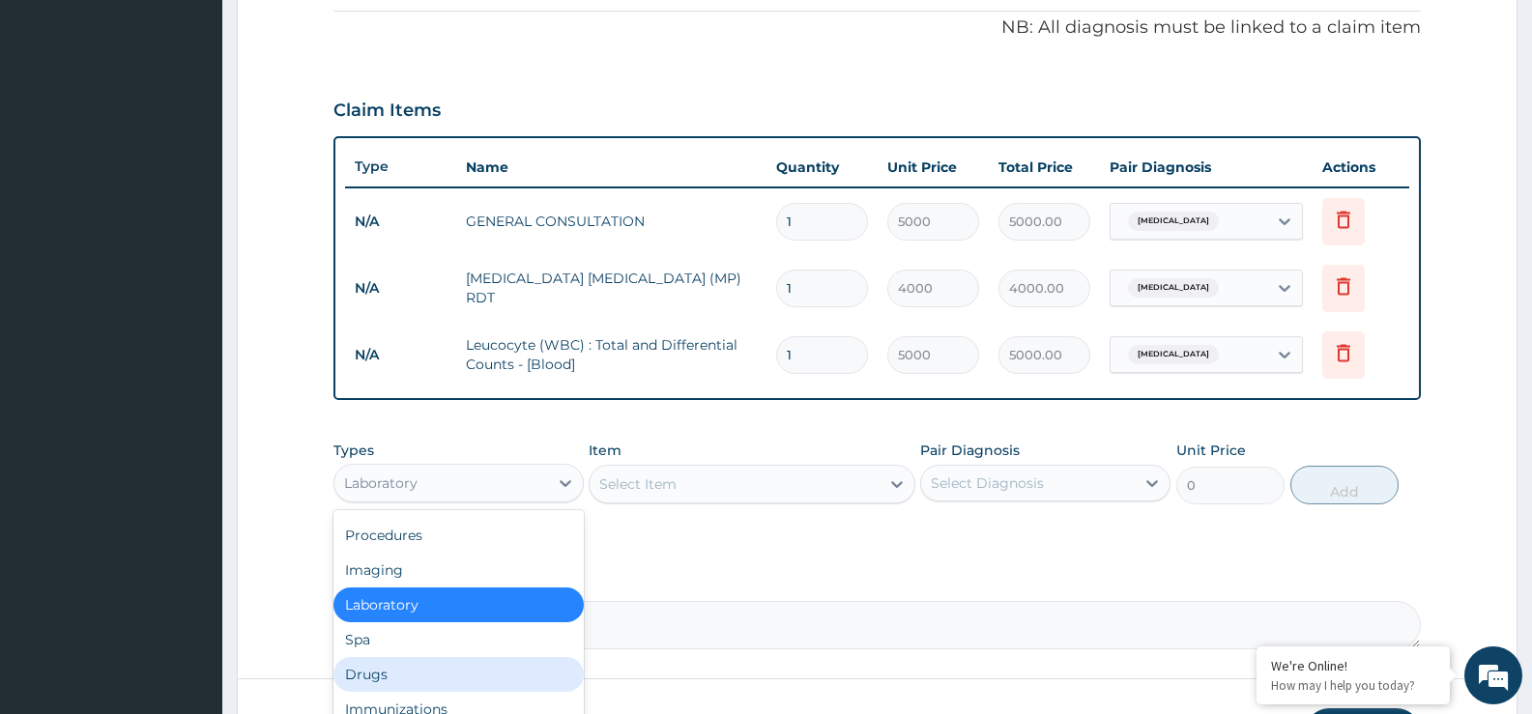
click at [391, 687] on div "Drugs" at bounding box center [458, 674] width 250 height 35
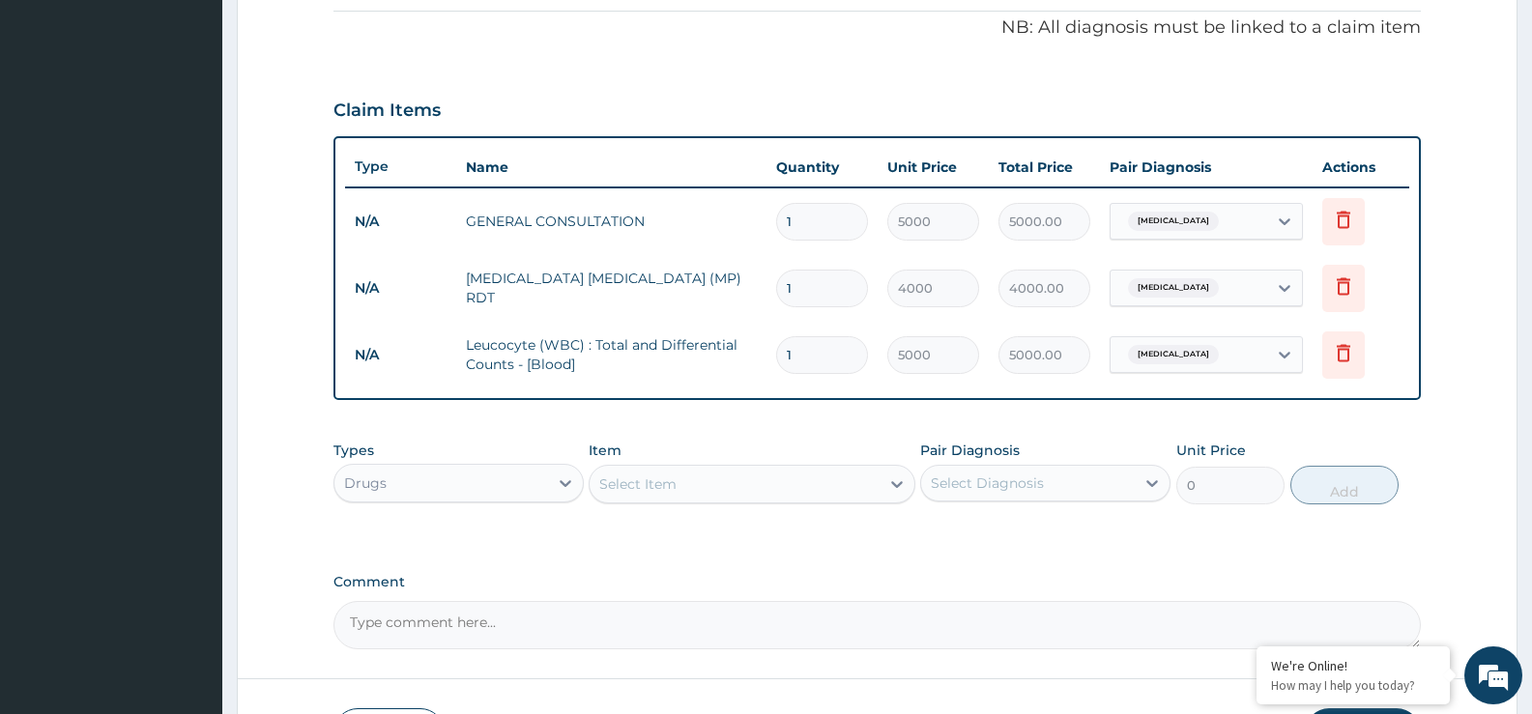
click at [653, 482] on div "Select Item" at bounding box center [637, 484] width 77 height 19
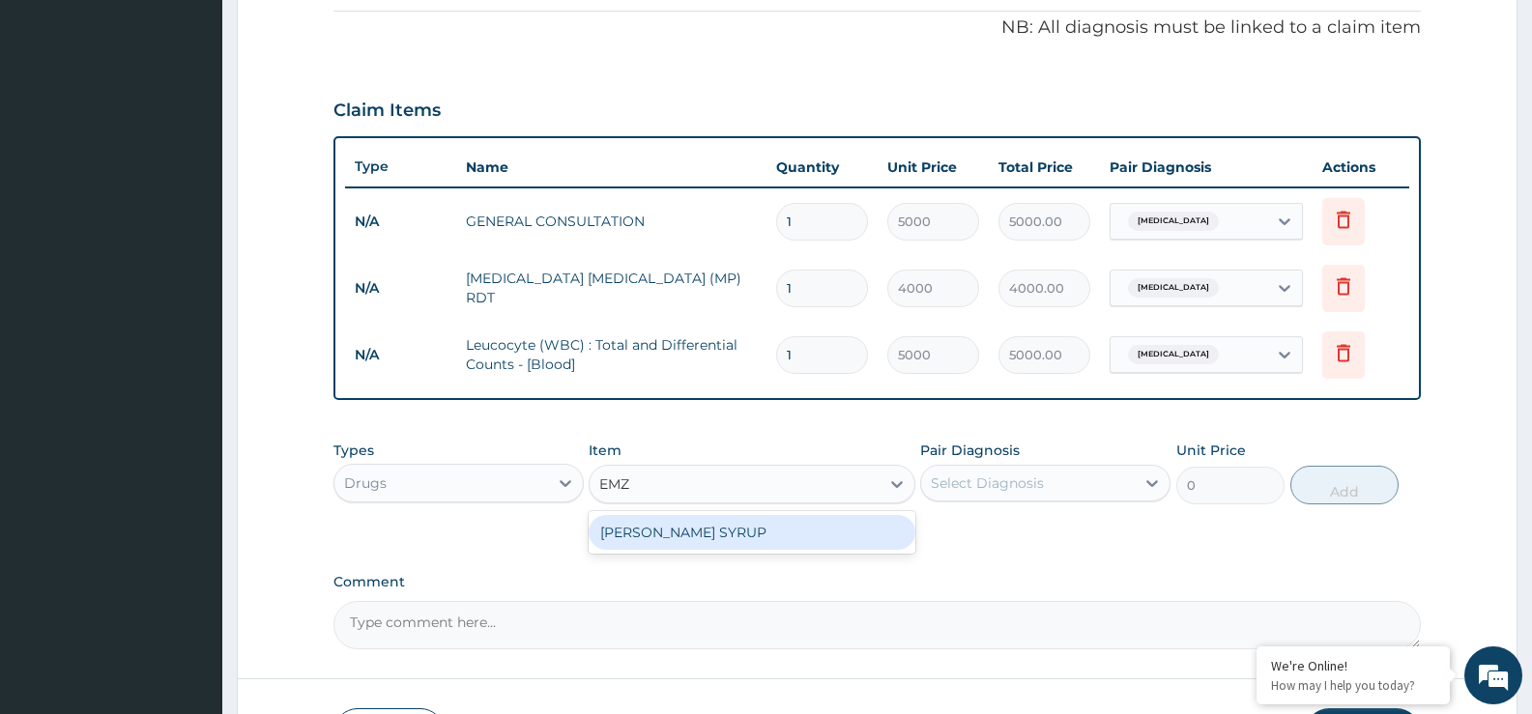
type input "EMZO"
click at [773, 542] on div "EMZOLYN COUGH SYRUP" at bounding box center [752, 532] width 326 height 35
type input "1500"
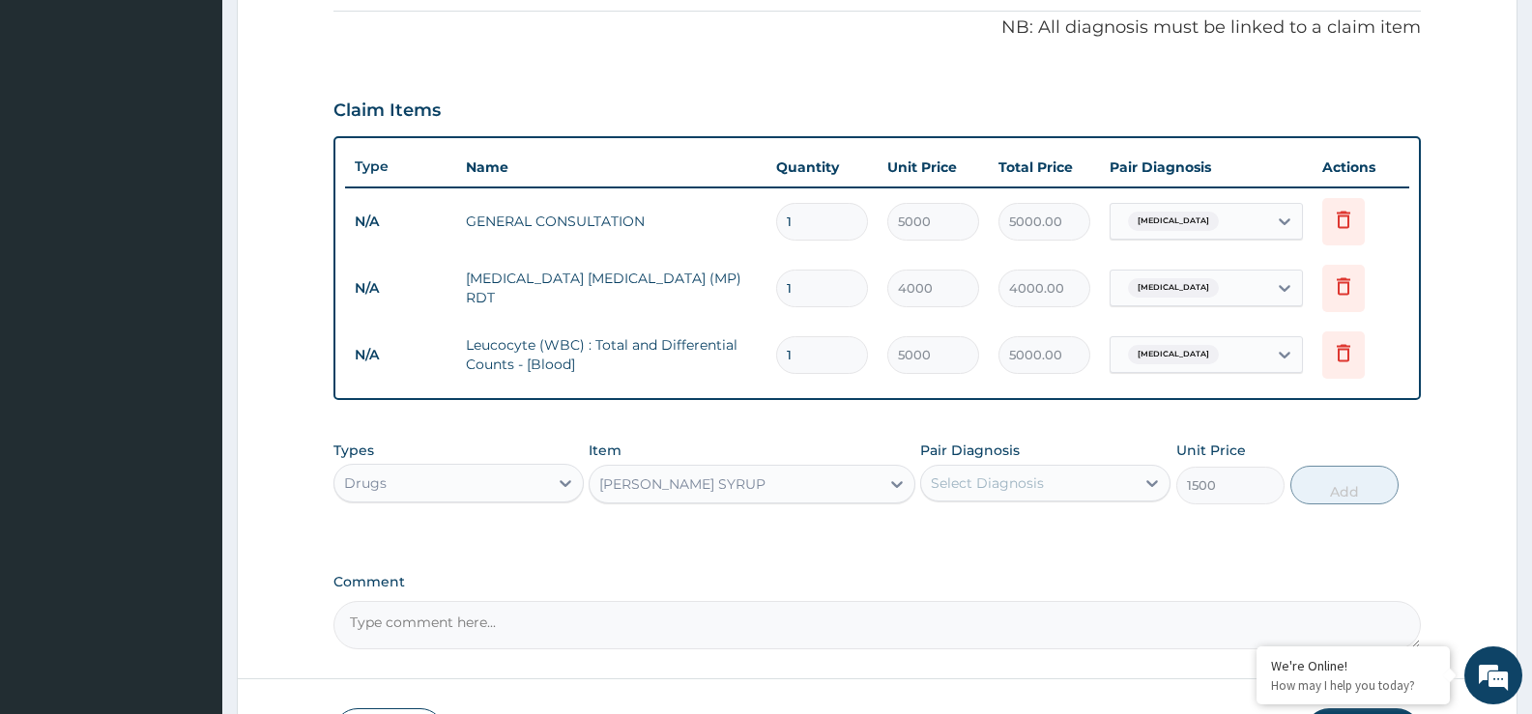
click at [1029, 481] on div "Select Diagnosis" at bounding box center [987, 483] width 113 height 19
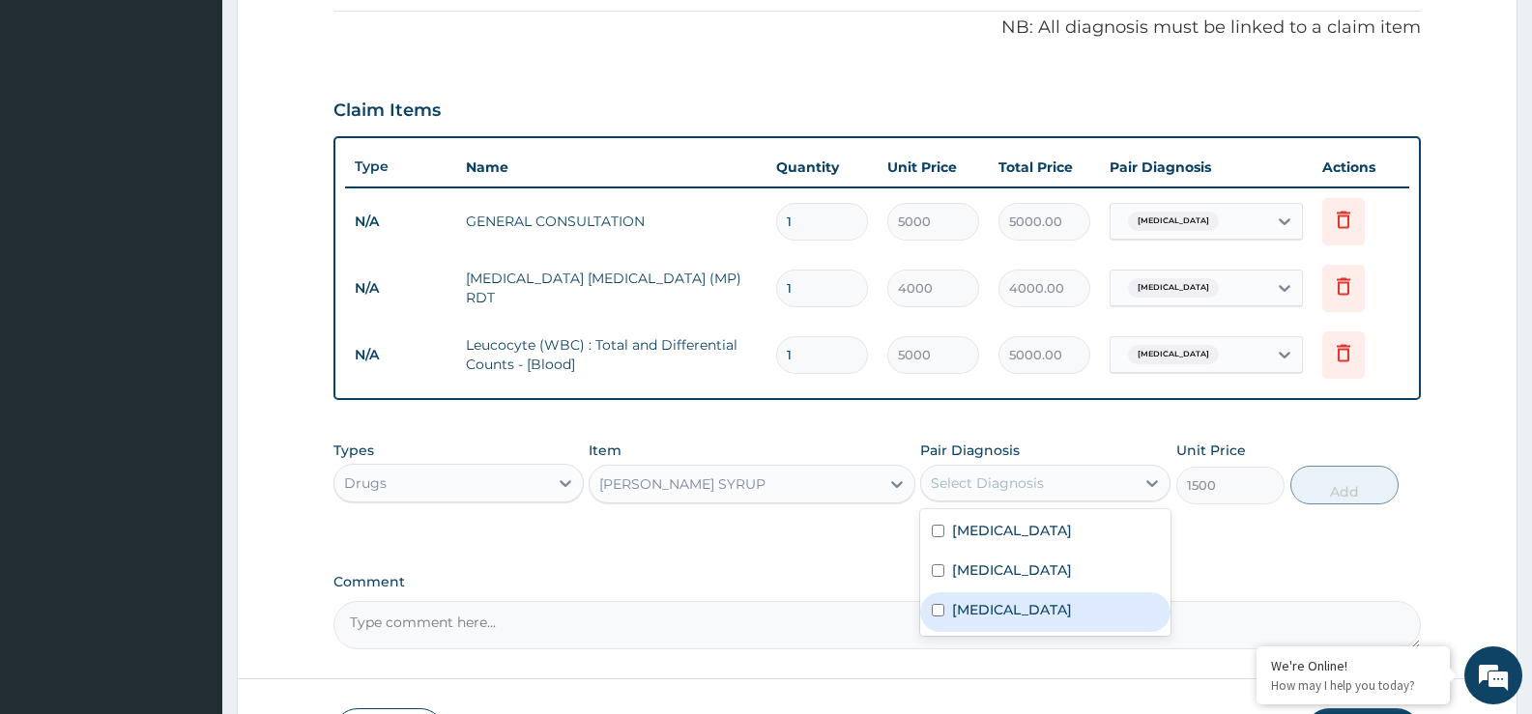
click at [1013, 606] on label "Upper respiratory infection" at bounding box center [1012, 609] width 120 height 19
checkbox input "true"
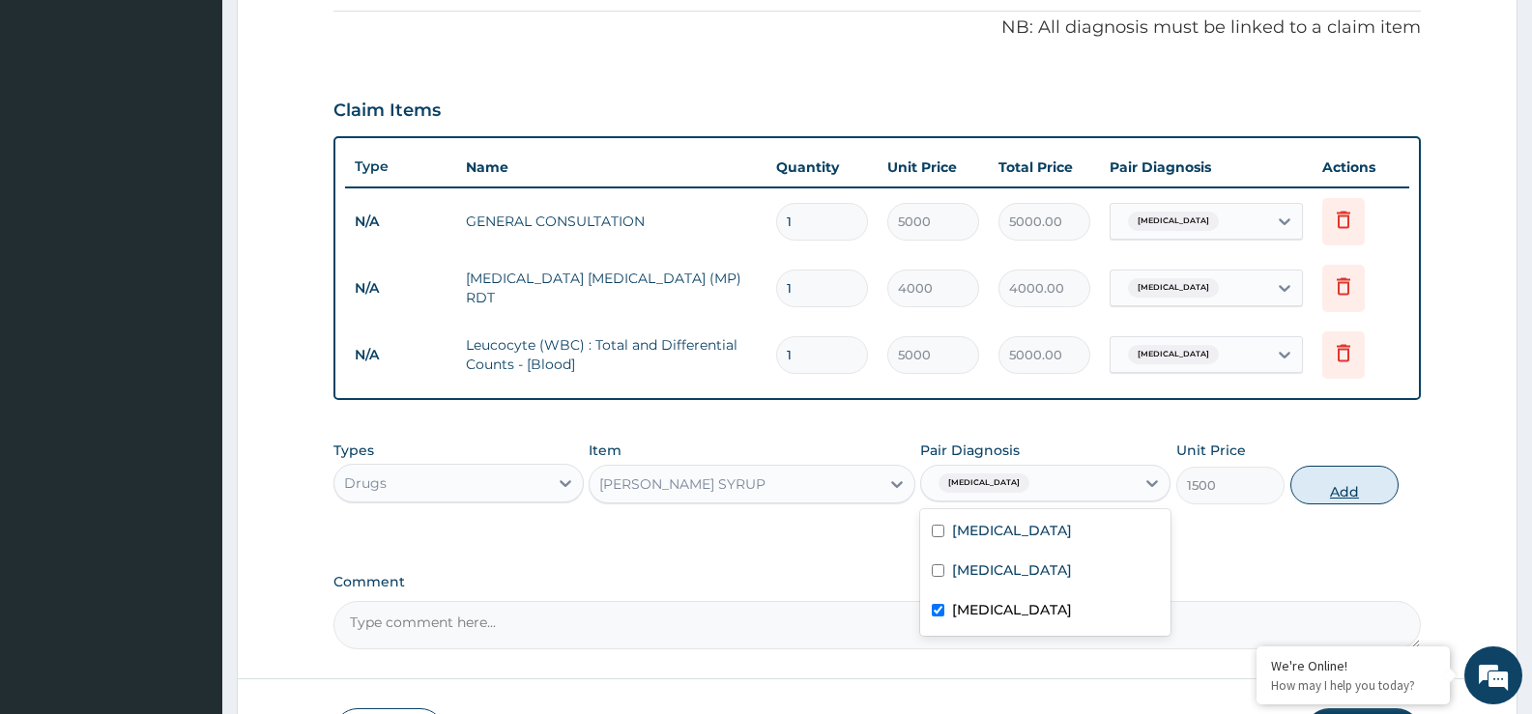
click at [1353, 486] on button "Add" at bounding box center [1344, 485] width 108 height 39
type input "0"
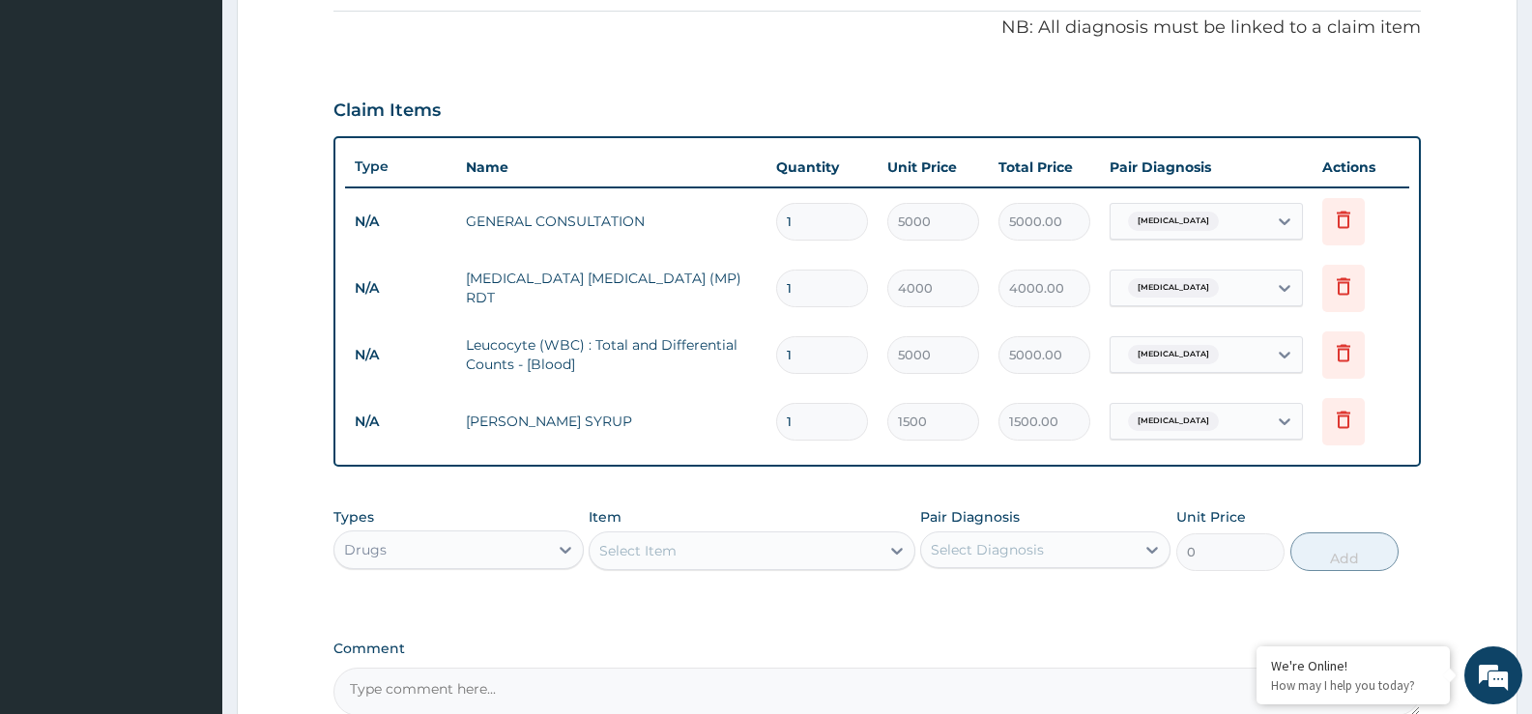
click at [866, 555] on div "Select Item" at bounding box center [734, 550] width 289 height 31
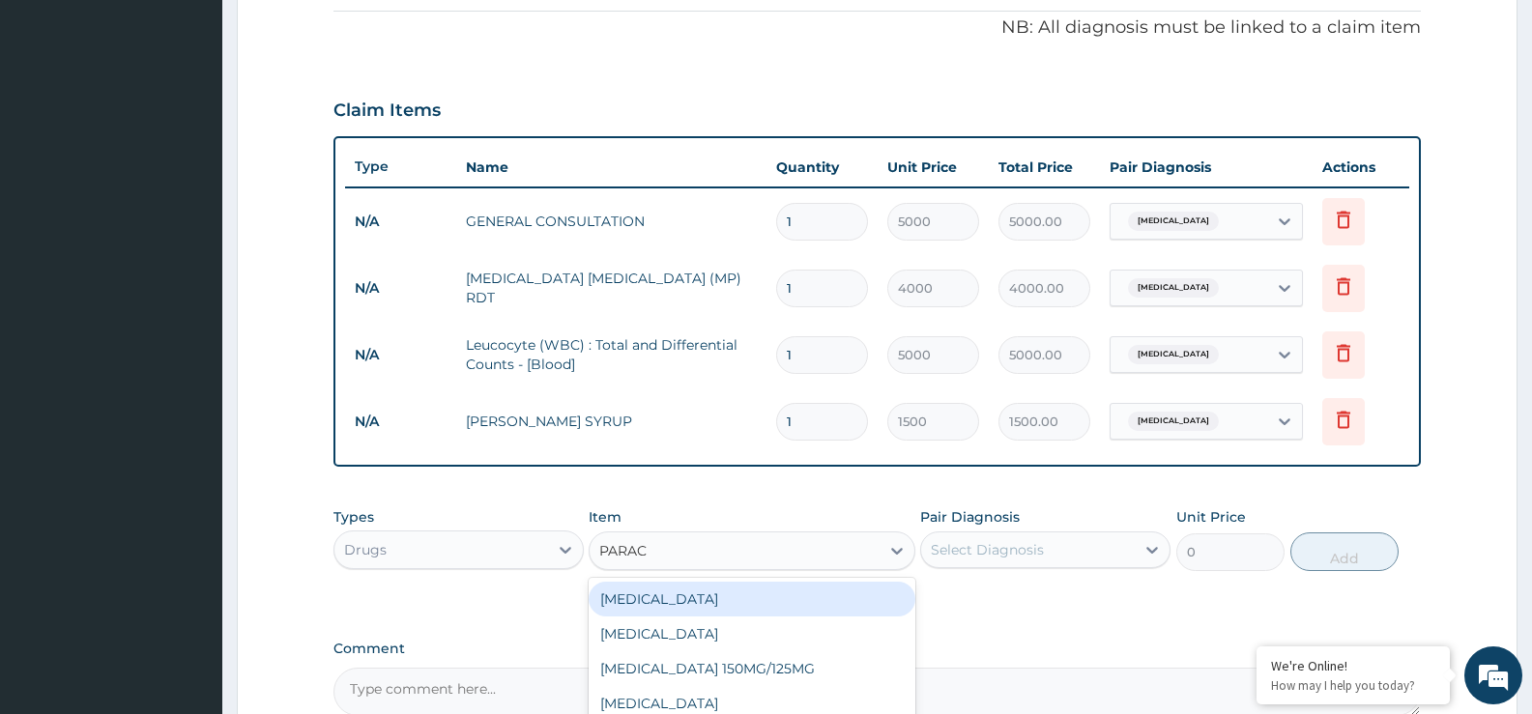
type input "PARACE"
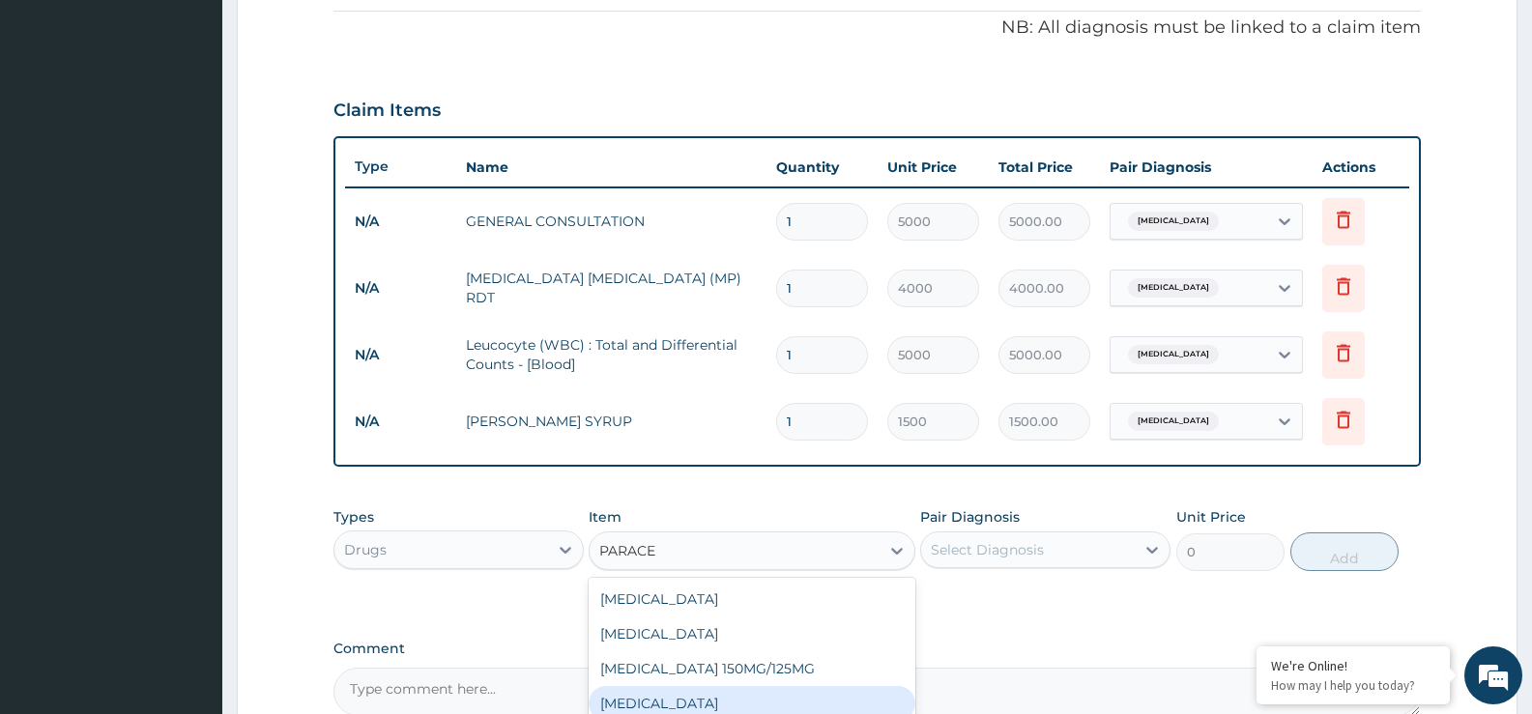
click at [684, 697] on div "PARACETAMOL" at bounding box center [752, 703] width 326 height 35
type input "1000"
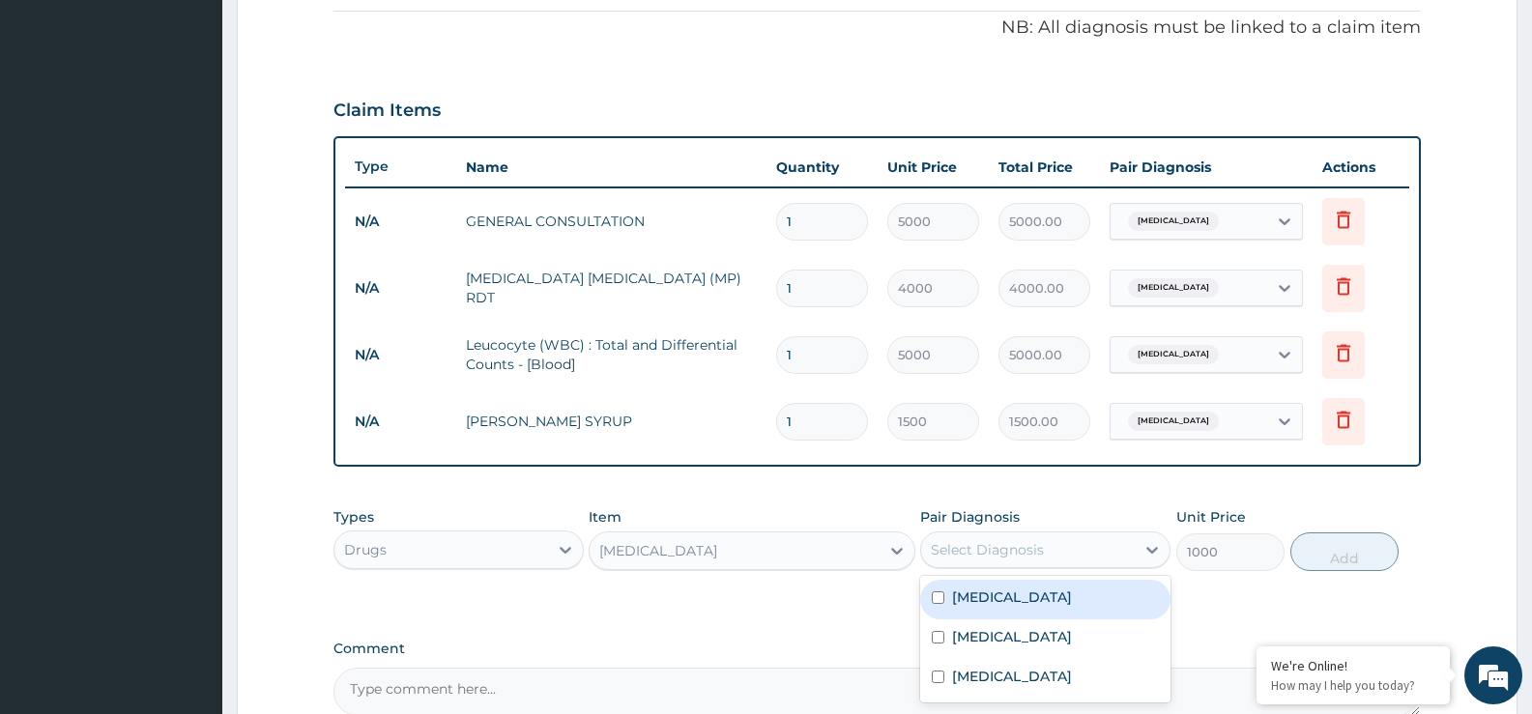
click at [1059, 552] on div "Select Diagnosis" at bounding box center [1028, 550] width 214 height 31
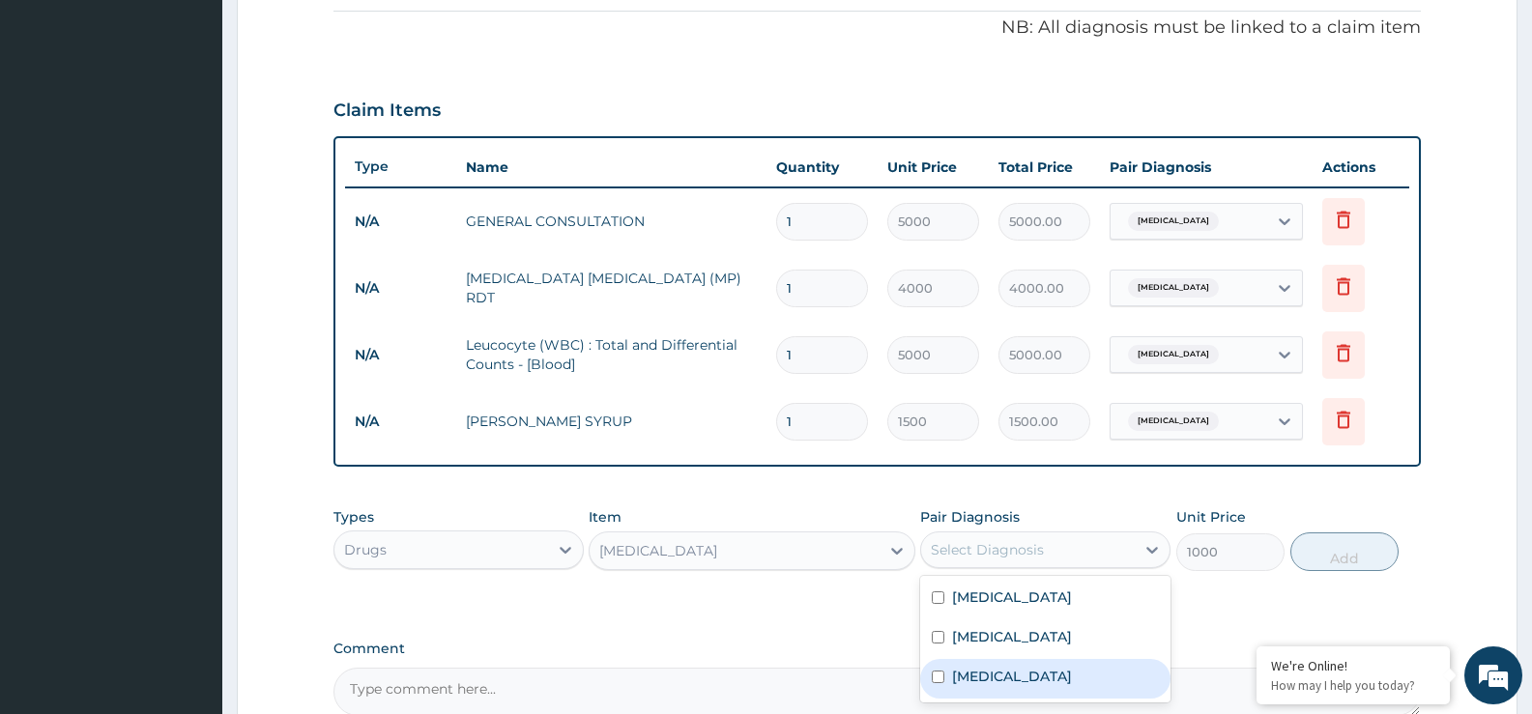
click at [1042, 660] on div "Upper respiratory infection" at bounding box center [1045, 679] width 250 height 40
checkbox input "true"
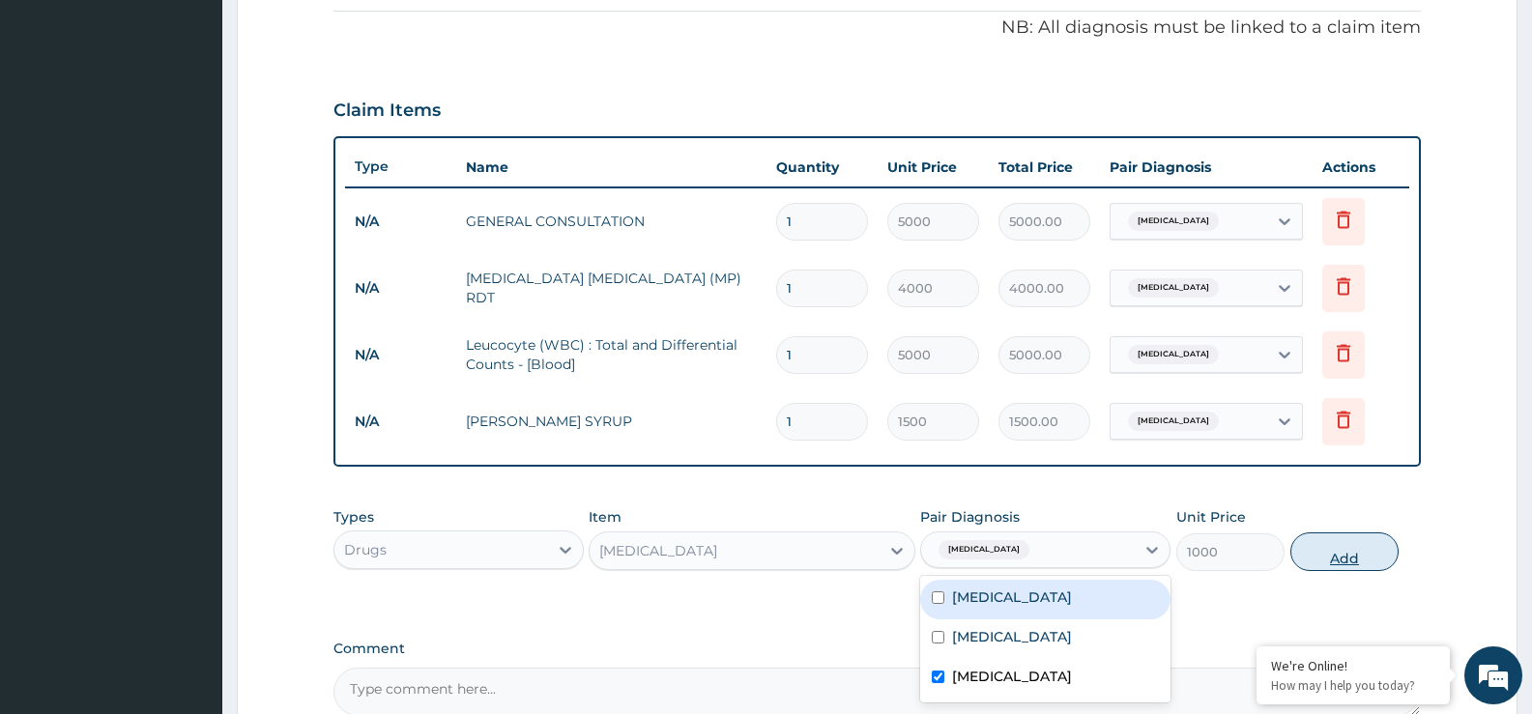
click at [1365, 533] on button "Add" at bounding box center [1344, 552] width 108 height 39
type input "0"
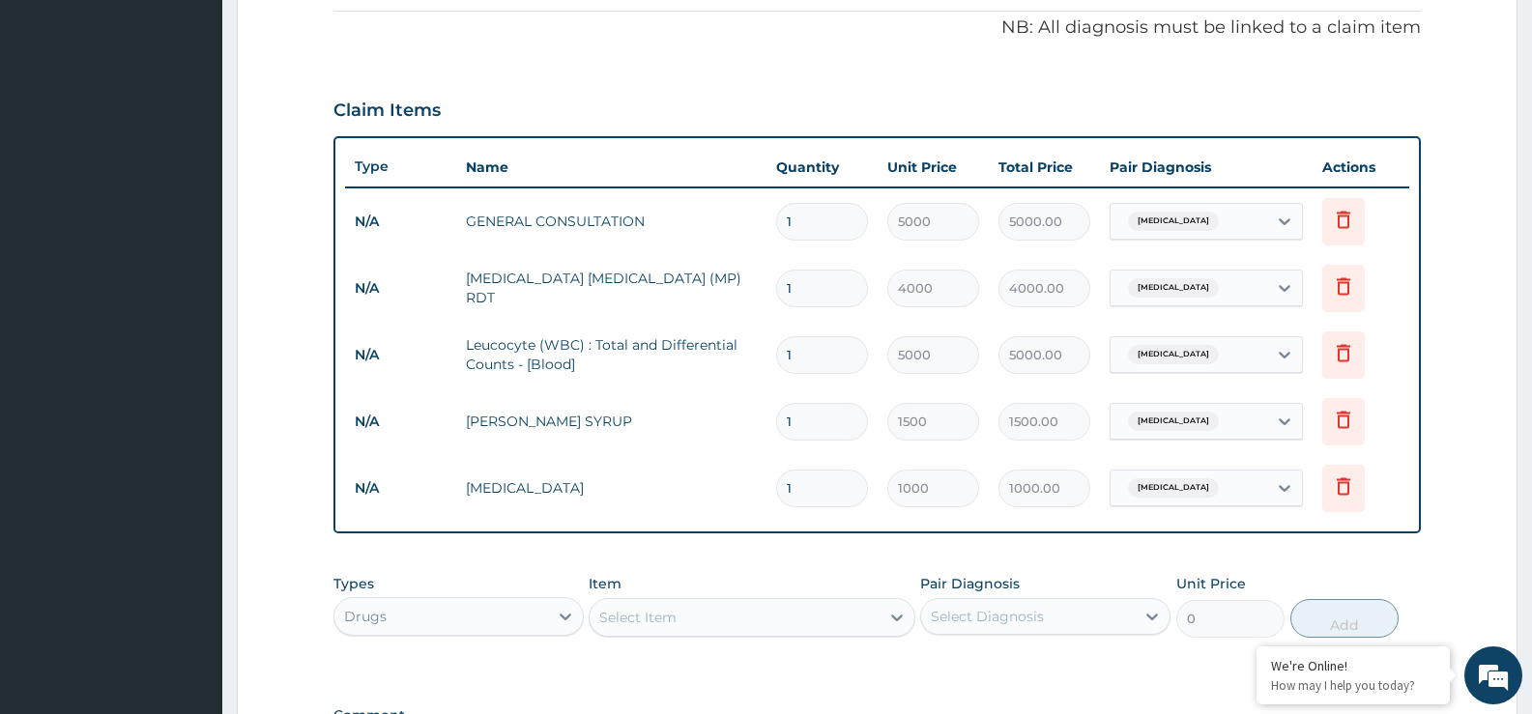
click at [663, 589] on div "Item Select Item" at bounding box center [752, 606] width 326 height 64
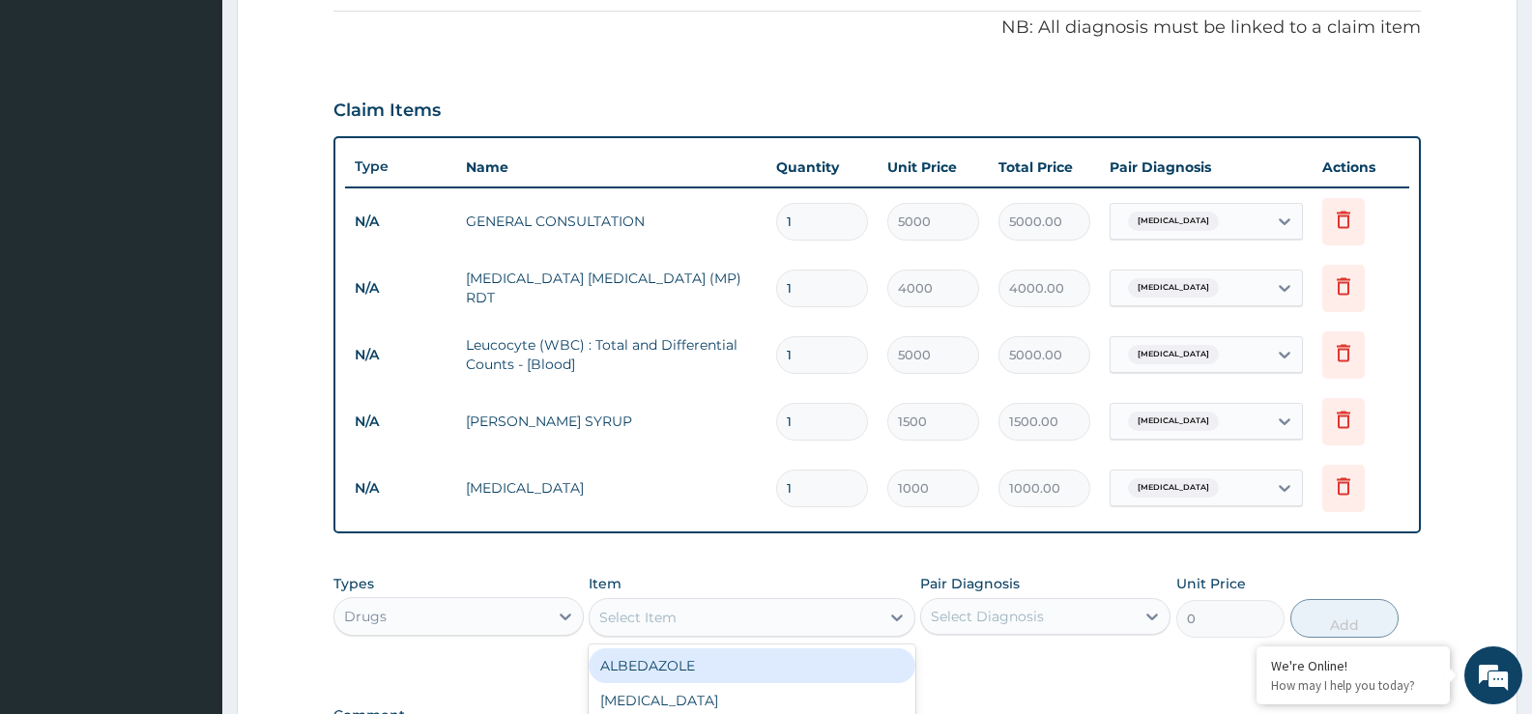
click at [663, 602] on div "Select Item" at bounding box center [734, 617] width 289 height 31
type input "VITA"
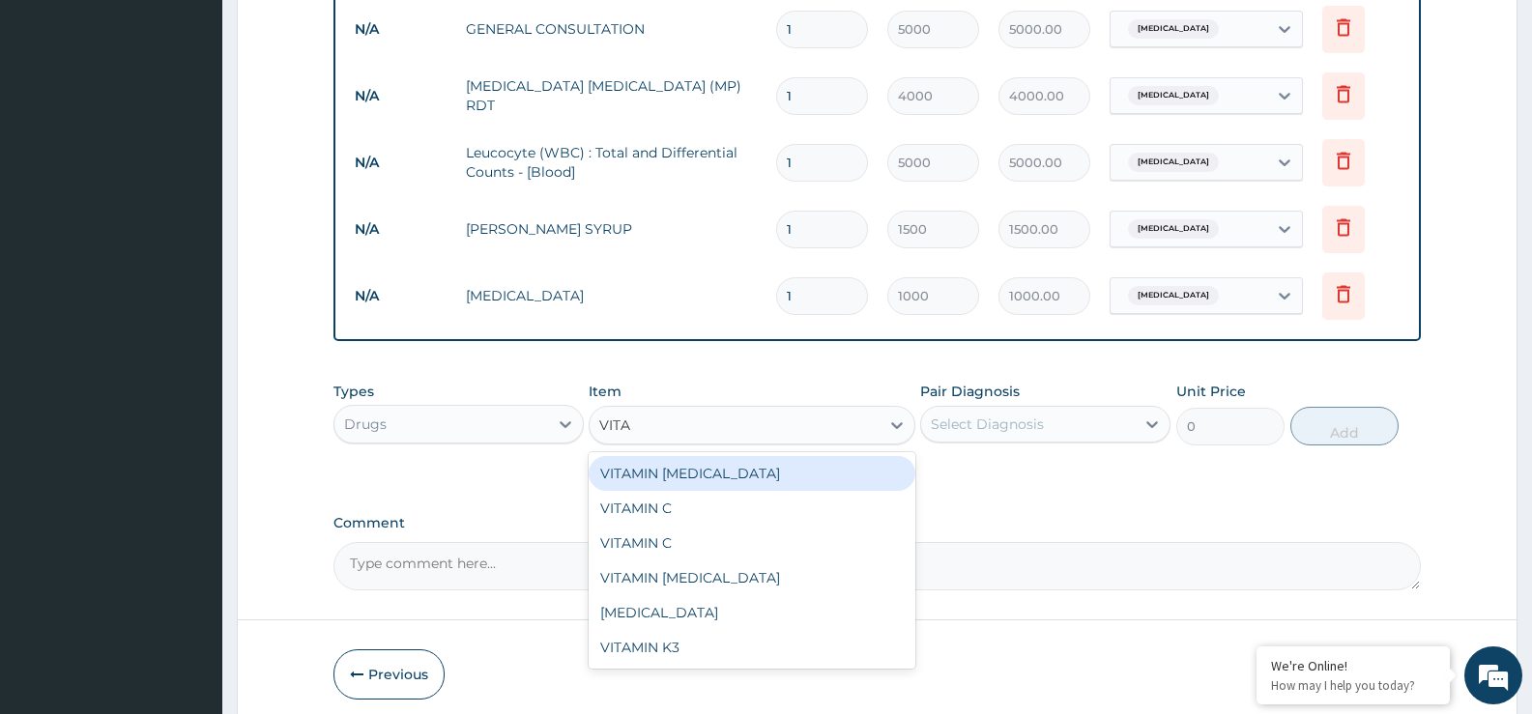
scroll to position [776, 0]
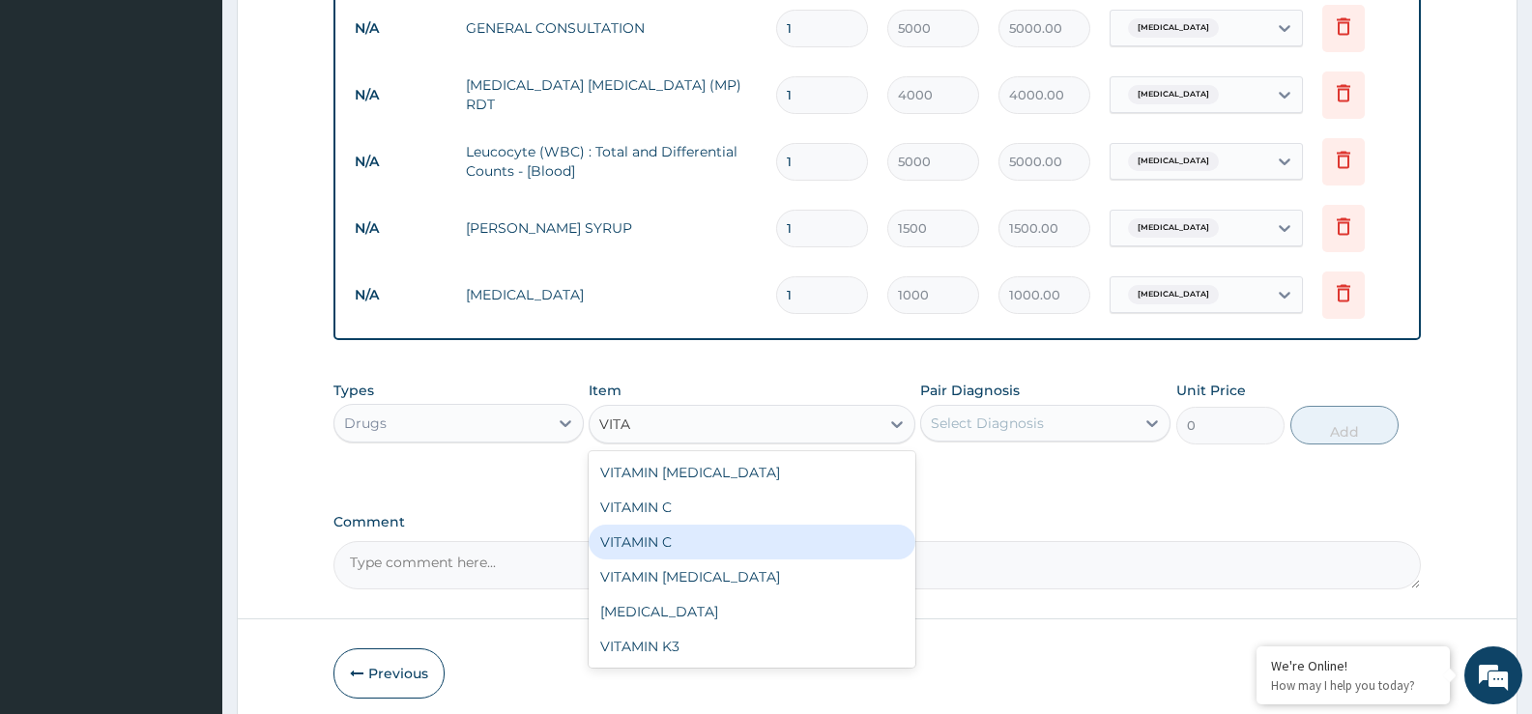
click at [725, 557] on div "VITAMIN C" at bounding box center [752, 542] width 326 height 35
type input "1500"
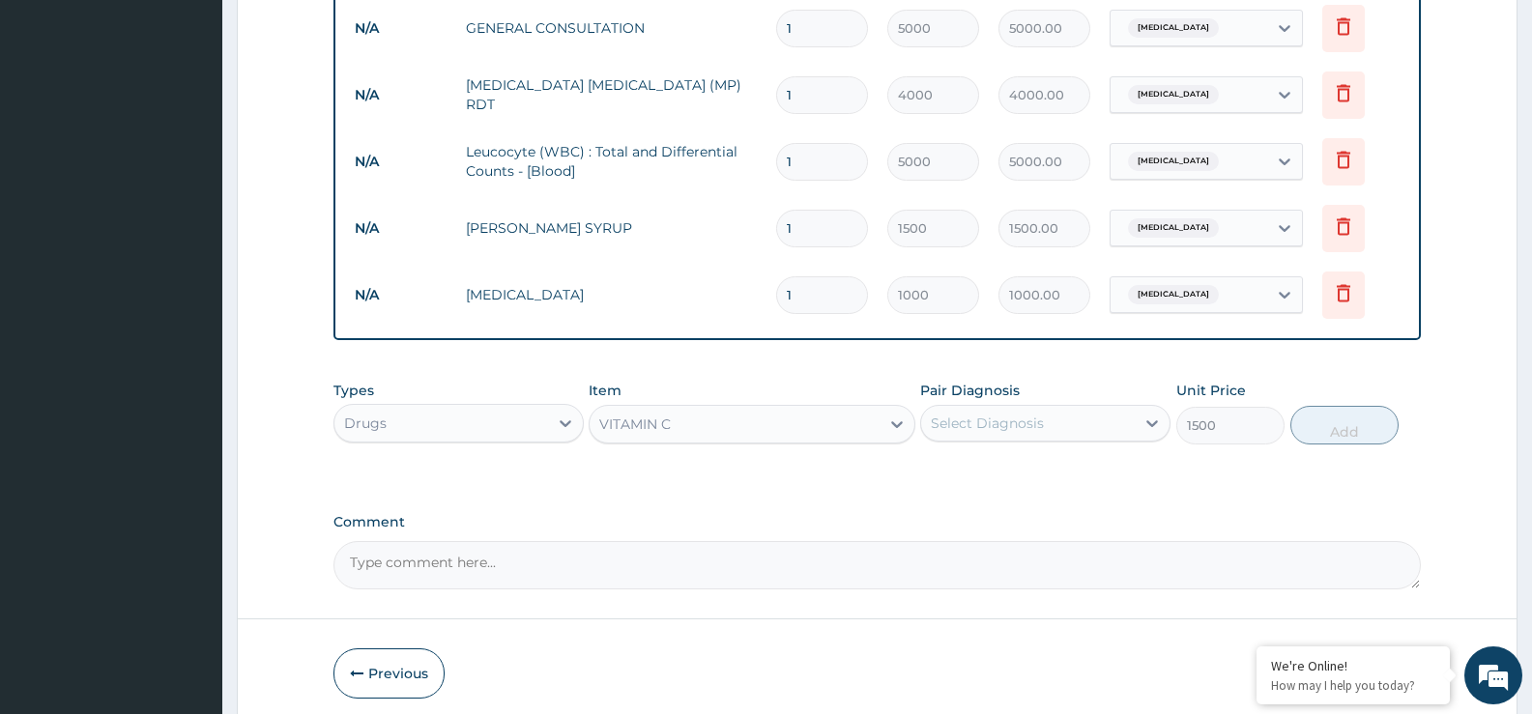
click at [1027, 442] on div "Pair Diagnosis Select Diagnosis" at bounding box center [1045, 413] width 250 height 64
click at [1026, 431] on div "Select Diagnosis" at bounding box center [987, 423] width 113 height 19
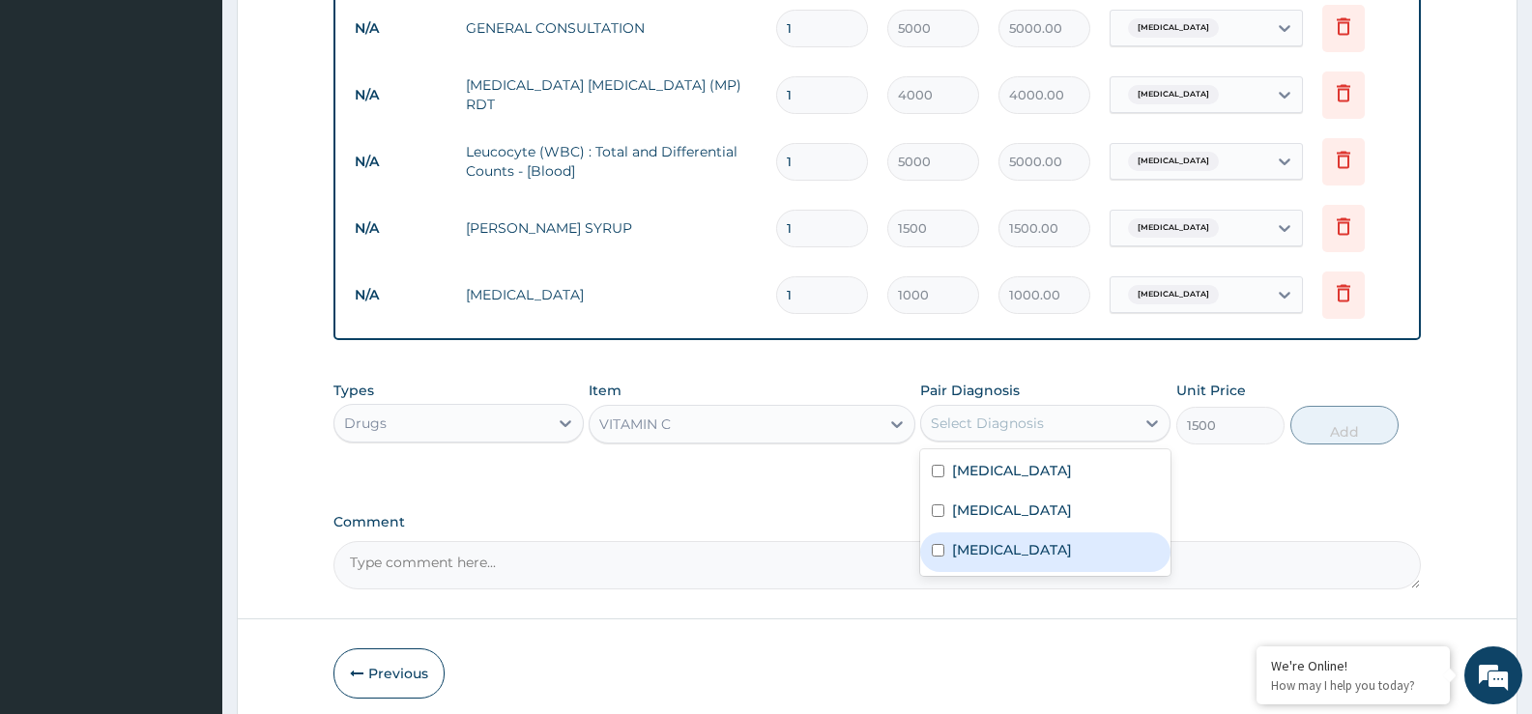
click at [1003, 549] on label "Upper respiratory infection" at bounding box center [1012, 549] width 120 height 19
checkbox input "true"
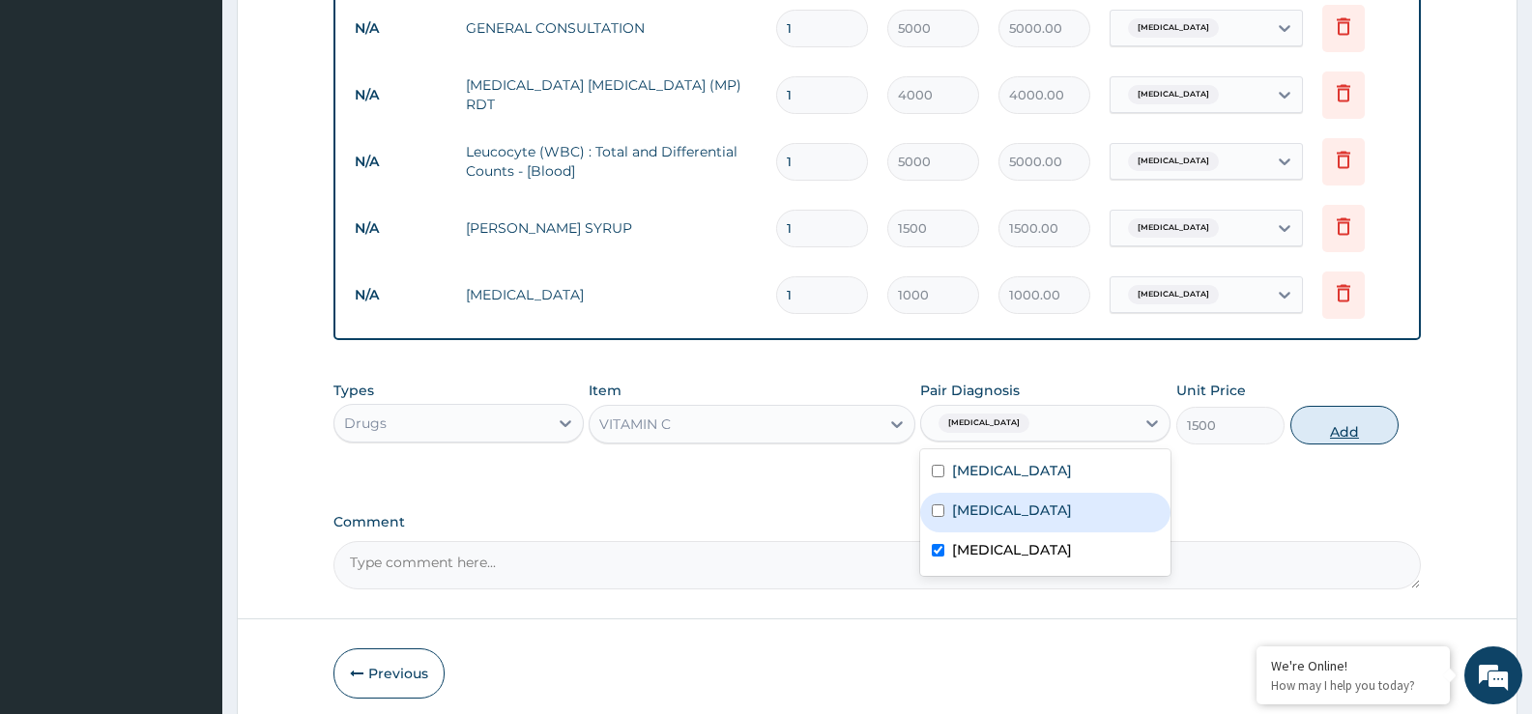
click at [1336, 438] on button "Add" at bounding box center [1344, 425] width 108 height 39
type input "0"
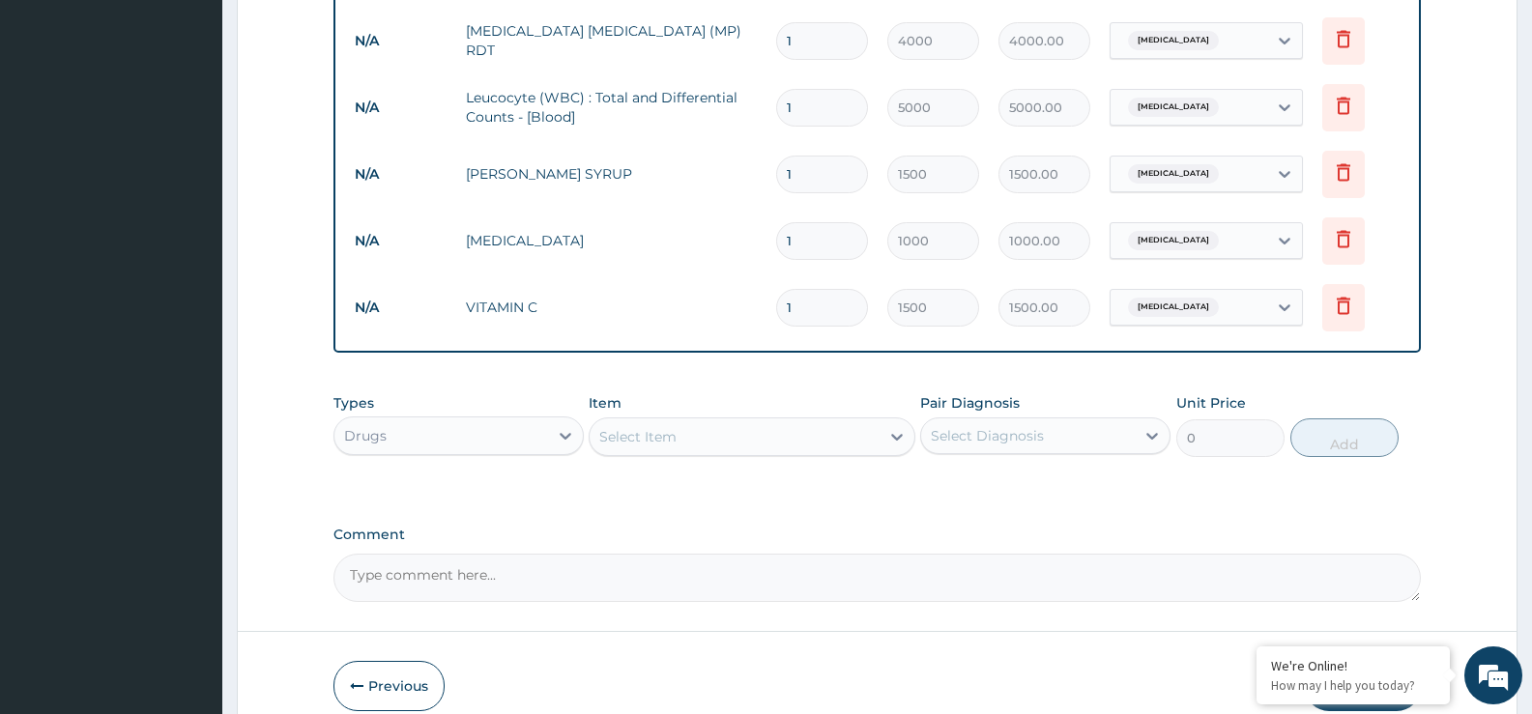
scroll to position [921, 0]
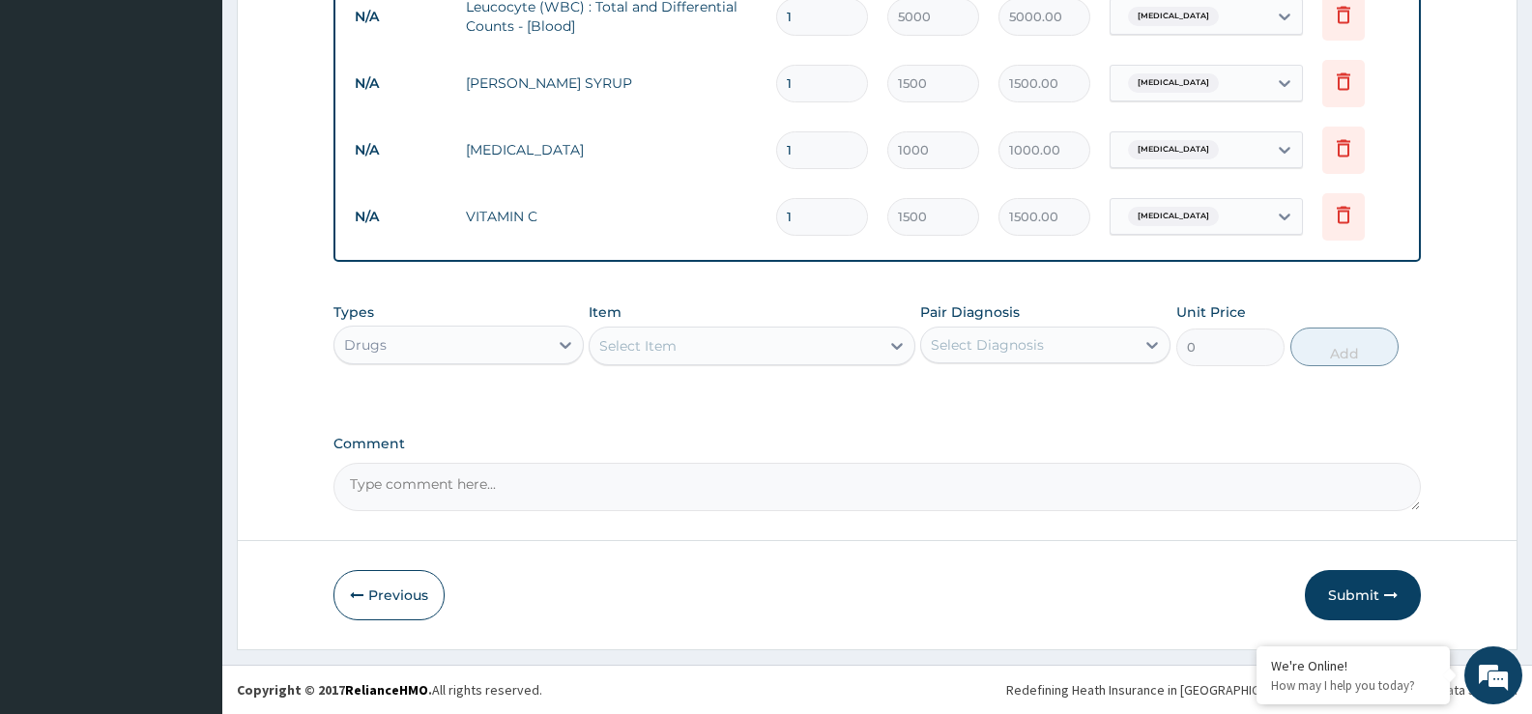
click at [1349, 601] on button "Submit" at bounding box center [1363, 595] width 116 height 50
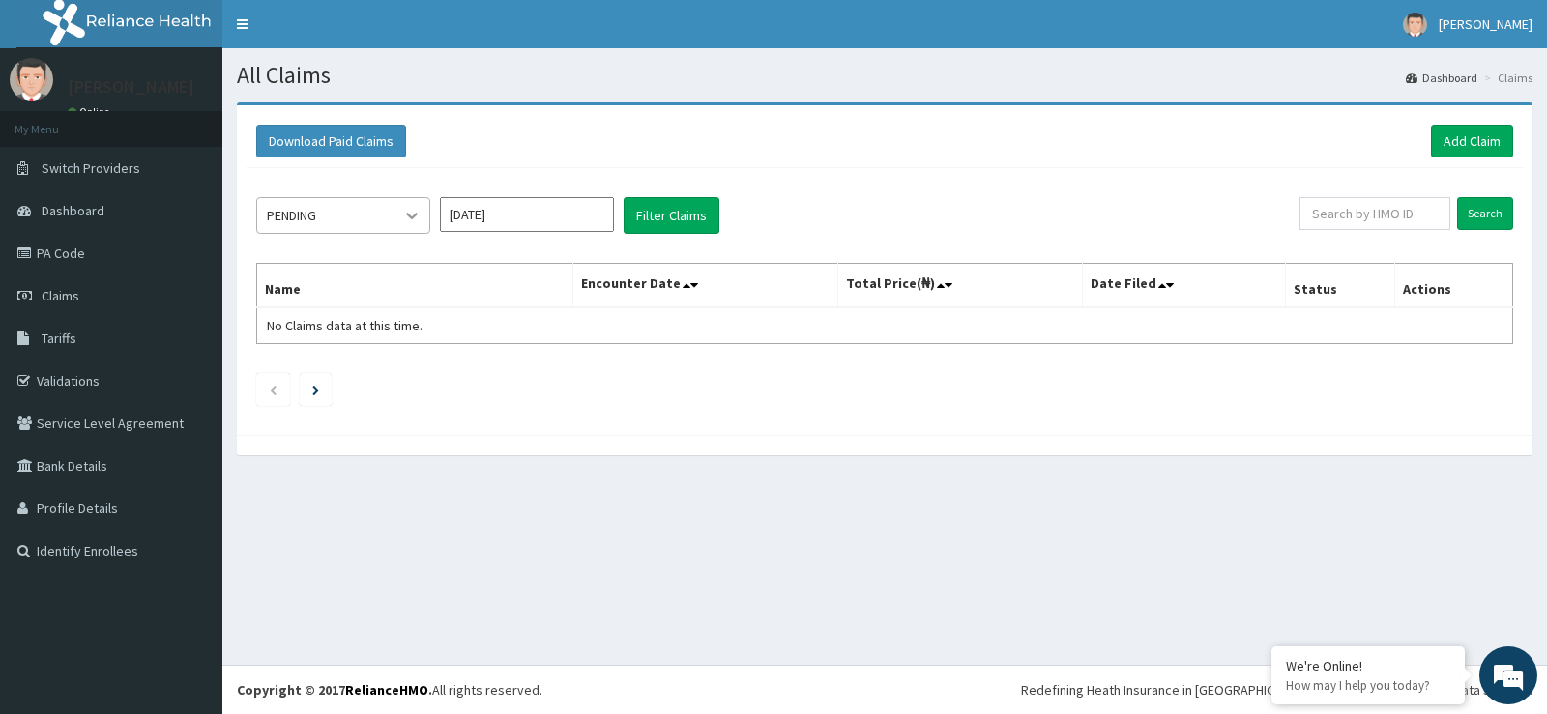
click at [407, 212] on icon at bounding box center [411, 215] width 19 height 19
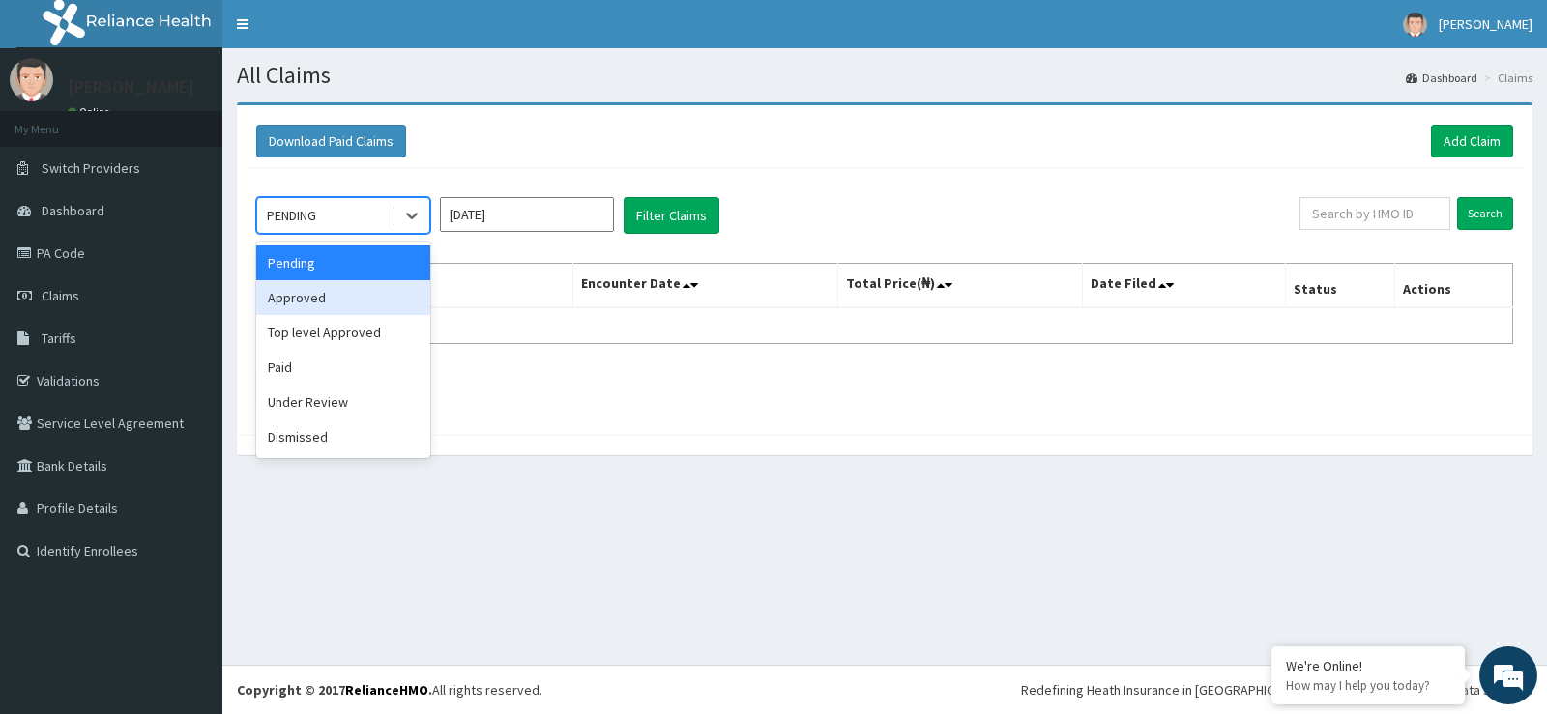
click at [373, 291] on div "Approved" at bounding box center [343, 297] width 174 height 35
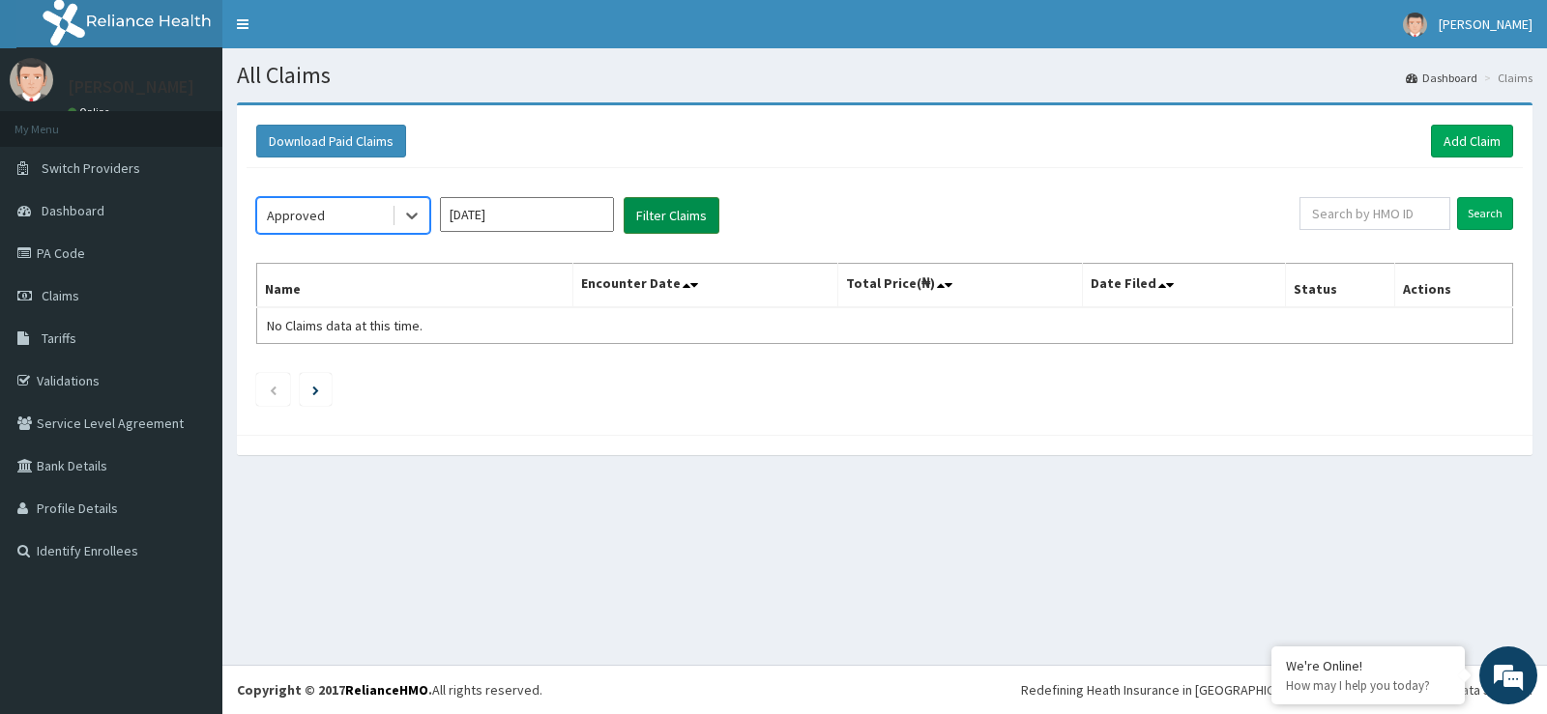
click at [679, 221] on button "Filter Claims" at bounding box center [671, 215] width 96 height 37
